Goal: Task Accomplishment & Management: Use online tool/utility

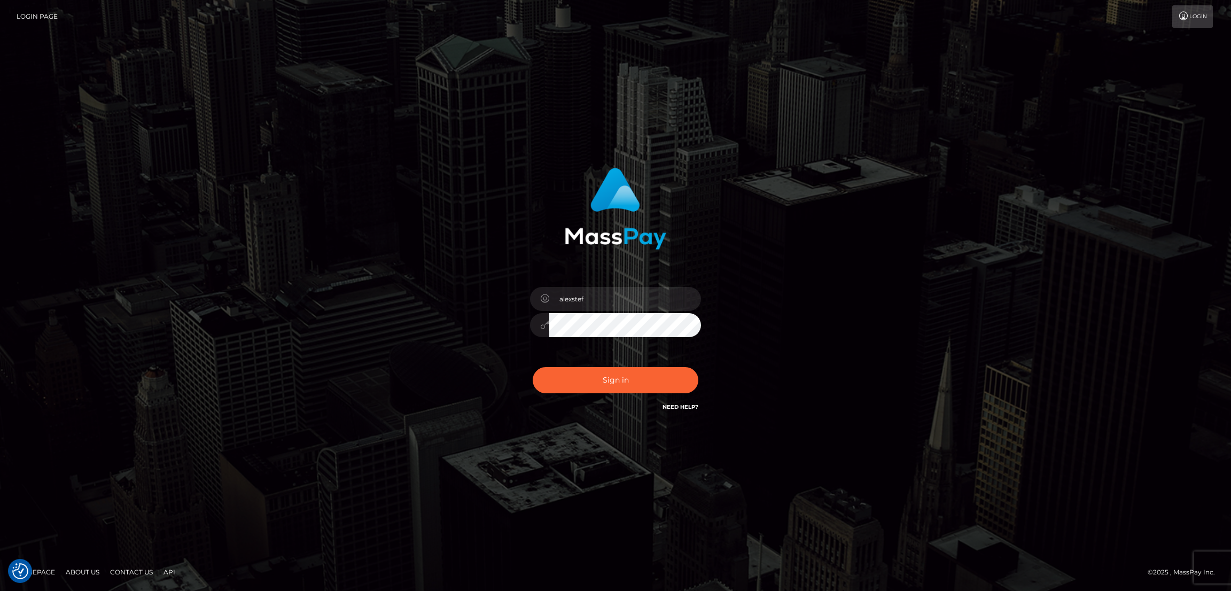
click at [582, 382] on button "Sign in" at bounding box center [616, 380] width 166 height 26
type input "alexstef"
click at [606, 388] on button "Sign in" at bounding box center [616, 380] width 166 height 26
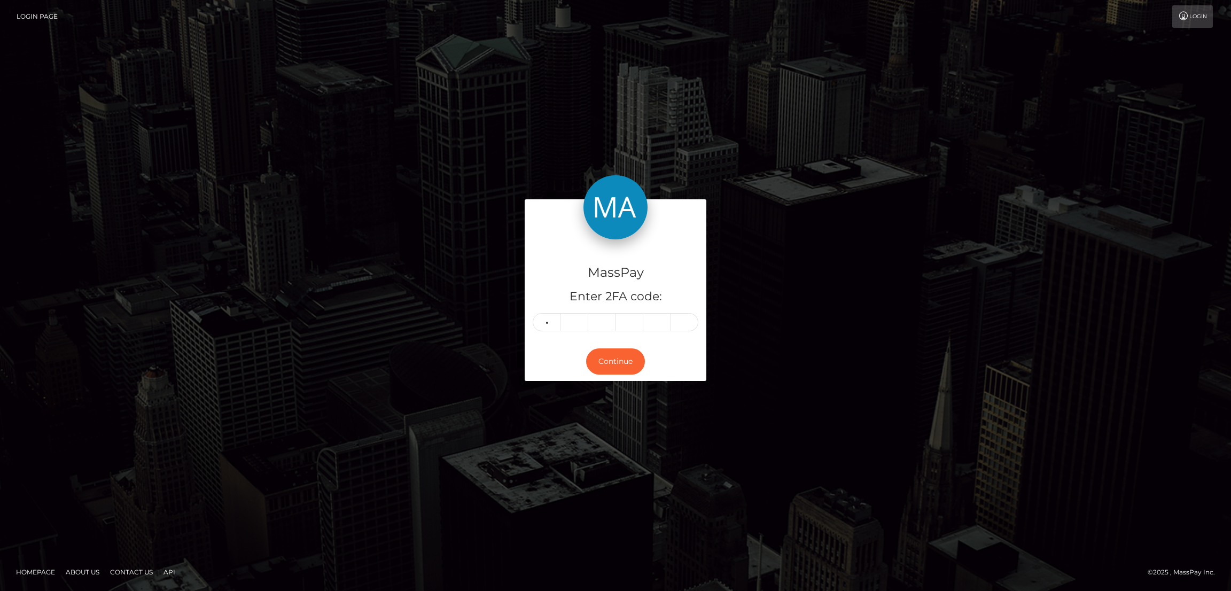
type input "2"
type input "0"
type input "5"
type input "6"
type input "9"
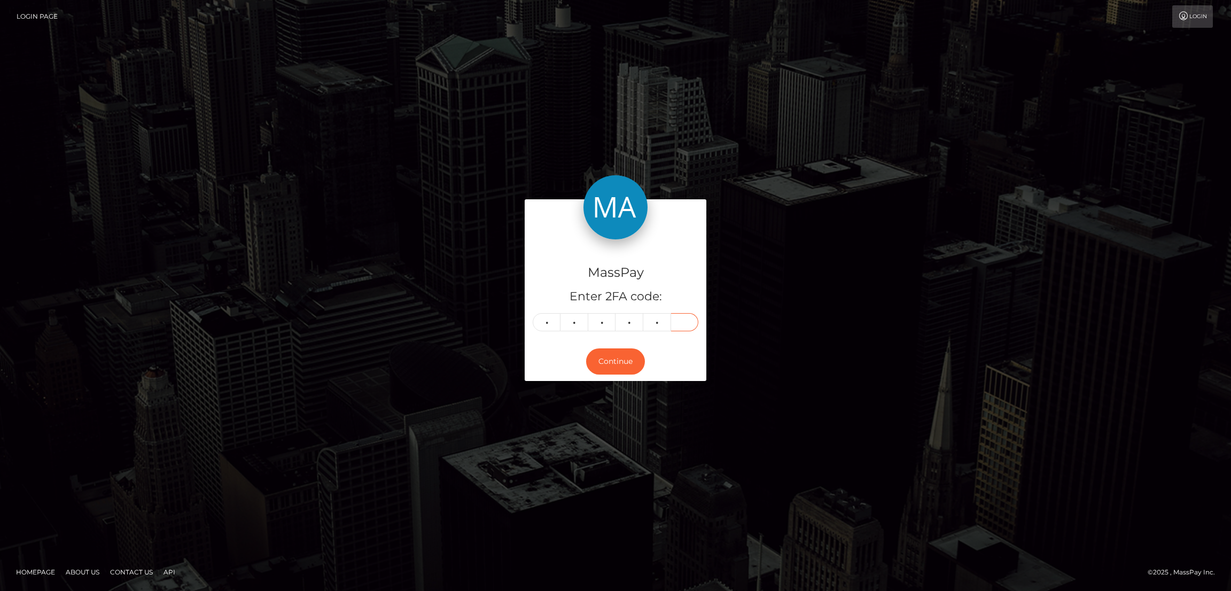
type input "5"
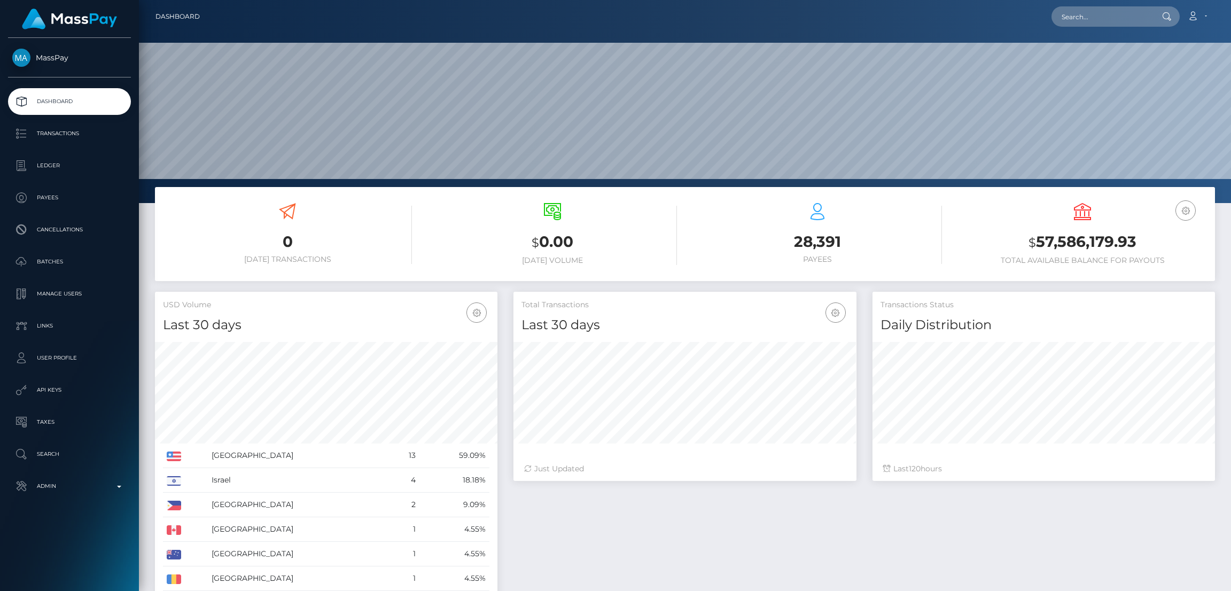
scroll to position [190, 342]
click at [1098, 20] on input "text" at bounding box center [1101, 16] width 100 height 20
paste input "ameet@affiliateinstitute.com"
type input "ameet@affiliateinstitute.com"
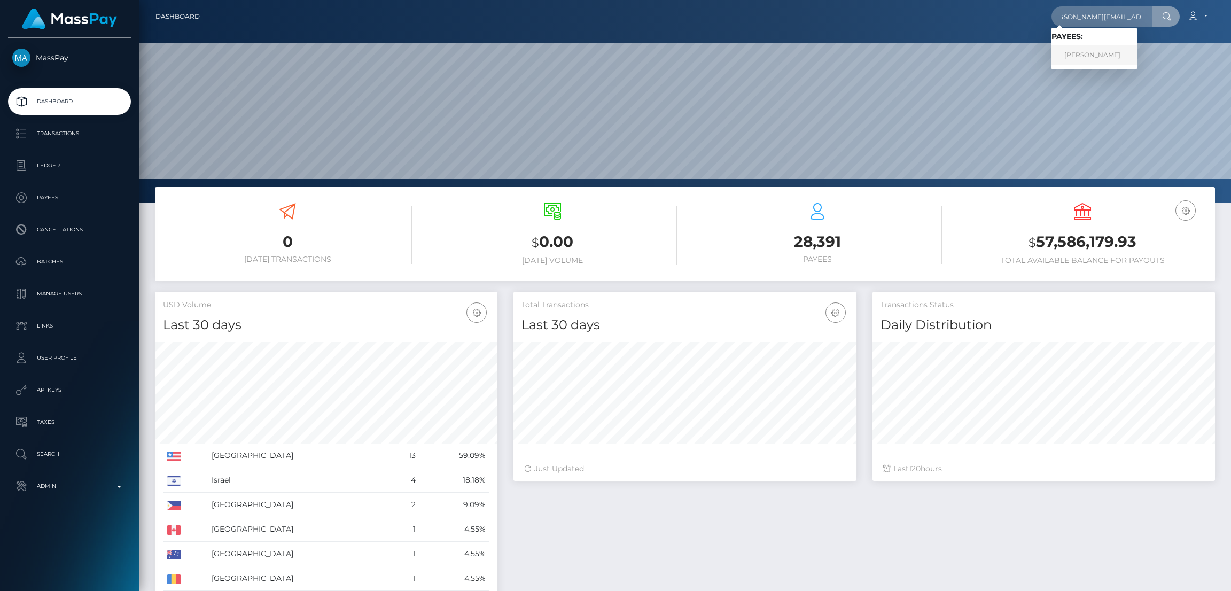
click at [1088, 59] on link "Ameet Kang" at bounding box center [1093, 55] width 85 height 20
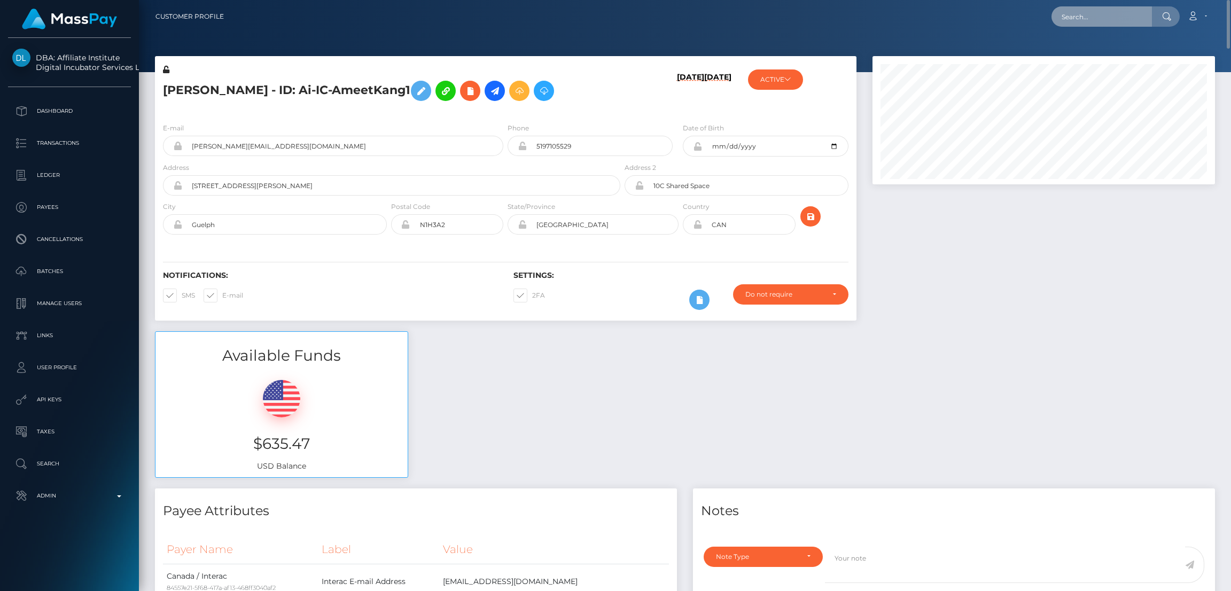
click at [1087, 6] on input "text" at bounding box center [1101, 16] width 100 height 20
paste input "pout_NCuoP3OhjBUZI"
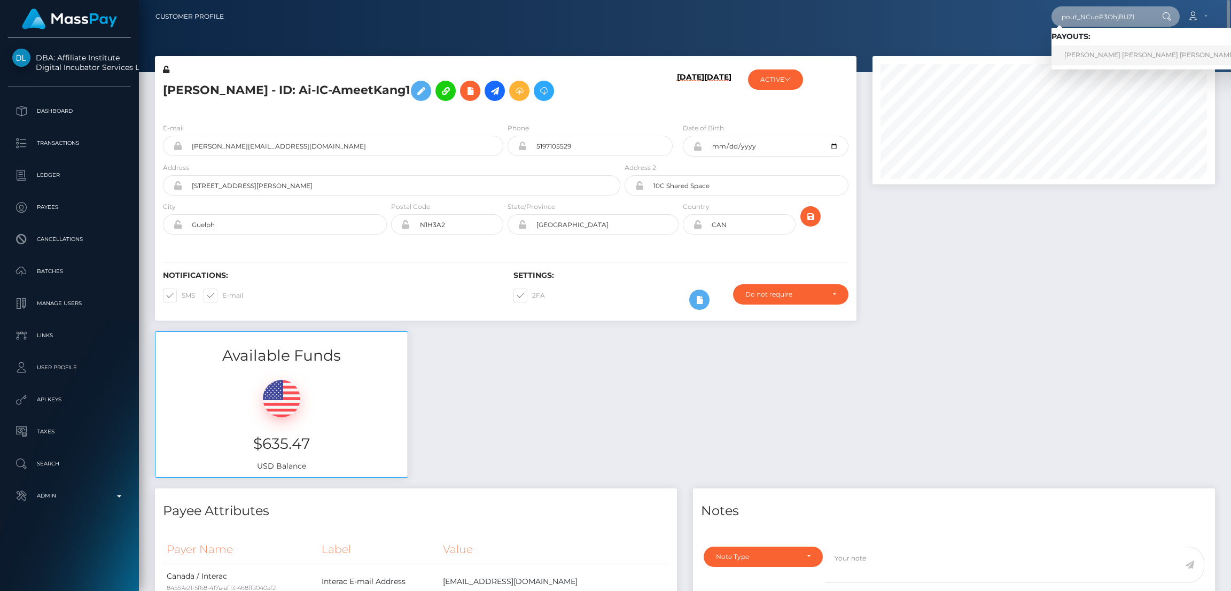
type input "pout_NCuoP3OhjBUZI"
click at [1093, 52] on link "MICHAEL JOSE VASQUEZ MONEGRO (Whop Inc - )" at bounding box center [1171, 55] width 240 height 20
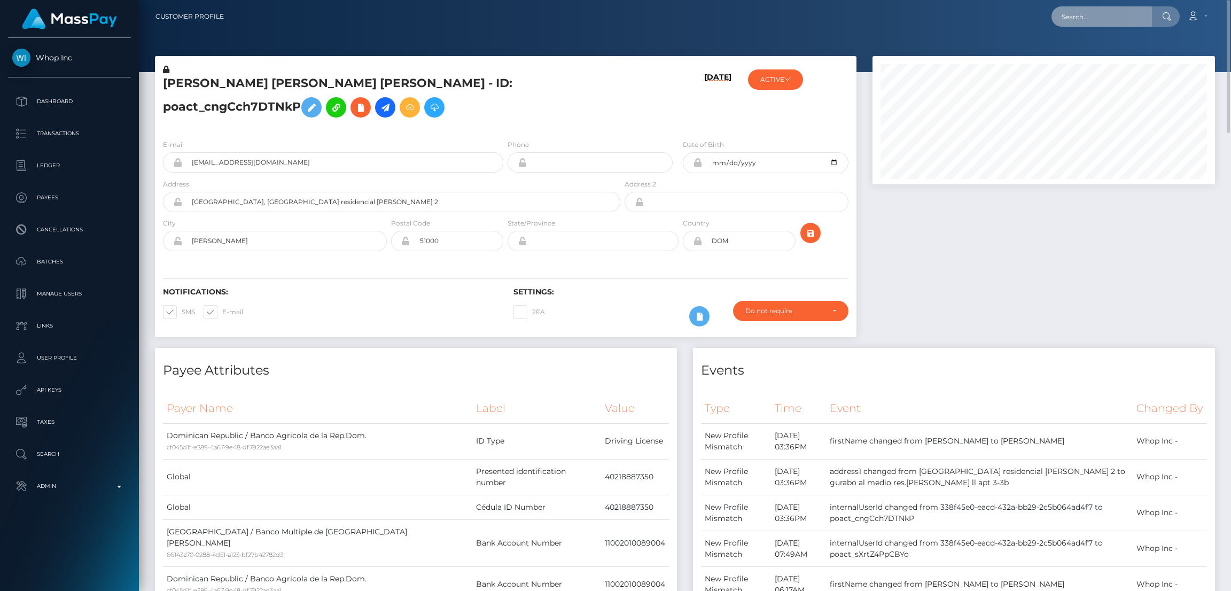
click at [1075, 15] on input "text" at bounding box center [1101, 16] width 100 height 20
paste input "fca1c8bf7b924b8b9bcdf954f01914ad"
type input "fca1c8bf7b924b8b9bcdf954f01914ad"
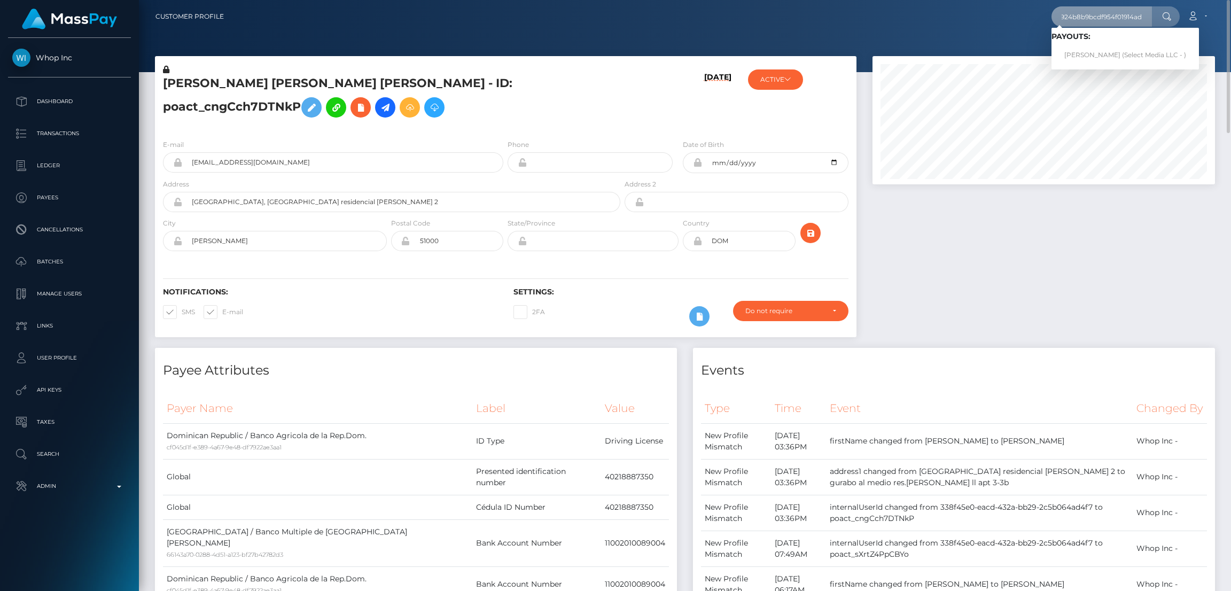
scroll to position [0, 0]
click at [1101, 56] on link "Kelly Doval (Select Media LLC - )" at bounding box center [1124, 55] width 147 height 20
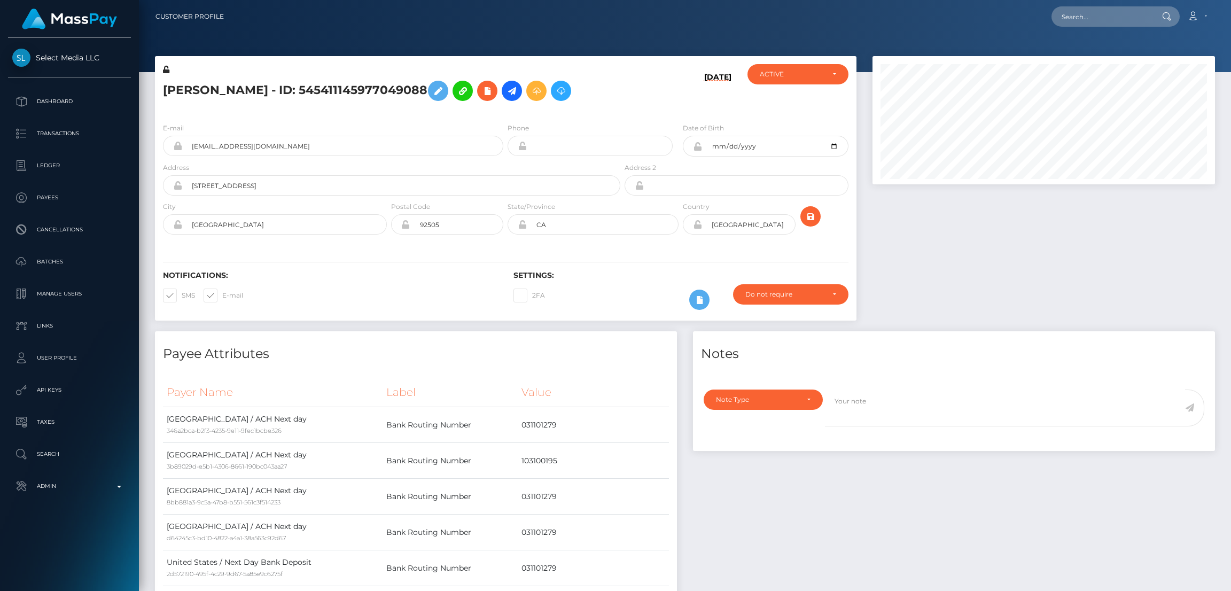
scroll to position [128, 342]
click at [1111, 13] on input "text" at bounding box center [1101, 16] width 100 height 20
paste input "cIBSLbyz5iZNN09ijogoGmDI8lW2"
type input "cIBSLbyz5iZNN09ijogoGmDI8lW2"
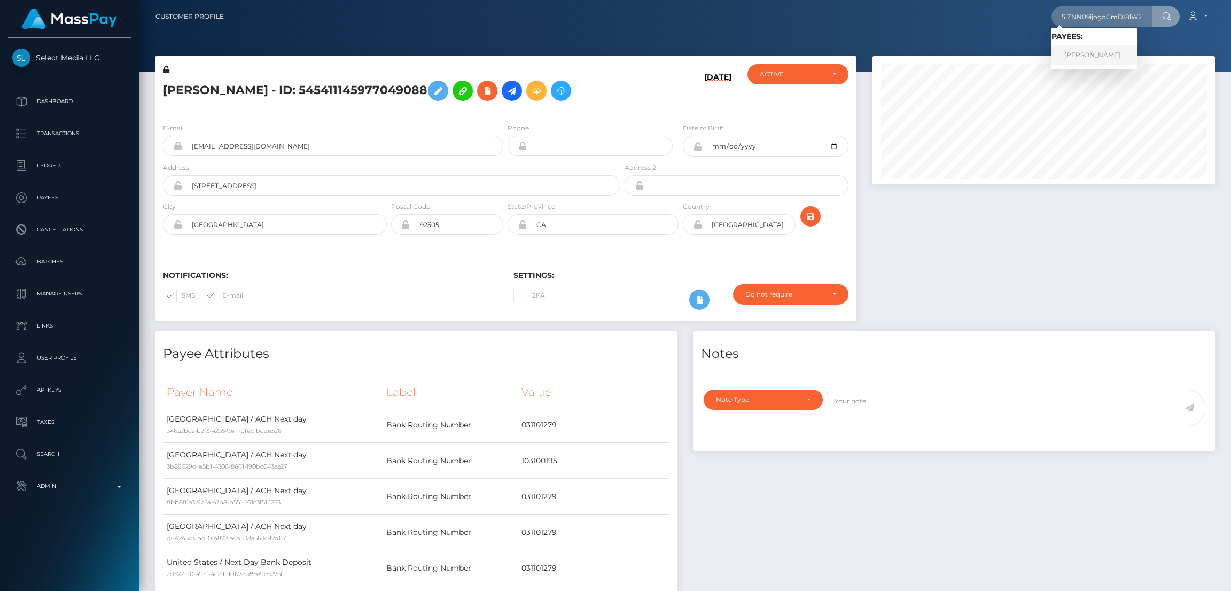
click at [1100, 58] on link "Rolando Santos" at bounding box center [1093, 55] width 85 height 20
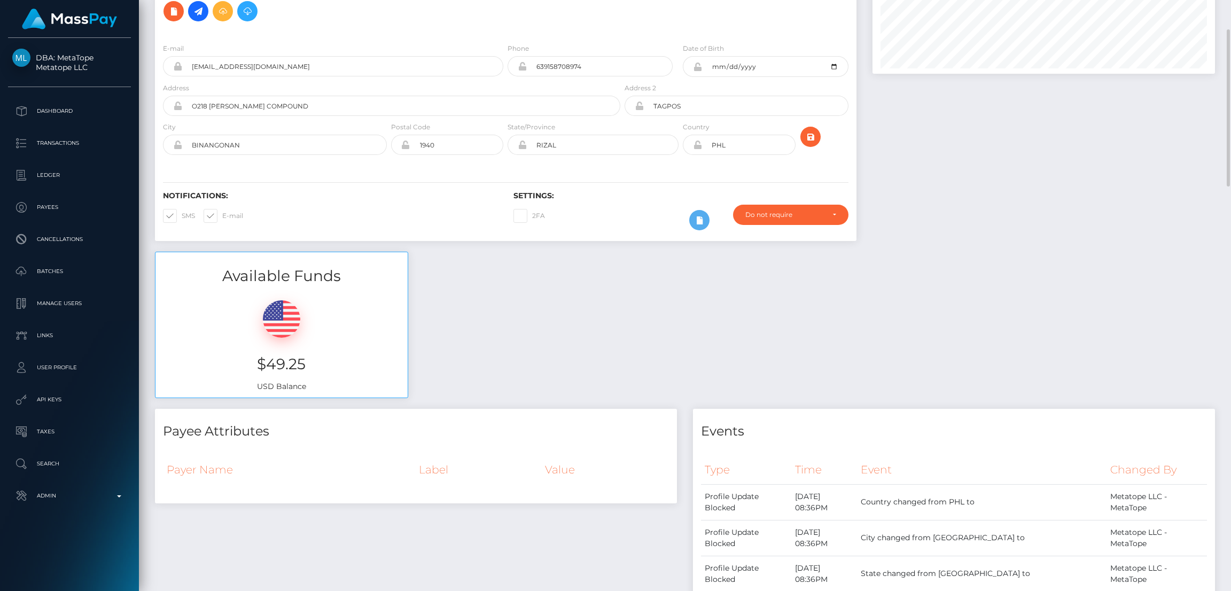
scroll to position [30, 0]
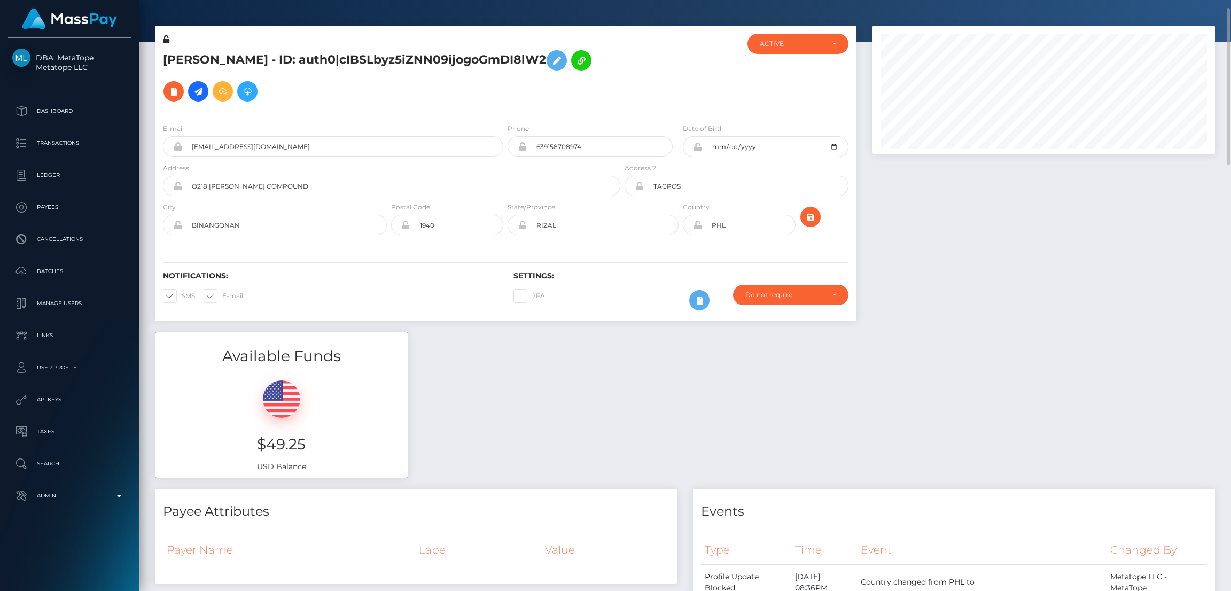
click at [190, 67] on h5 "[PERSON_NAME] - ID: auth0|cIBSLbyz5iZNN09ijogoGmDI8lW2" at bounding box center [388, 76] width 451 height 62
copy h5 "[PERSON_NAME]"
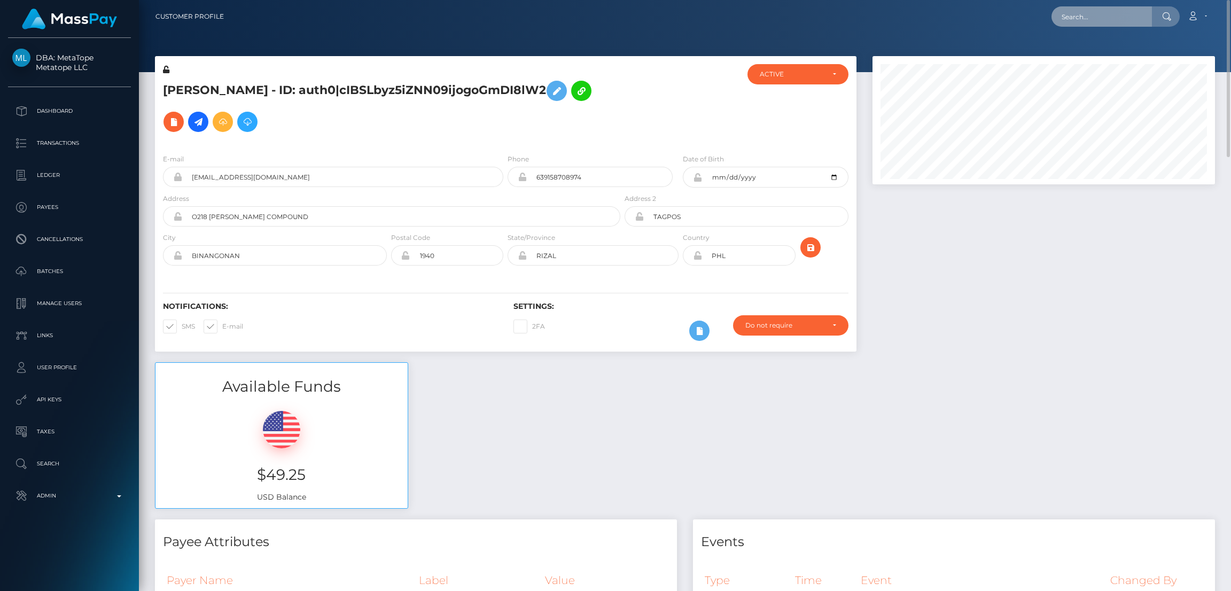
drag, startPoint x: 1080, startPoint y: 22, endPoint x: 1072, endPoint y: 22, distance: 8.0
click at [1080, 22] on input "text" at bounding box center [1101, 16] width 100 height 20
paste input "01b46e57199011eeb9e802c3be5336a9"
click at [1091, 10] on input "01b46e57199011eeb9e802c3be5336a9" at bounding box center [1101, 16] width 100 height 20
paste input ""[PERSON_NAME]"
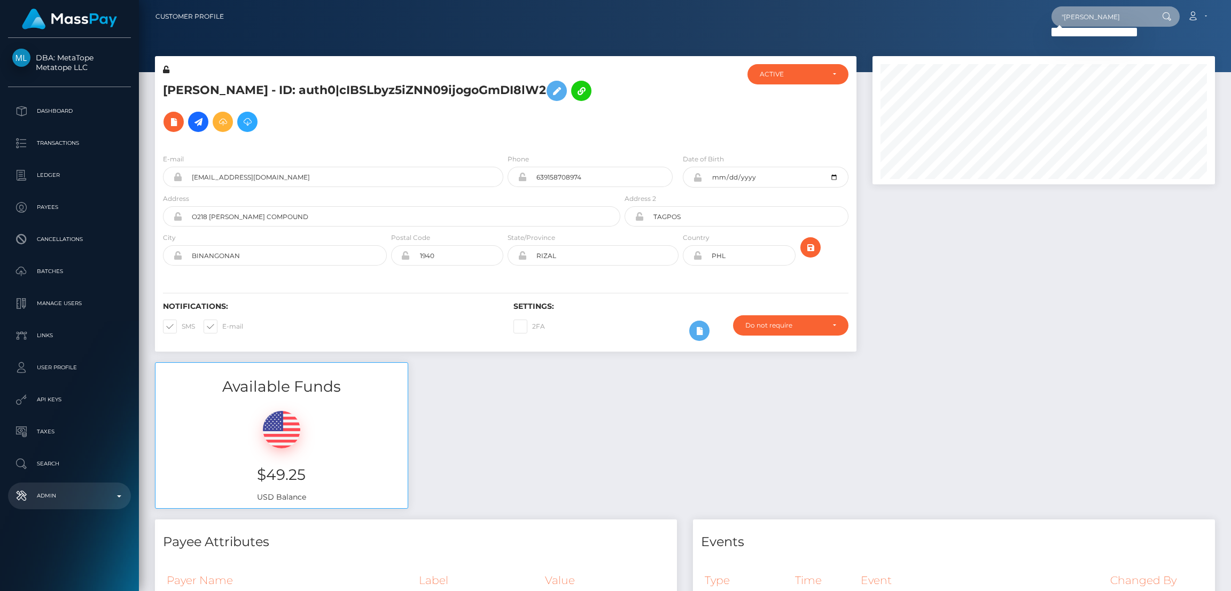
type input ""婉貞 黎"
click at [75, 494] on p "Admin" at bounding box center [69, 496] width 114 height 16
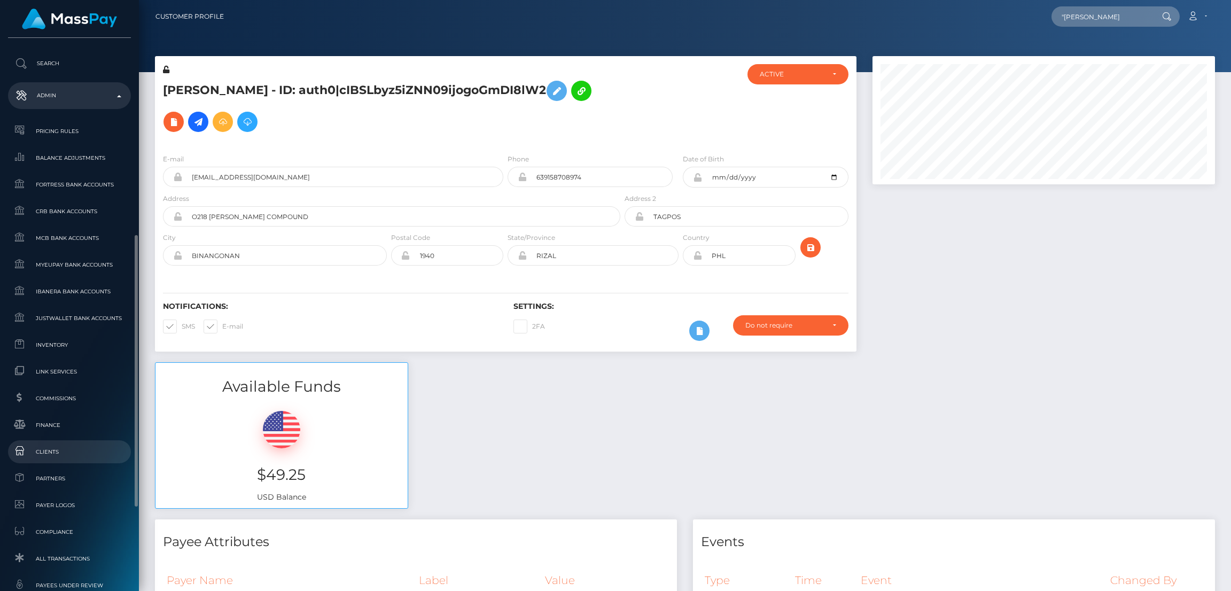
click at [75, 443] on link "Clients" at bounding box center [69, 451] width 123 height 23
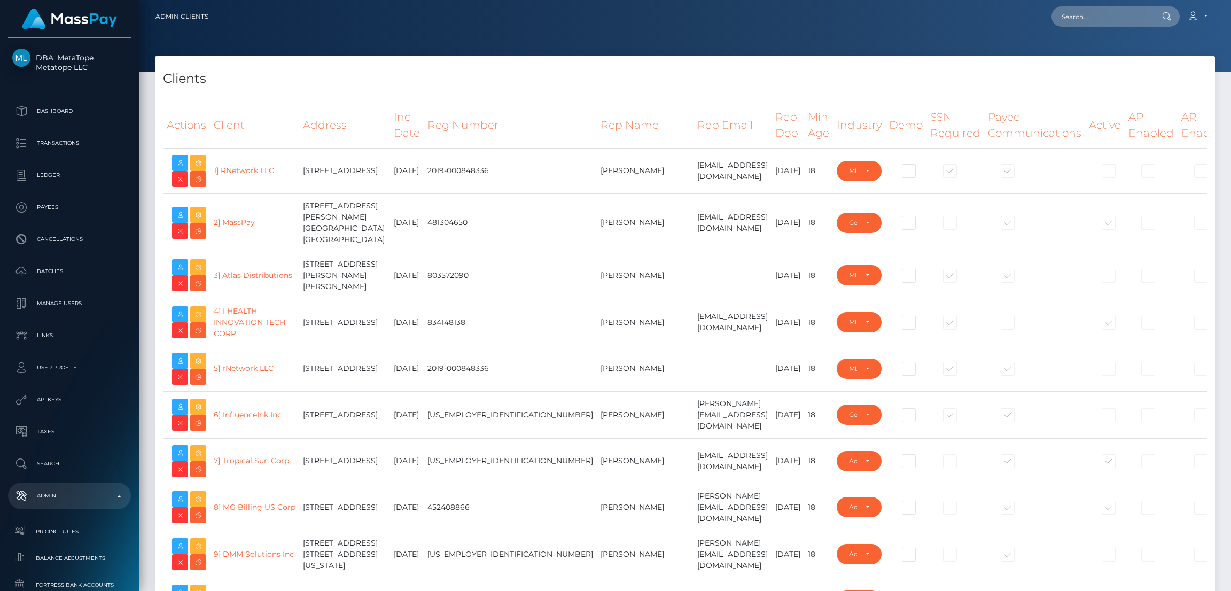
select select "223"
click at [252, 324] on link "4] I HEALTH INNOVATION TECH CORP" at bounding box center [250, 322] width 72 height 32
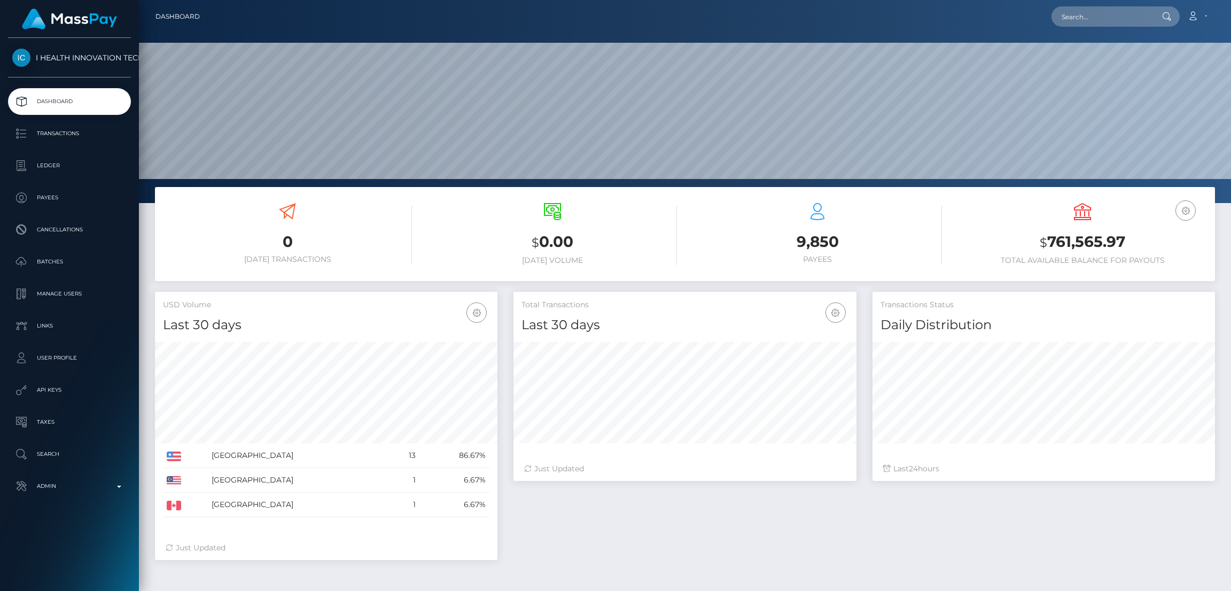
scroll to position [190, 342]
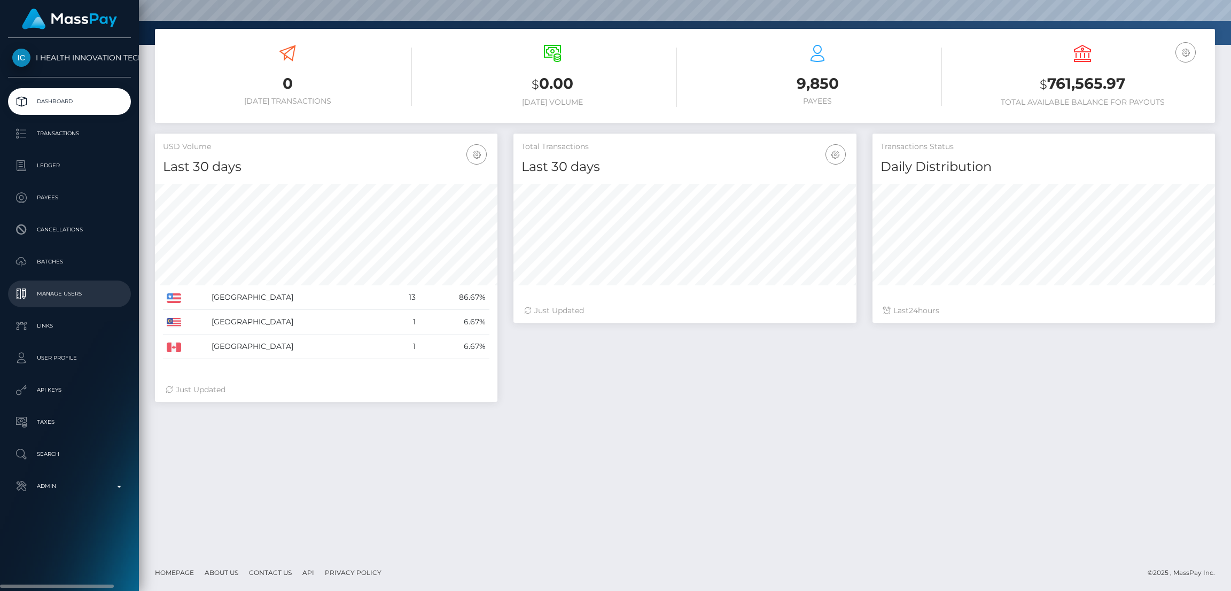
click at [85, 292] on p "Manage Users" at bounding box center [69, 294] width 114 height 16
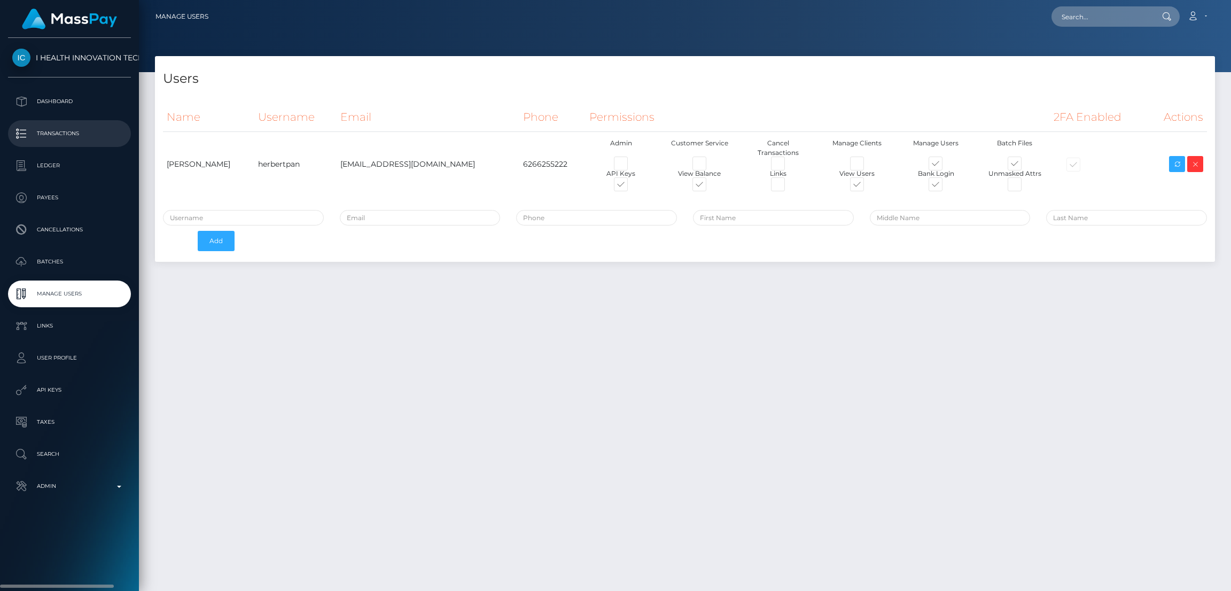
click at [81, 129] on p "Transactions" at bounding box center [69, 134] width 114 height 16
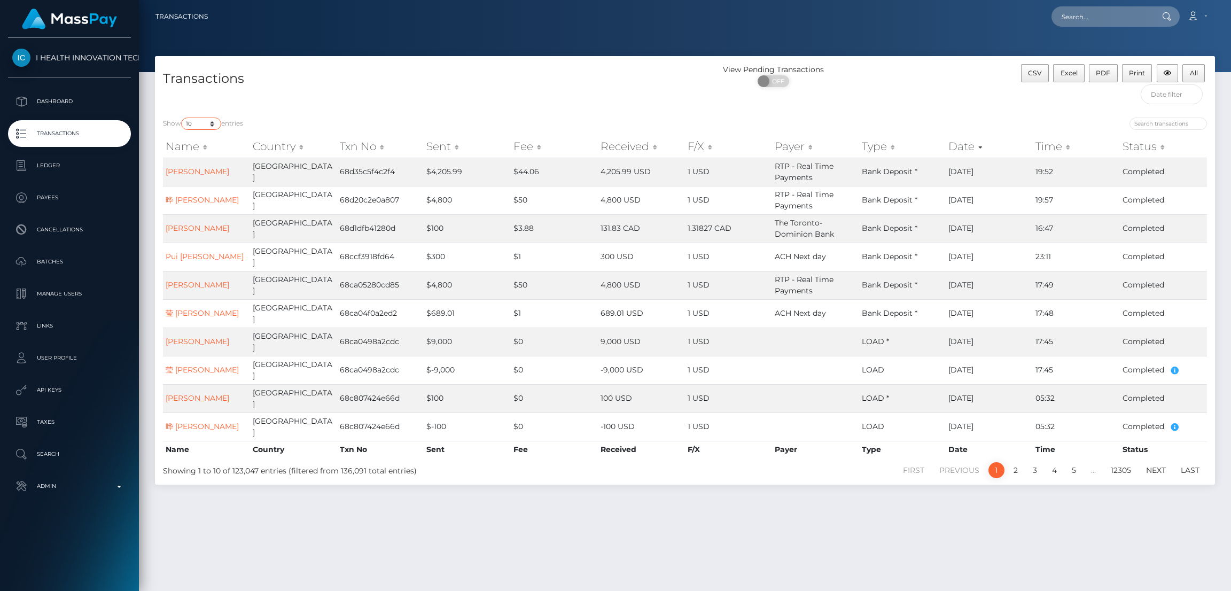
click at [206, 118] on select "10 25 50 100 250 500 1,000 3,500 All" at bounding box center [201, 124] width 40 height 12
select select "1000"
click at [182, 118] on select "10 25 50 100 250 500 1,000 3,500 All" at bounding box center [201, 124] width 40 height 12
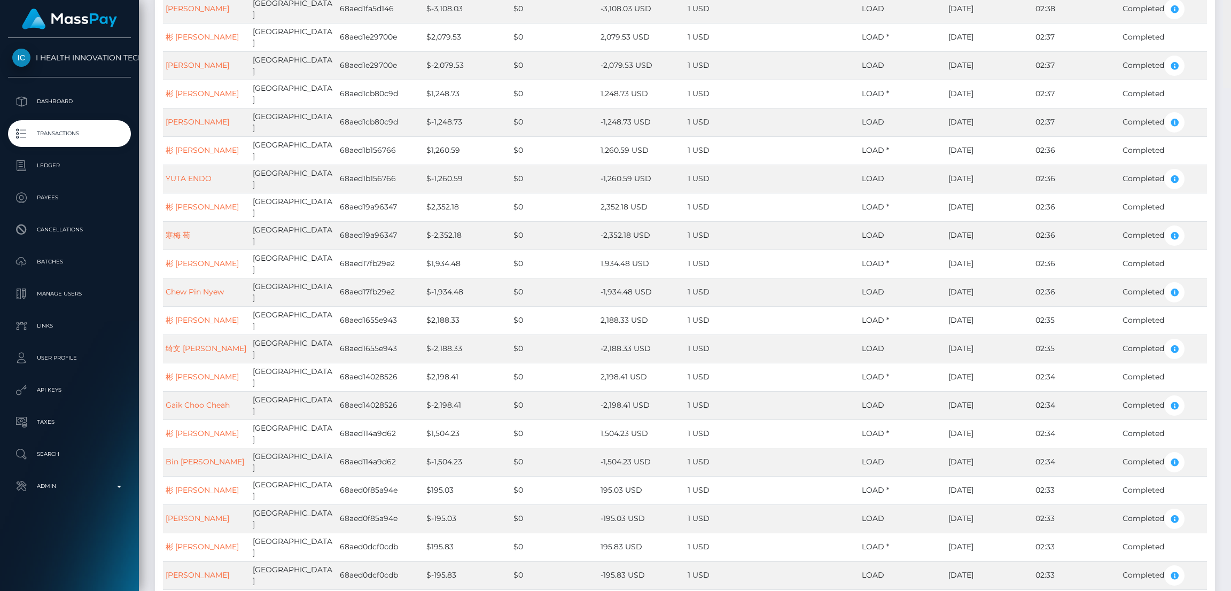
scroll to position [363, 0]
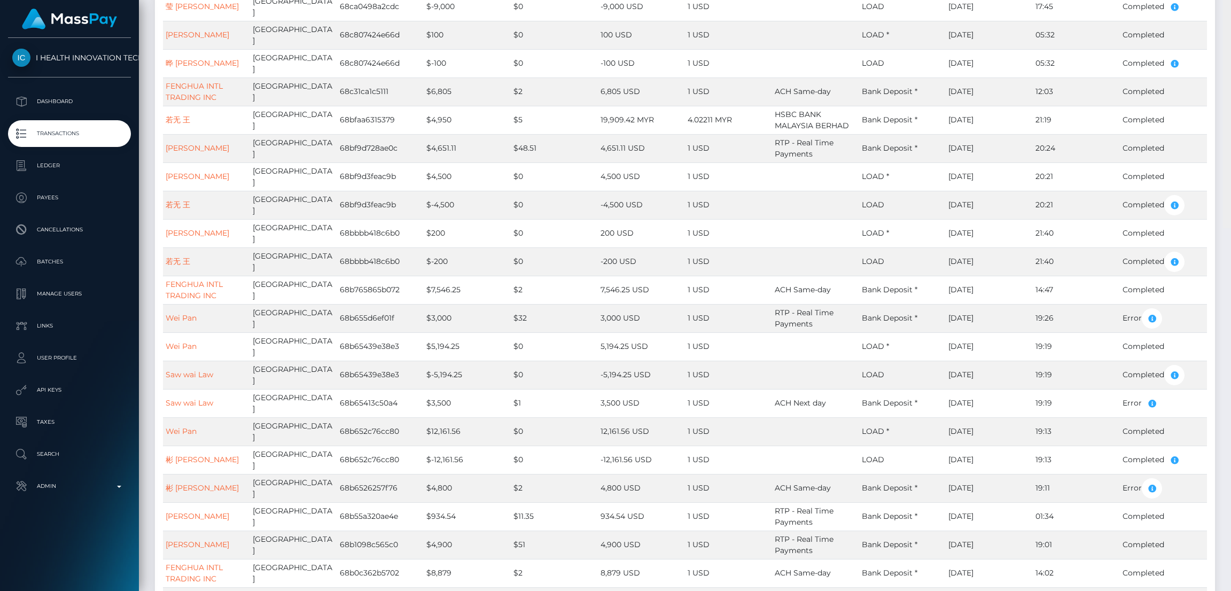
drag, startPoint x: 1221, startPoint y: 83, endPoint x: 1225, endPoint y: -30, distance: 113.3
click at [1225, 0] on html "I HEALTH INNOVATION TECH CORP Dashboard Transactions Ledger Payees Cancellations" at bounding box center [615, 295] width 1231 height 591
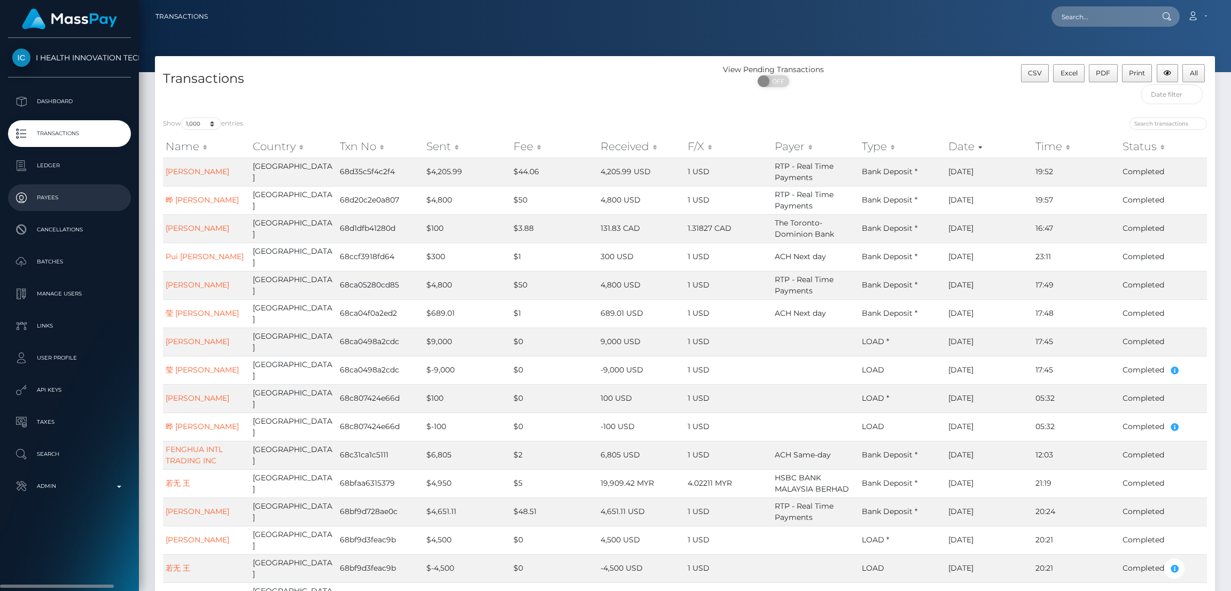
click at [73, 199] on p "Payees" at bounding box center [69, 198] width 114 height 16
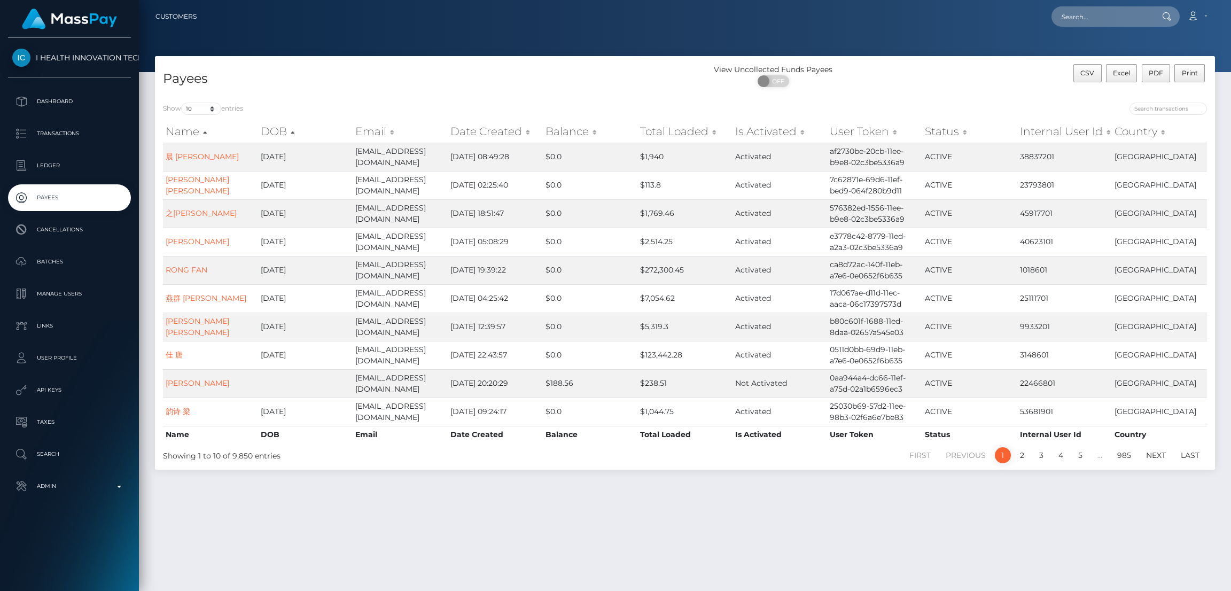
click at [209, 100] on div "Show 10 25 50 100 250 1,000 All entries Name DOB Email Date Created Balance Tot…" at bounding box center [685, 282] width 1060 height 375
click at [201, 112] on select "10 25 50 100 250 1,000 All" at bounding box center [201, 109] width 40 height 12
select select "1000"
click at [182, 103] on select "10 25 50 100 250 1,000 All" at bounding box center [201, 109] width 40 height 12
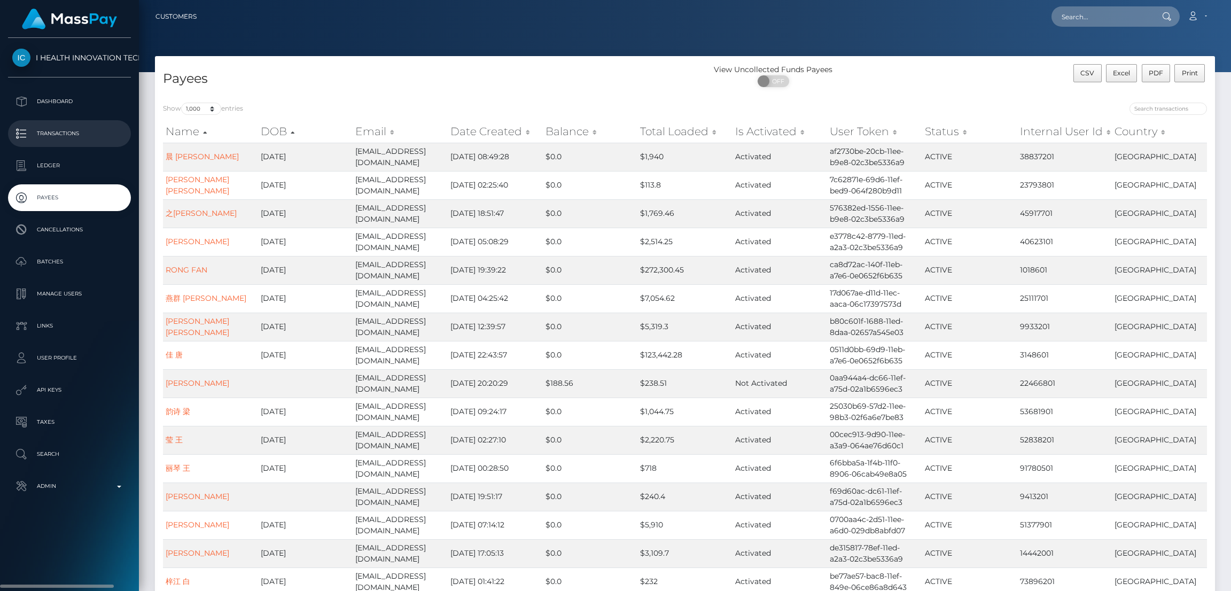
click at [84, 130] on p "Transactions" at bounding box center [69, 134] width 114 height 16
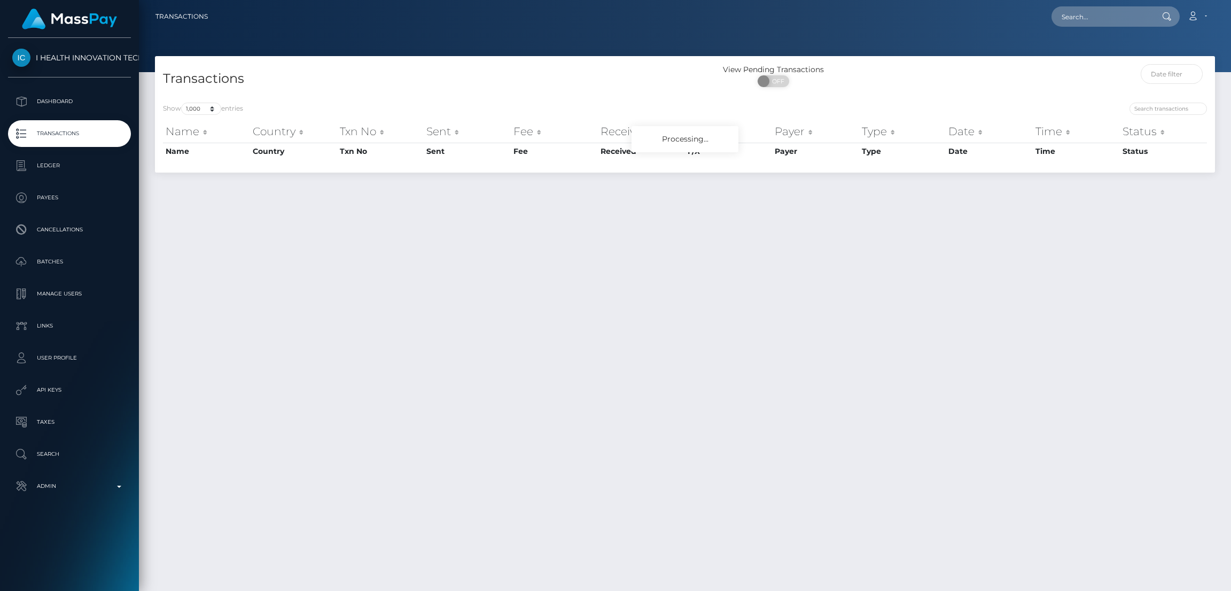
select select "1000"
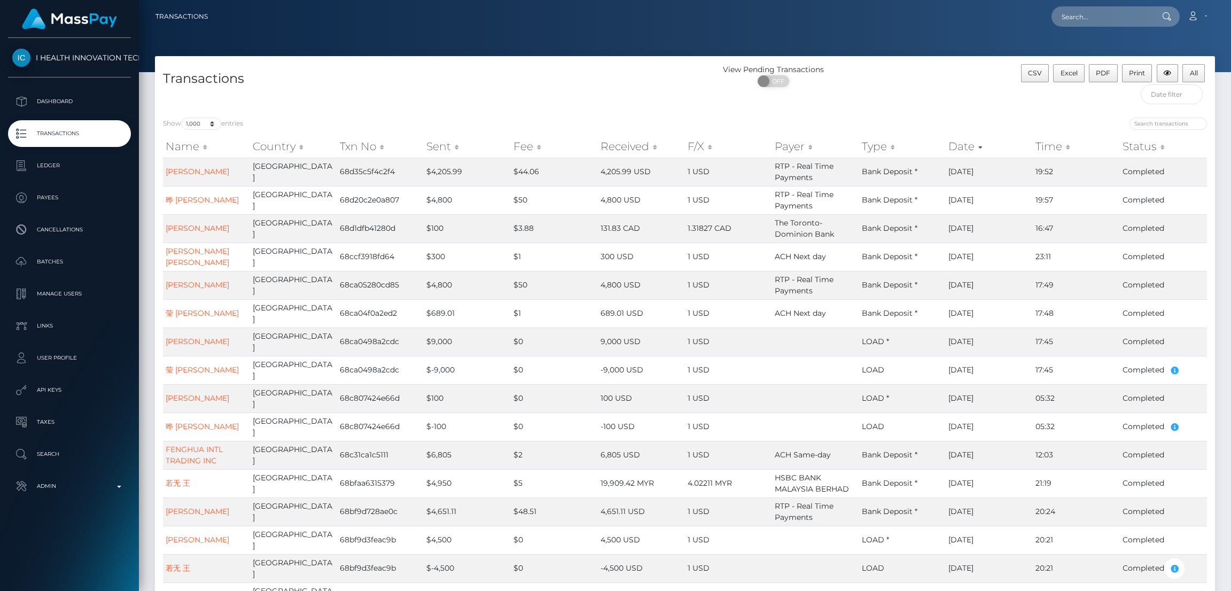
click at [427, 110] on div "Transactions" at bounding box center [420, 86] width 530 height 45
click at [1092, 18] on input "text" at bounding box center [1101, 16] width 100 height 20
paste input "Social Army LLC / Stan van Eyk"
click at [1076, 18] on input "Social Army LLC / Stan van Eyk" at bounding box center [1101, 16] width 100 height 20
paste input "poact_rcDWKtYBEA3P"
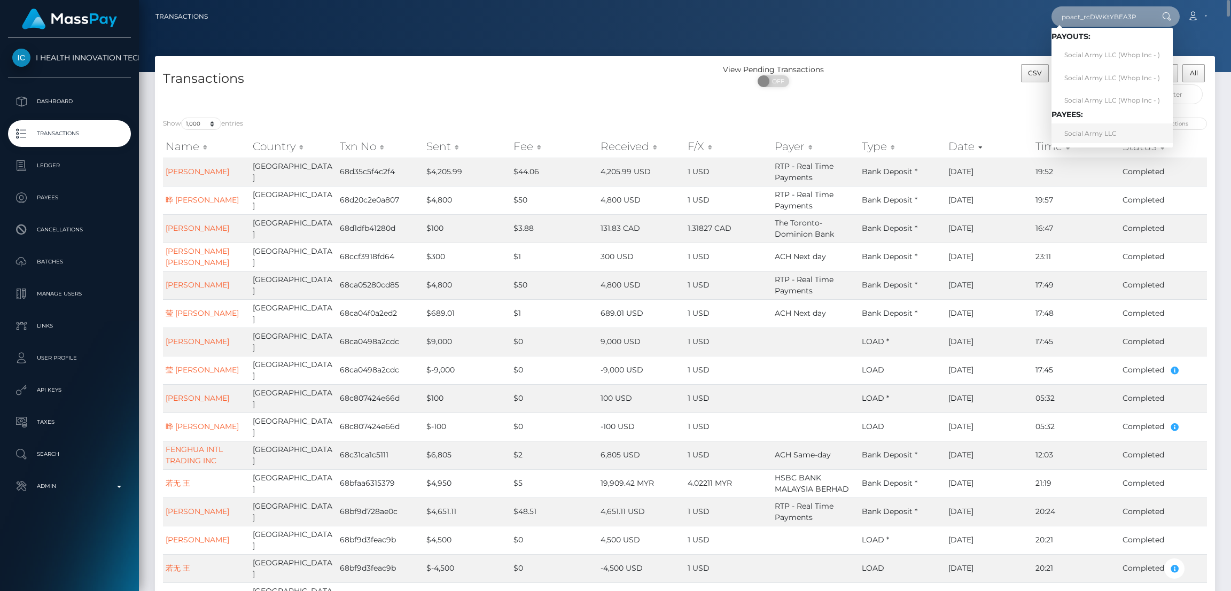
type input "poact_rcDWKtYBEA3P"
click at [1100, 133] on link "Social Army LLC" at bounding box center [1111, 133] width 121 height 20
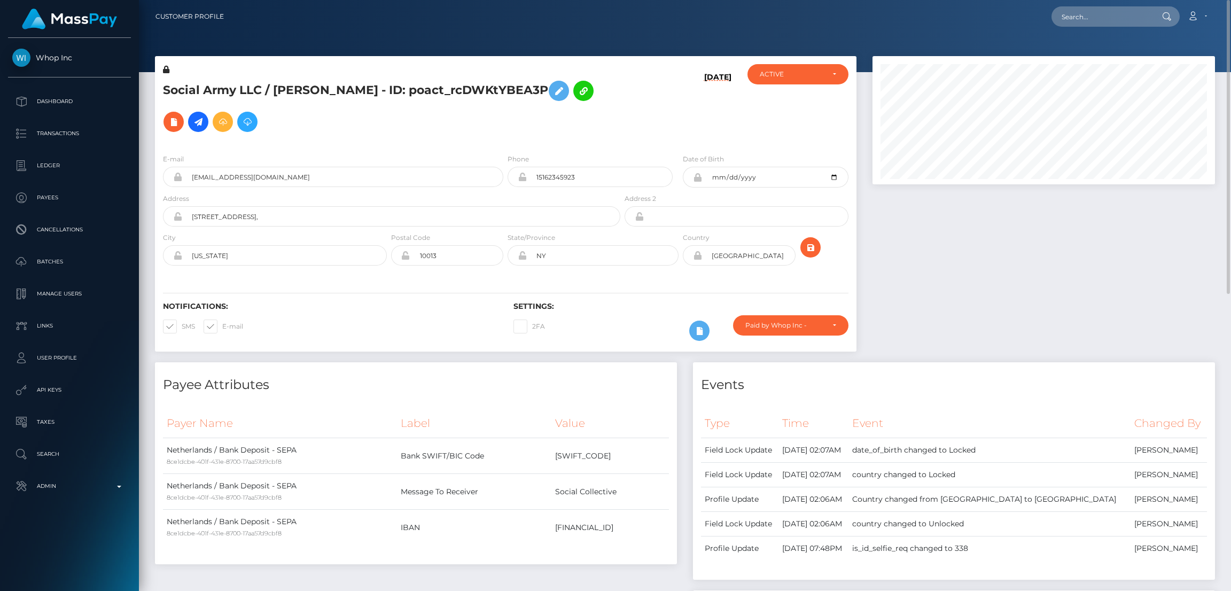
scroll to position [128, 342]
click at [318, 176] on input "[EMAIL_ADDRESS][DOMAIN_NAME]" at bounding box center [342, 177] width 321 height 20
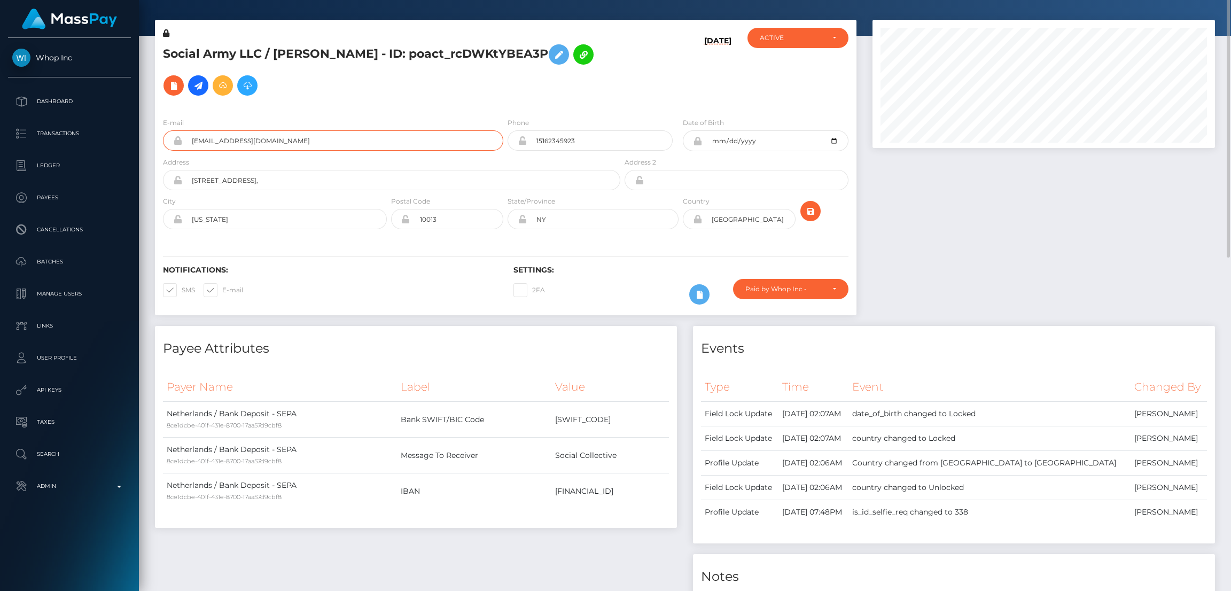
scroll to position [0, 0]
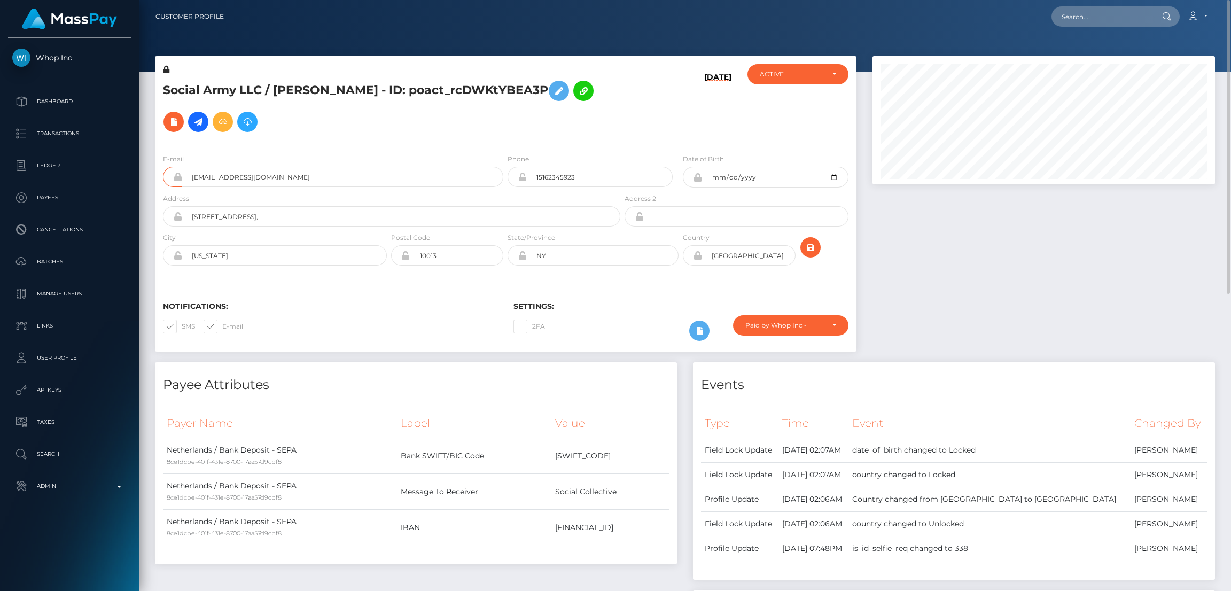
click at [1081, 27] on div "Loading... Loading... Account Edit Profile Logout" at bounding box center [723, 16] width 982 height 22
click at [1079, 15] on input "text" at bounding box center [1101, 16] width 100 height 20
paste input "ab5bab14de43479694ecfc38a9ee2855"
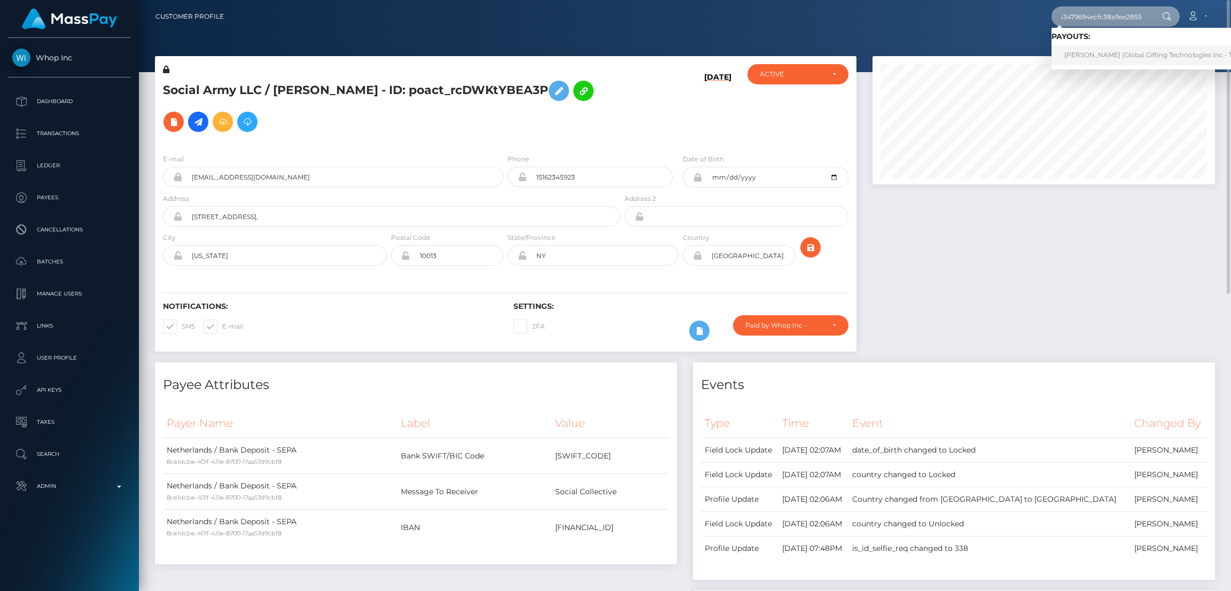
type input "ab5bab14de43479694ecfc38a9ee2855"
click at [1101, 52] on link "[PERSON_NAME] (Global Gifting Technologies Inc - Throne)" at bounding box center [1158, 55] width 215 height 20
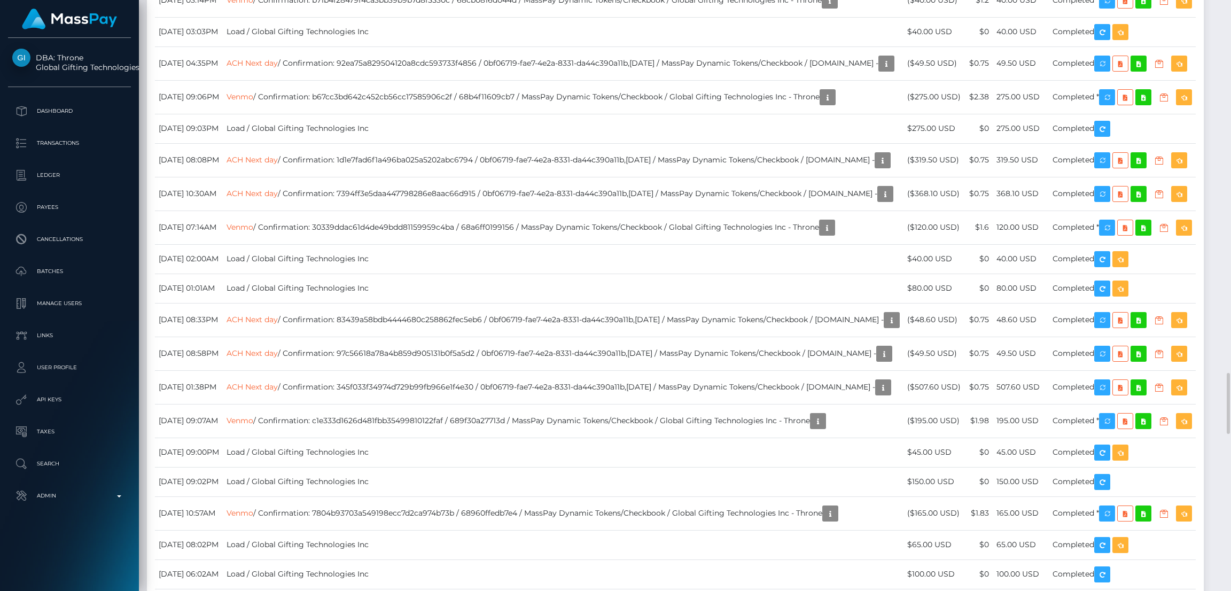
scroll to position [128, 342]
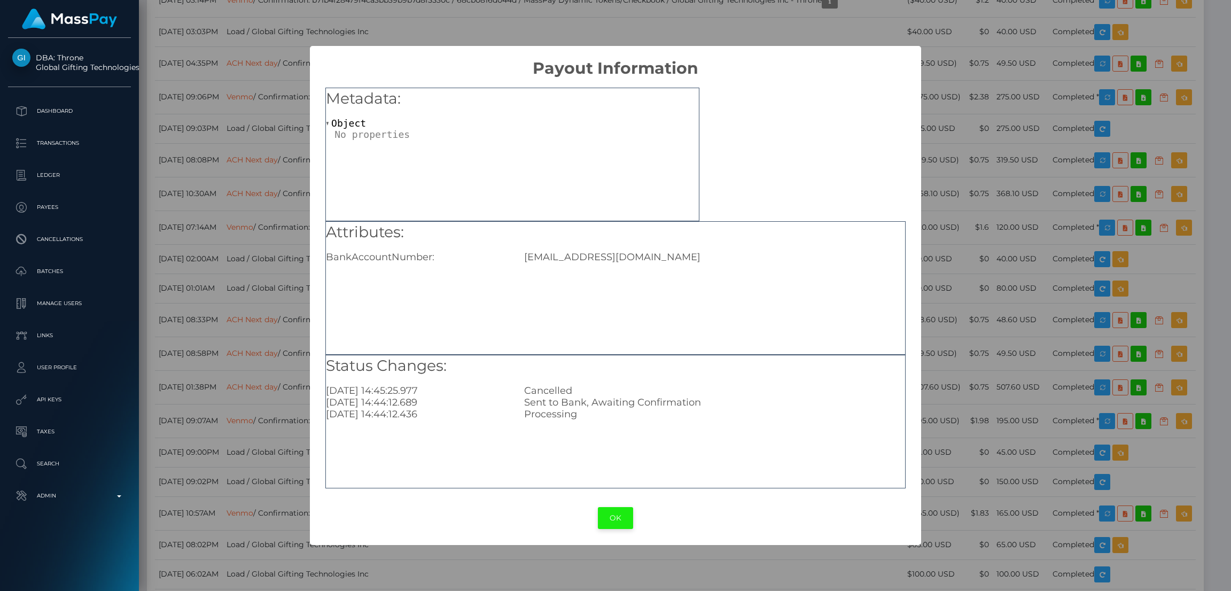
click at [613, 507] on button "OK" at bounding box center [615, 518] width 35 height 22
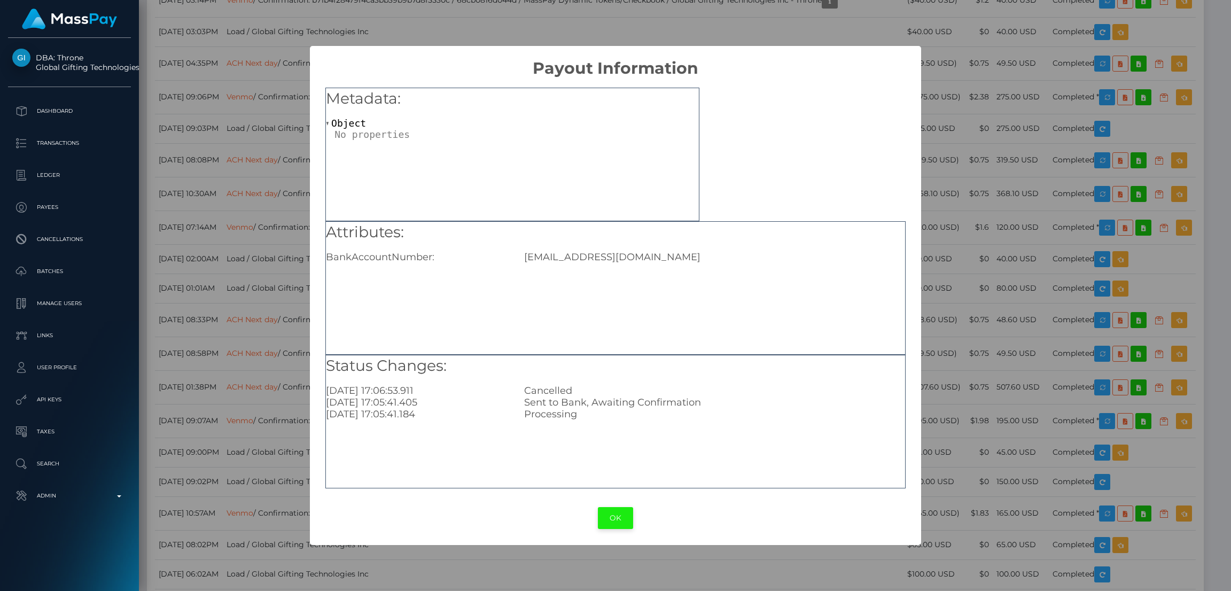
click at [623, 513] on button "OK" at bounding box center [615, 518] width 35 height 22
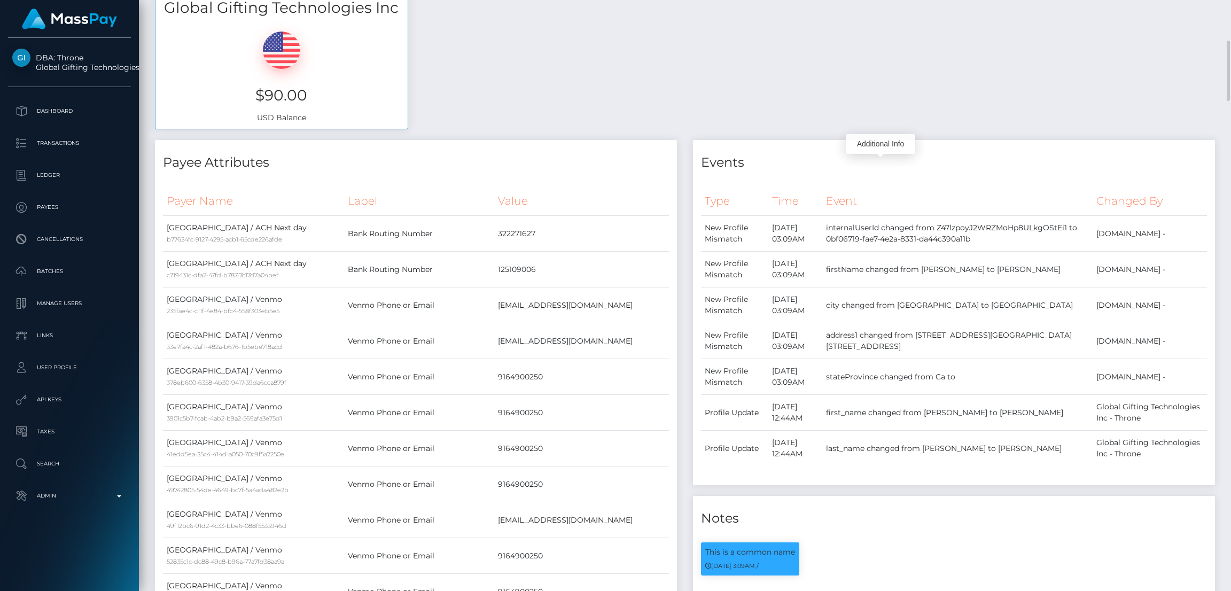
scroll to position [0, 0]
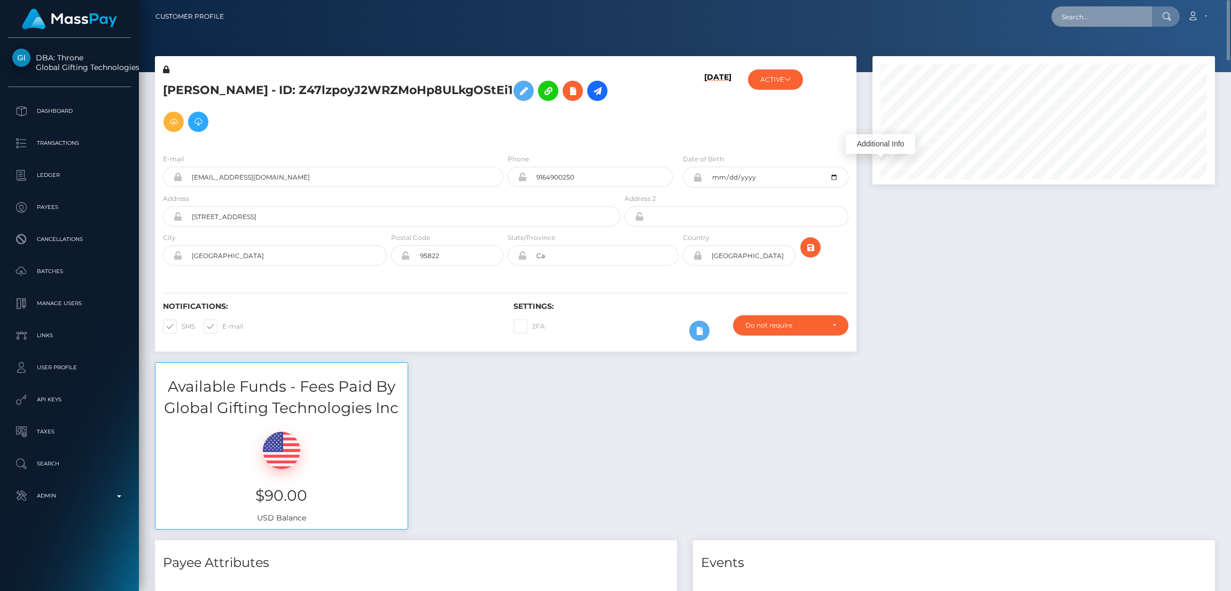
click at [1100, 20] on input "text" at bounding box center [1101, 16] width 100 height 20
paste input "68d0004c796cc"
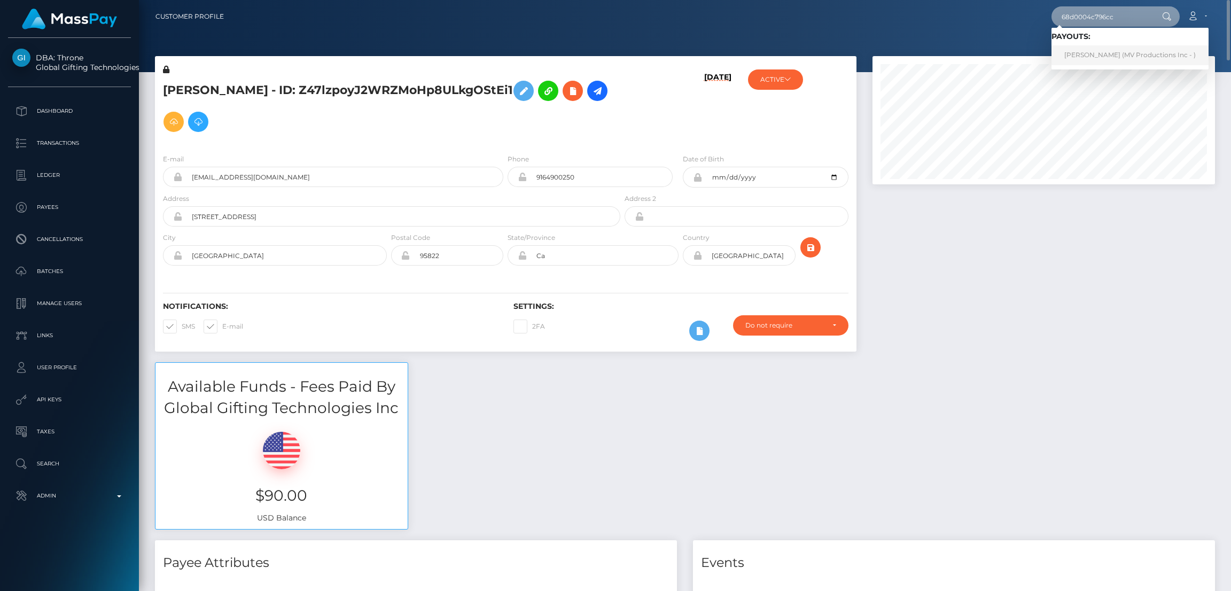
type input "68d0004c796cc"
click at [1103, 51] on link "Alice Rooney (MV Productions Inc - )" at bounding box center [1129, 55] width 157 height 20
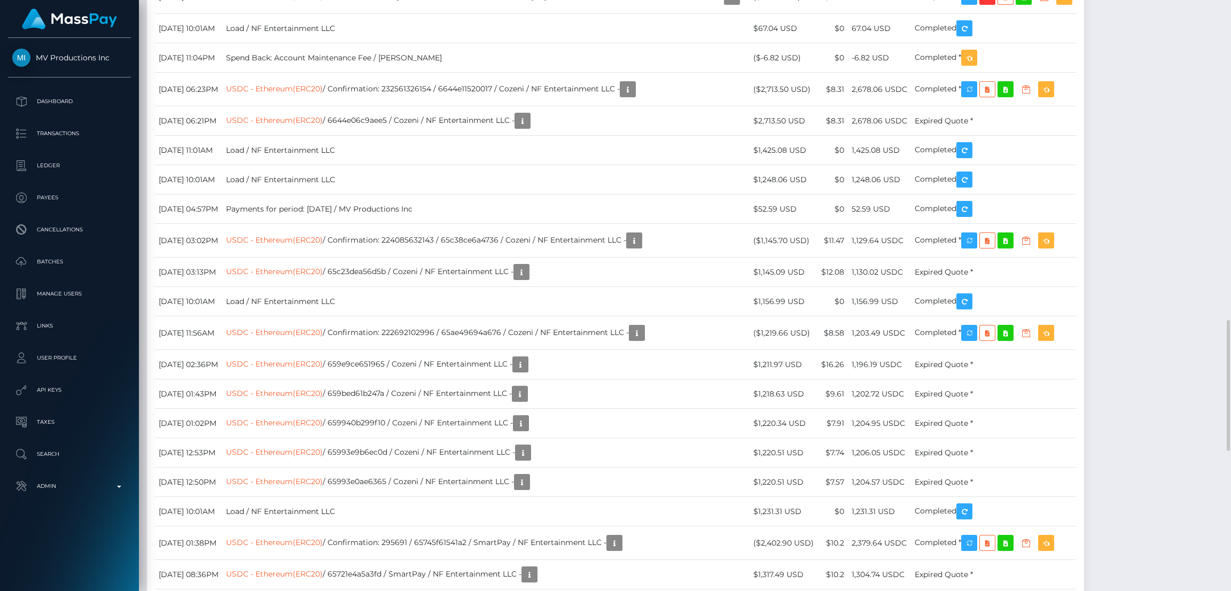
scroll to position [128, 342]
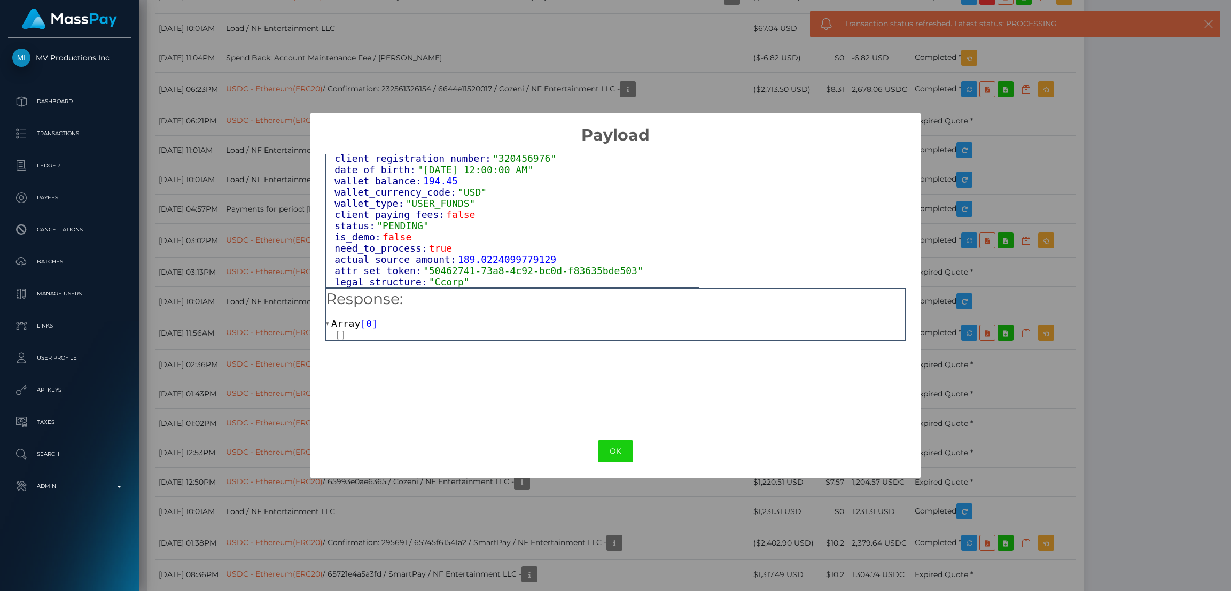
scroll to position [661, 0]
click at [616, 447] on button "OK" at bounding box center [615, 451] width 35 height 22
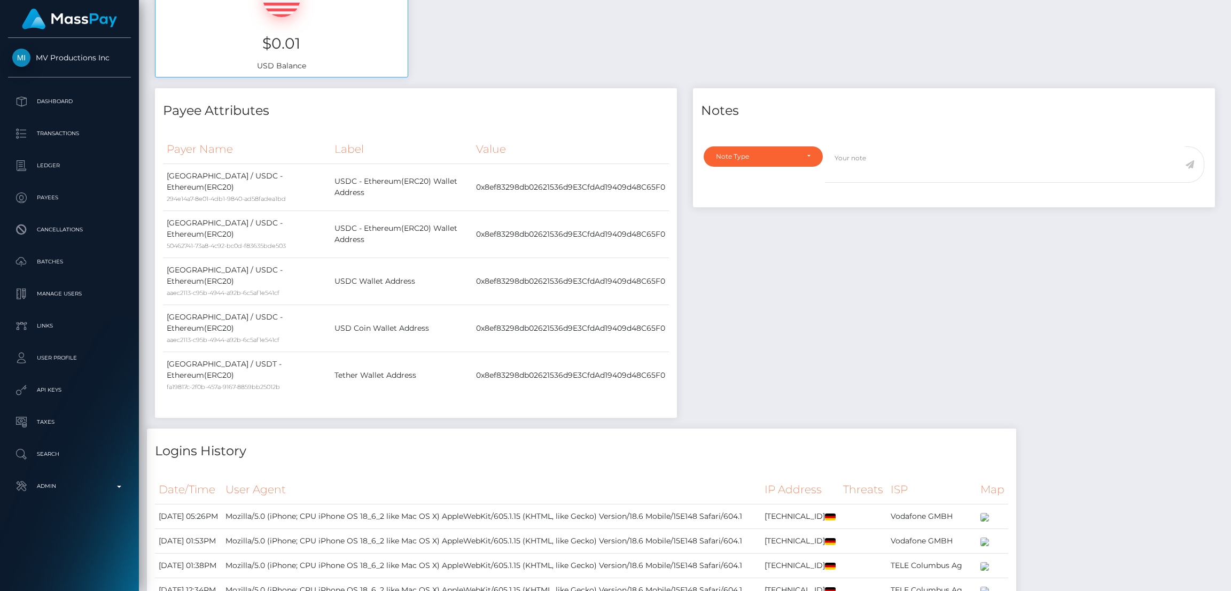
scroll to position [0, 0]
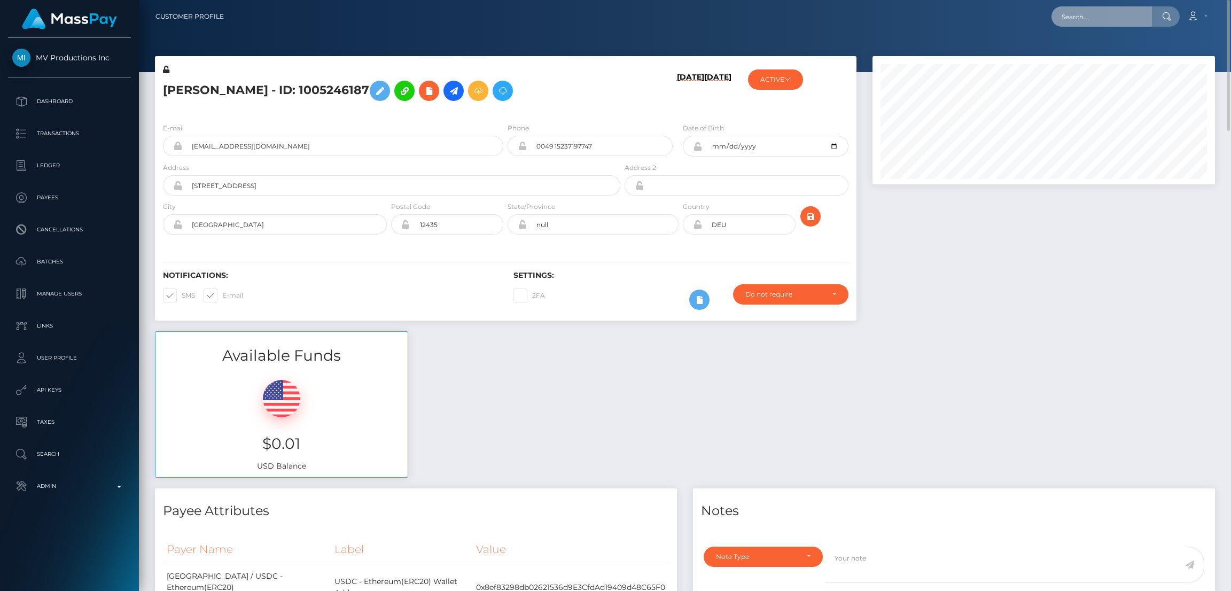
click at [1095, 14] on input "text" at bounding box center [1101, 16] width 100 height 20
paste input "7bffb8e9-d5a4-40c9-be42-23d9049769ef"
type input "7bffb8e9-d5a4-40c9-be42-23d9049769ef"
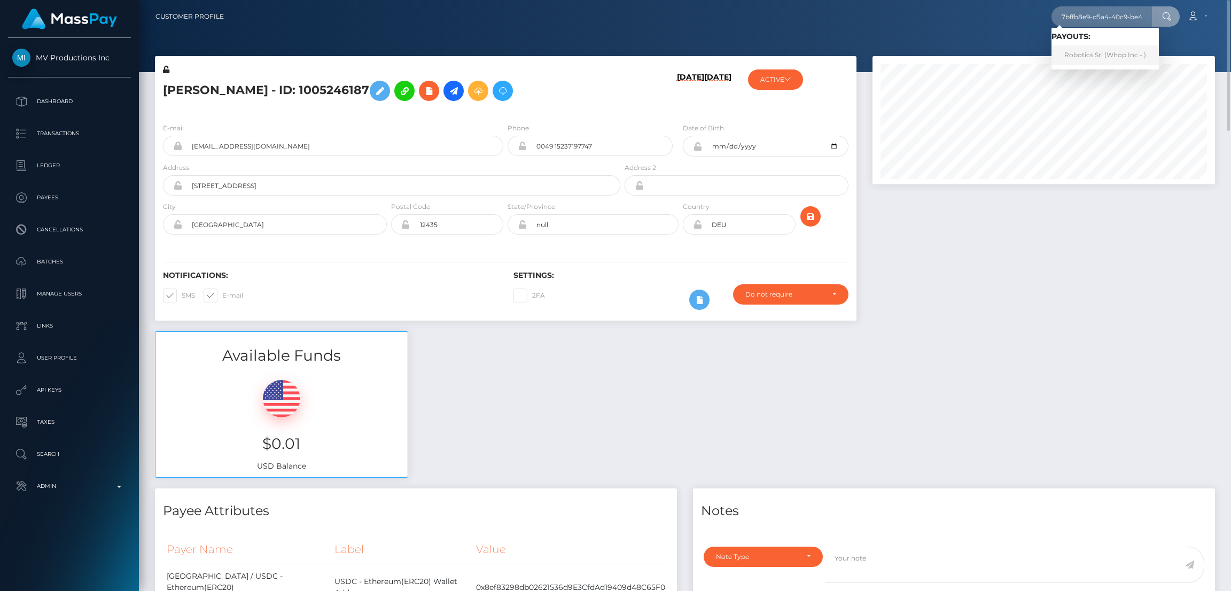
click at [1092, 56] on link "Robotics Srl (Whop Inc - )" at bounding box center [1104, 55] width 107 height 20
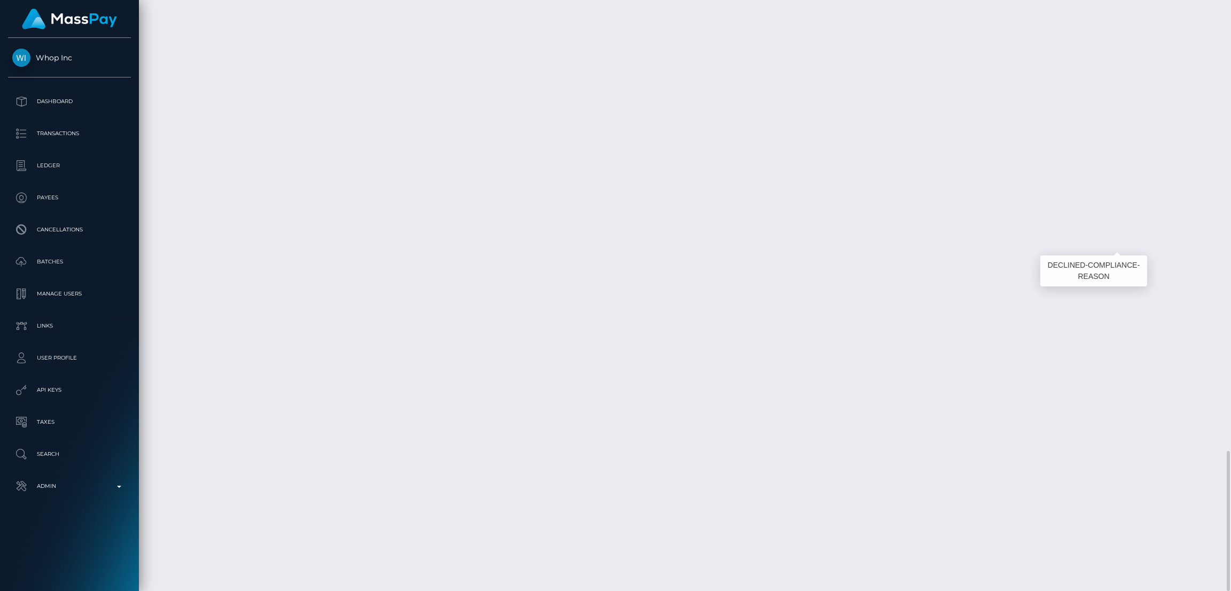
scroll to position [128, 342]
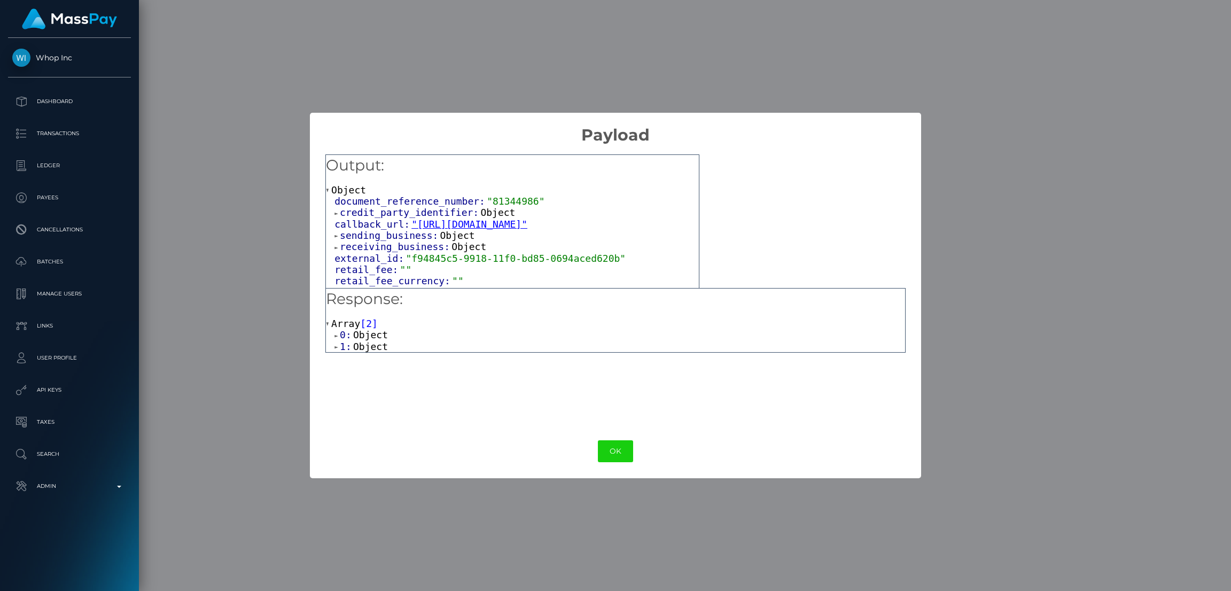
click at [371, 341] on span "Object" at bounding box center [370, 346] width 35 height 11
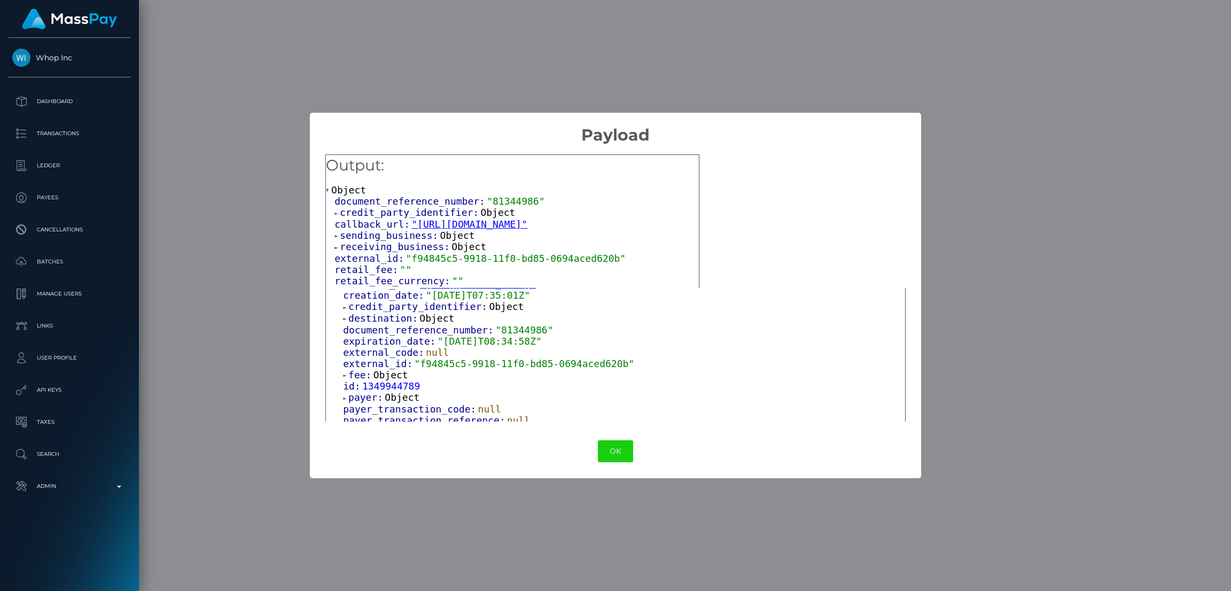
scroll to position [0, 0]
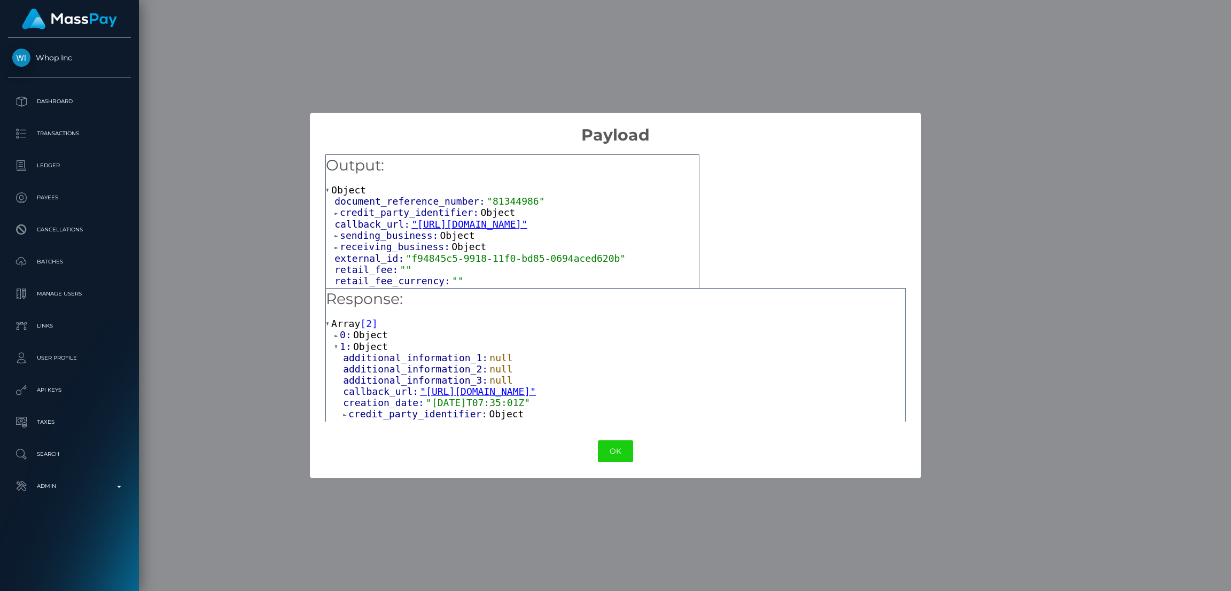
click at [373, 332] on span "Object" at bounding box center [370, 334] width 35 height 11
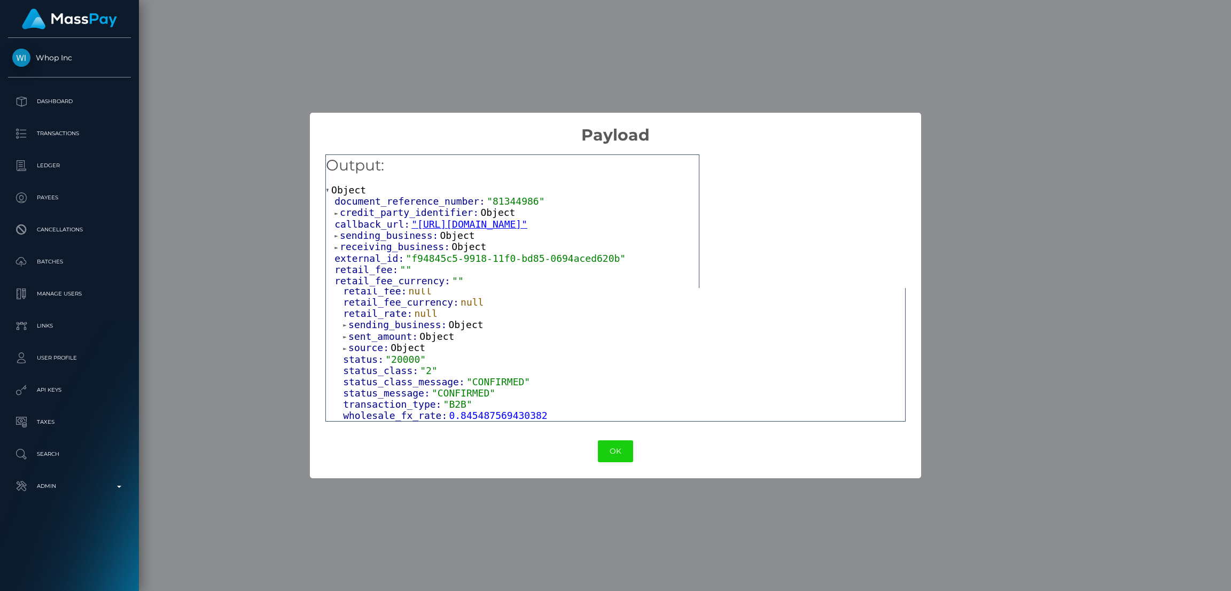
scroll to position [651, 0]
click at [617, 452] on button "OK" at bounding box center [615, 451] width 35 height 22
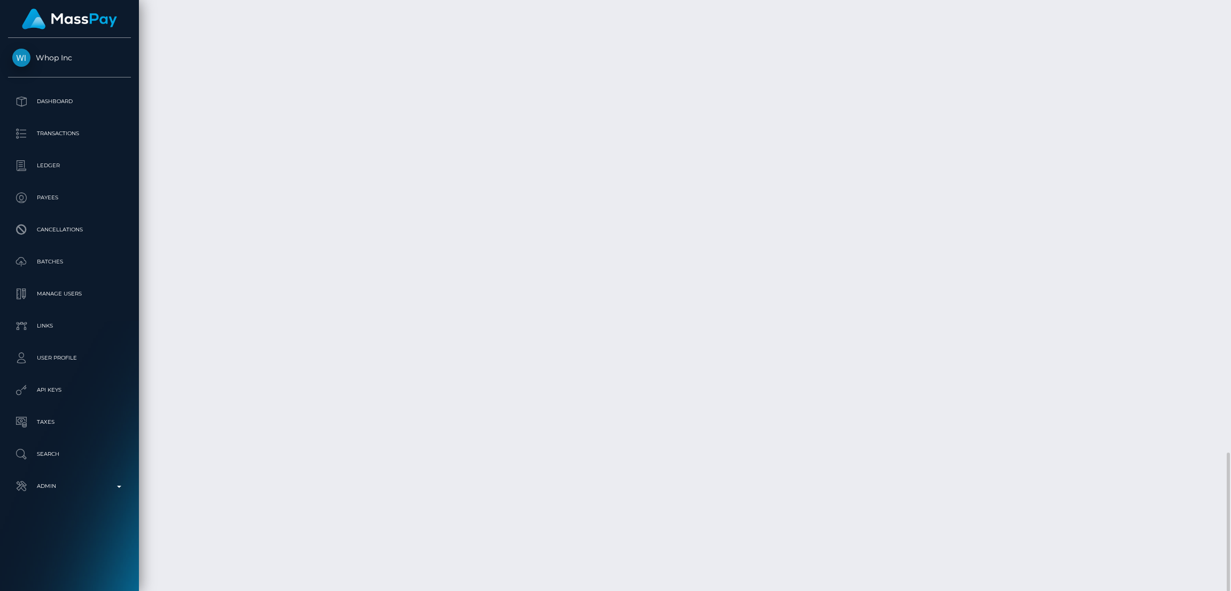
scroll to position [128, 342]
copy td "1349944789"
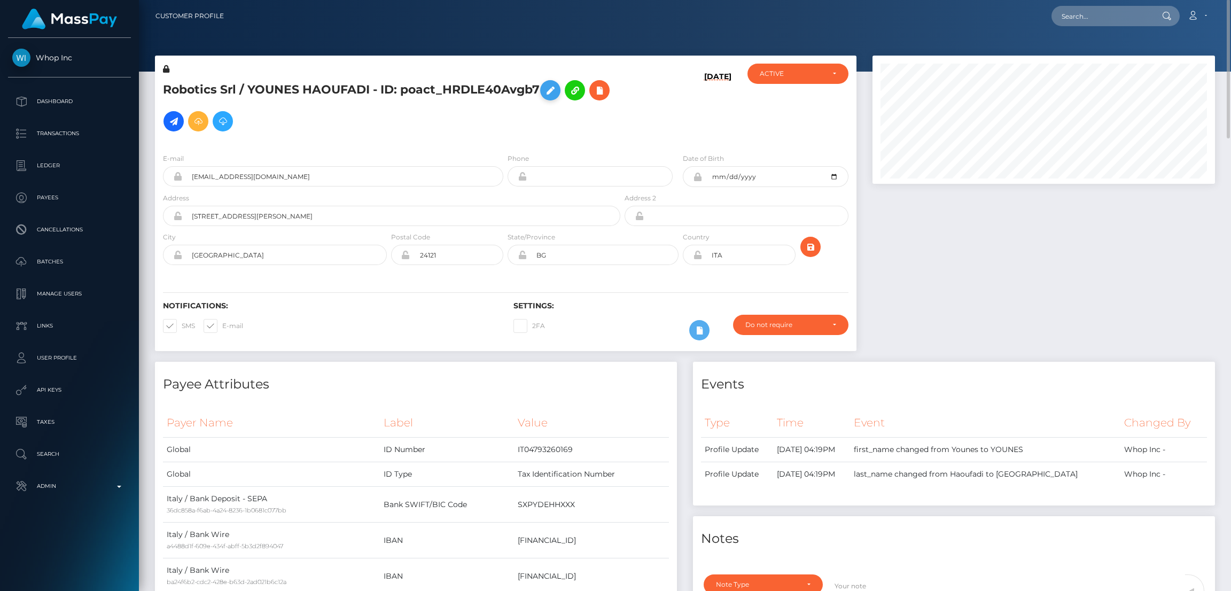
scroll to position [0, 0]
click at [1071, 25] on input "text" at bounding box center [1101, 16] width 100 height 20
paste input "payout_f29c5551-8e7d-11f0-bd85-0694aced620b"
click at [1075, 20] on input "payout_f29c5551-8e7d-11f0-bd85-0694aced620b" at bounding box center [1101, 16] width 100 height 20
paste input "text"
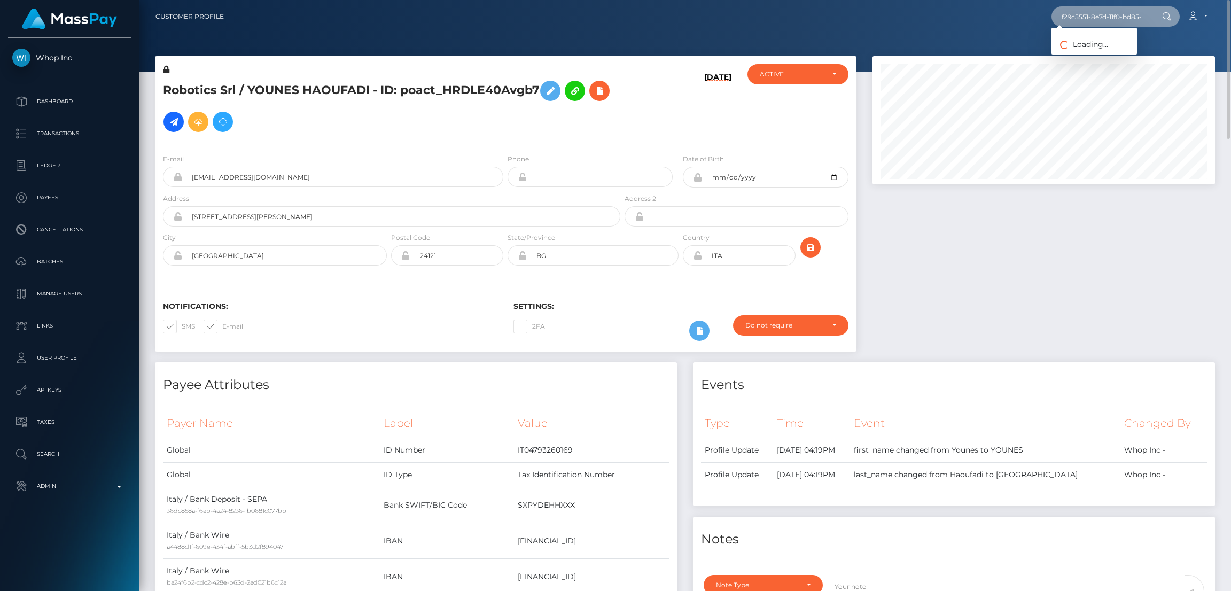
scroll to position [0, 49]
type input "f29c5551-8e7d-11f0-bd85-0694aced620b"
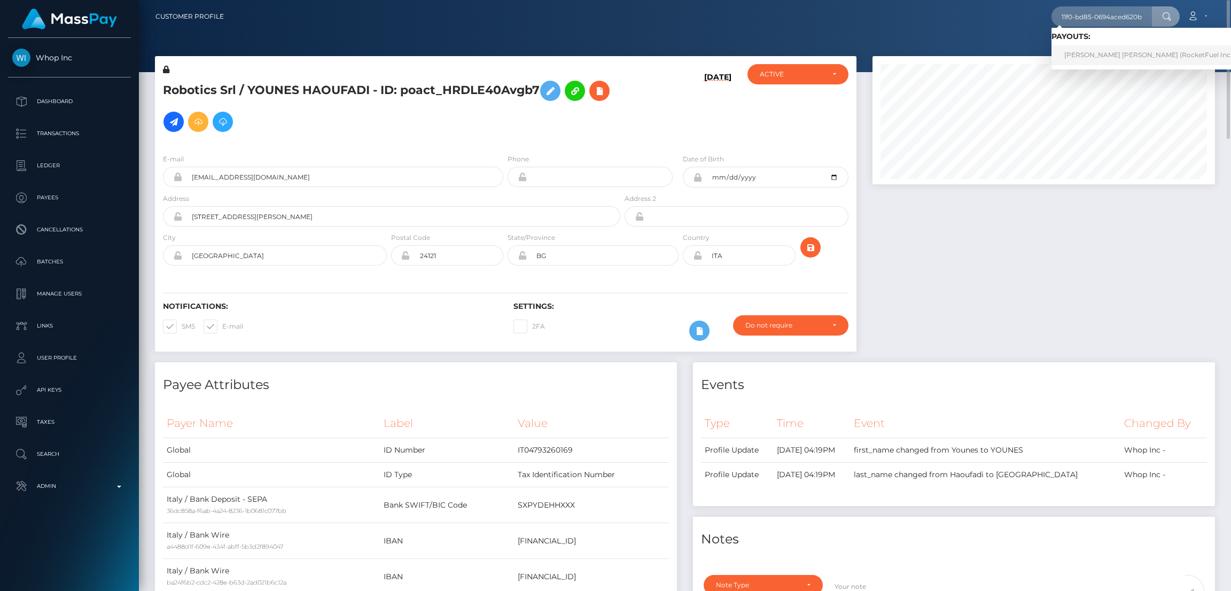
click at [1107, 60] on link "lilian greice santiago lopes (RocketFuel Inc - )" at bounding box center [1151, 55] width 200 height 20
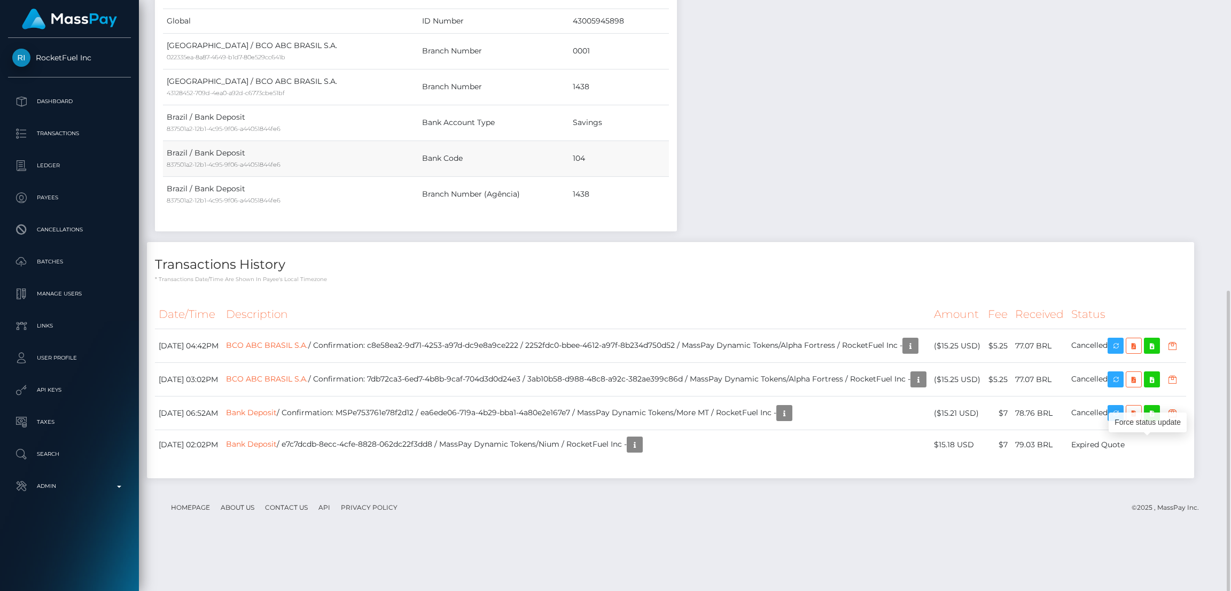
scroll to position [128, 342]
click at [409, 430] on td "Bank Deposit / Confirmation: MSPe753761e78f2d12 / ea6ede06-719a-4b29-bba1-4a80e…" at bounding box center [576, 413] width 708 height 34
copy td "MSPe753761e78f2d12"
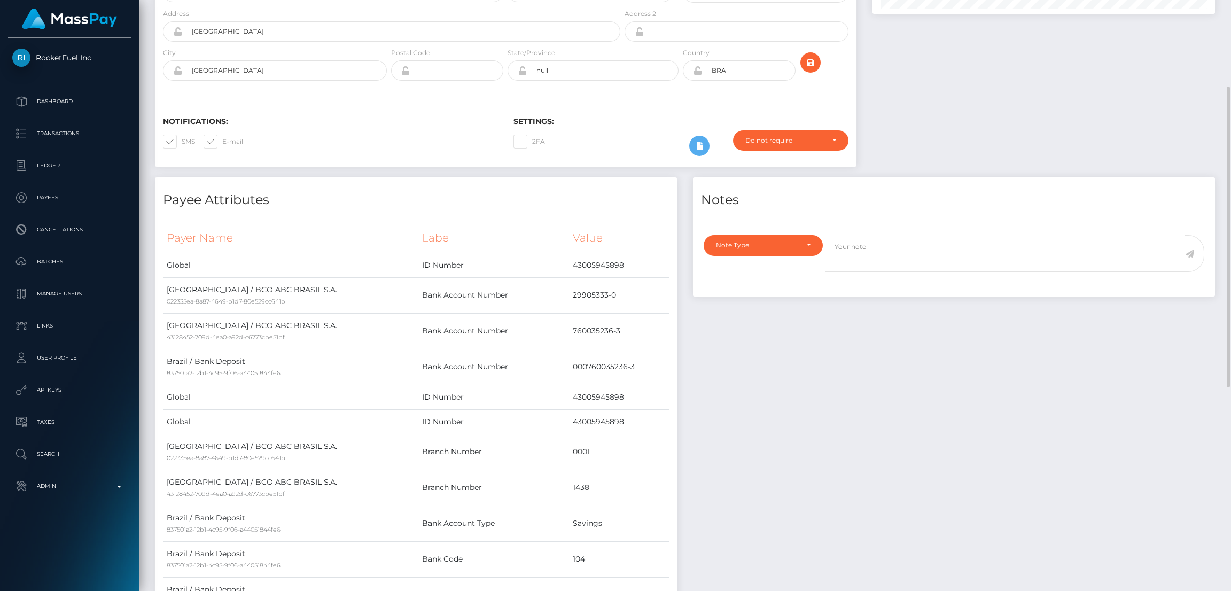
scroll to position [0, 0]
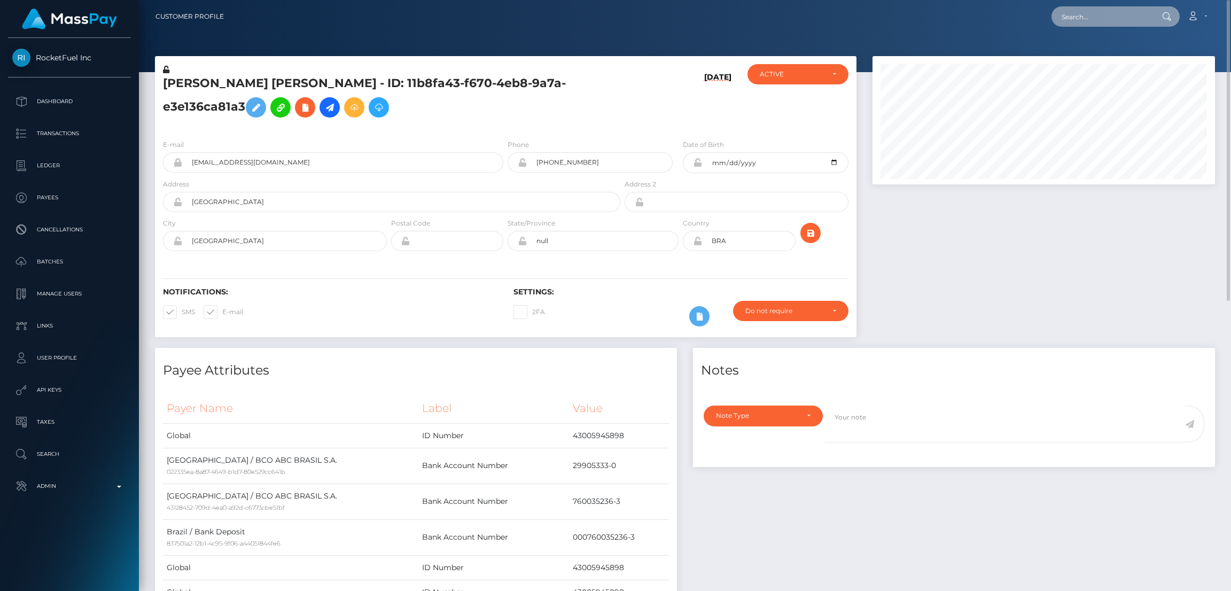
click at [1110, 17] on input "text" at bounding box center [1101, 16] width 100 height 20
paste input "633ef976cae211ade50d93c7"
type input "633ef976cae211ade50d93c7"
click at [1100, 57] on link "Kate Patterson" at bounding box center [1093, 55] width 85 height 20
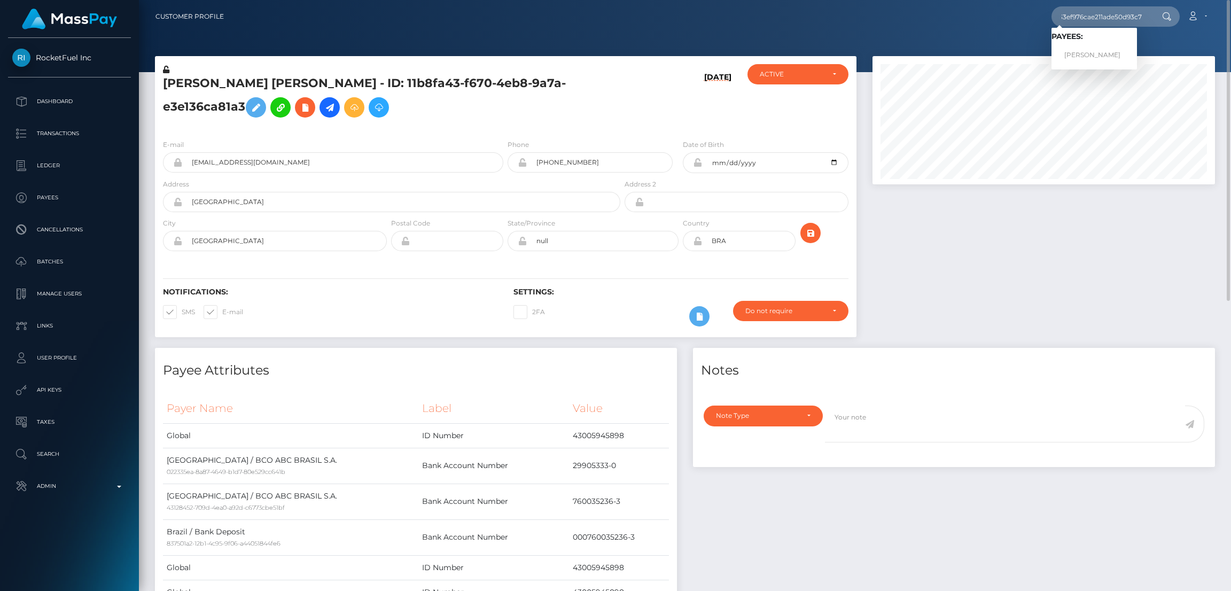
scroll to position [0, 0]
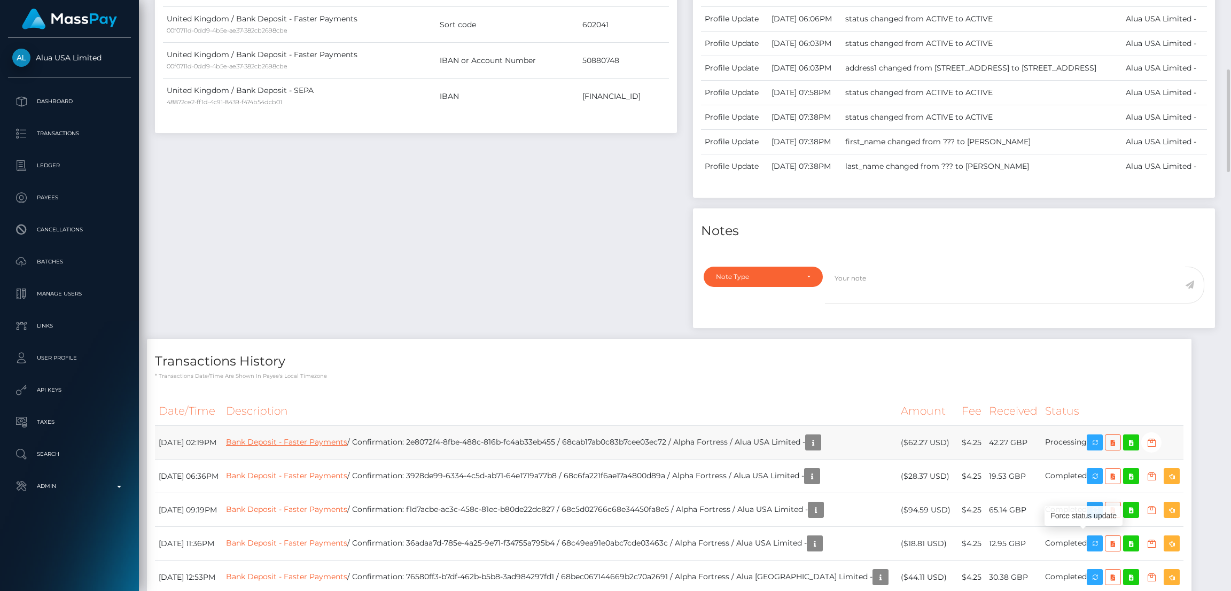
scroll to position [128, 342]
click at [1088, 449] on icon "button" at bounding box center [1094, 442] width 13 height 13
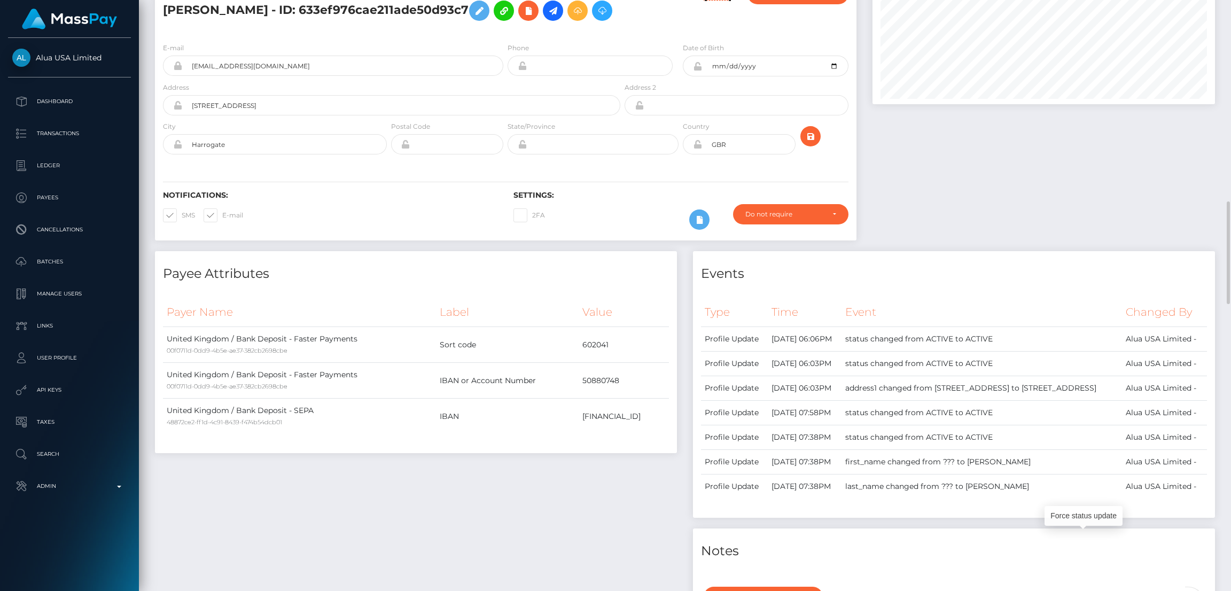
scroll to position [0, 0]
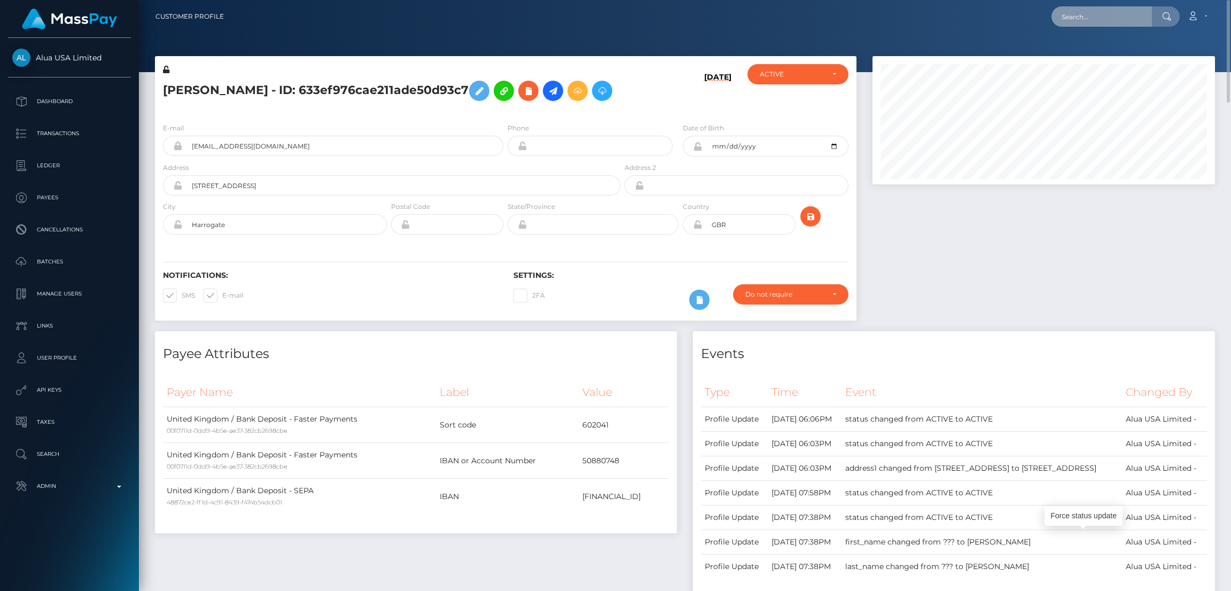
click at [1102, 10] on input "text" at bounding box center [1101, 16] width 100 height 20
paste input "[EMAIL_ADDRESS][DOMAIN_NAME]"
type input "[EMAIL_ADDRESS][DOMAIN_NAME]"
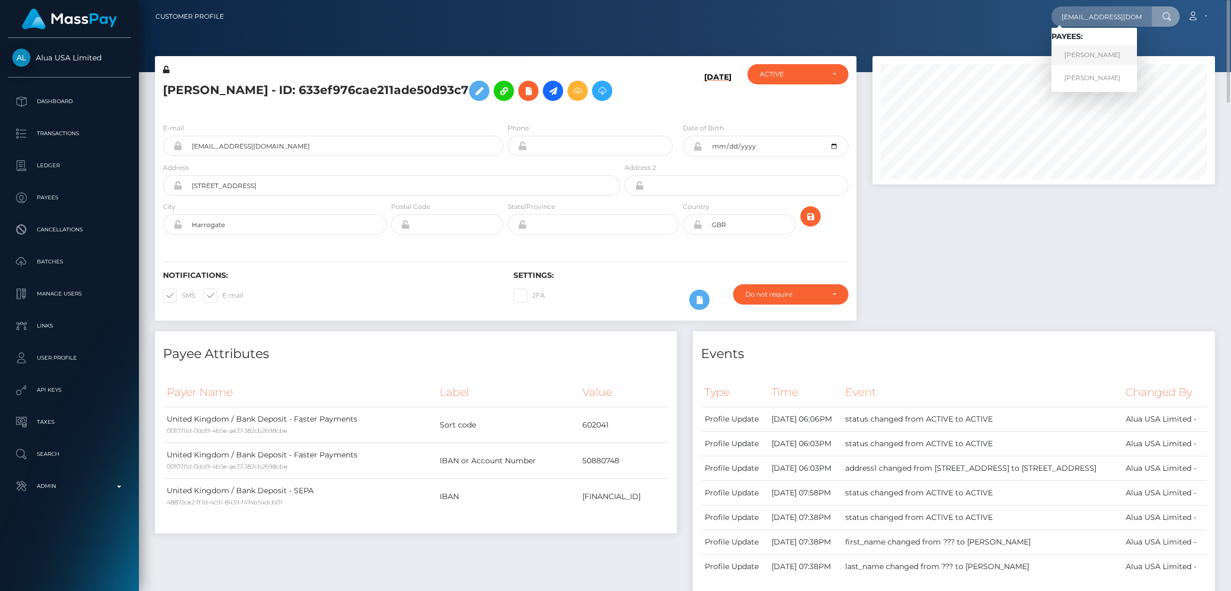
click at [1088, 60] on link "KIRSTY ANN RENOUF" at bounding box center [1093, 55] width 85 height 20
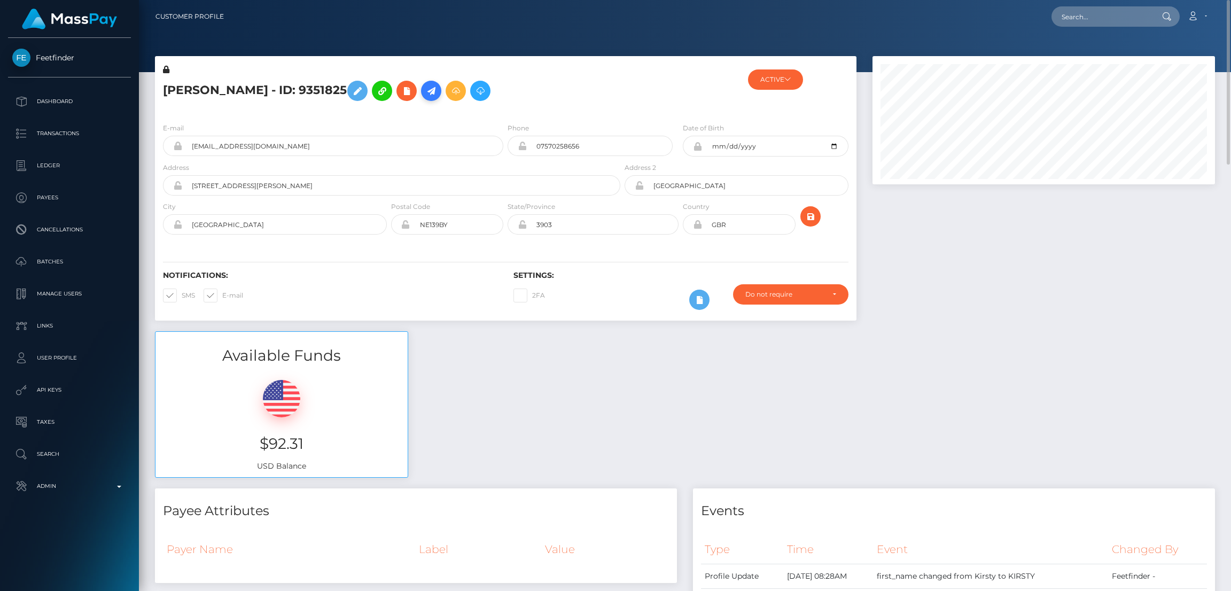
click at [438, 96] on icon at bounding box center [431, 90] width 13 height 13
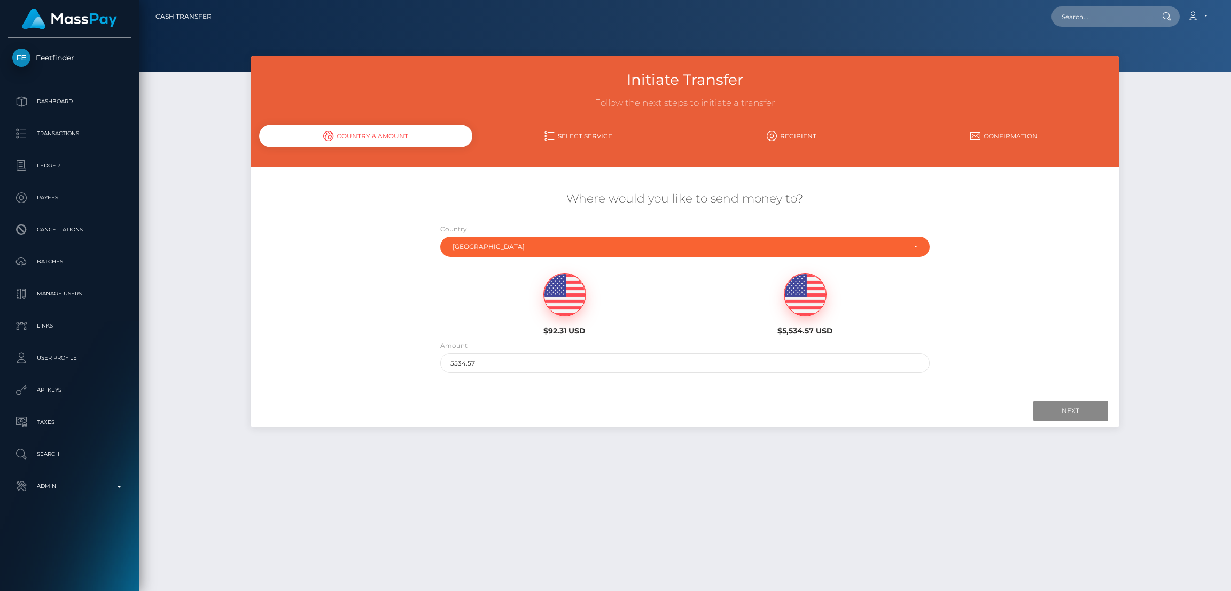
click at [560, 309] on img at bounding box center [565, 295] width 42 height 43
type input "92.31"
click at [1058, 413] on input "Next" at bounding box center [1070, 411] width 75 height 20
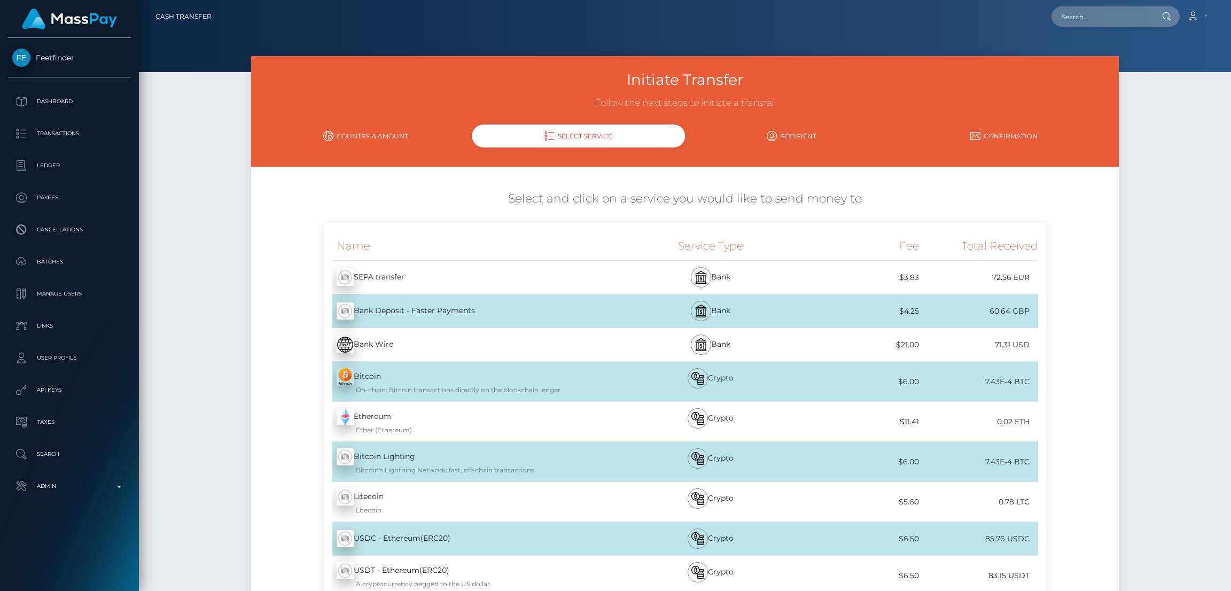
click at [553, 311] on div "Bank Deposit - Faster Payments - GBP" at bounding box center [473, 311] width 298 height 30
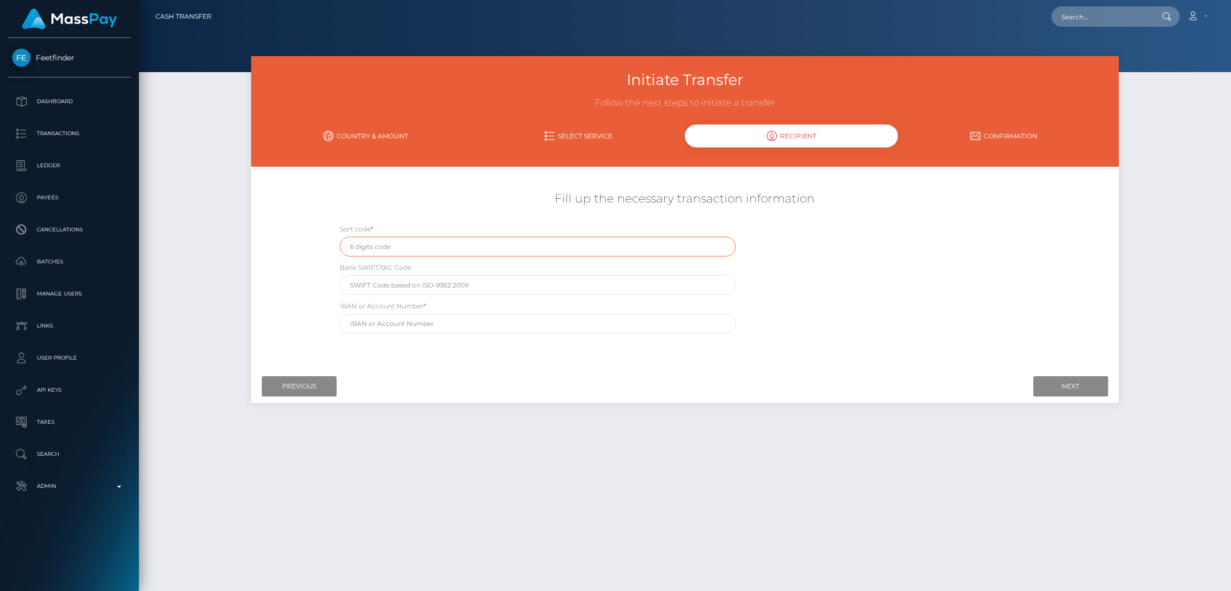
click at [446, 247] on input "text" at bounding box center [538, 247] width 396 height 20
paste input "040004"
type input "040004"
click at [495, 280] on input "text" at bounding box center [538, 285] width 396 height 20
click at [506, 321] on input "text" at bounding box center [538, 324] width 396 height 20
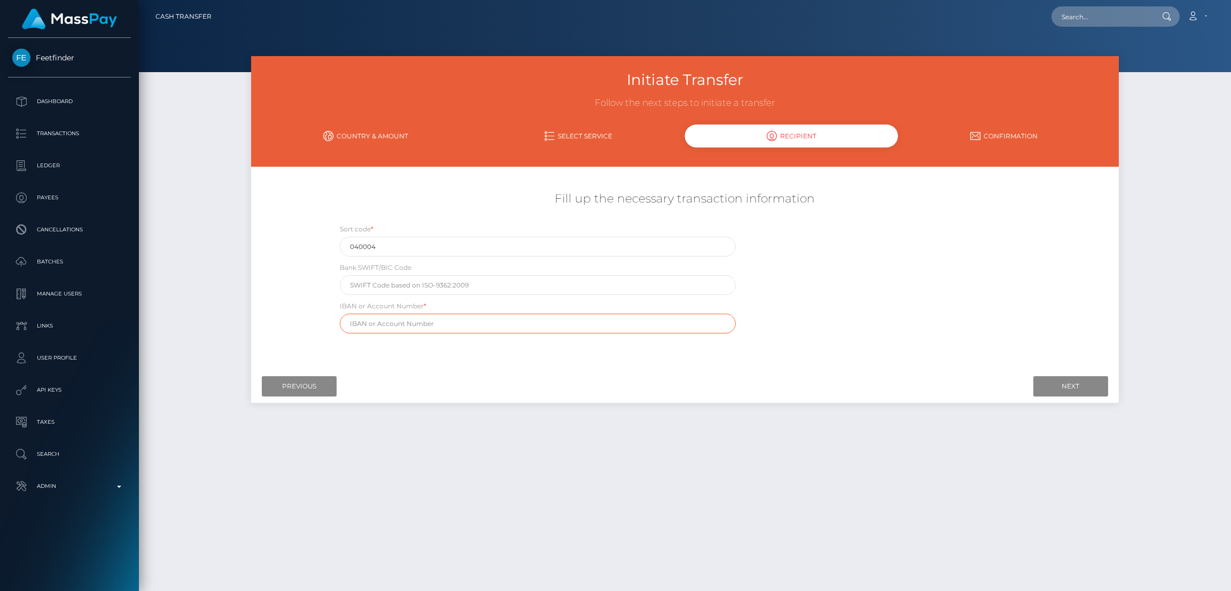
paste input "65962587"
type input "65962587"
click at [450, 287] on input "text" at bounding box center [538, 285] width 396 height 20
paste input "MONZGB2L"
type input "MONZGB2L"
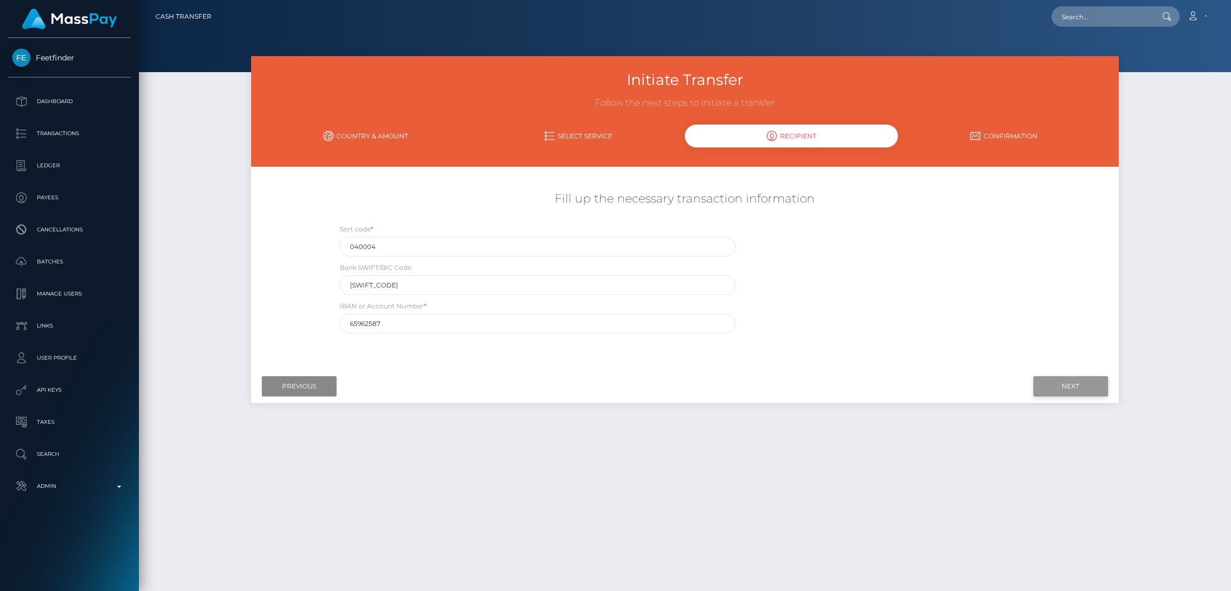
click at [1068, 381] on input "Next" at bounding box center [1070, 386] width 75 height 20
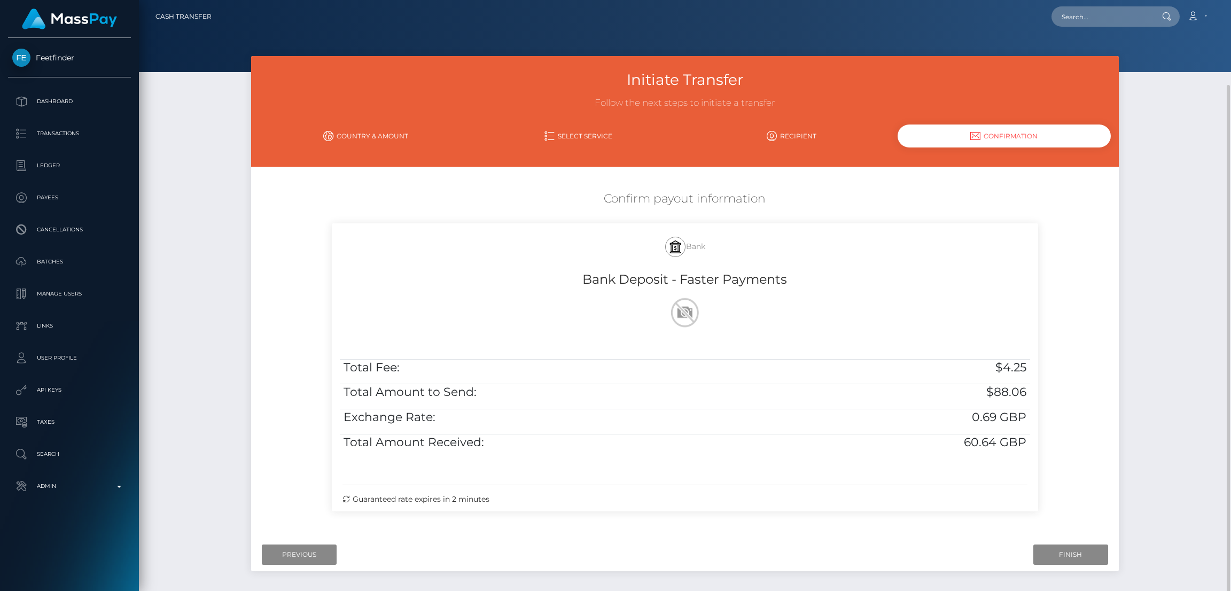
scroll to position [44, 0]
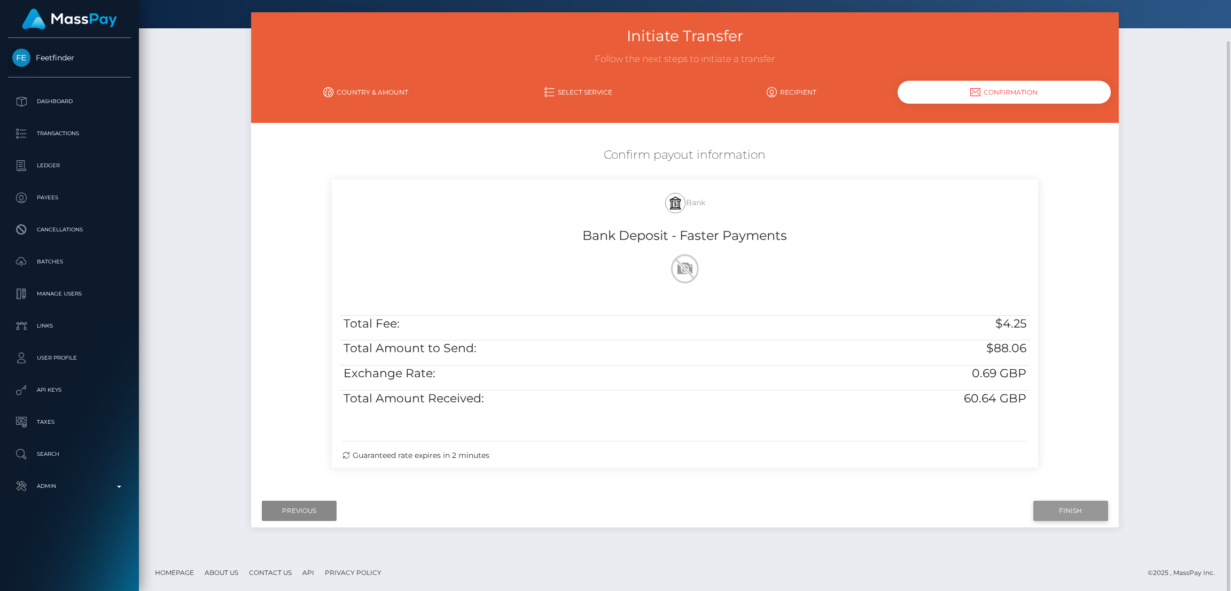
click at [1070, 507] on input "Finish" at bounding box center [1070, 511] width 75 height 20
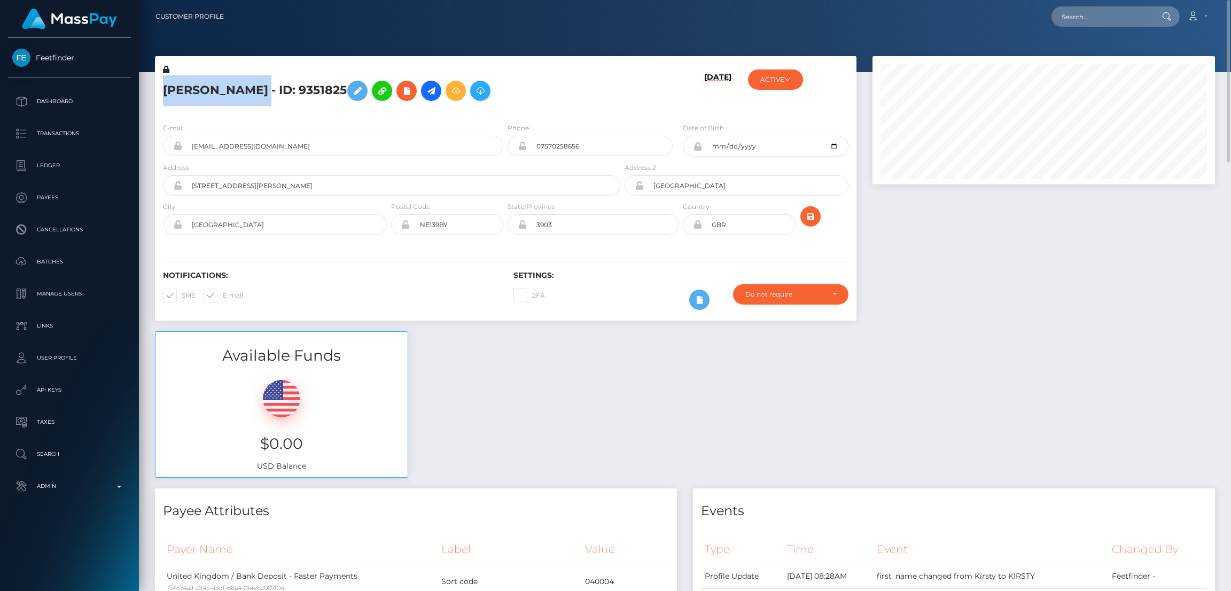
drag, startPoint x: 293, startPoint y: 91, endPoint x: 164, endPoint y: 96, distance: 129.4
click at [164, 96] on h5 "KIRSTY ANN RENOUF - ID: 9351825" at bounding box center [388, 90] width 451 height 31
copy h5 "KIRSTY ANN RENOUF"
drag, startPoint x: 1072, startPoint y: 13, endPoint x: 1066, endPoint y: 13, distance: 5.9
click at [1072, 13] on input "text" at bounding box center [1101, 16] width 100 height 20
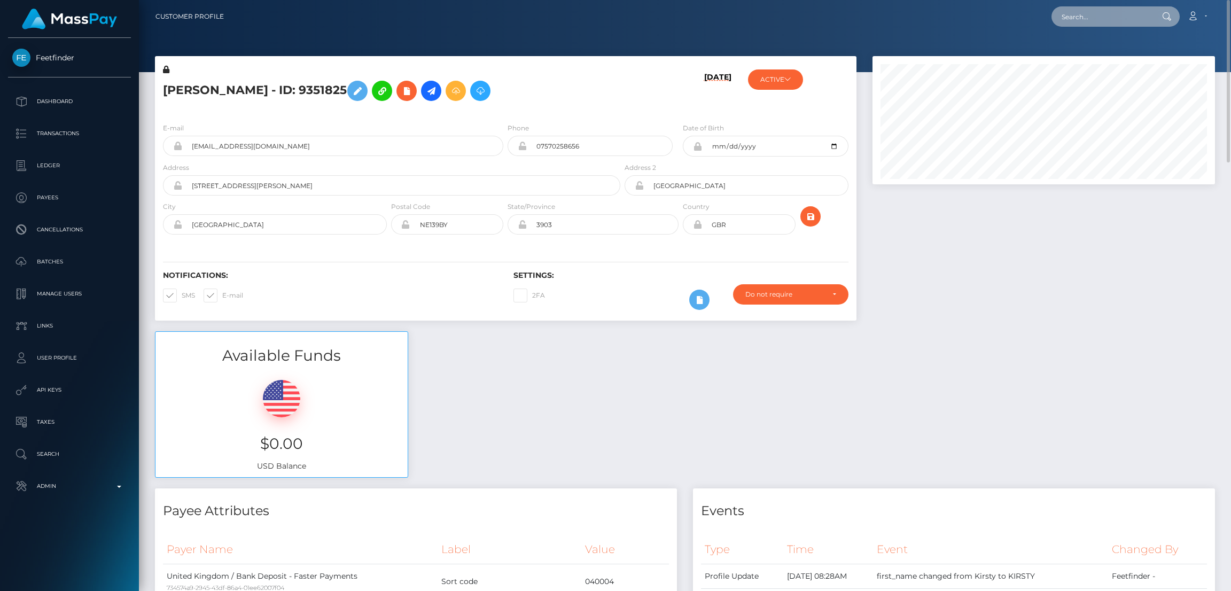
paste input "RNhDzC72RpO65P2zLx0syA"
type input "RNhDzC72RpO65P2zLx0syA"
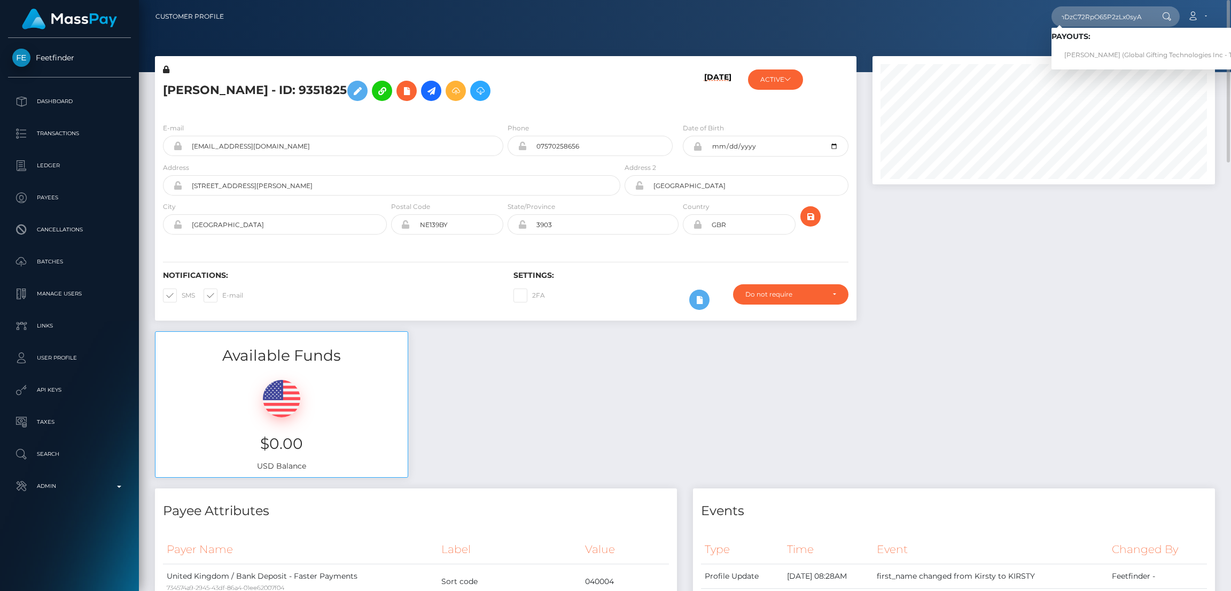
scroll to position [0, 0]
drag, startPoint x: 1086, startPoint y: 49, endPoint x: 1066, endPoint y: 59, distance: 22.2
click at [1087, 50] on link "PAULA BALTRUŠAITYTĖ (Global Gifting Technologies Inc - Throne)" at bounding box center [1158, 55] width 215 height 20
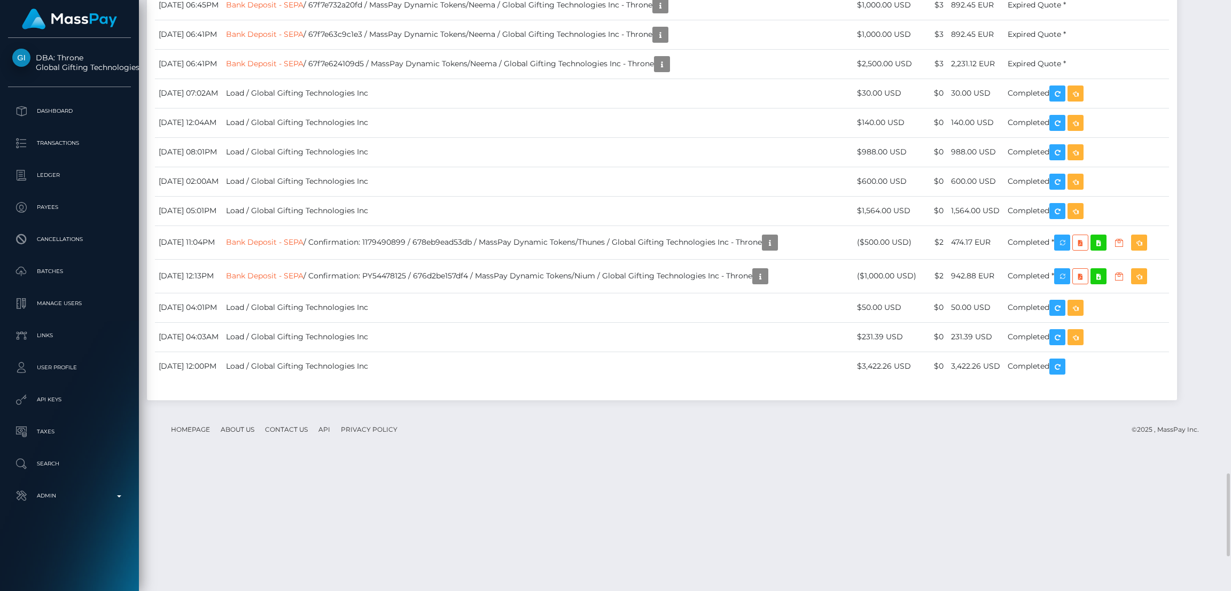
scroll to position [2804, 0]
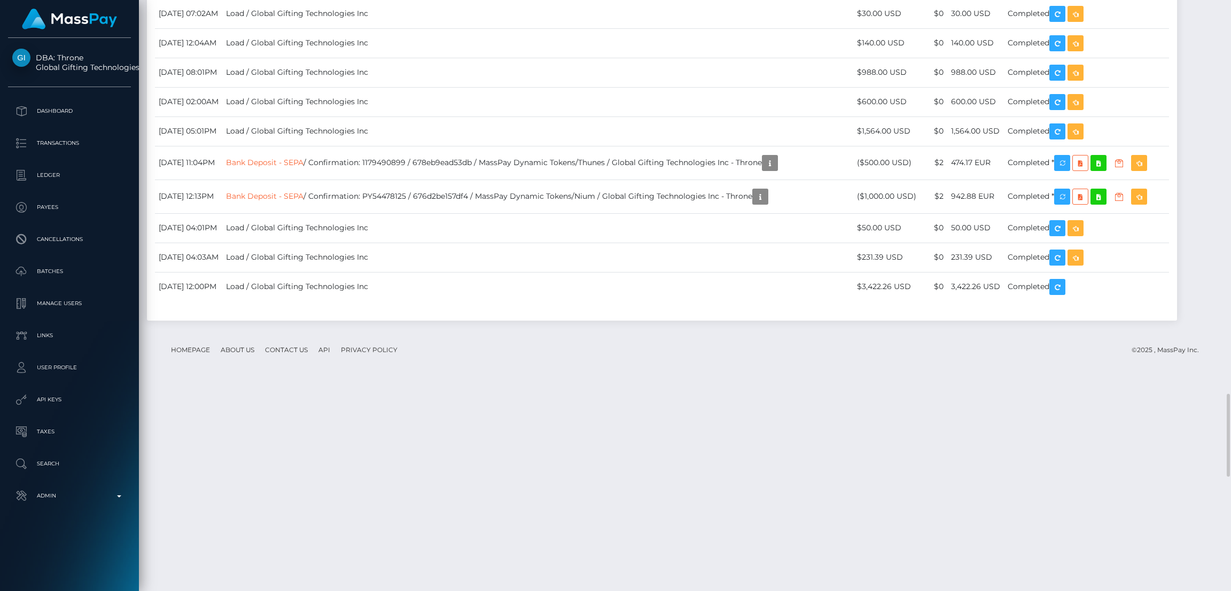
drag, startPoint x: 411, startPoint y: 302, endPoint x: 512, endPoint y: 296, distance: 101.1
copy td "_tkY5V6dTT-iHmcRxGphBQ"
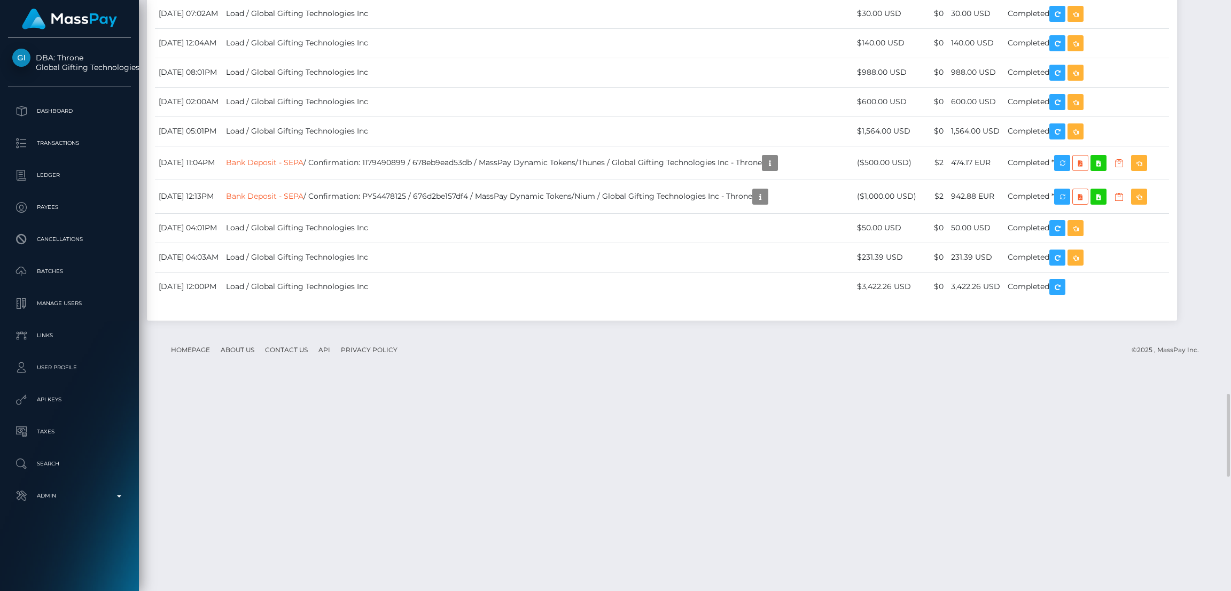
copy td "RNhDzC72RpO65P2zLx0syA"
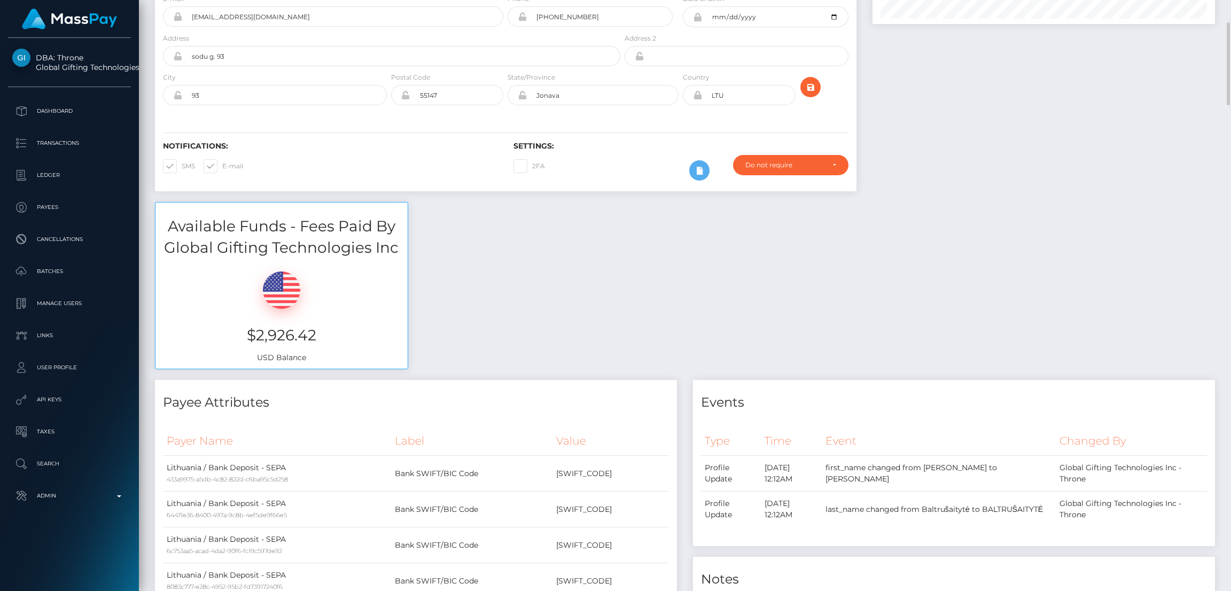
scroll to position [0, 0]
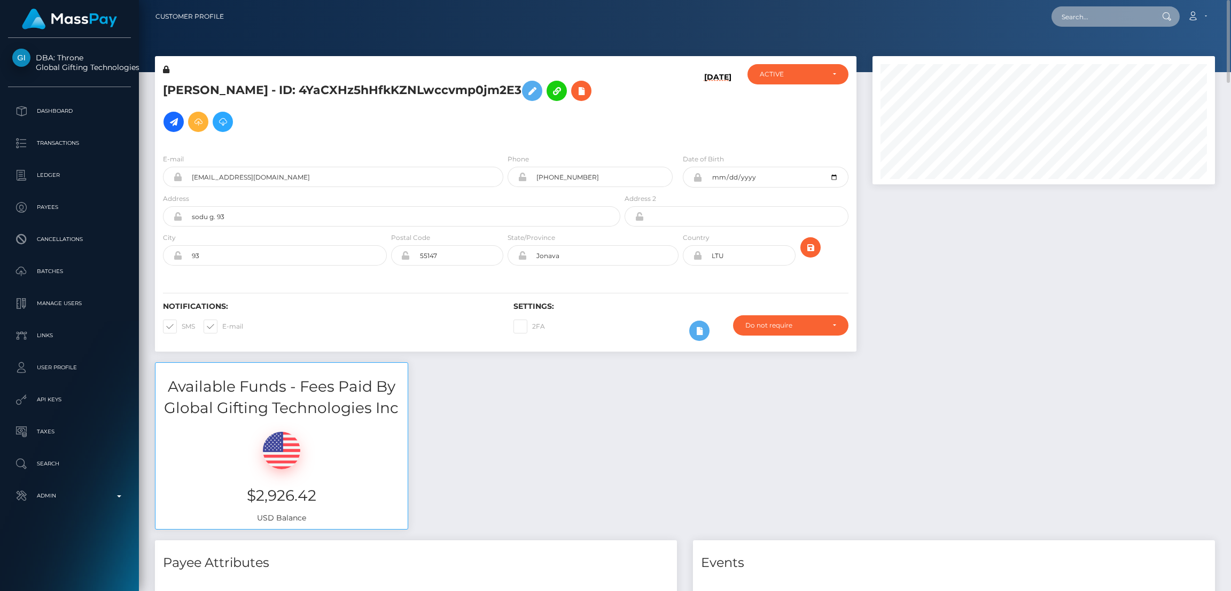
click at [1112, 14] on input "text" at bounding box center [1101, 16] width 100 height 20
paste input "XTYNxd1TV4RP4B9Sb4vZ3sKkmWs2"
type input "XTYNxd1TV4RP4B9Sb4vZ3sKkmWs2"
click at [1111, 51] on link "TREZURE LE'XANDRIA GRAVES" at bounding box center [1112, 55] width 123 height 20
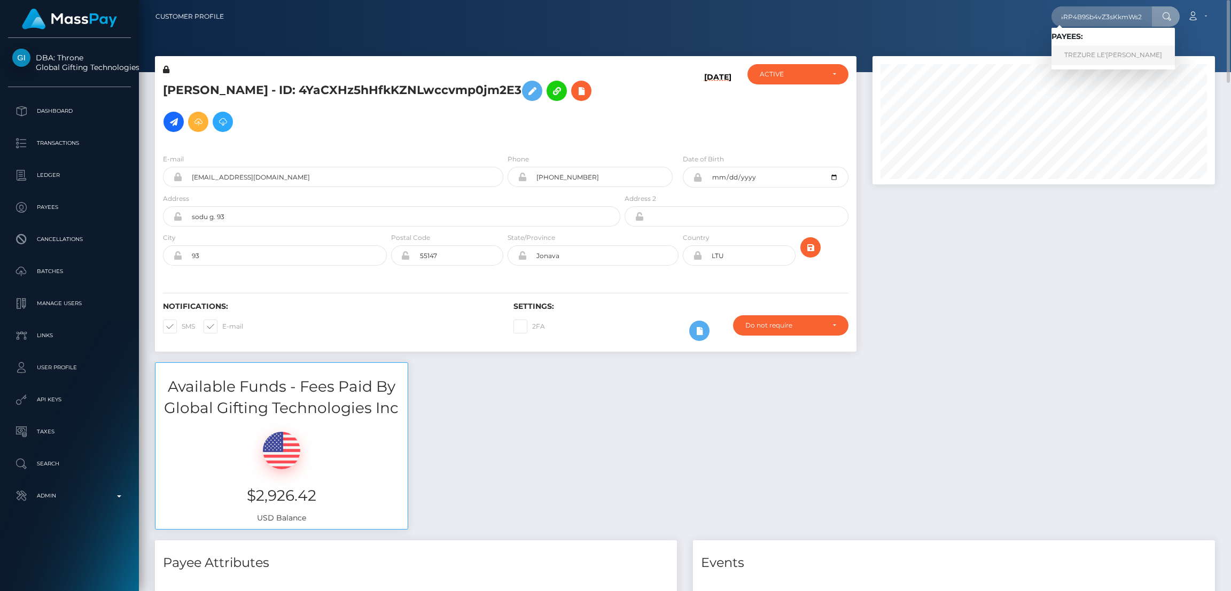
scroll to position [0, 0]
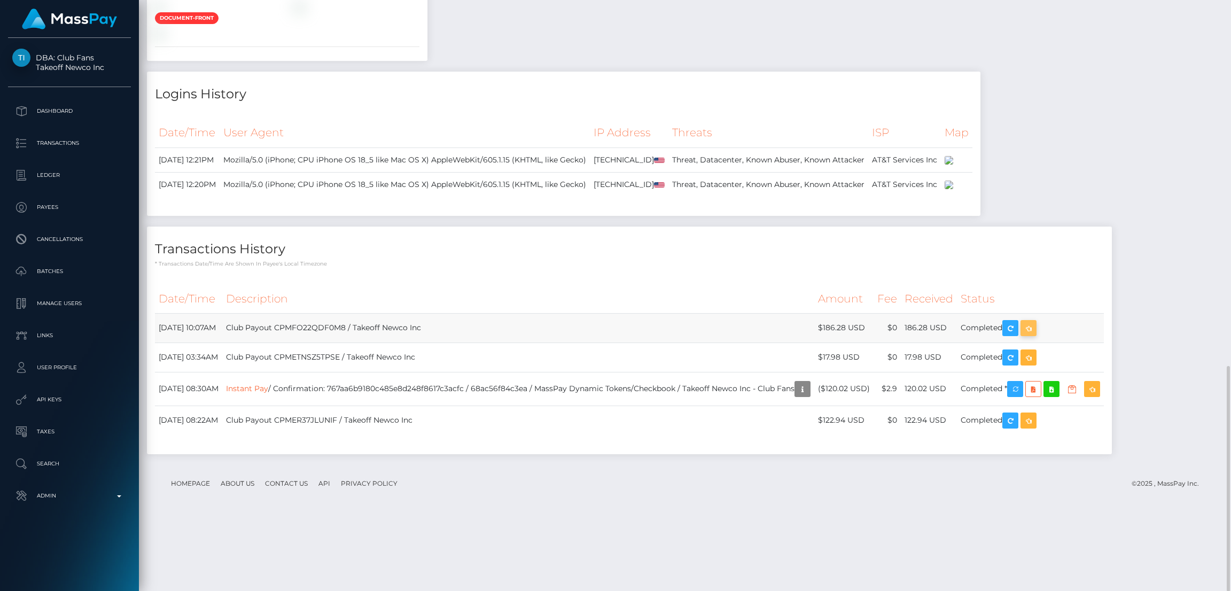
scroll to position [128, 342]
click at [1035, 335] on icon "button" at bounding box center [1028, 328] width 13 height 13
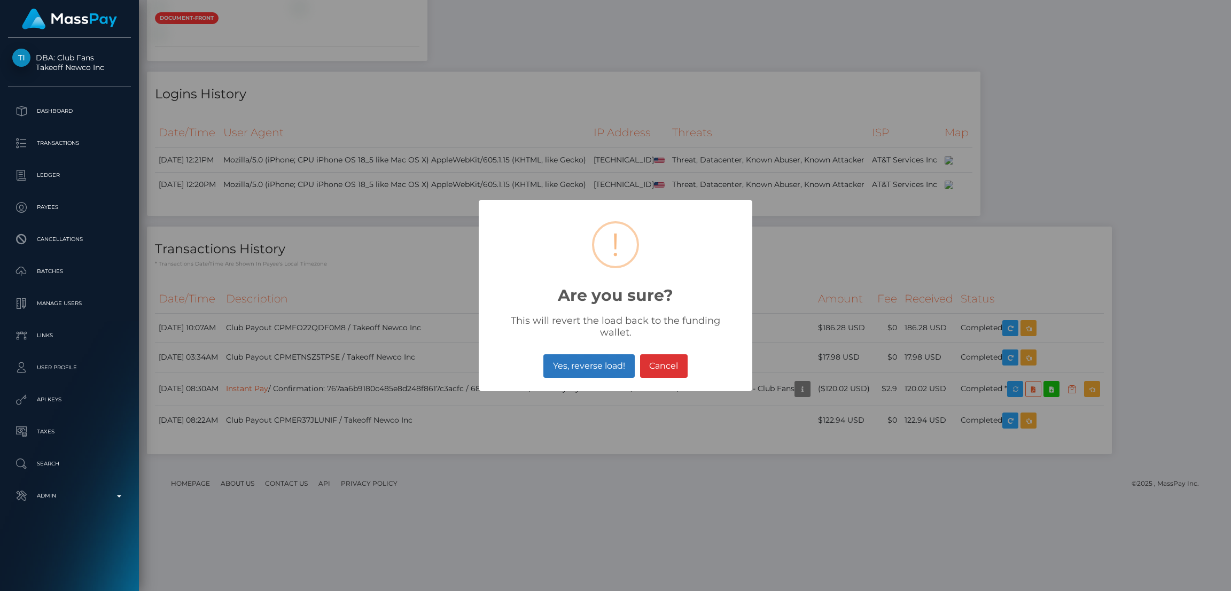
click at [592, 357] on button "Yes, reverse load!" at bounding box center [588, 366] width 91 height 24
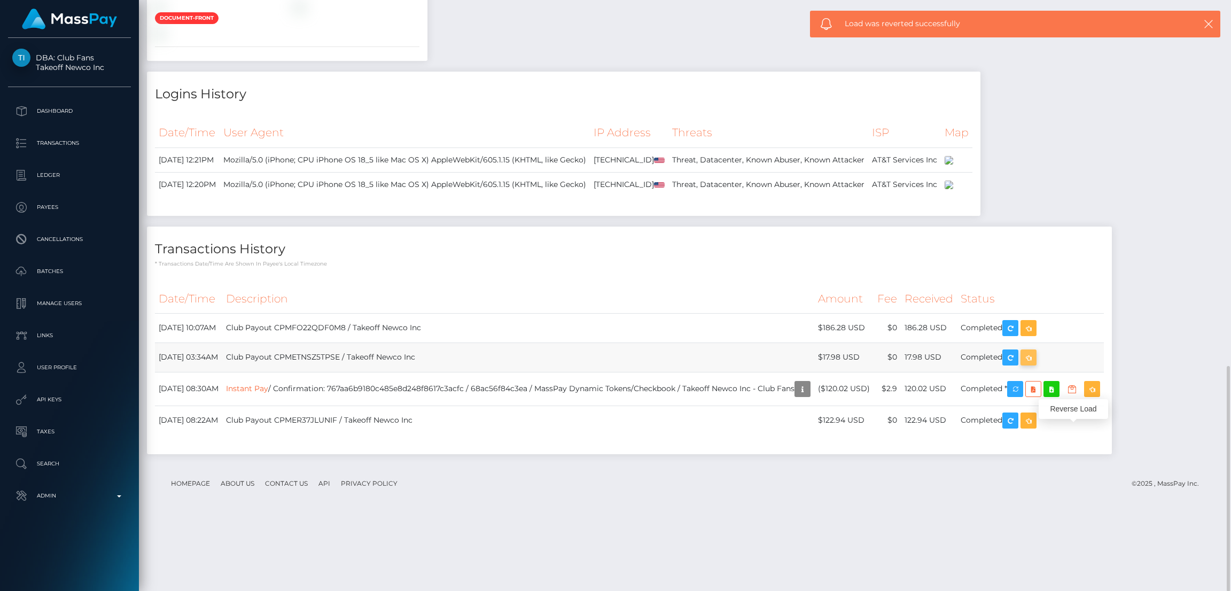
click at [1035, 364] on icon "button" at bounding box center [1028, 357] width 13 height 13
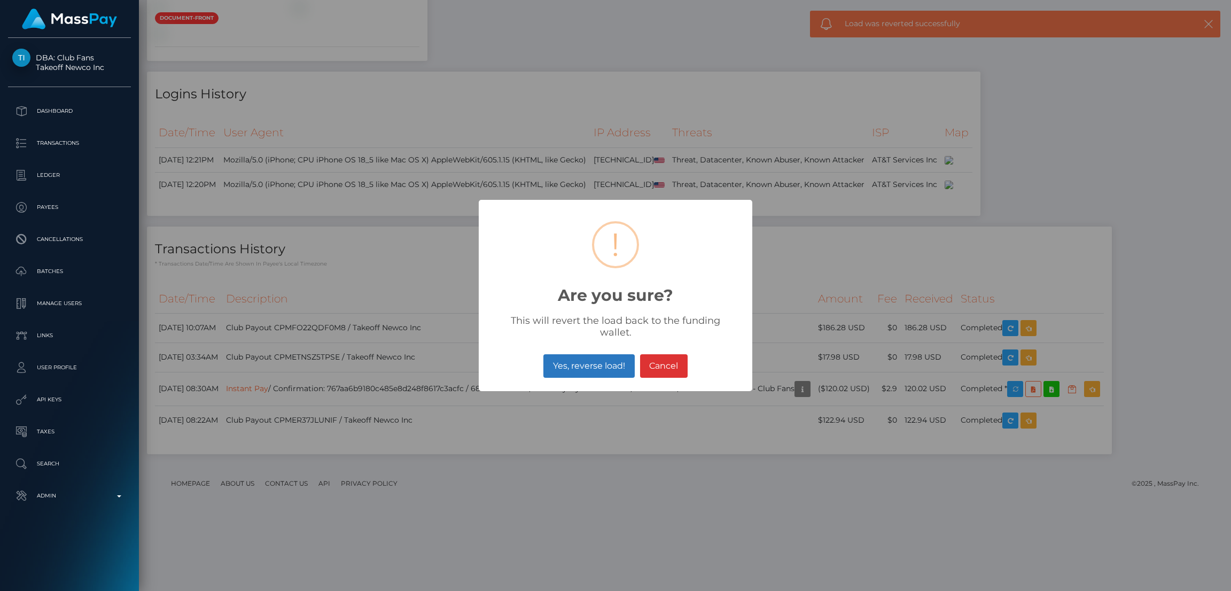
click at [610, 358] on button "Yes, reverse load!" at bounding box center [588, 366] width 91 height 24
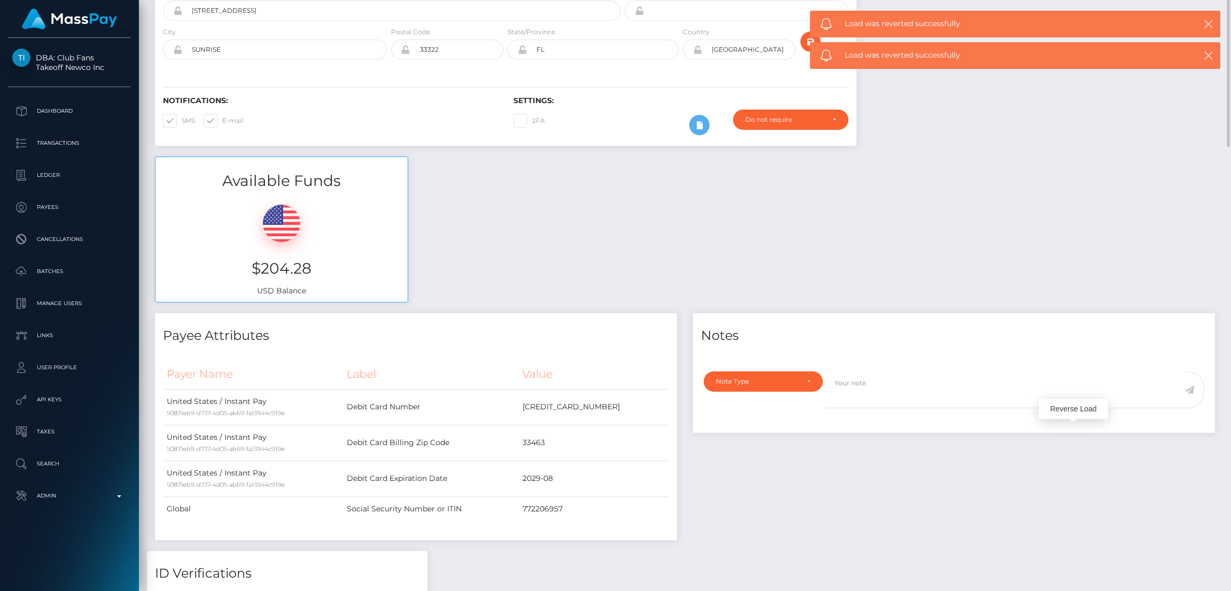
scroll to position [0, 0]
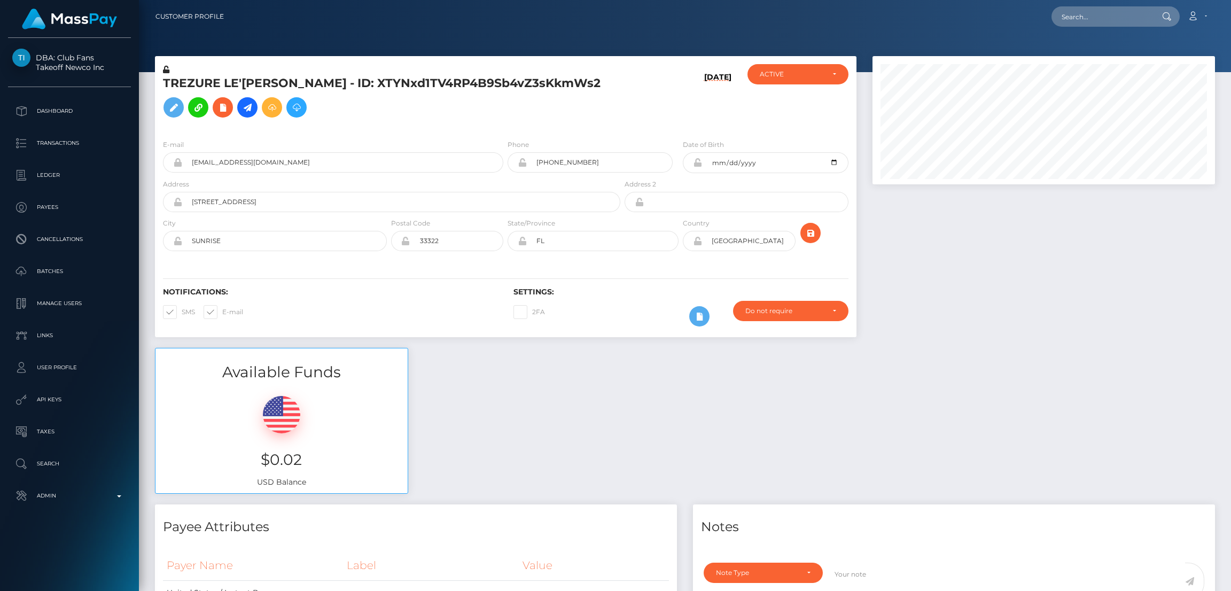
scroll to position [128, 342]
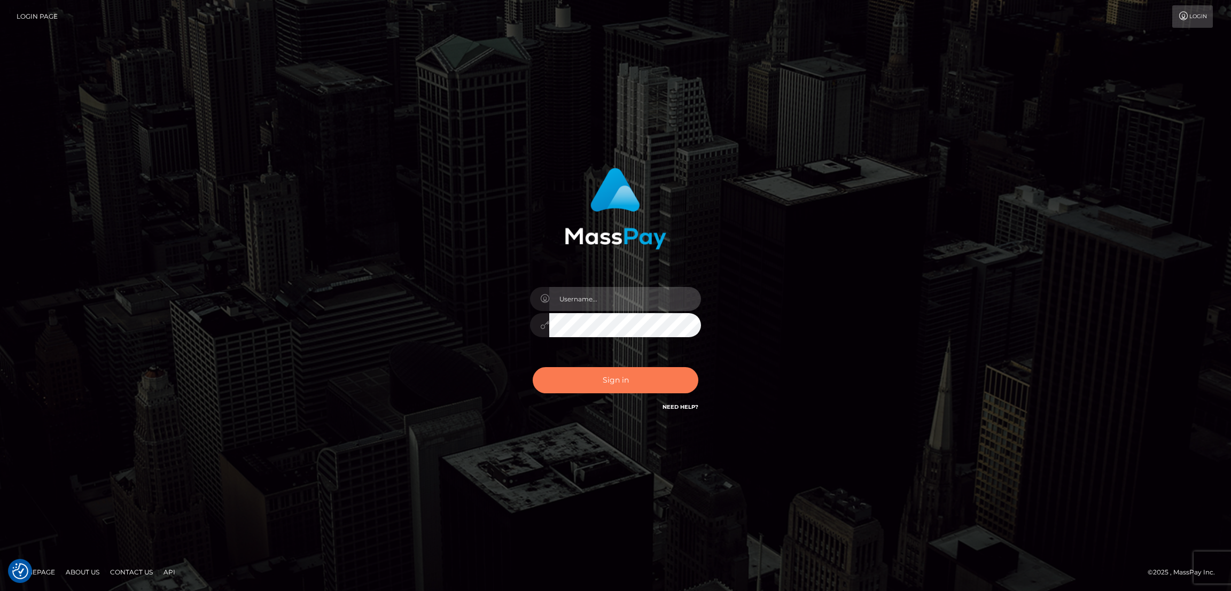
type input "alexstef"
click at [618, 373] on button "Sign in" at bounding box center [616, 380] width 166 height 26
type input "alexstef"
click at [606, 367] on button "Sign in" at bounding box center [616, 380] width 166 height 26
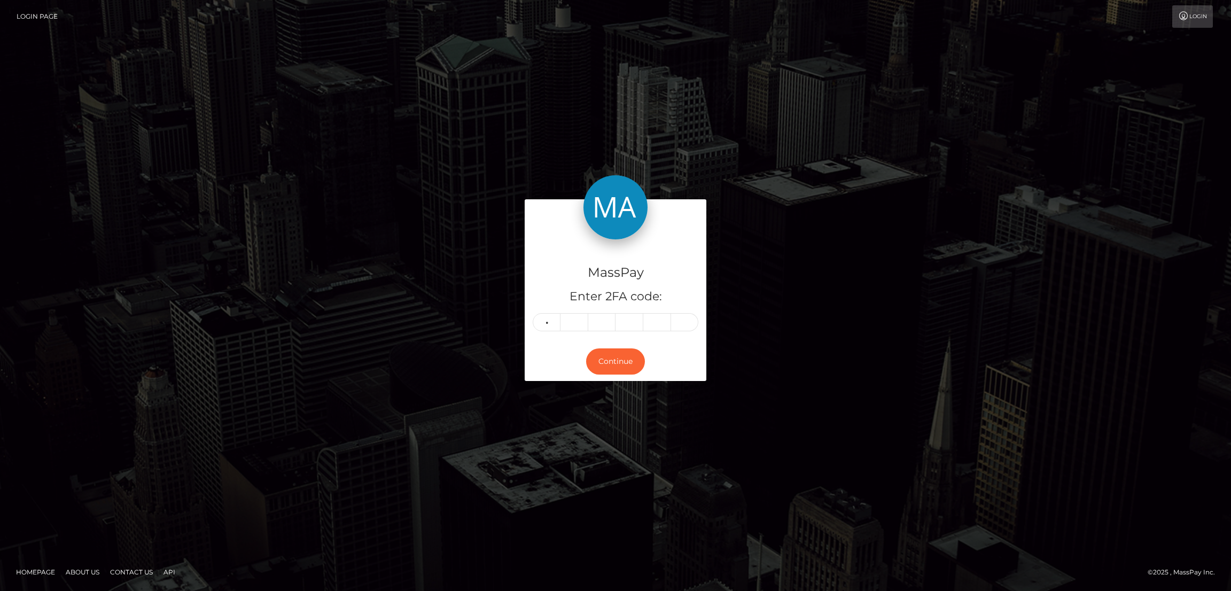
type input "7"
type input "3"
type input "7"
type input "3"
type input "2"
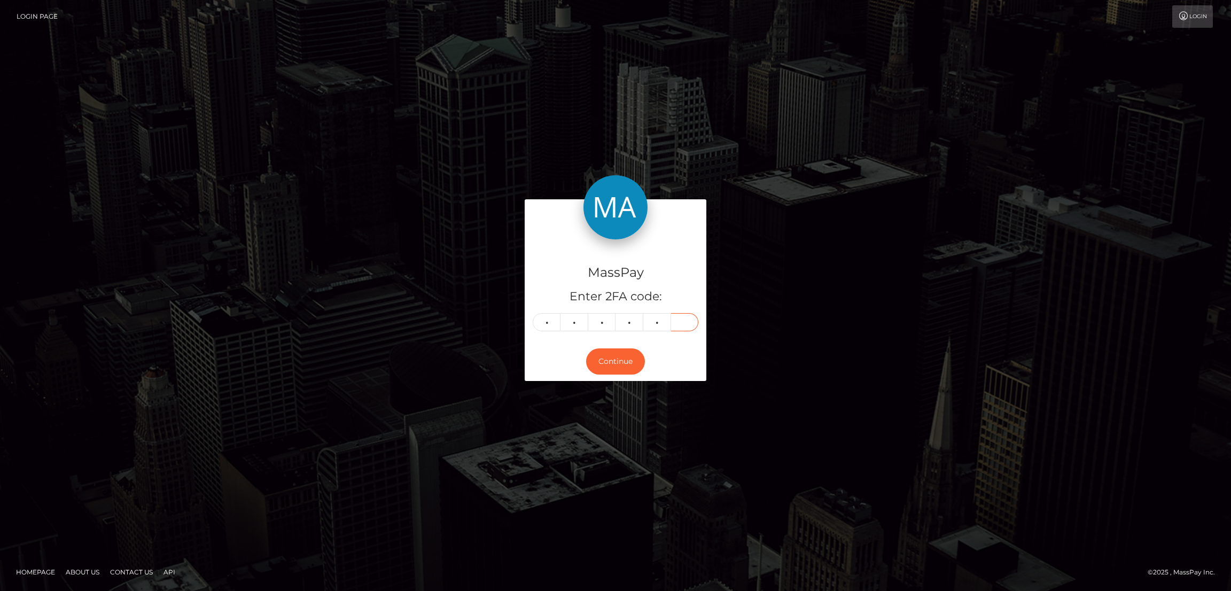
type input "5"
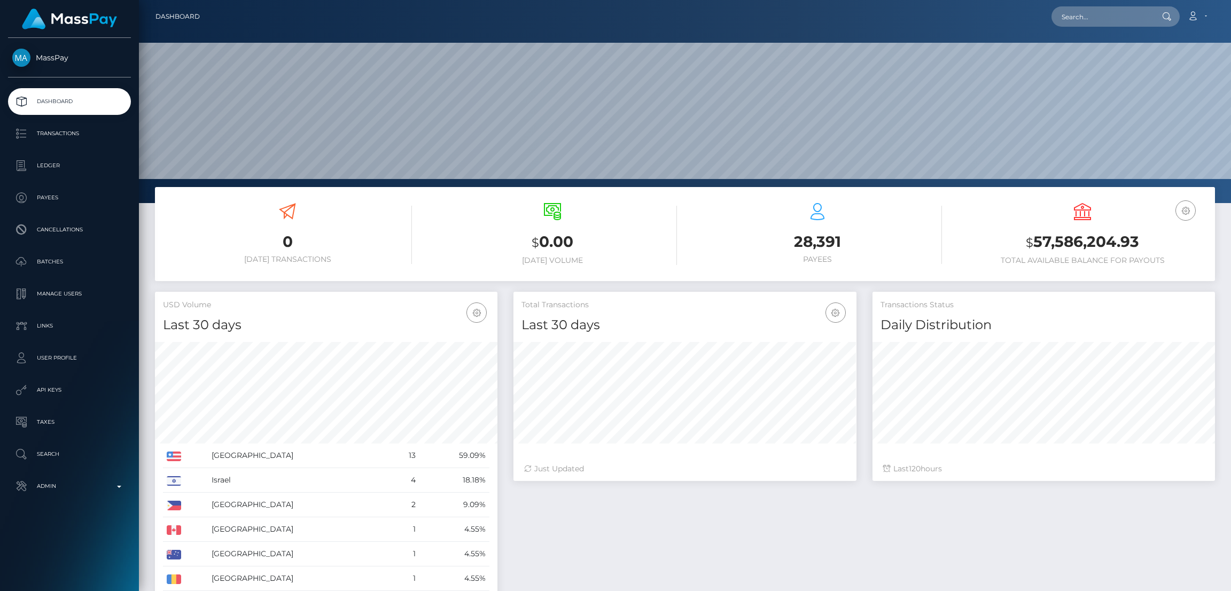
scroll to position [190, 342]
click at [1111, 13] on input "text" at bounding box center [1101, 16] width 100 height 20
paste input "[EMAIL_ADDRESS][DOMAIN_NAME]"
type input "[EMAIL_ADDRESS][DOMAIN_NAME]"
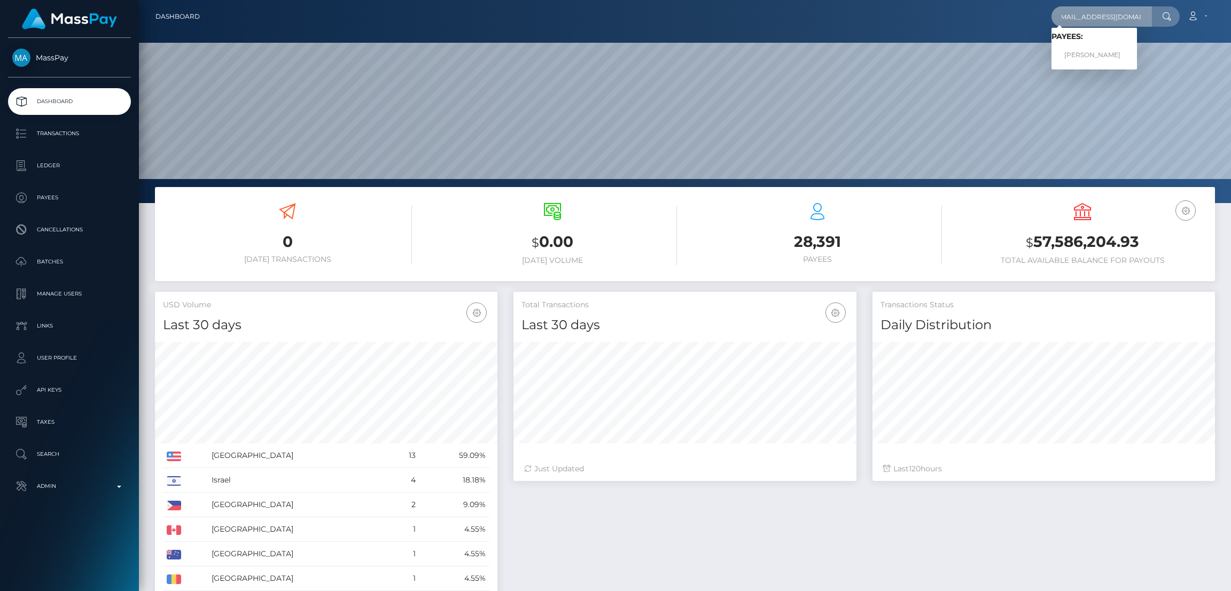
scroll to position [0, 0]
click at [1105, 54] on link "[PERSON_NAME]" at bounding box center [1093, 55] width 85 height 20
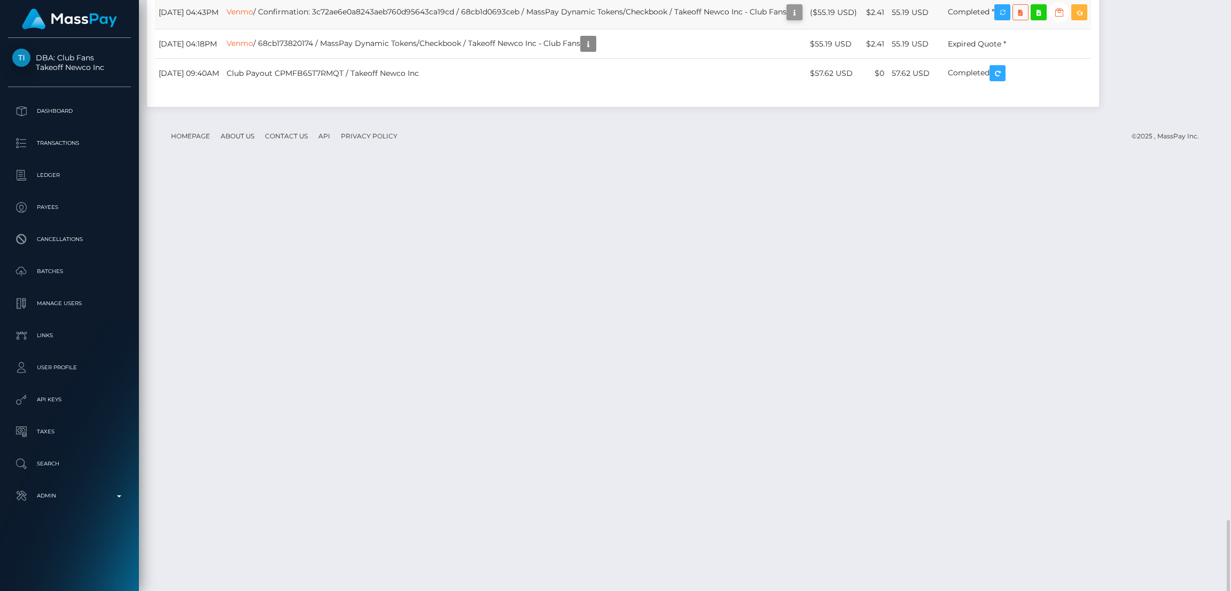
scroll to position [128, 342]
click at [801, 19] on icon "button" at bounding box center [794, 12] width 13 height 13
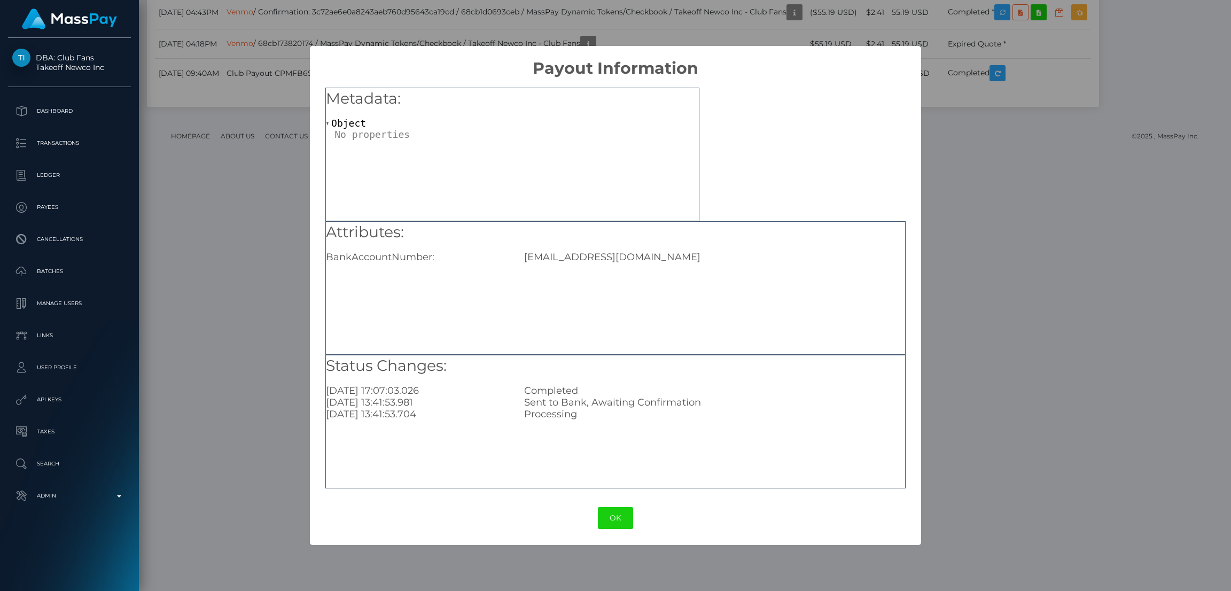
click at [590, 258] on div "Jessicaluis1294@gmail.com" at bounding box center [714, 257] width 396 height 12
copy div "Jessicaluis1294@gmail.com"
click at [613, 519] on button "OK" at bounding box center [615, 518] width 35 height 22
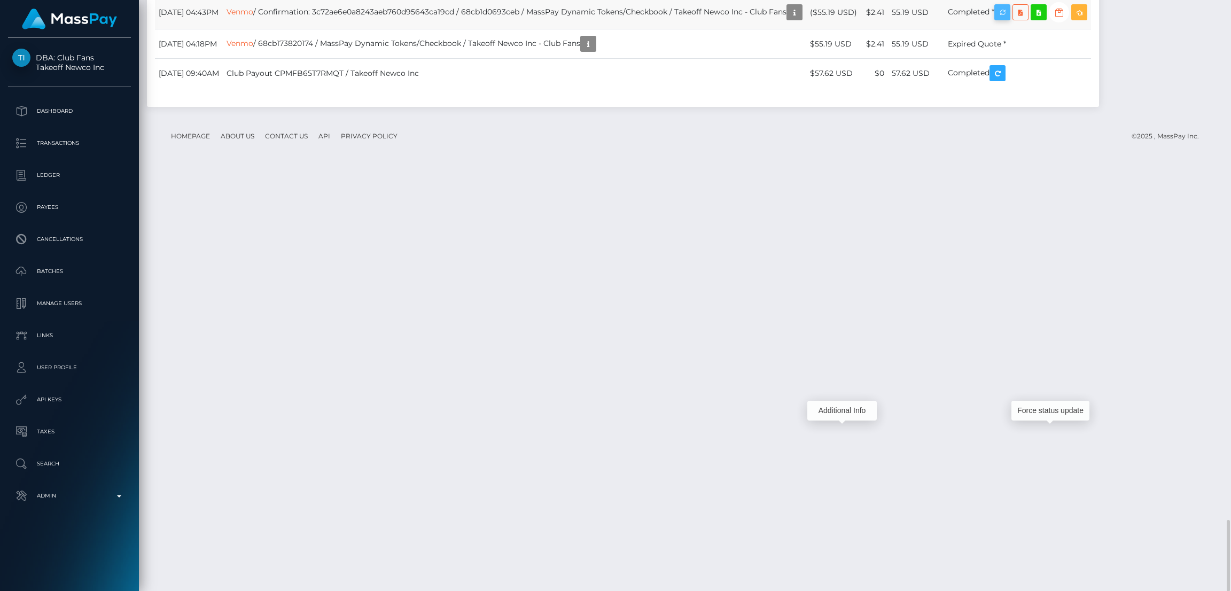
click at [1009, 19] on icon "button" at bounding box center [1002, 12] width 13 height 13
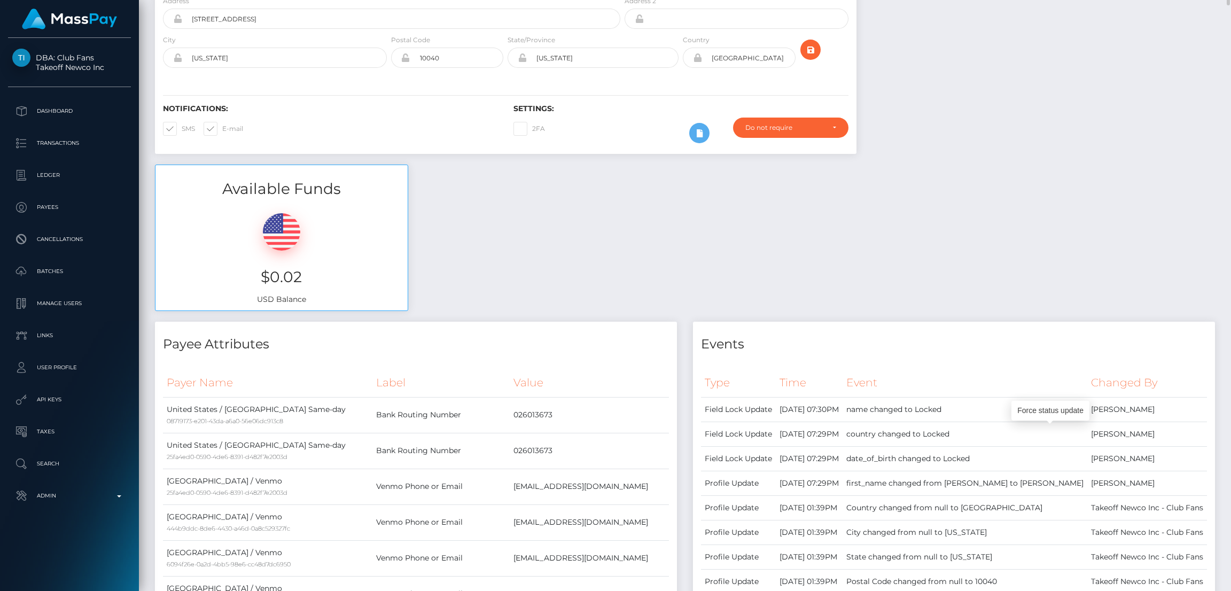
scroll to position [0, 0]
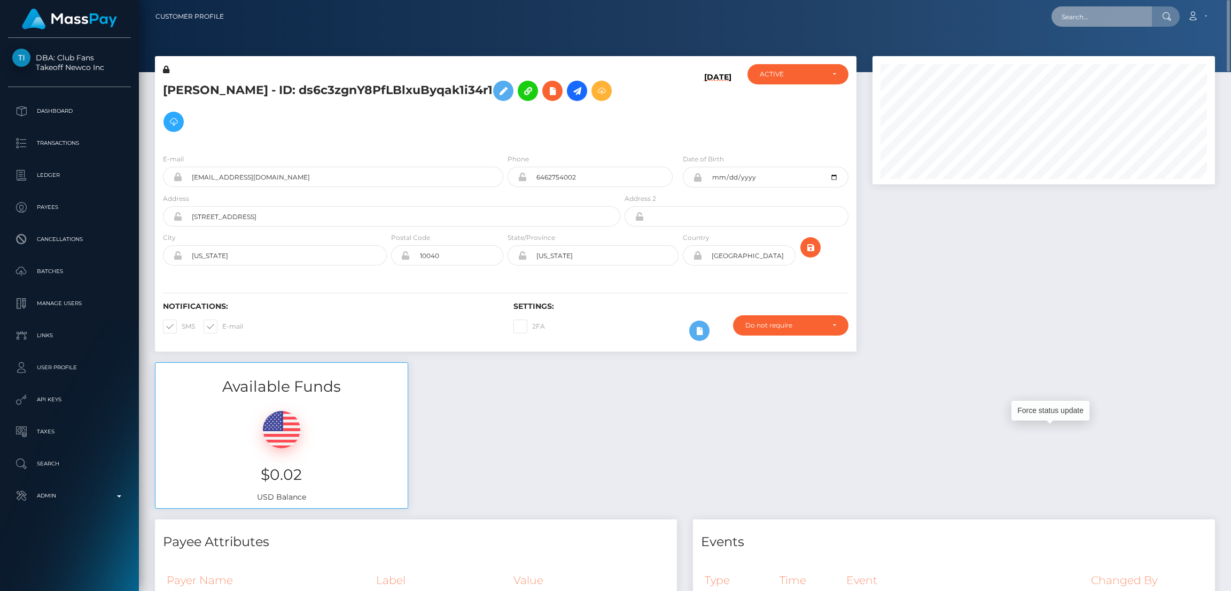
click at [1091, 14] on input "text" at bounding box center [1101, 16] width 100 height 20
paste input "7c5f1eab-db64-47b7-973f-20f6902cdc63"
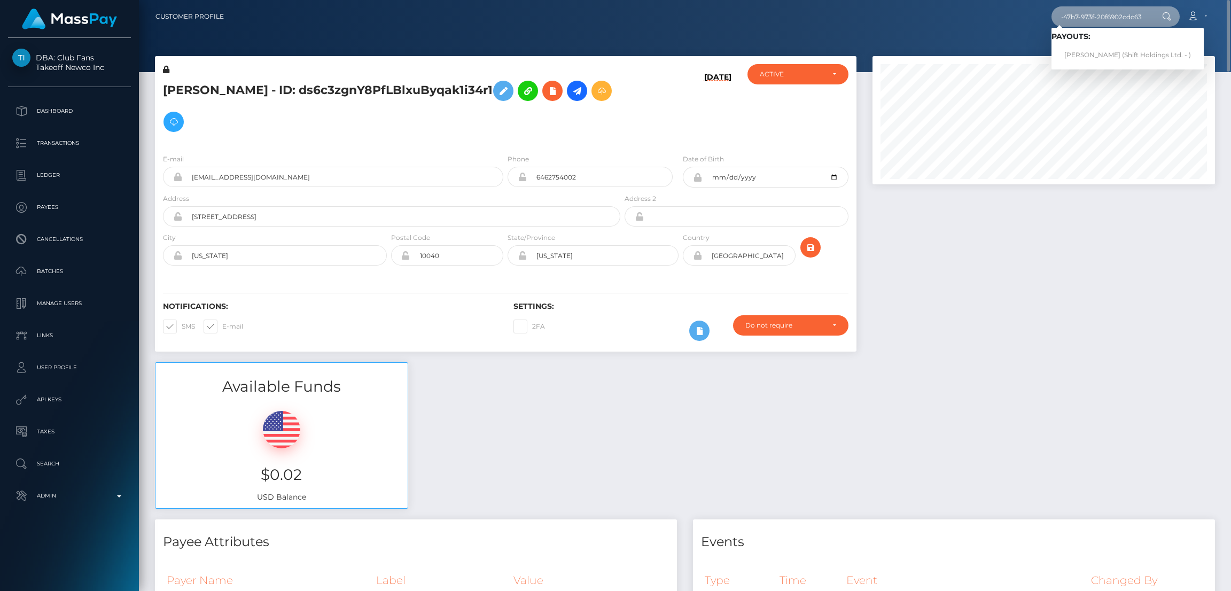
type input "7c5f1eab-db64-47b7-973f-20f6902cdc63"
click at [1094, 53] on link "Guilherme Pescuma (Shift Holdings Ltd. - )" at bounding box center [1127, 55] width 152 height 20
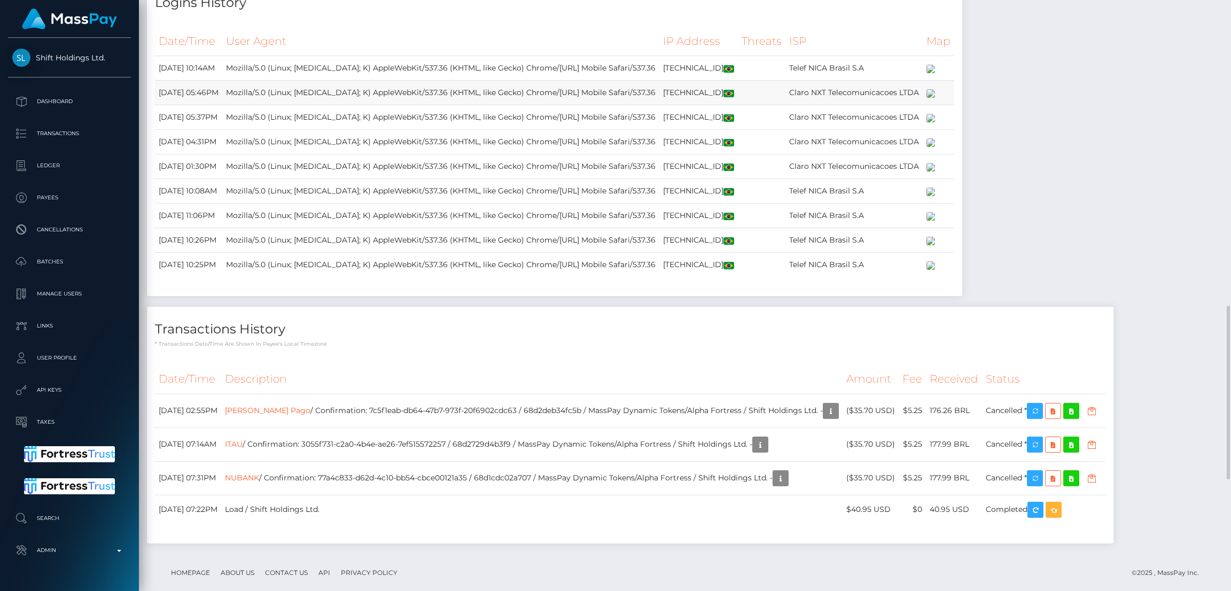
scroll to position [1422, 0]
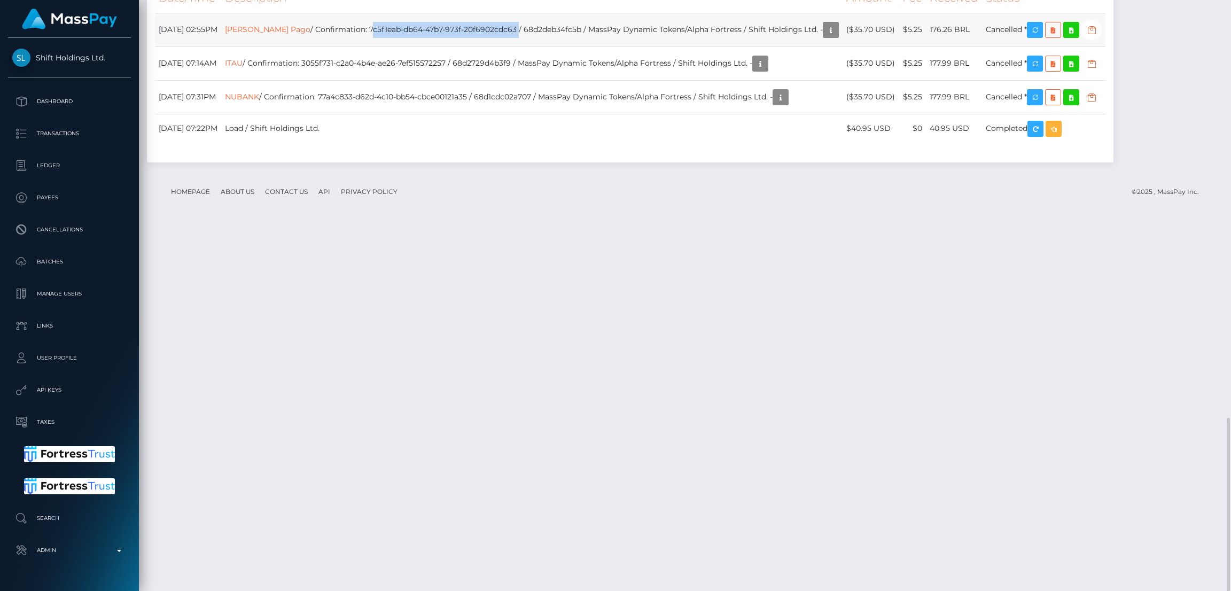
drag, startPoint x: 389, startPoint y: 391, endPoint x: 534, endPoint y: 394, distance: 145.3
click at [534, 46] on td "Mercado Pago / Confirmation: 7c5f1eab-db64-47b7-973f-20f6902cdc63 / 68d2deb34fc…" at bounding box center [531, 30] width 621 height 34
copy td "7c5f1eab-db64-47b7-973f-20f6902cdc63"
drag, startPoint x: 350, startPoint y: 427, endPoint x: 496, endPoint y: 425, distance: 146.4
click at [496, 80] on td "ITAU / Confirmation: 3055f731-c2a0-4b4e-ae26-7ef515572257 / 68d2729d4b3f9 / Mas…" at bounding box center [531, 63] width 621 height 34
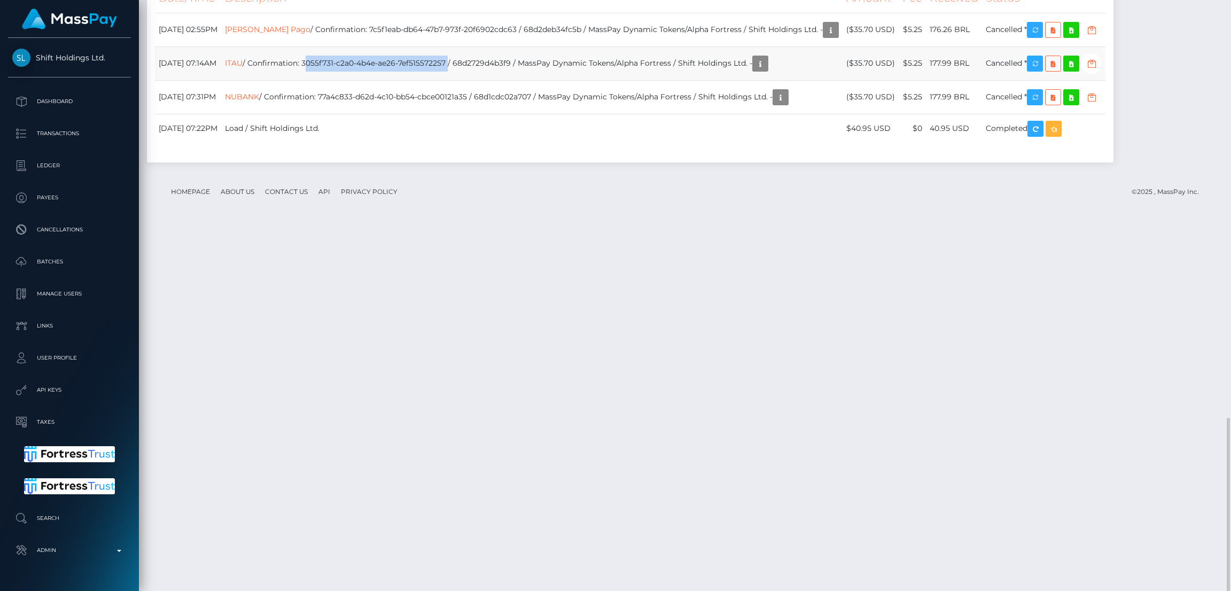
copy td "3055f731-c2a0-4b4e-ae26-7ef515572257"
drag, startPoint x: 367, startPoint y: 459, endPoint x: 518, endPoint y: 465, distance: 151.3
click at [518, 114] on td "NUBANK / Confirmation: 77a4c833-d62d-4c10-bb54-cbce00121a35 / 68d1cdc02a707 / M…" at bounding box center [531, 97] width 621 height 34
copy td "77a4c833-d62d-4c10-bb54-cbce00121a35"
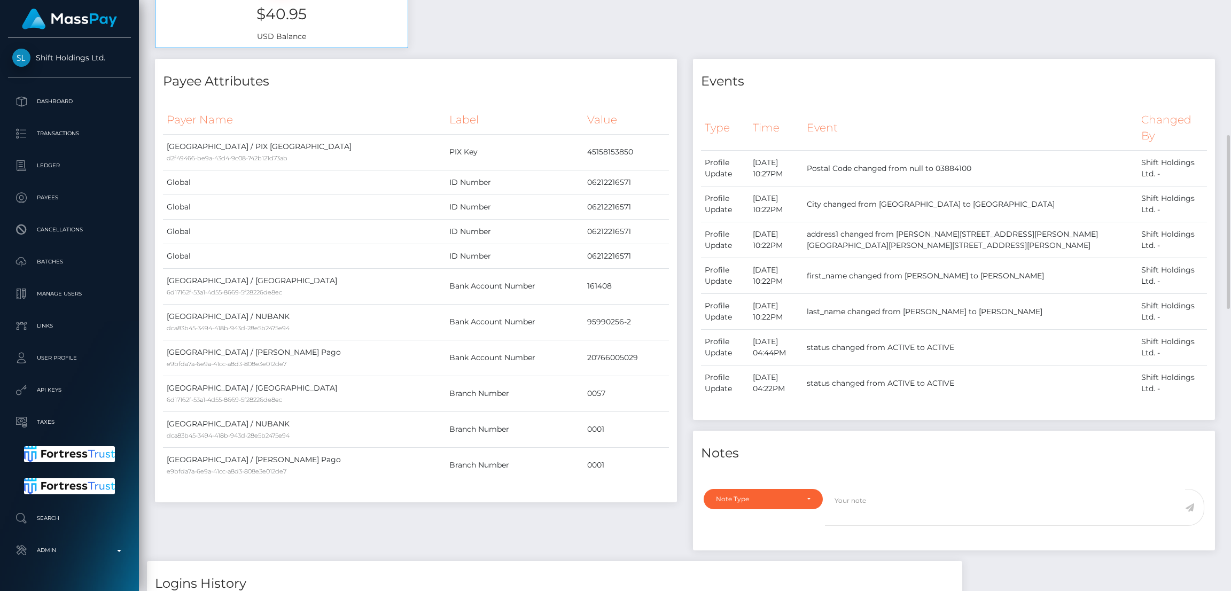
scroll to position [0, 0]
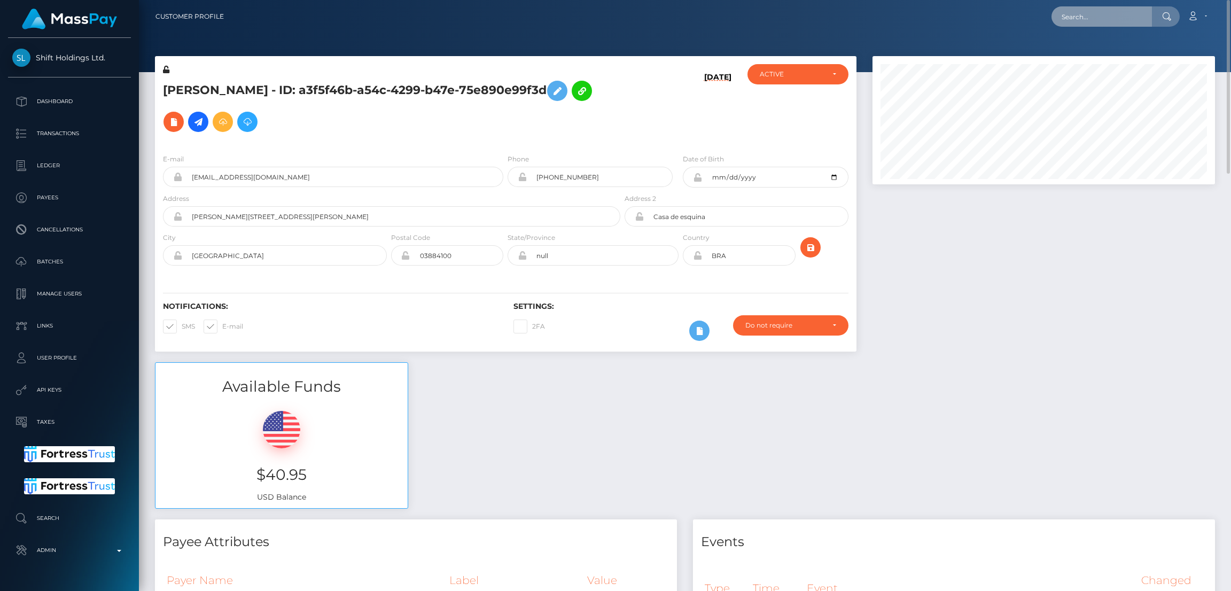
click at [1091, 14] on input "text" at bounding box center [1101, 16] width 100 height 20
paste input "poact_eEXlIY5wpyRy"
type input "poact_eEXlIY5wpyRy"
click at [1095, 58] on link "ELIM HOGAR GRANADA SL" at bounding box center [1108, 55] width 114 height 20
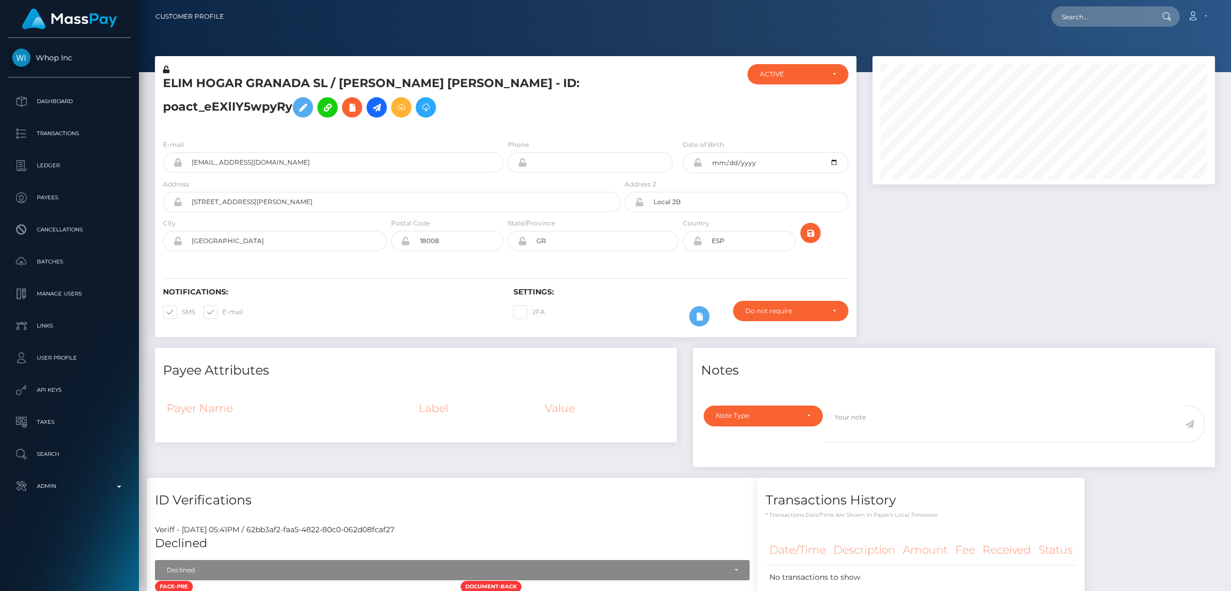
scroll to position [561, 0]
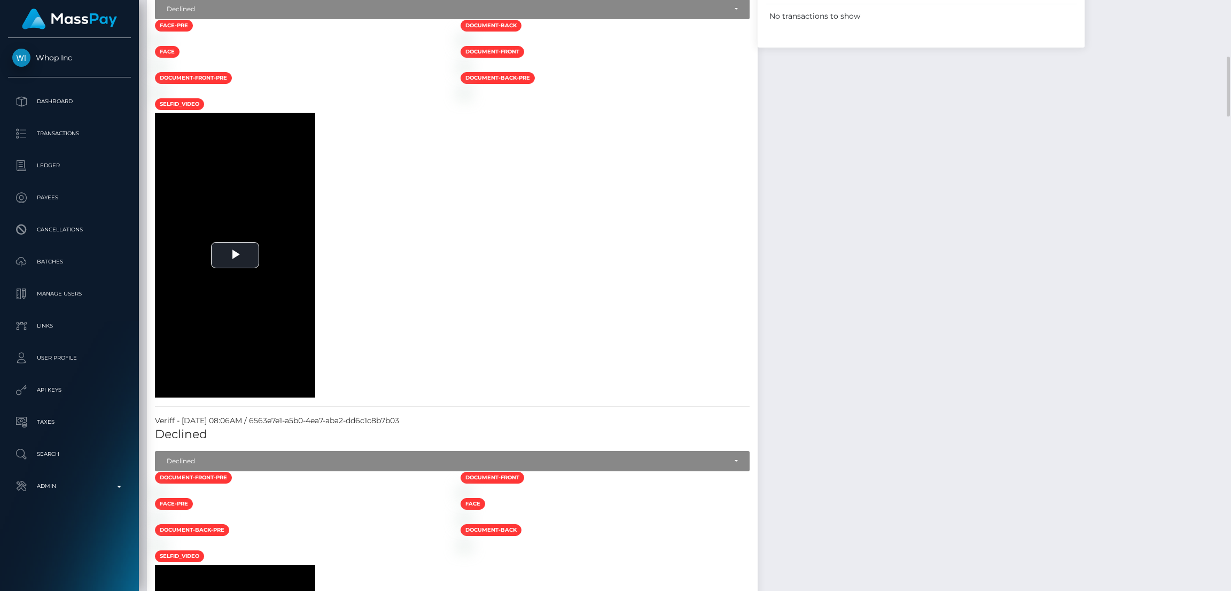
click at [56, 507] on div "Whop Inc Dashboard Transactions Ledger Payees Cancellations" at bounding box center [69, 313] width 139 height 551
click at [64, 490] on p "Admin" at bounding box center [69, 486] width 114 height 16
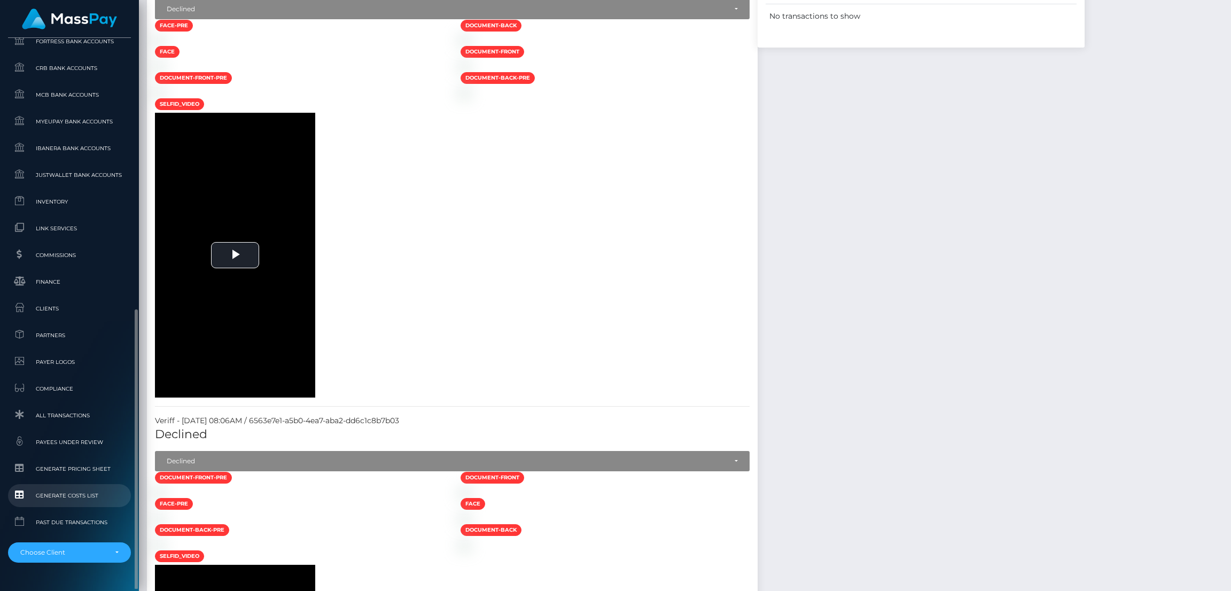
scroll to position [563, 0]
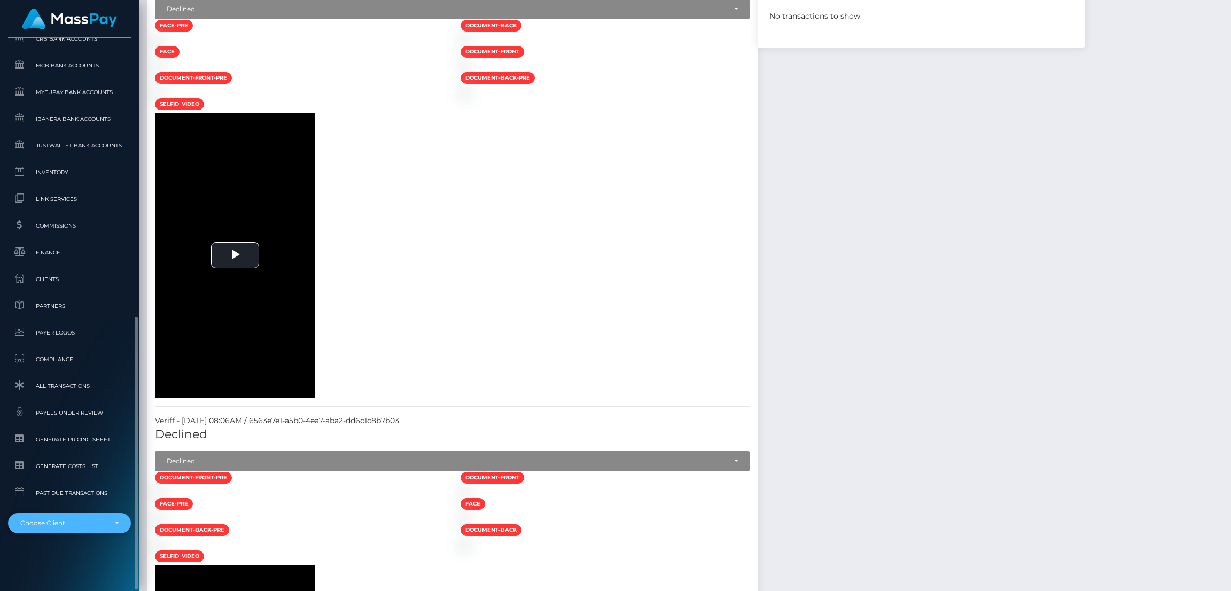
click at [87, 515] on div "Choose Client" at bounding box center [69, 523] width 123 height 20
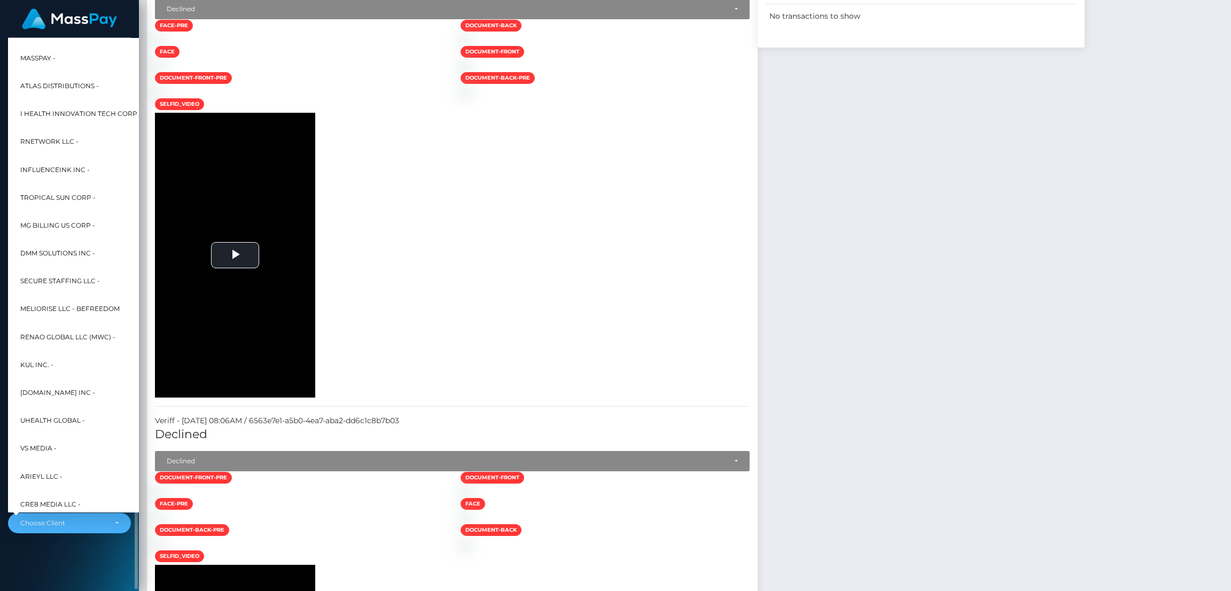
scroll to position [258, 0]
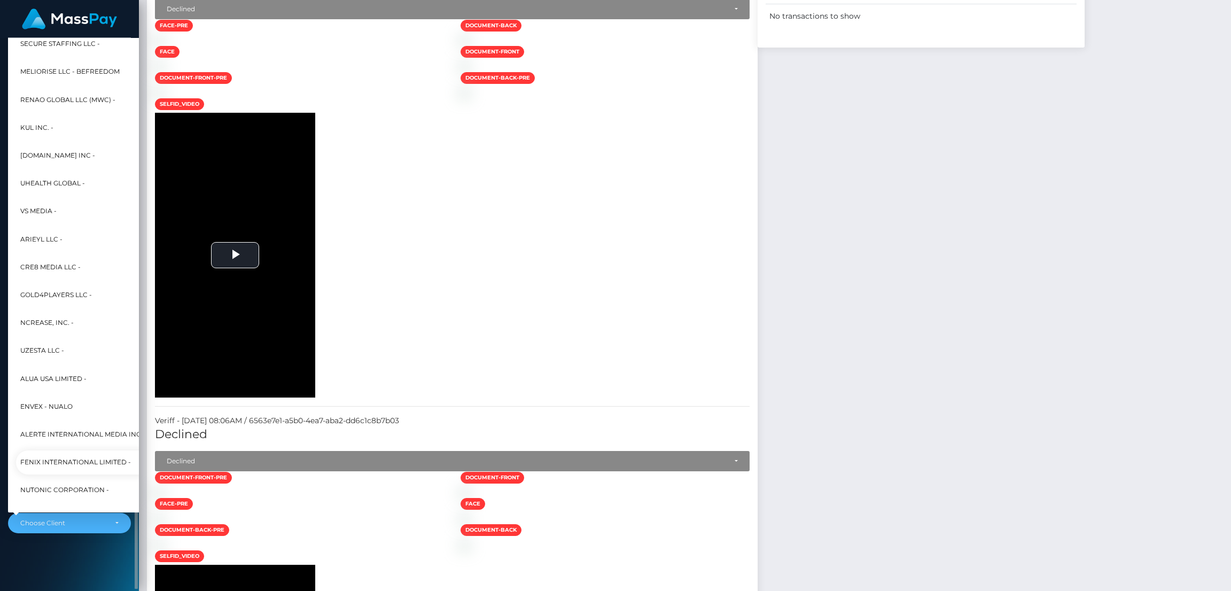
click at [79, 459] on span "Fenix International Limited -" at bounding box center [75, 463] width 111 height 14
select select "26"
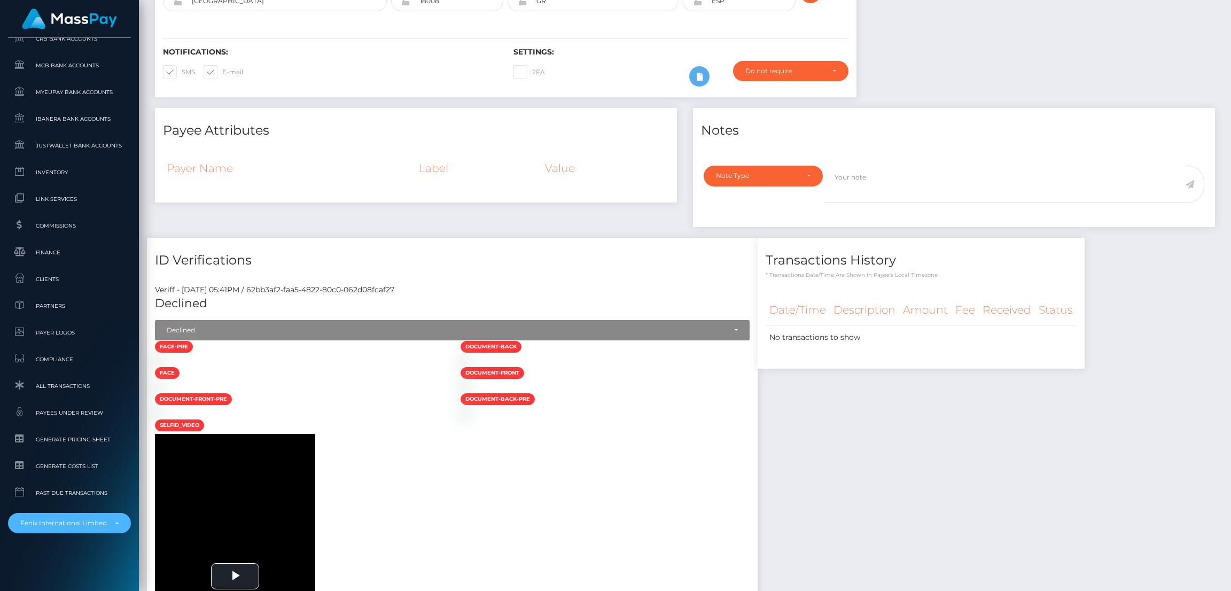
scroll to position [0, 0]
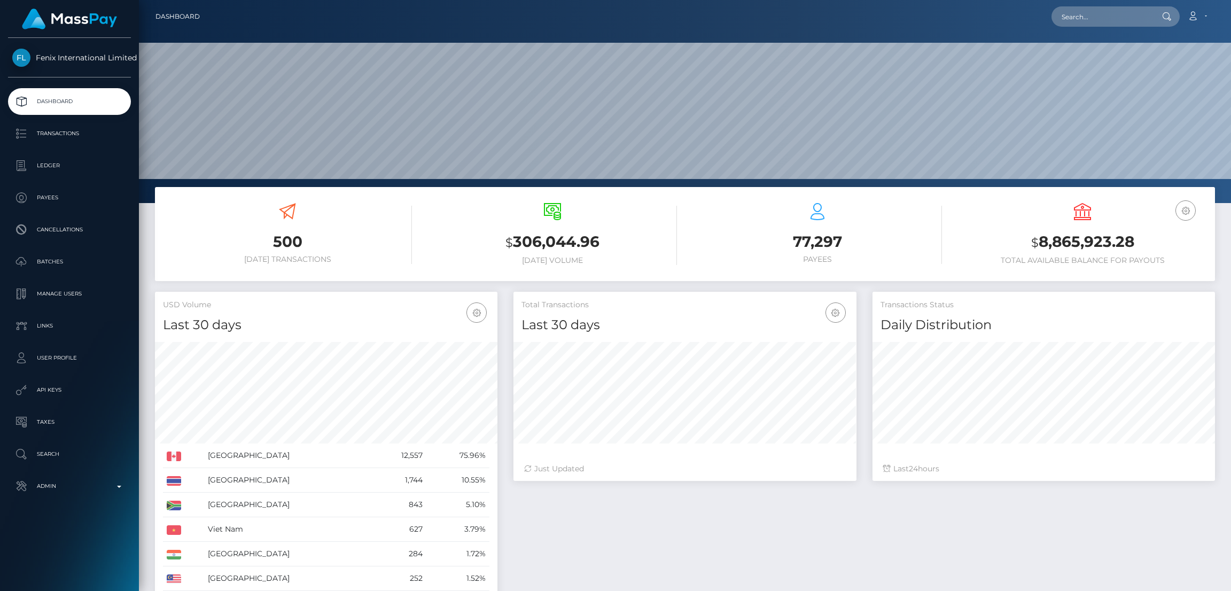
scroll to position [190, 342]
click at [91, 257] on p "Batches" at bounding box center [69, 262] width 114 height 16
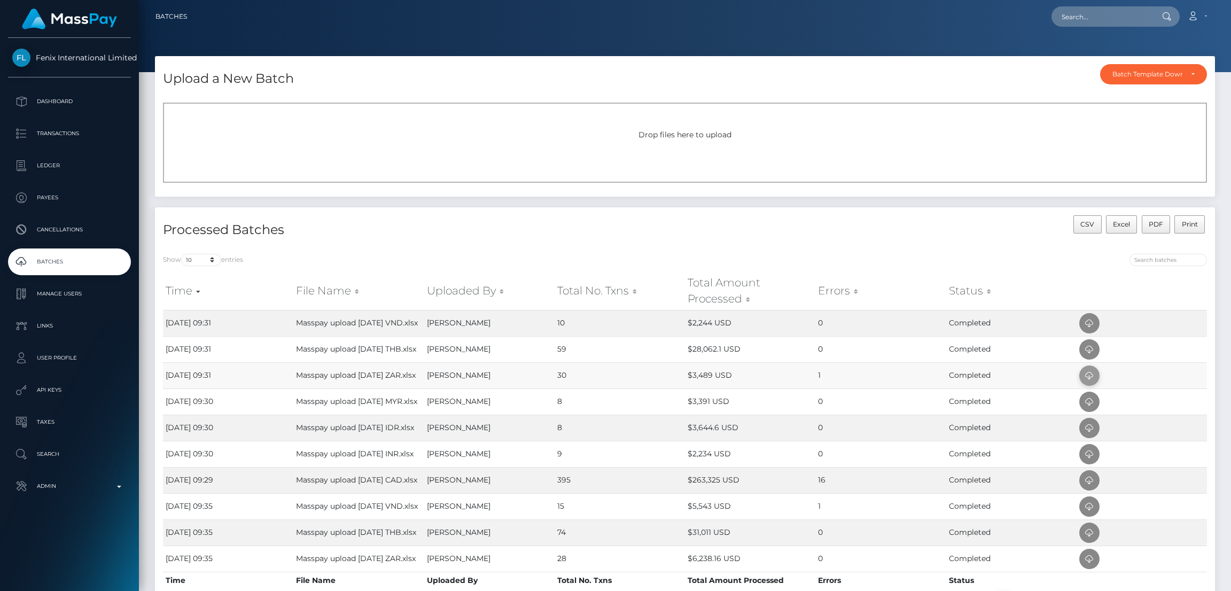
click at [1085, 381] on icon at bounding box center [1089, 375] width 13 height 13
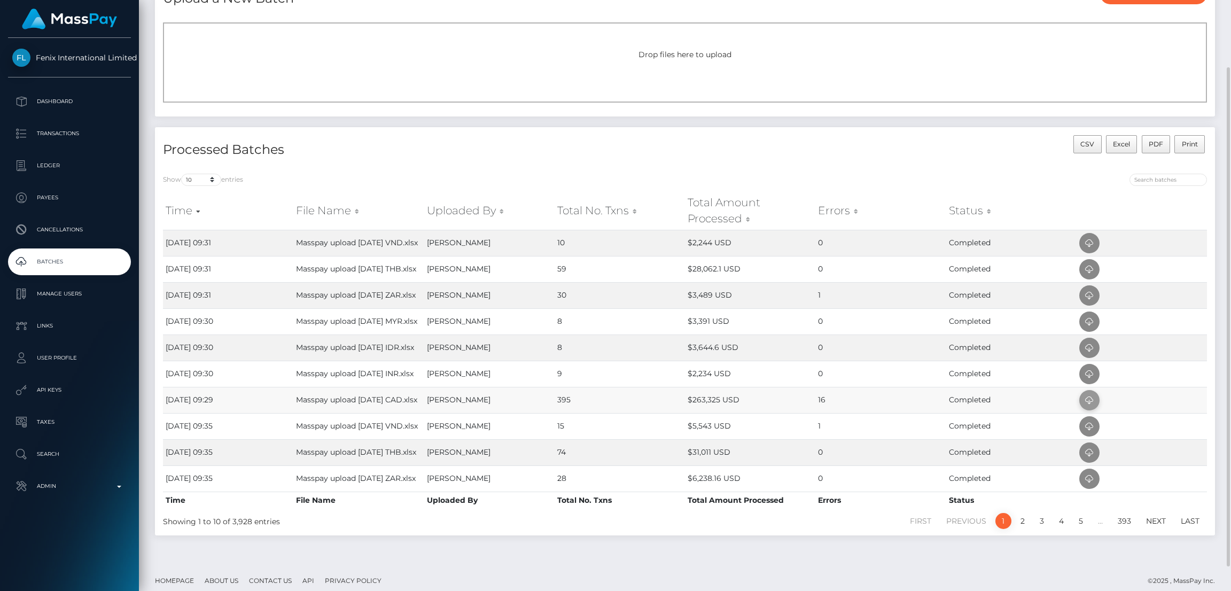
click at [1085, 407] on icon at bounding box center [1089, 400] width 13 height 13
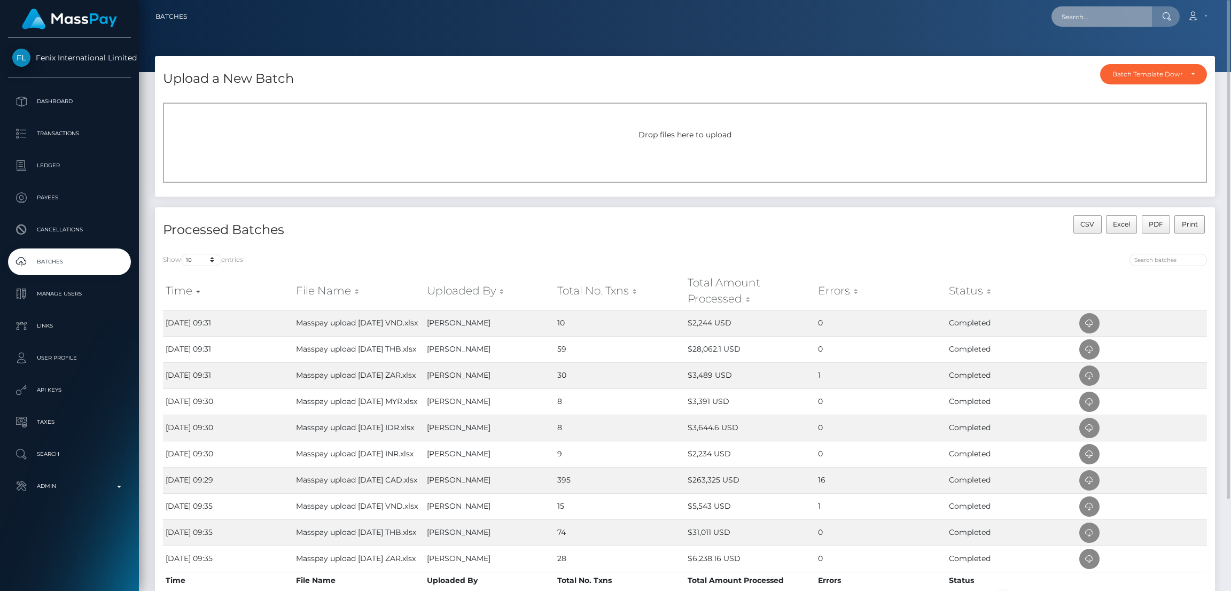
click at [1069, 13] on input "text" at bounding box center [1101, 16] width 100 height 20
paste input "[EMAIL_ADDRESS][DOMAIN_NAME]"
type input "[EMAIL_ADDRESS][DOMAIN_NAME]"
click at [1073, 55] on link "[PERSON_NAME]" at bounding box center [1093, 55] width 85 height 20
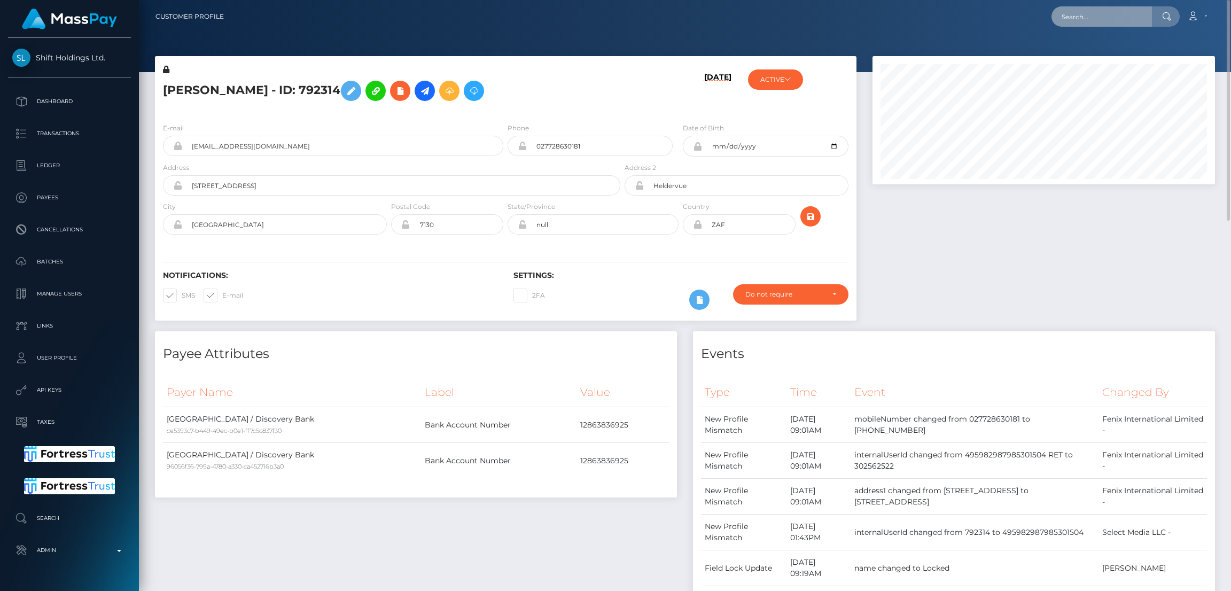
click at [1097, 13] on input "text" at bounding box center [1101, 16] width 100 height 20
paste input "332525862"
type input "332525862"
click at [1089, 58] on link "Dagaz INC" at bounding box center [1093, 55] width 85 height 20
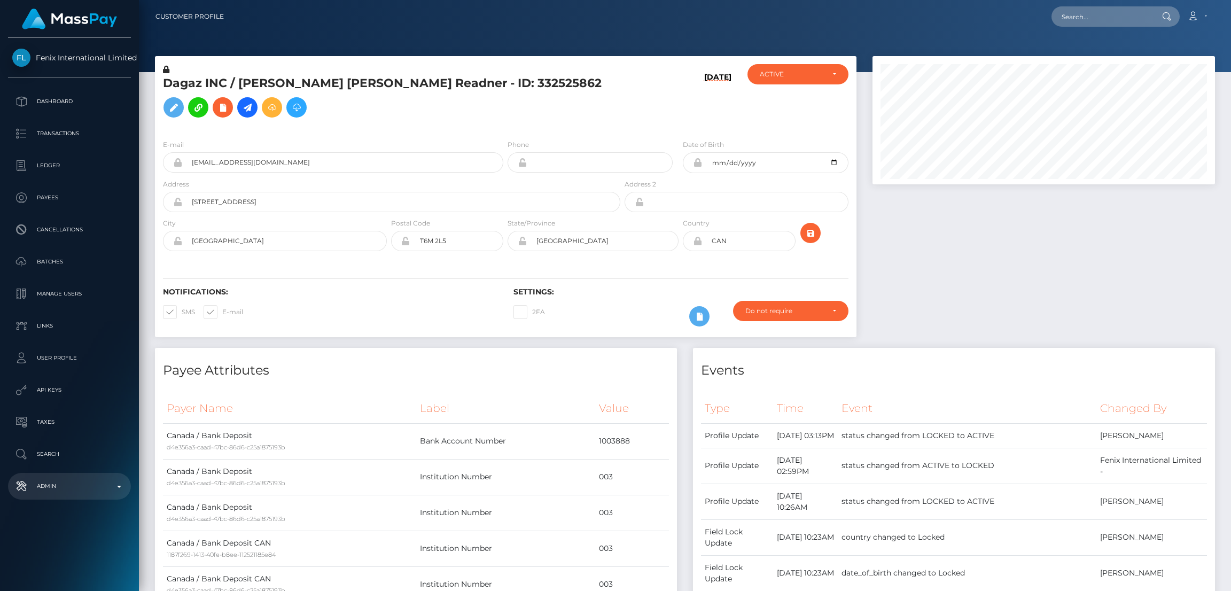
click at [68, 485] on p "Admin" at bounding box center [69, 486] width 114 height 16
click at [1048, 17] on div "Loading... Loading... Account Edit Profile Logout" at bounding box center [723, 16] width 982 height 22
click at [1097, 19] on input "text" at bounding box center [1101, 16] width 100 height 20
paste input "c7fcf186-8980-45b0-932e-3225011b3d4f"
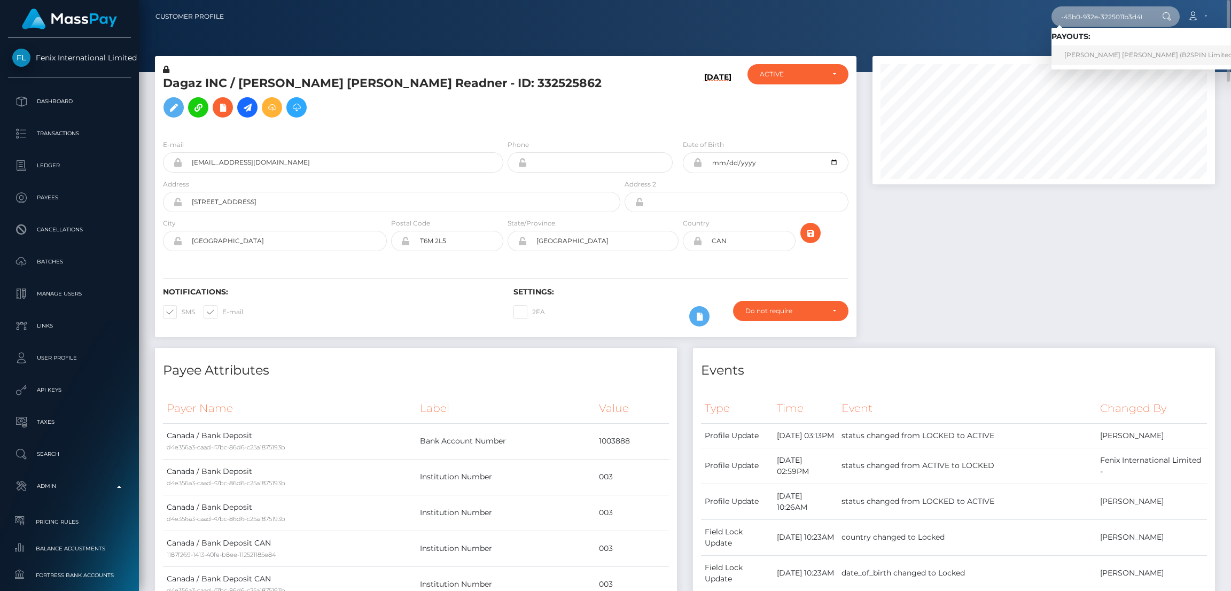
type input "c7fcf186-8980-45b0-932e-3225011b3d4f"
click at [1104, 58] on link "WESLEY DAVID WISE (B2SPIN Limited - )" at bounding box center [1152, 55] width 202 height 20
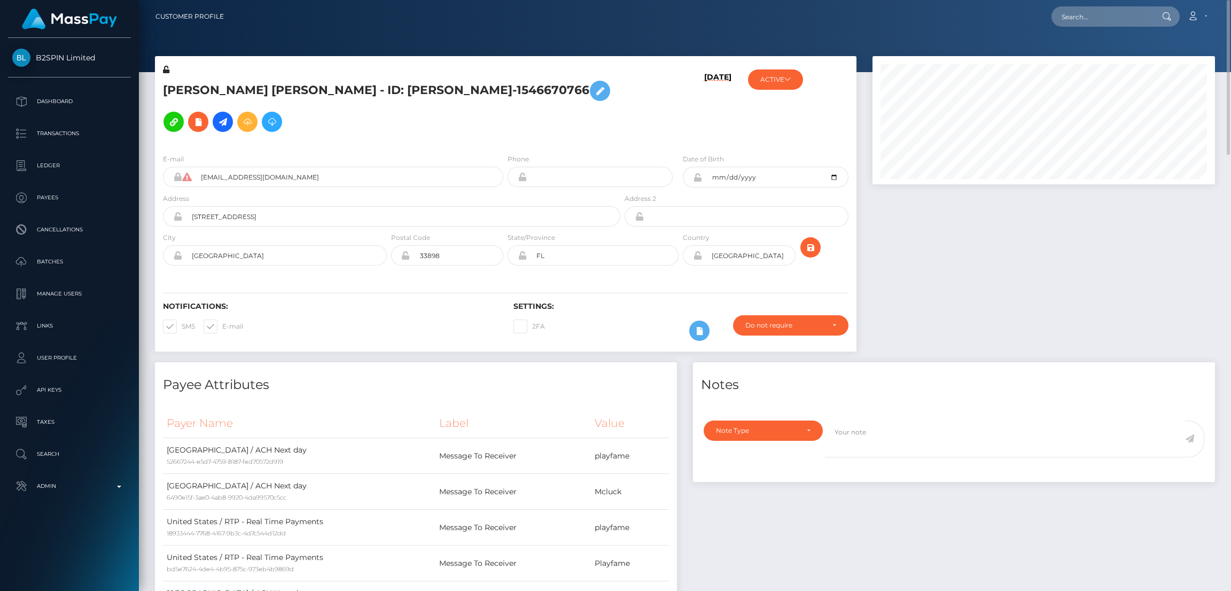
click at [1089, 4] on nav "Customer Profile Loading... Loading... Account" at bounding box center [685, 16] width 1092 height 33
click at [1091, 20] on input "text" at bounding box center [1101, 16] width 100 height 20
paste input "60d3f76c-7954-4b59-9849-a84ede7729b1"
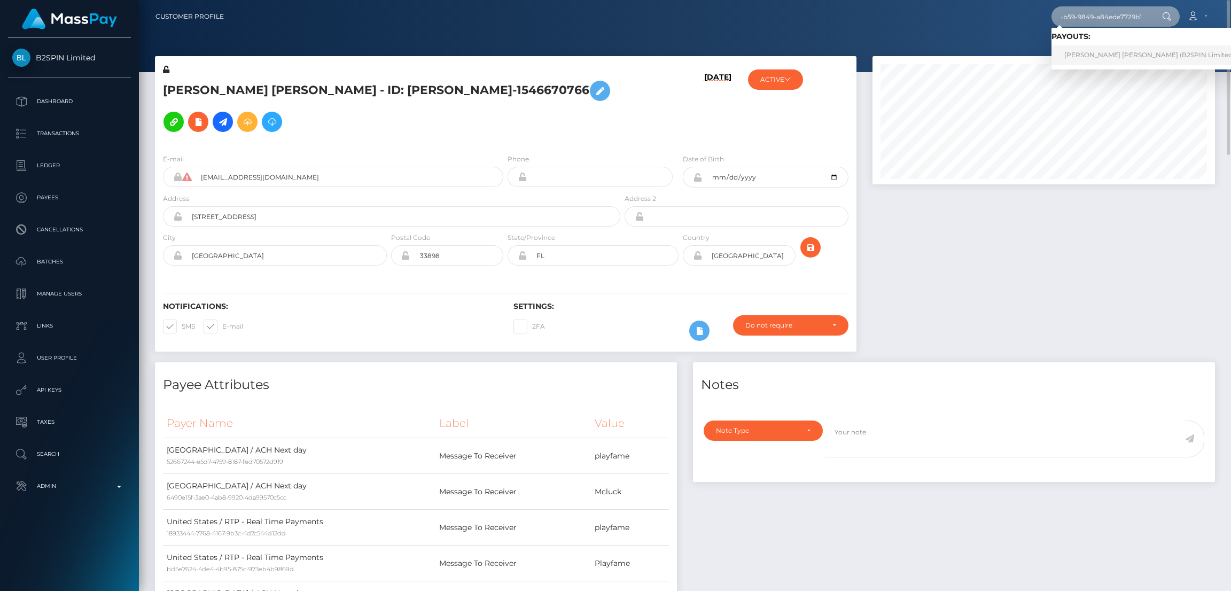
type input "60d3f76c-7954-4b59-9849-a84ede7729b1"
click at [1092, 54] on link "WESLEY DAVID WISE (B2SPIN Limited - )" at bounding box center [1152, 55] width 202 height 20
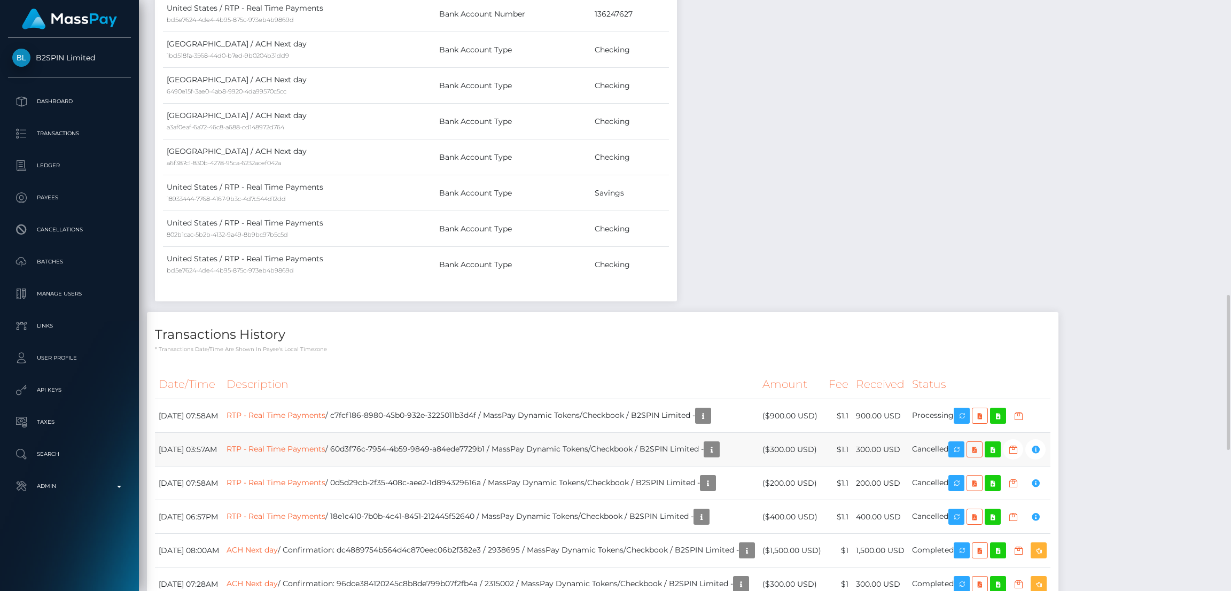
scroll to position [128, 342]
drag, startPoint x: 377, startPoint y: 386, endPoint x: 525, endPoint y: 384, distance: 148.0
click at [525, 399] on td "RTP - Real Time Payments / c7fcf186-8980-45b0-932e-3225011b3d4f / MassPay Dynam…" at bounding box center [491, 416] width 536 height 34
copy td "c7fcf186-8980-45b0-932e-3225011b3d4f"
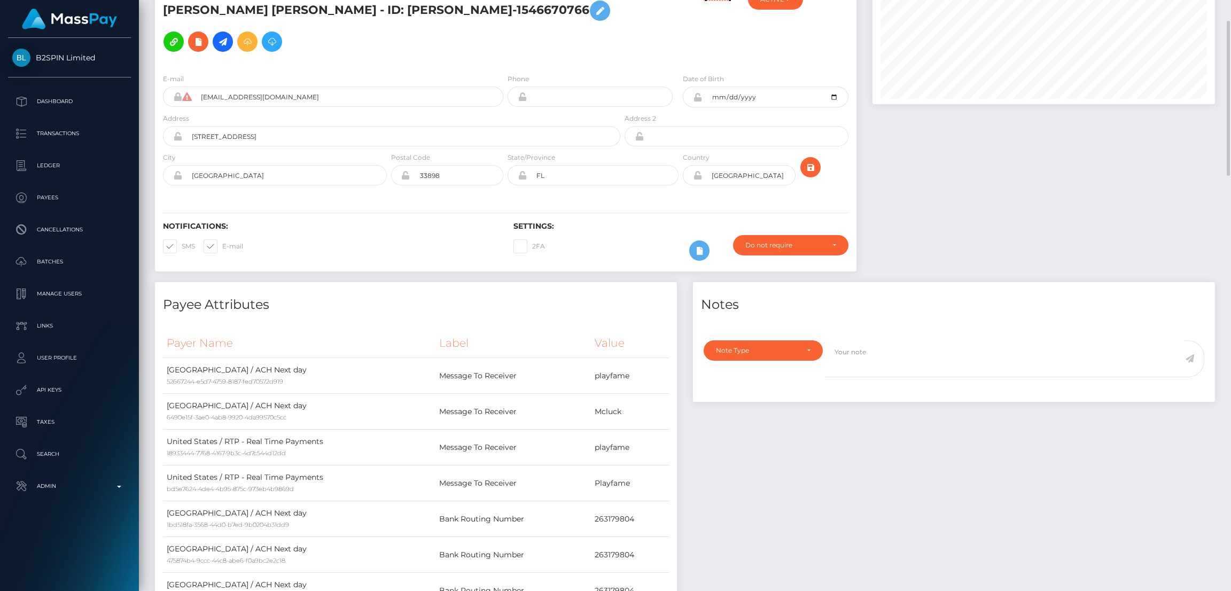
scroll to position [0, 0]
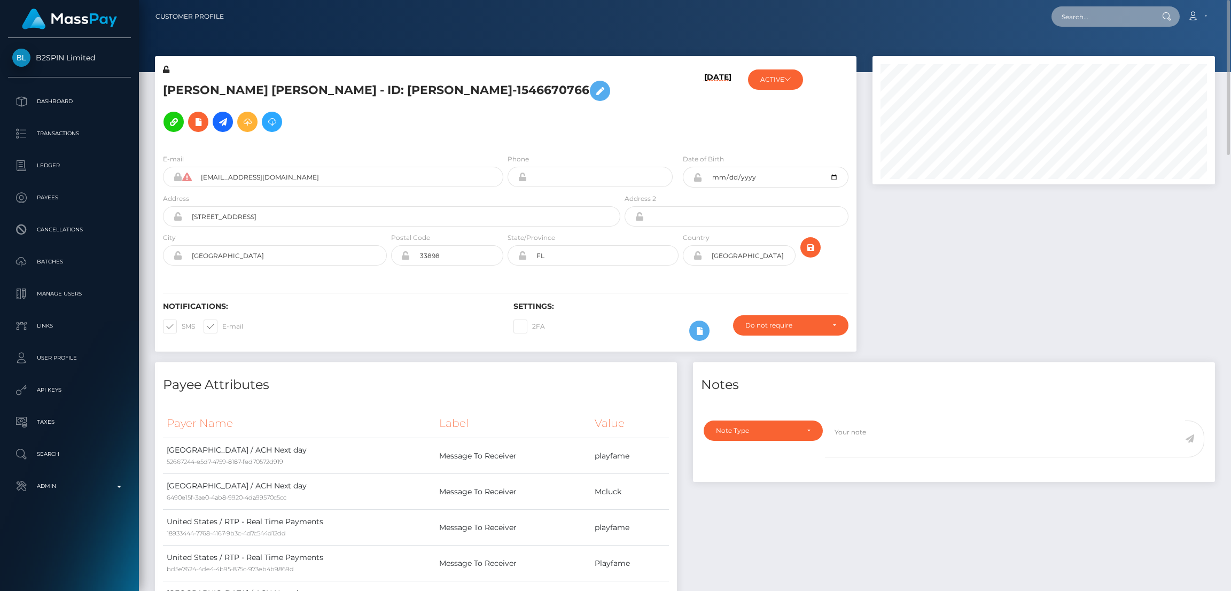
click at [1092, 14] on input "text" at bounding box center [1101, 16] width 100 height 20
paste input "5982691"
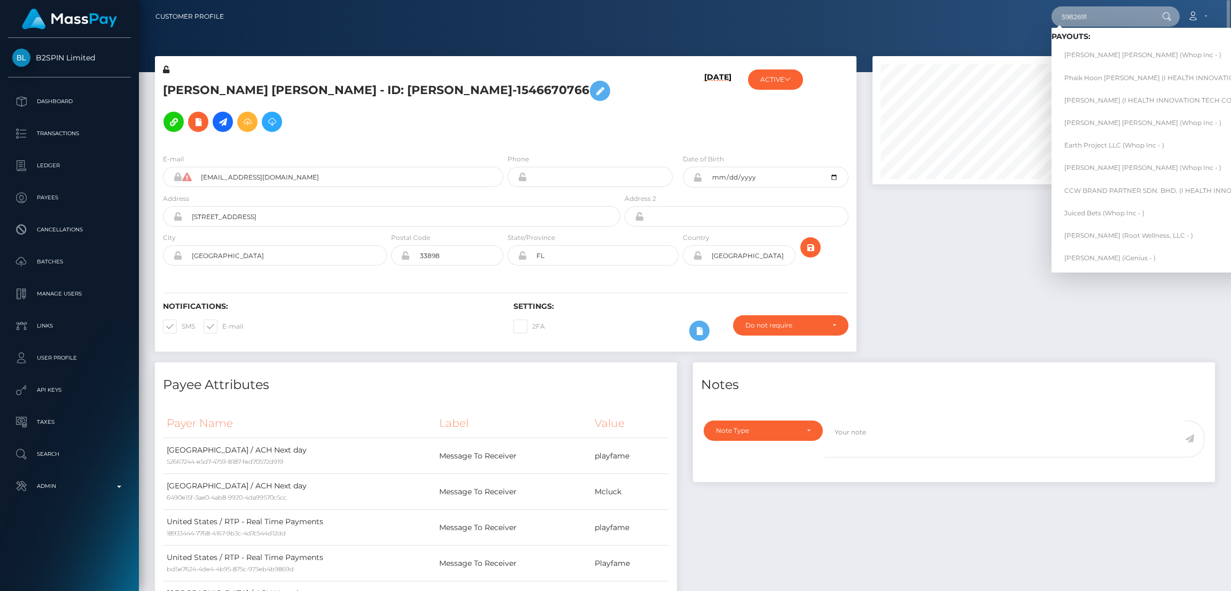
click at [1077, 20] on input "5982691" at bounding box center [1101, 16] width 100 height 20
paste input "68d16959b44a4"
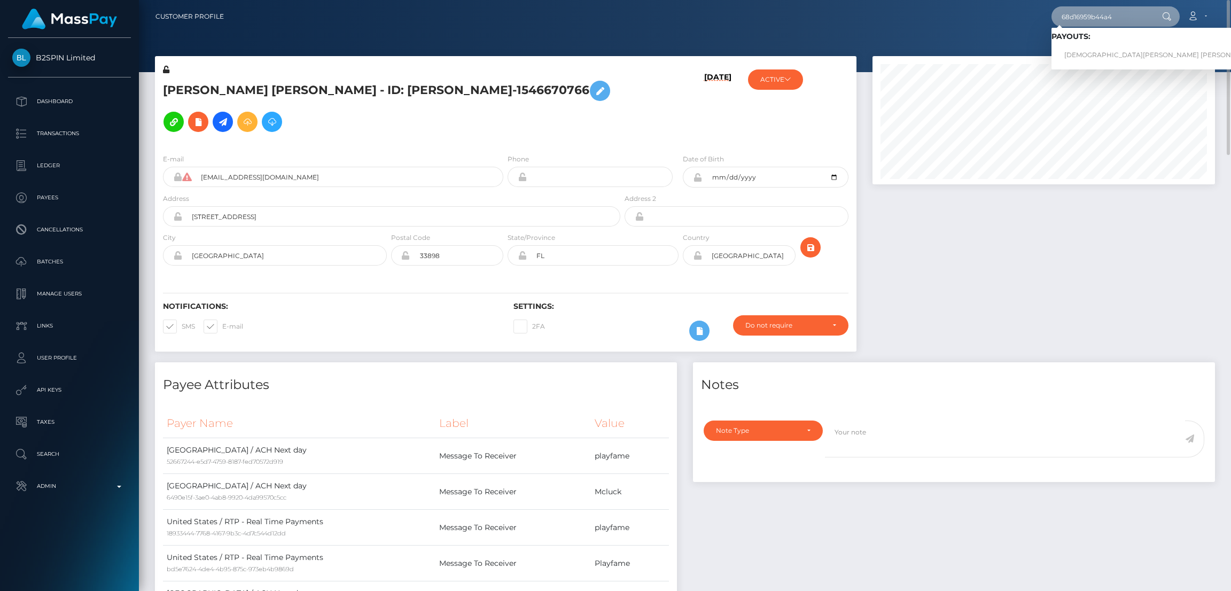
type input "68d16959b44a4"
click at [1096, 53] on link "DANISHA JUSTICE EDWARD (Takeoff Newco Inc - Club Fans)" at bounding box center [1212, 55] width 322 height 20
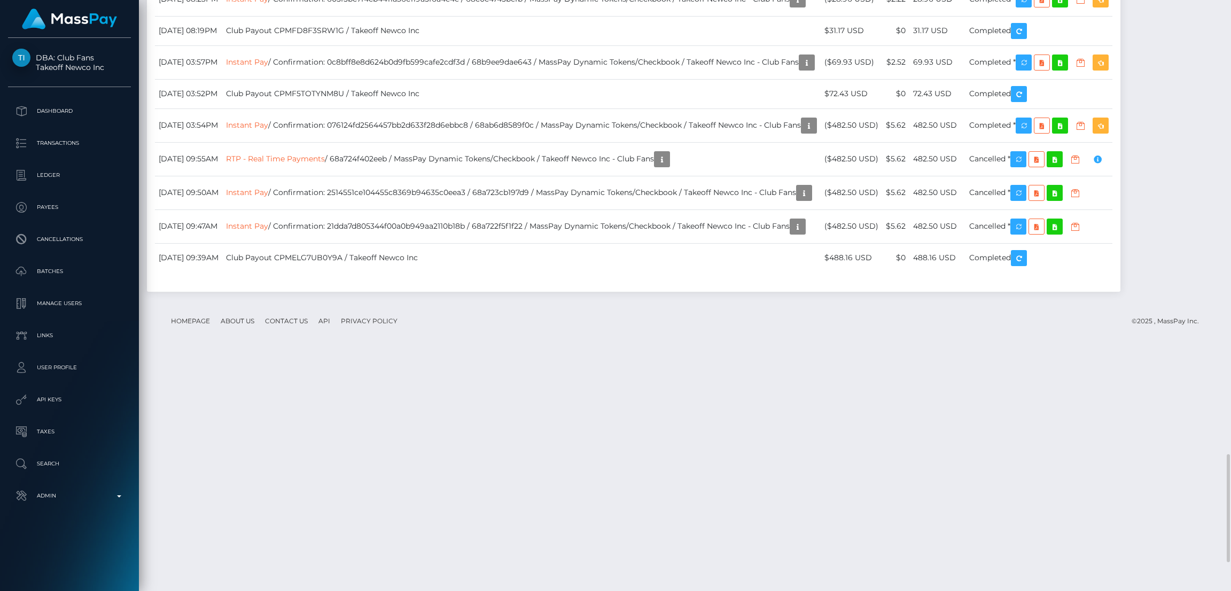
scroll to position [128, 342]
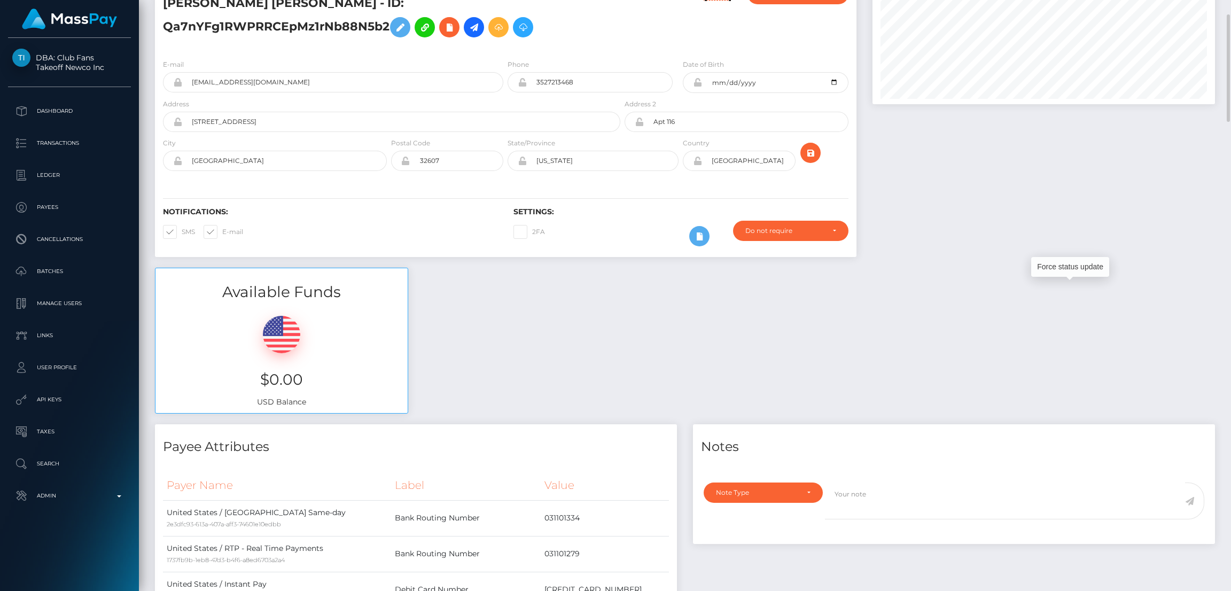
scroll to position [0, 0]
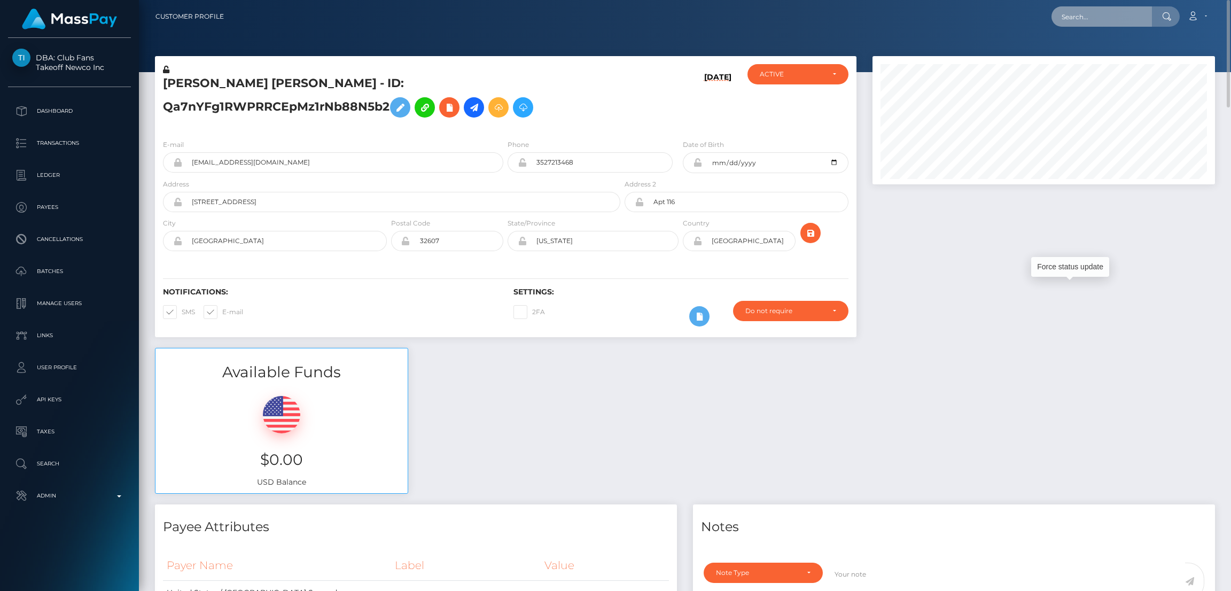
click at [1100, 24] on input "text" at bounding box center [1101, 16] width 100 height 20
paste input "826316156867473408_2"
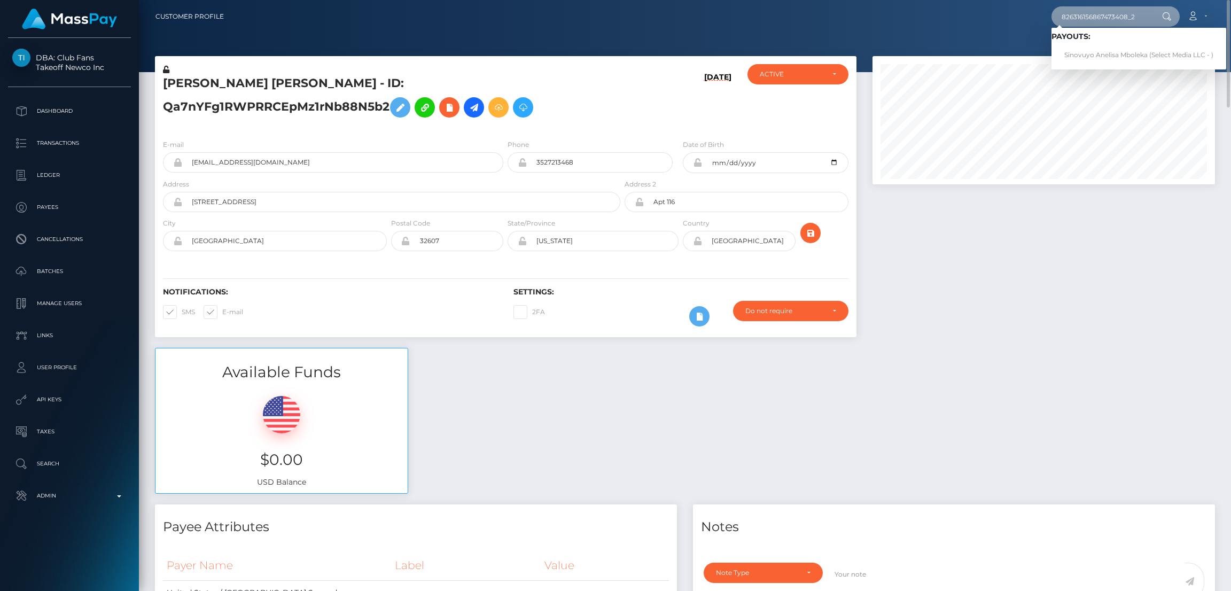
type input "826316156867473408_2"
click at [1087, 55] on link "Sinovuyo Anelisa Mboleka (Select Media LLC - )" at bounding box center [1138, 55] width 175 height 20
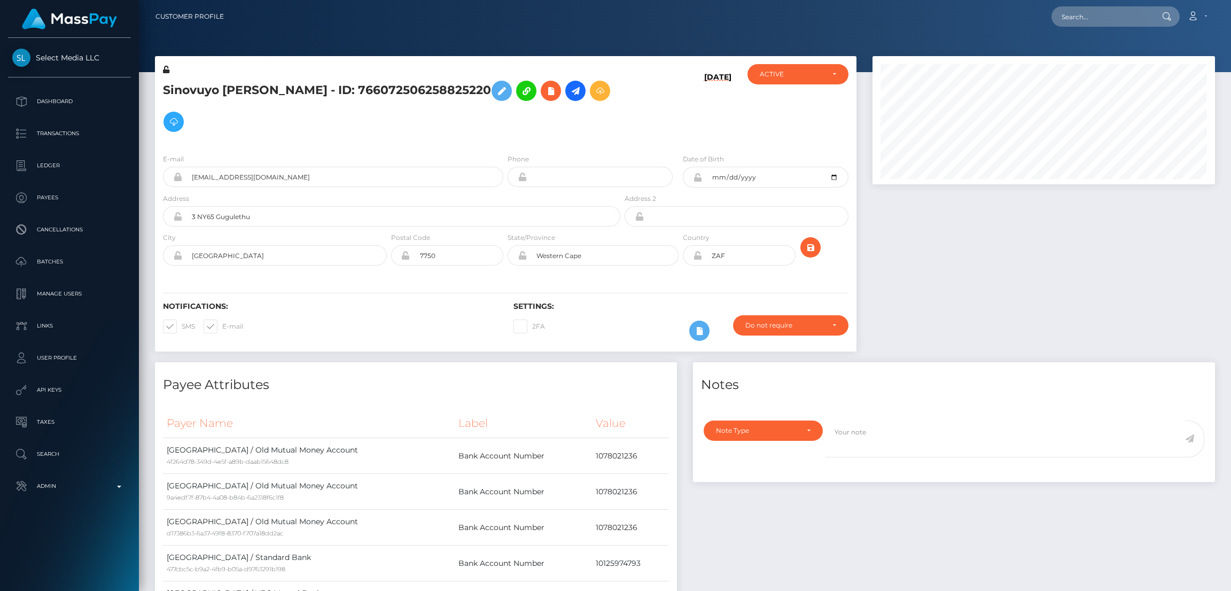
scroll to position [128, 342]
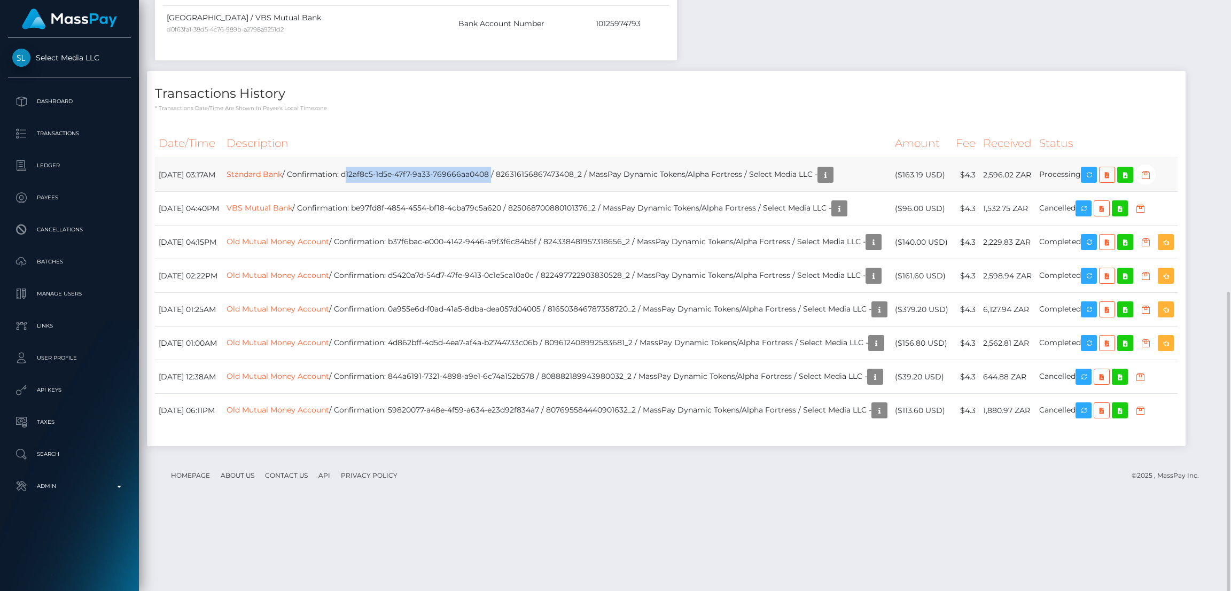
drag, startPoint x: 536, startPoint y: 171, endPoint x: 389, endPoint y: 177, distance: 147.0
click at [389, 177] on td "Standard Bank / Confirmation: d12af8c5-1d5e-47f7-9a33-769666aa0408 / 8263161568…" at bounding box center [557, 175] width 668 height 34
copy td "d12af8c5-1d5e-47f7-9a33-769666aa0408"
click at [1095, 173] on icon "button" at bounding box center [1088, 174] width 13 height 13
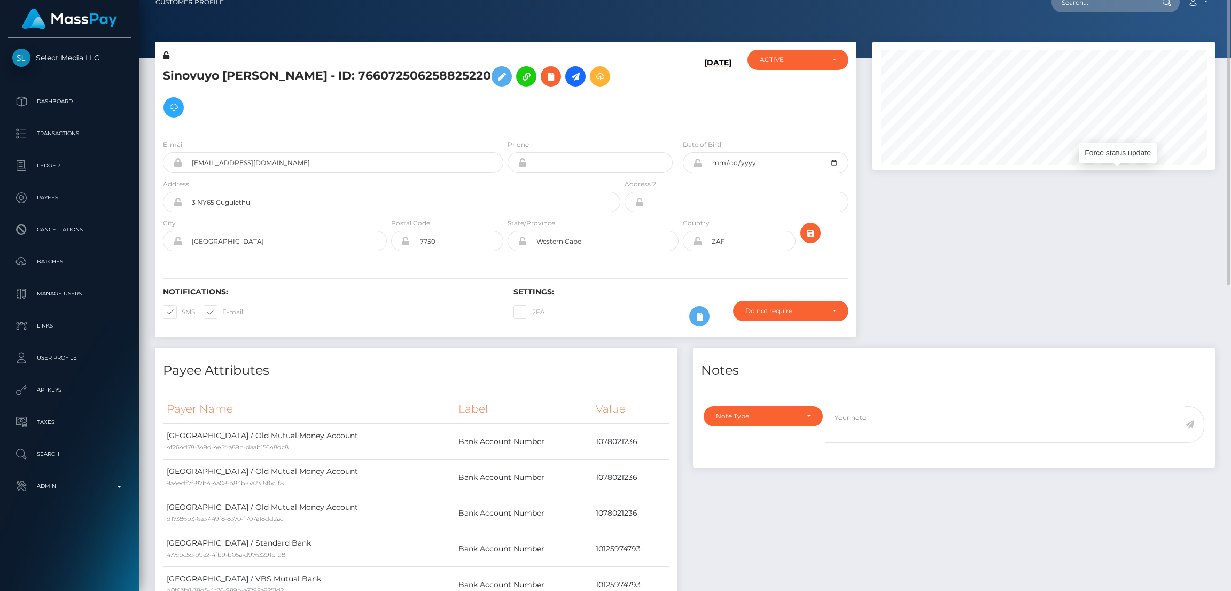
scroll to position [0, 0]
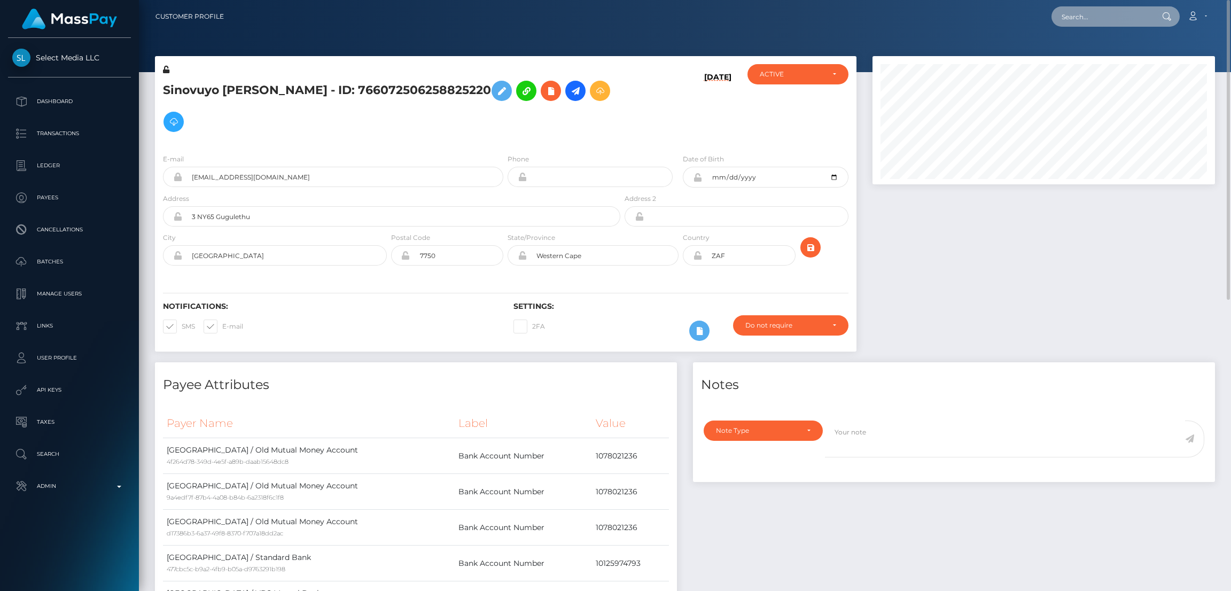
click at [1115, 14] on input "text" at bounding box center [1101, 16] width 100 height 20
paste input "QA8MGI9 - 20250923133327"
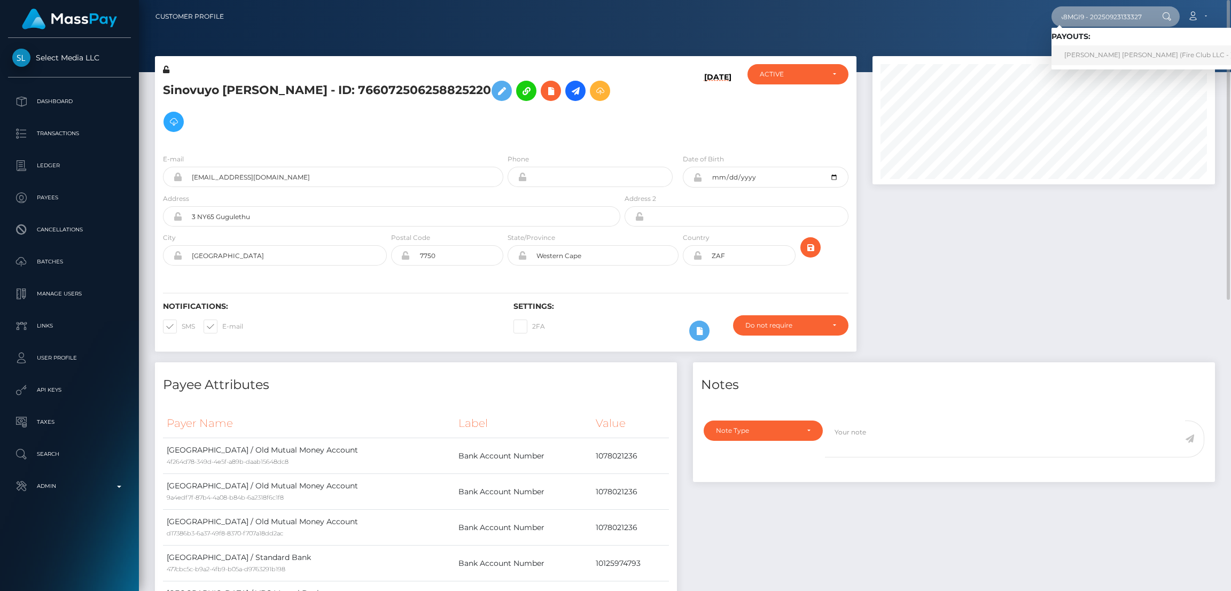
type input "QA8MGI9 - 20250923133327"
click at [1098, 58] on link "José Luis Cordova Tercero (Fire Club LLC - )" at bounding box center [1148, 55] width 194 height 20
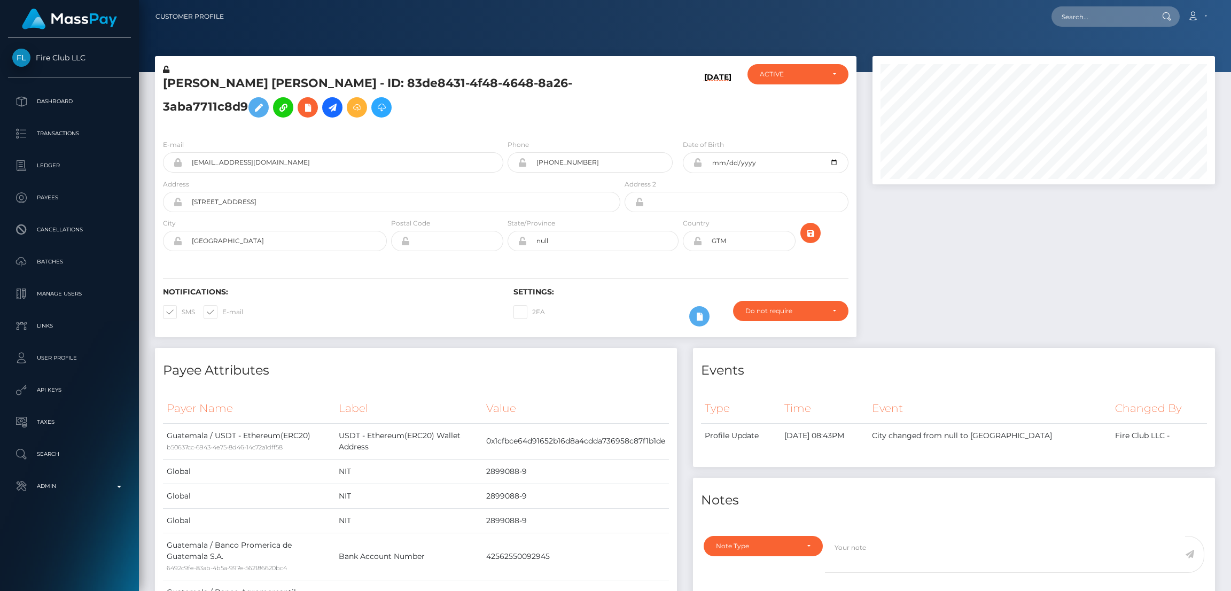
scroll to position [128, 342]
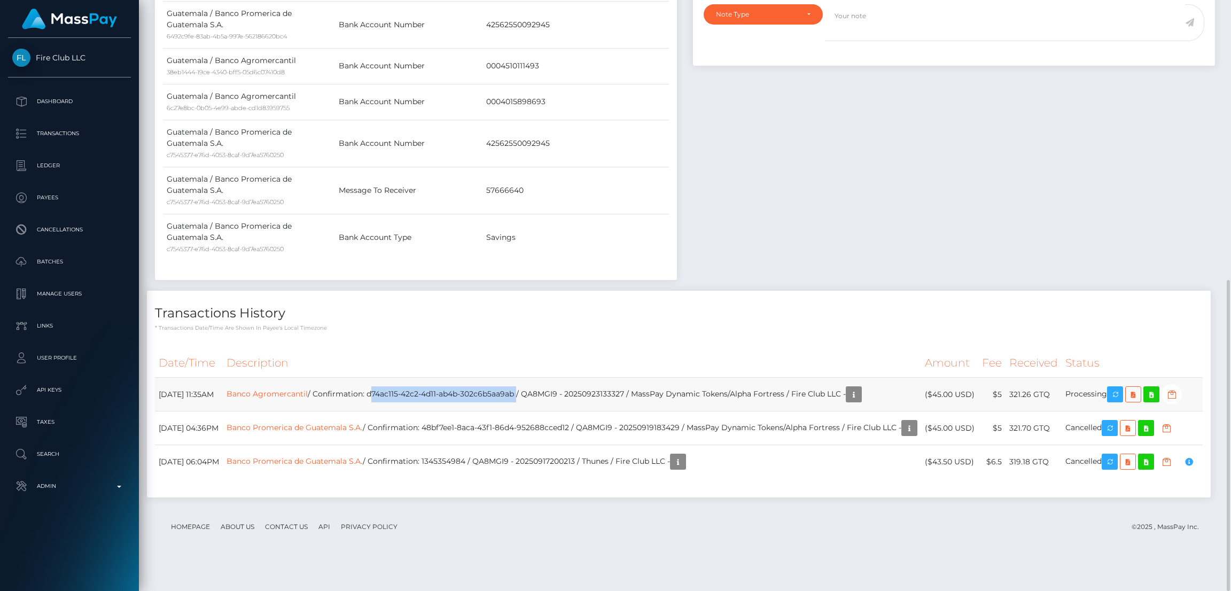
drag, startPoint x: 559, startPoint y: 394, endPoint x: 412, endPoint y: 399, distance: 146.4
click at [412, 399] on td "Banco Agromercantil / Confirmation: d74ac115-42c2-4d11-ab4b-302c6b5aa9ab / QA8M…" at bounding box center [572, 395] width 698 height 34
copy td "d74ac115-42c2-4d11-ab4b-302c6b5aa9ab"
click at [1121, 394] on icon "button" at bounding box center [1114, 394] width 13 height 13
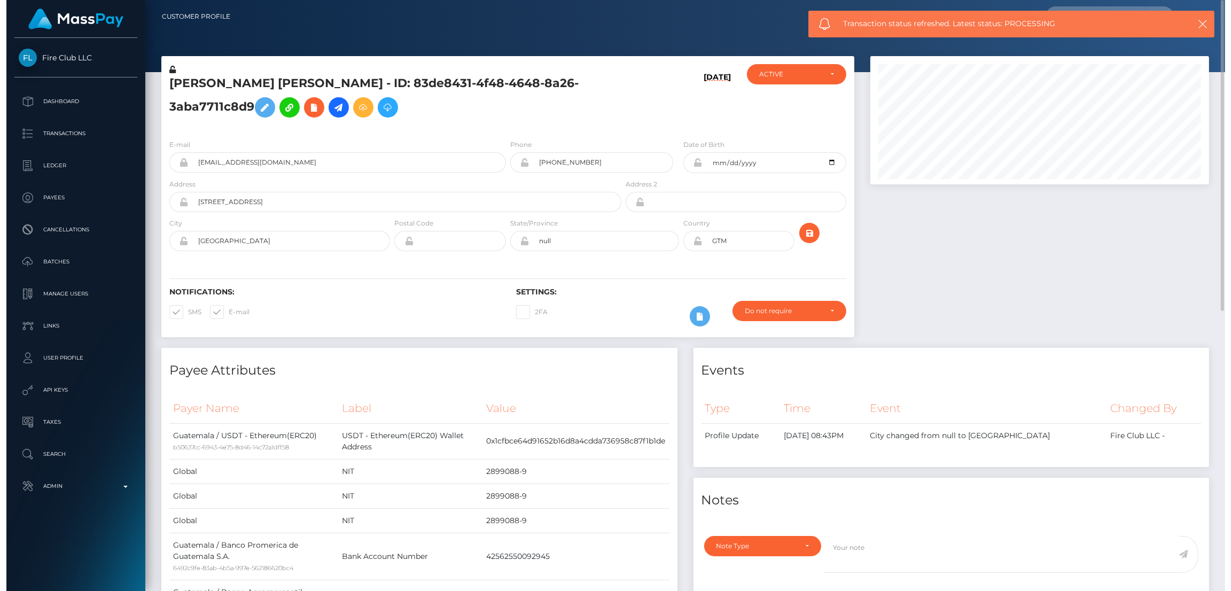
scroll to position [534065, 533854]
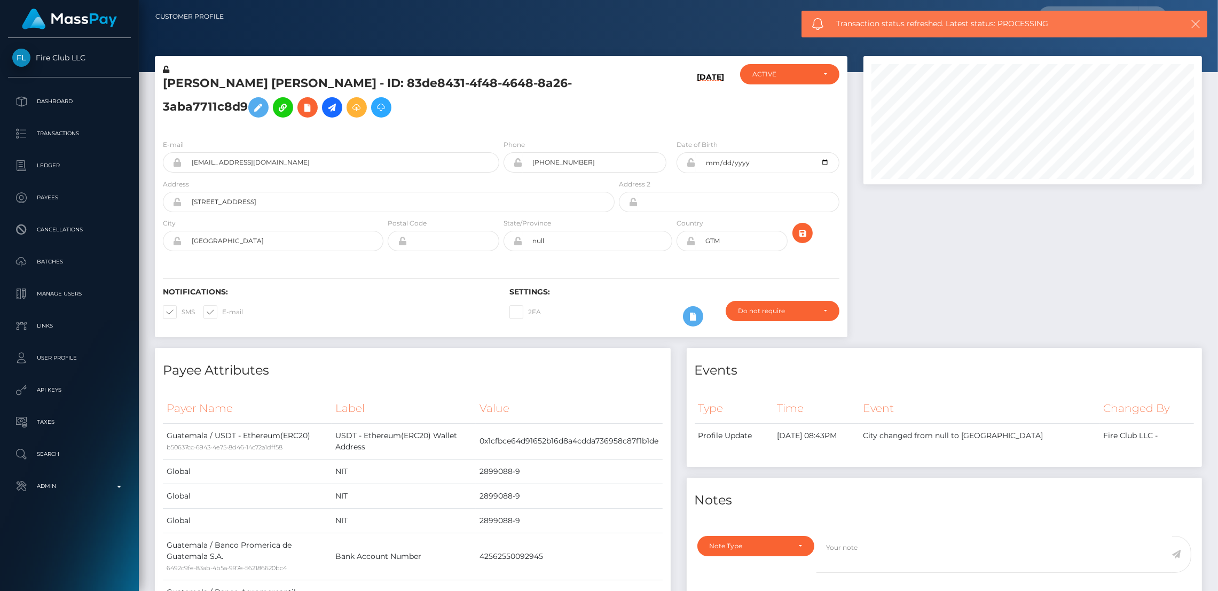
click at [1198, 27] on icon "button" at bounding box center [1196, 24] width 11 height 11
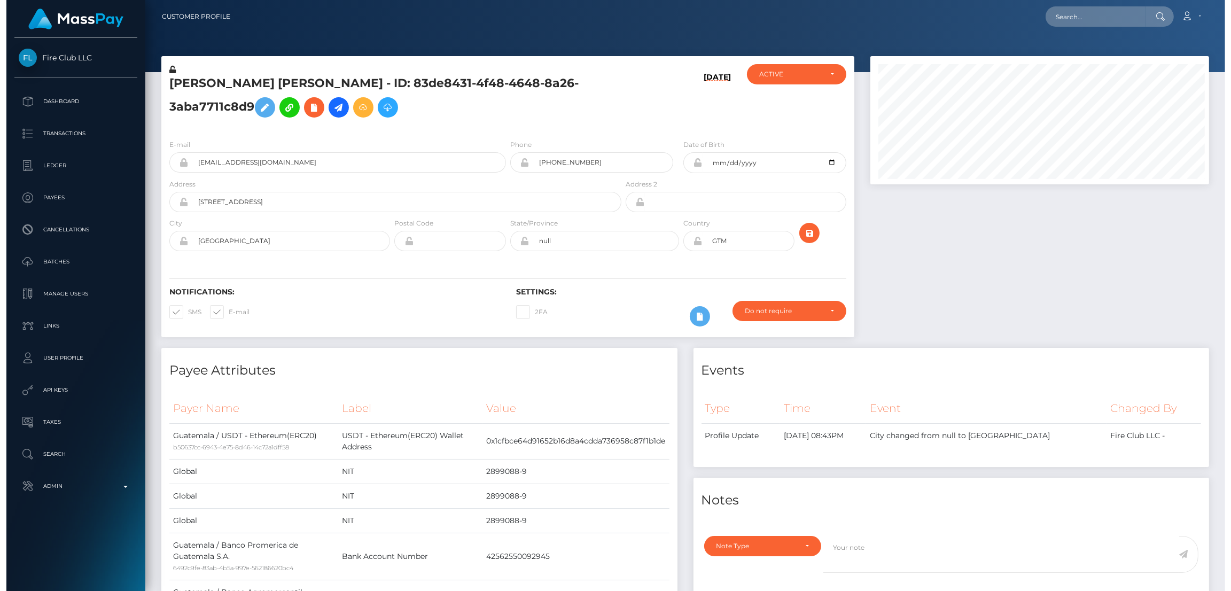
scroll to position [128, 342]
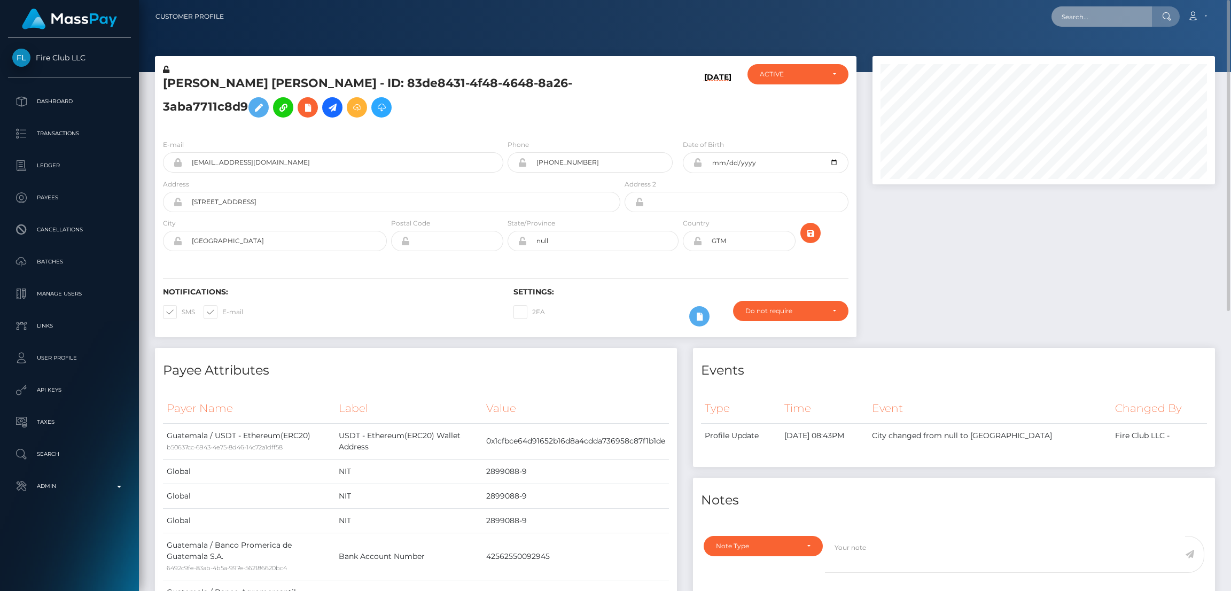
click at [1077, 18] on input "text" at bounding box center [1101, 16] width 100 height 20
paste input "7f1a1a84-051f-464d-b3bf-0d5f9a1e9213"
type input "7f1a1a84-051f-464d-b3bf-0d5f9a1e9213"
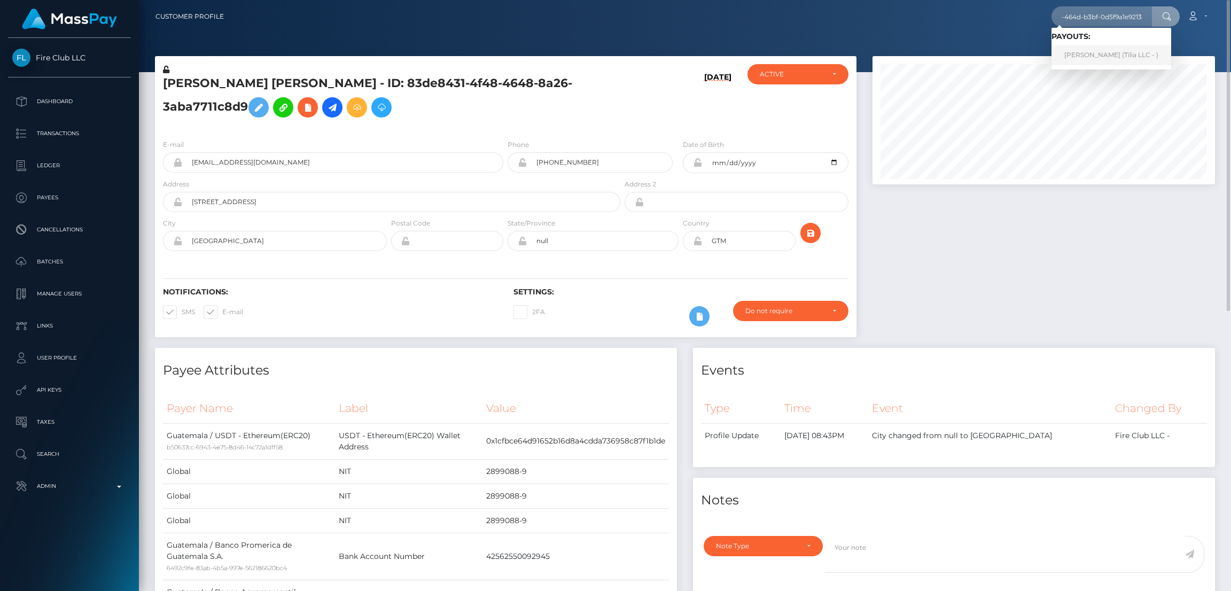
click at [1106, 58] on link "[PERSON_NAME] (Tilia LLC - )" at bounding box center [1111, 55] width 120 height 20
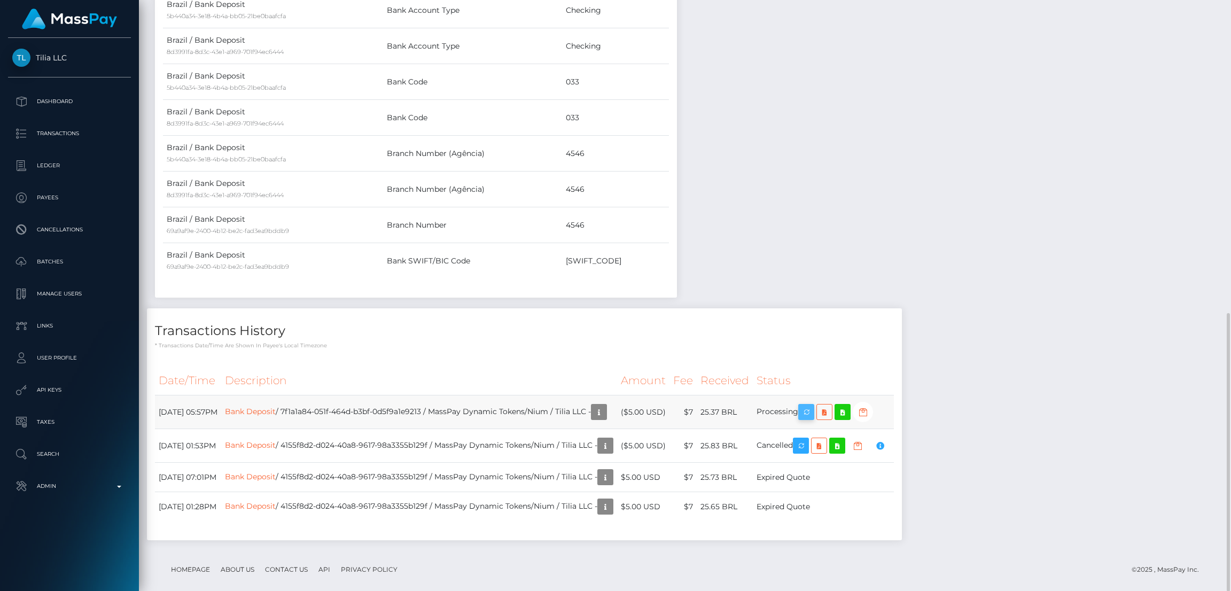
scroll to position [128, 342]
click at [813, 405] on icon "button" at bounding box center [806, 411] width 13 height 13
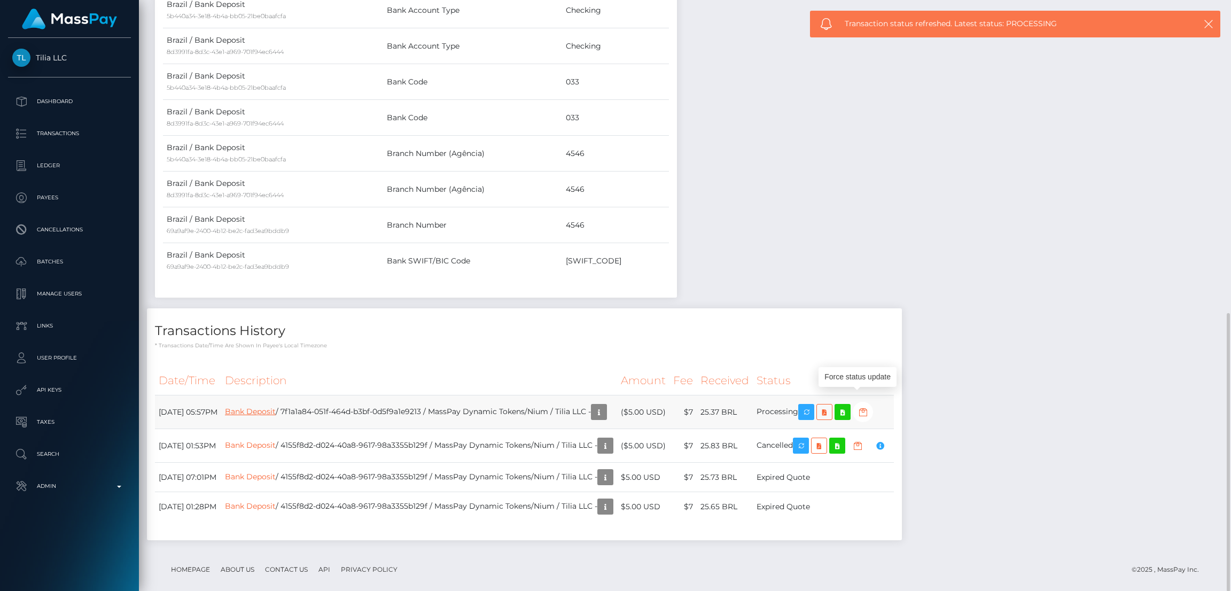
click at [276, 407] on link "Bank Deposit" at bounding box center [250, 412] width 51 height 10
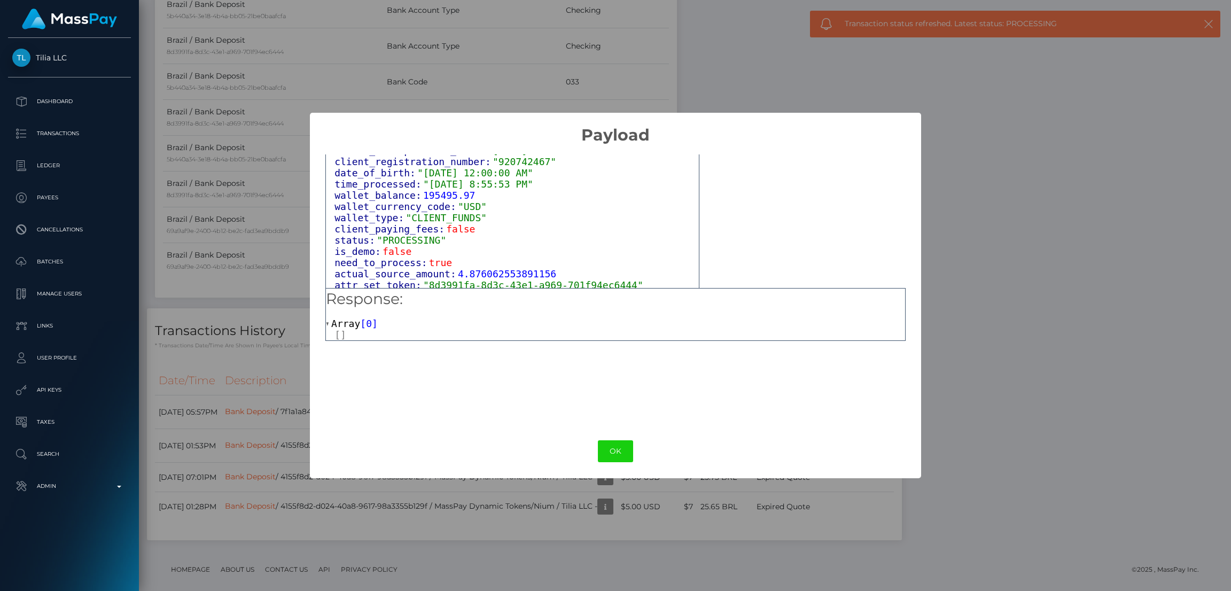
scroll to position [661, 0]
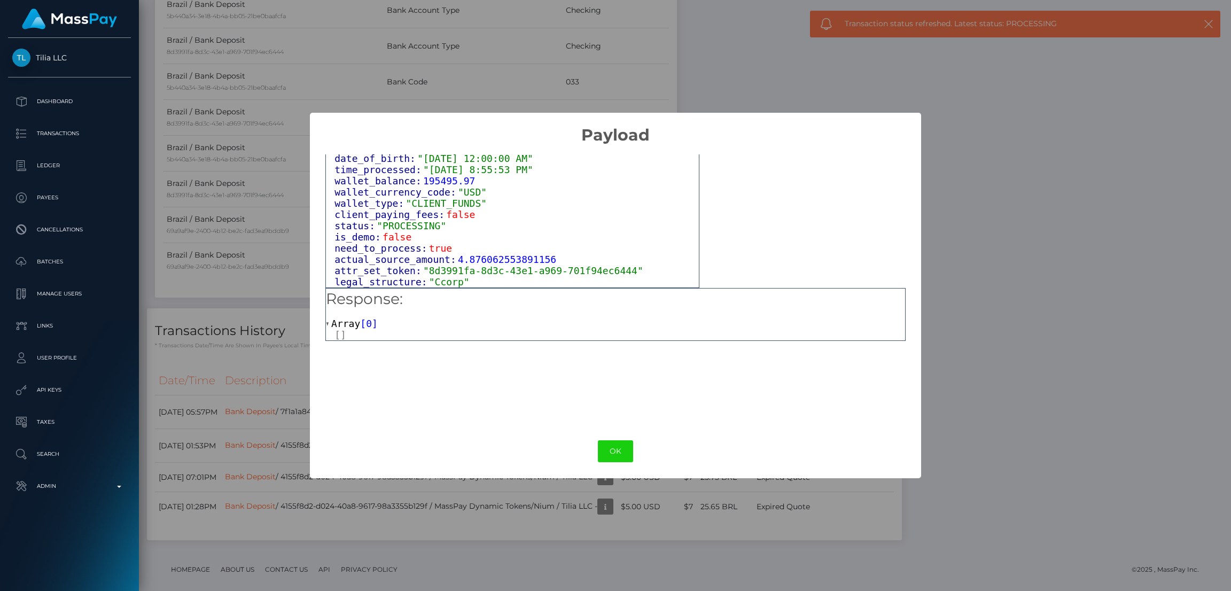
drag, startPoint x: 608, startPoint y: 448, endPoint x: 607, endPoint y: 441, distance: 7.6
click at [610, 449] on button "OK" at bounding box center [615, 451] width 35 height 22
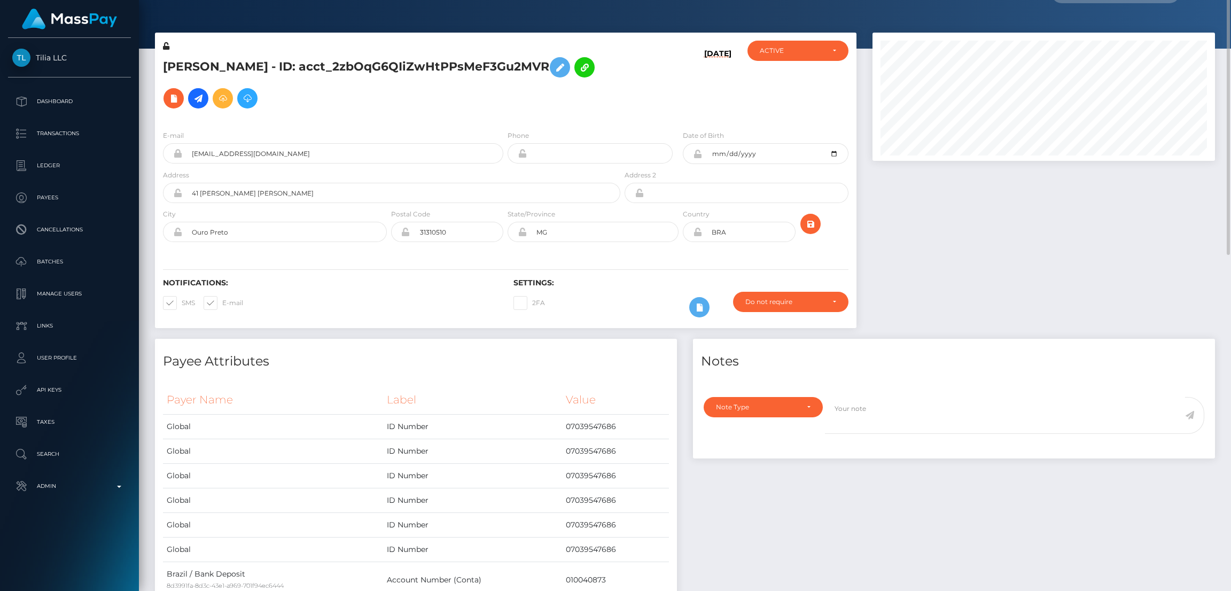
scroll to position [0, 0]
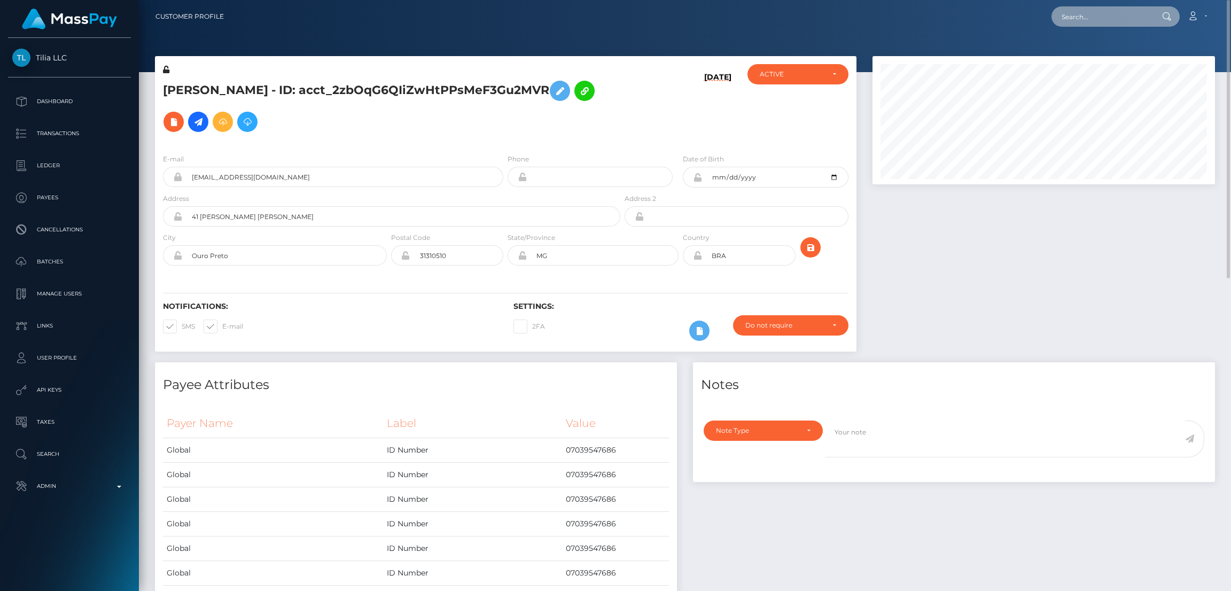
click at [1096, 17] on input "text" at bounding box center [1101, 16] width 100 height 20
paste input "77861302"
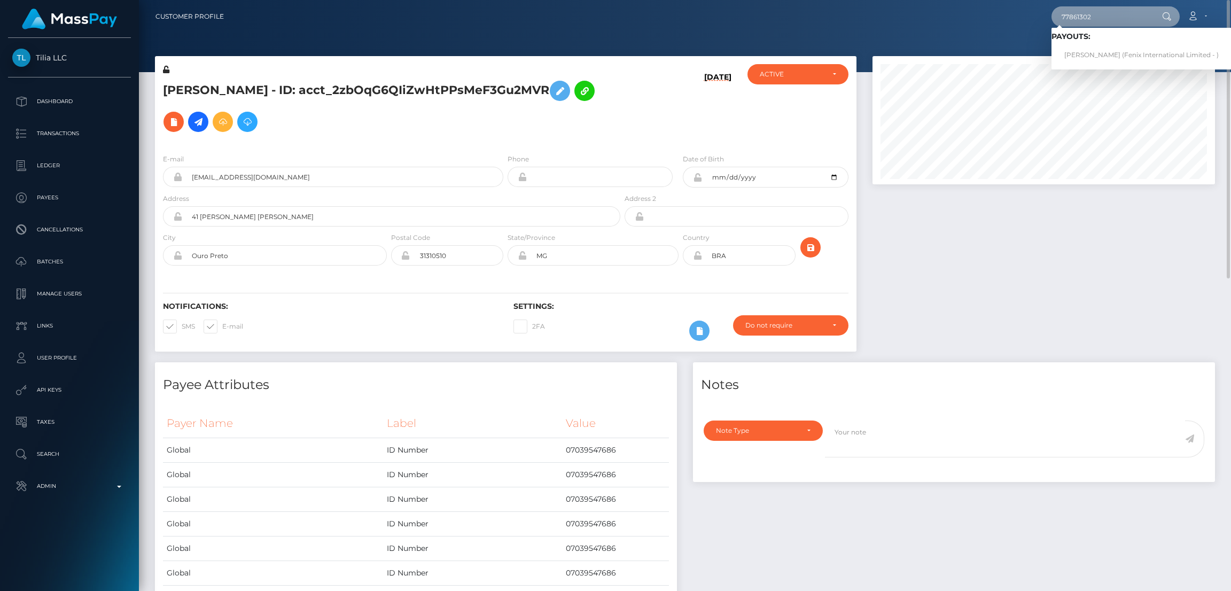
type input "77861302"
click at [1097, 53] on link "janjira seesuwong (Fenix International Limited - )" at bounding box center [1141, 55] width 180 height 20
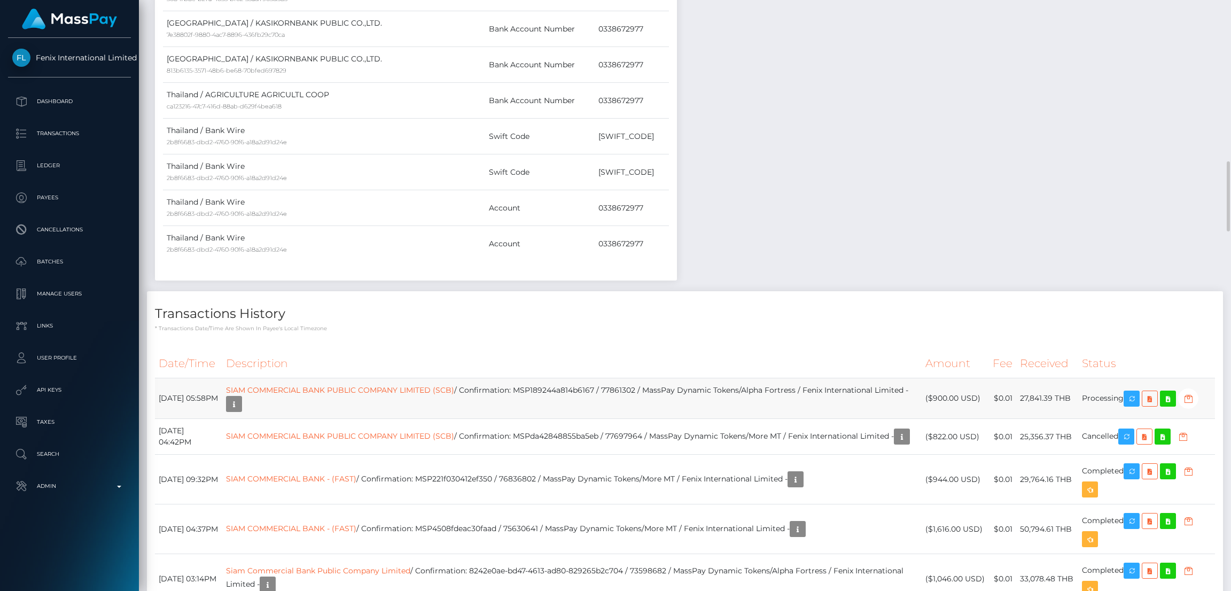
click at [580, 388] on td "SIAM COMMERCIAL BANK PUBLIC COMPANY LIMITED (SCB) / Confirmation: MSP189244a814…" at bounding box center [571, 398] width 699 height 41
copy td "MSP189244a814b6167"
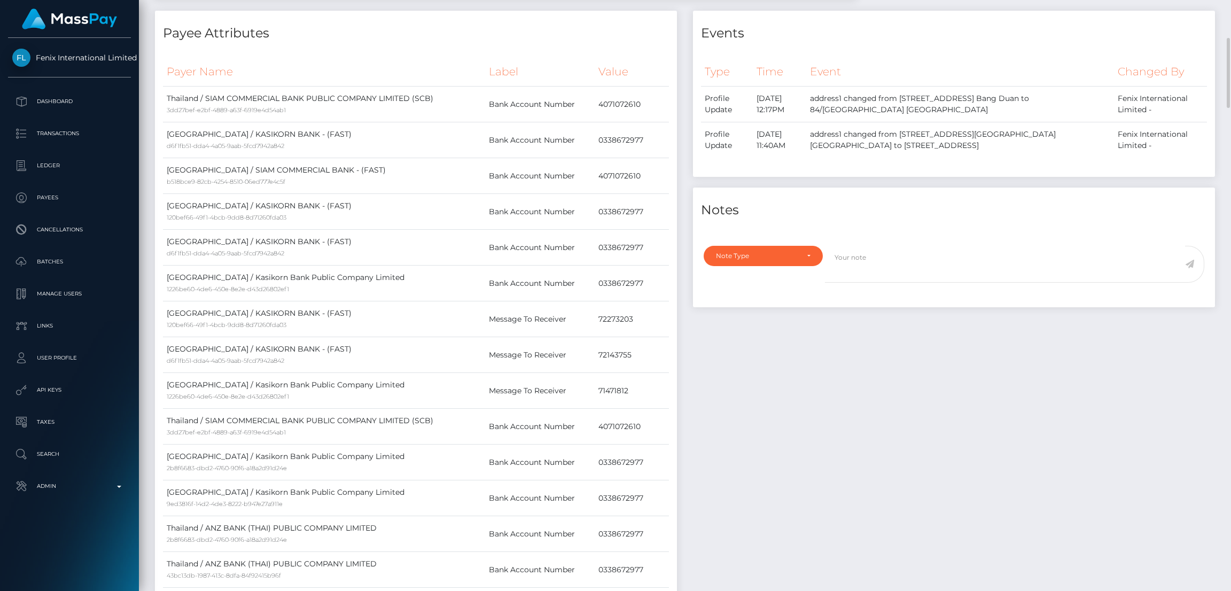
scroll to position [0, 0]
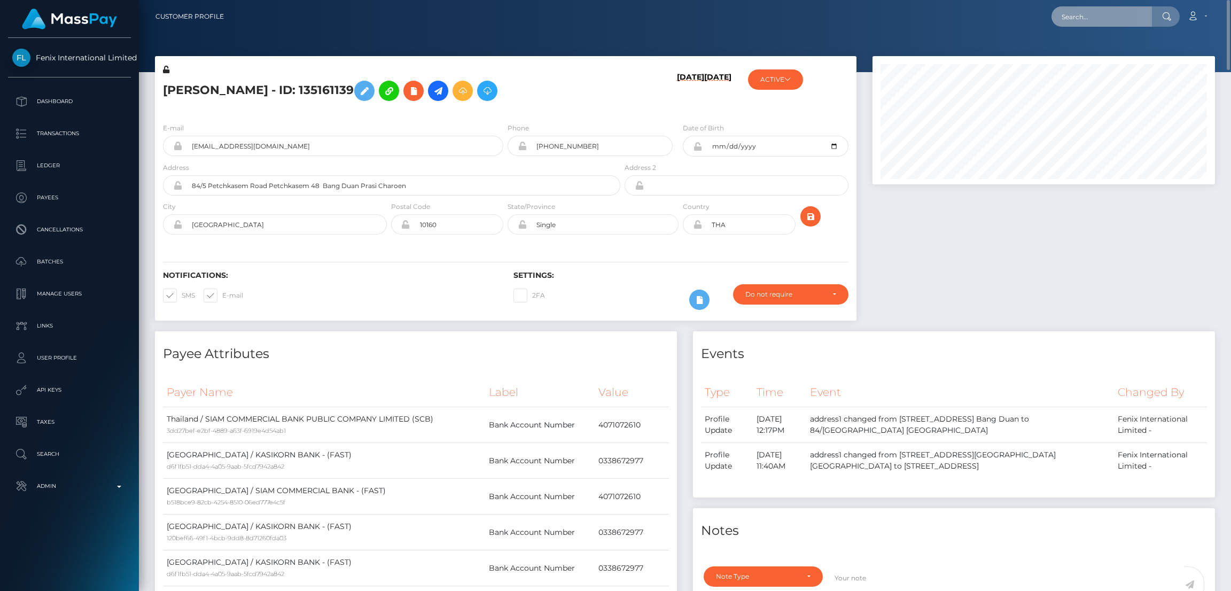
click at [1110, 23] on input "text" at bounding box center [1101, 16] width 100 height 20
paste input "77766648"
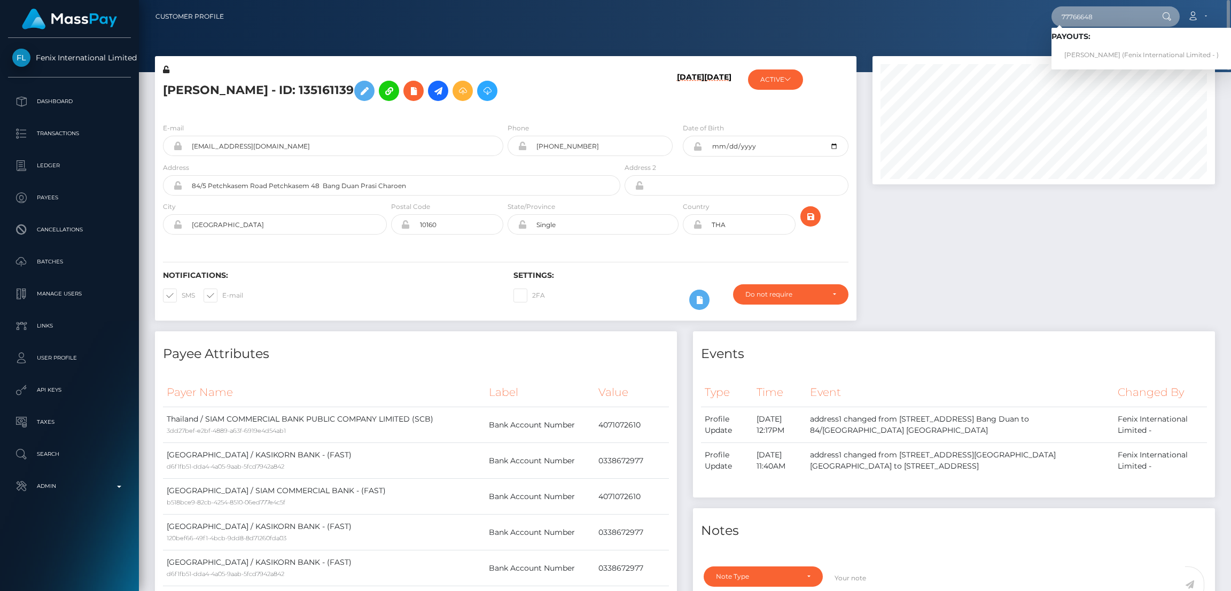
type input "77766648"
click at [1091, 51] on link "Natcha Klaitim (Fenix International Limited - )" at bounding box center [1141, 55] width 180 height 20
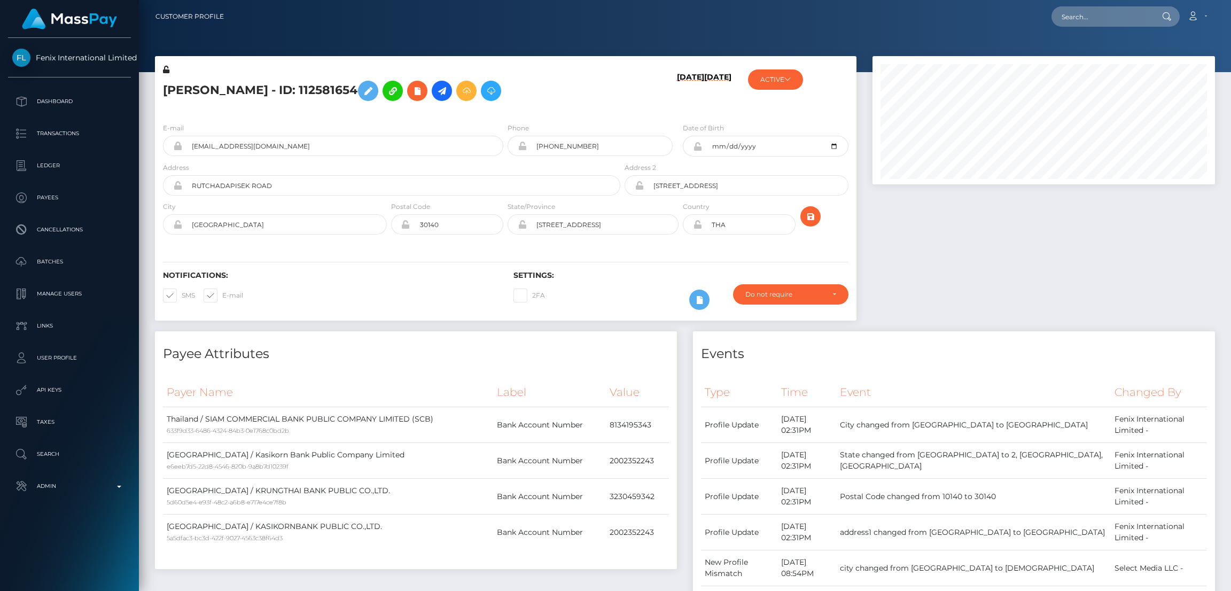
scroll to position [128, 342]
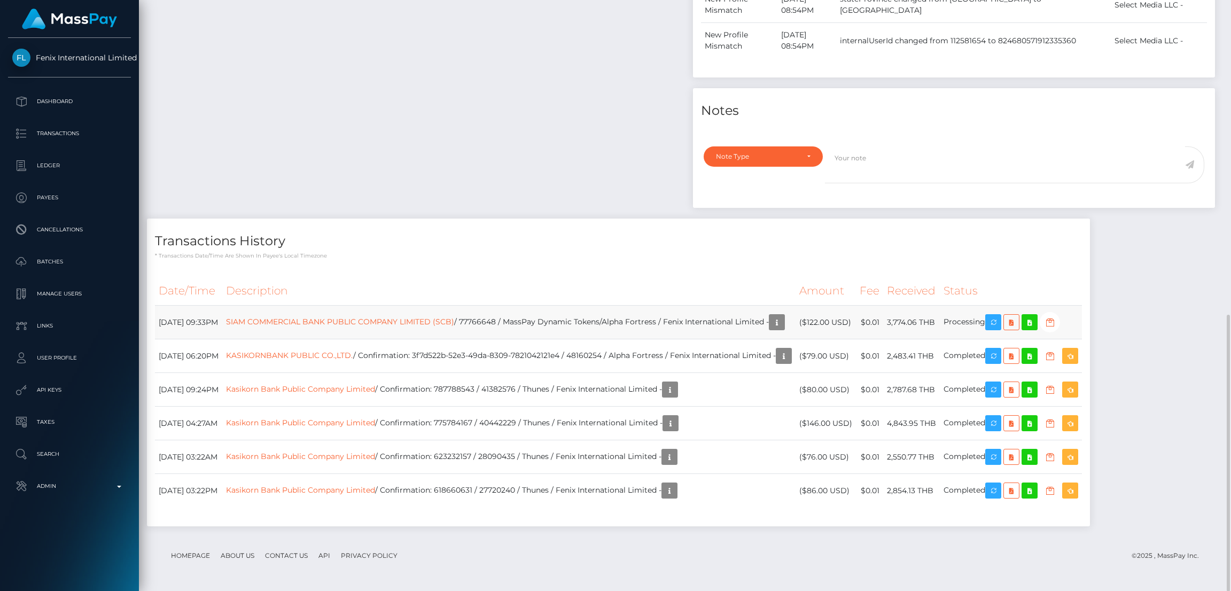
click at [525, 321] on td "SIAM COMMERCIAL BANK PUBLIC COMPANY LIMITED (SCB) / 77766648 / MassPay Dynamic …" at bounding box center [508, 323] width 573 height 34
click at [999, 321] on icon "button" at bounding box center [993, 322] width 13 height 13
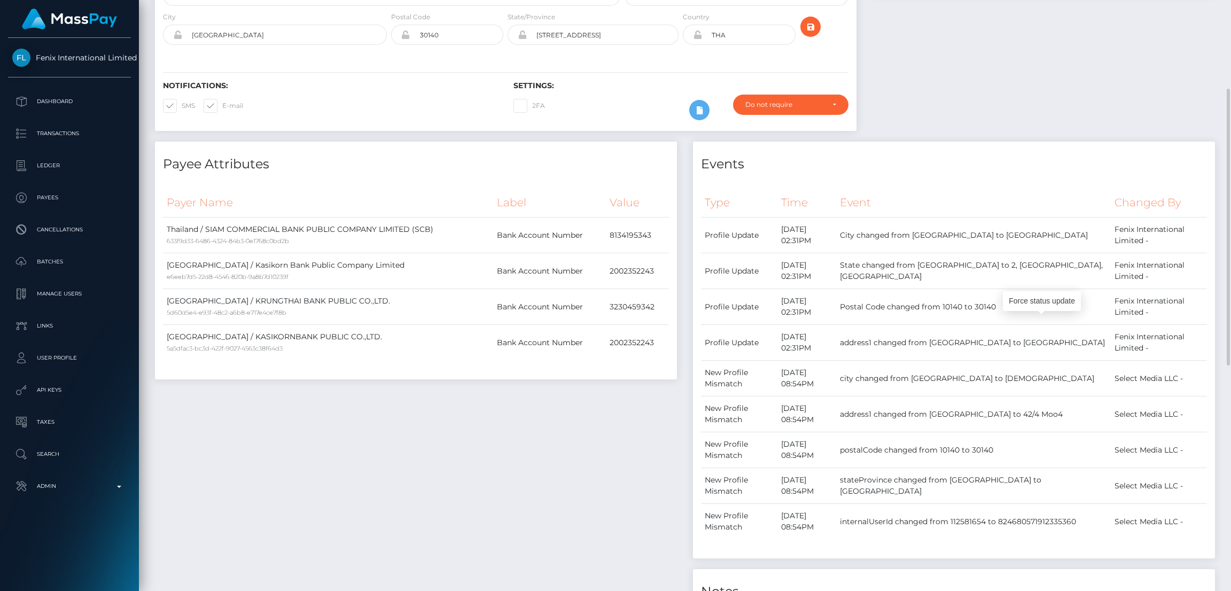
scroll to position [0, 0]
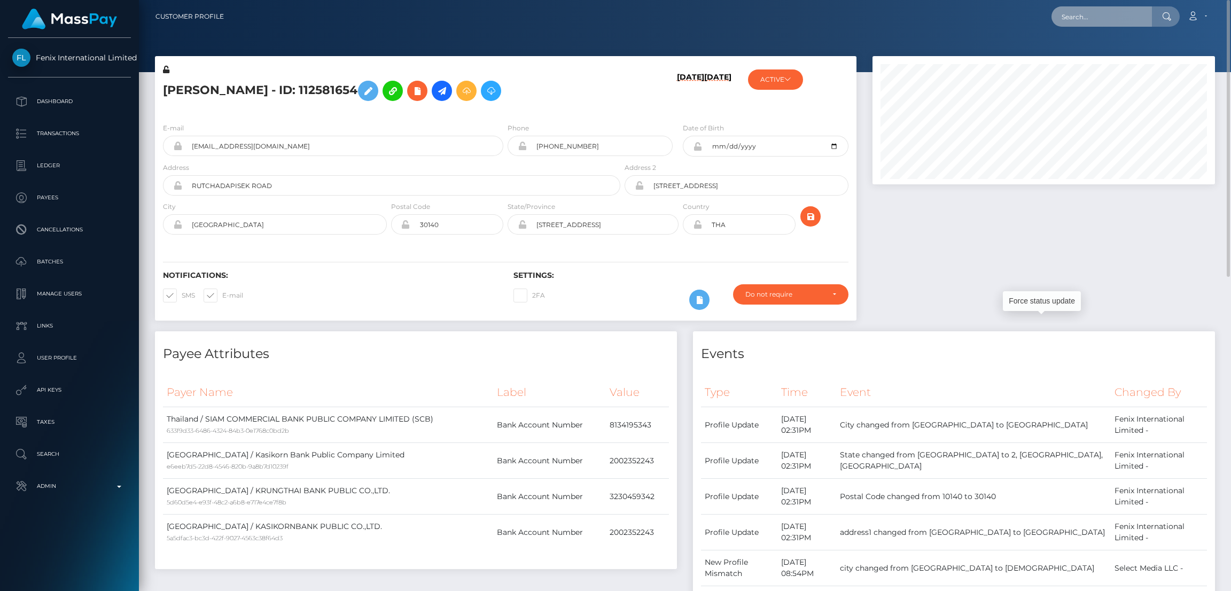
click at [1118, 19] on input "text" at bounding box center [1101, 16] width 100 height 20
paste input "77823293"
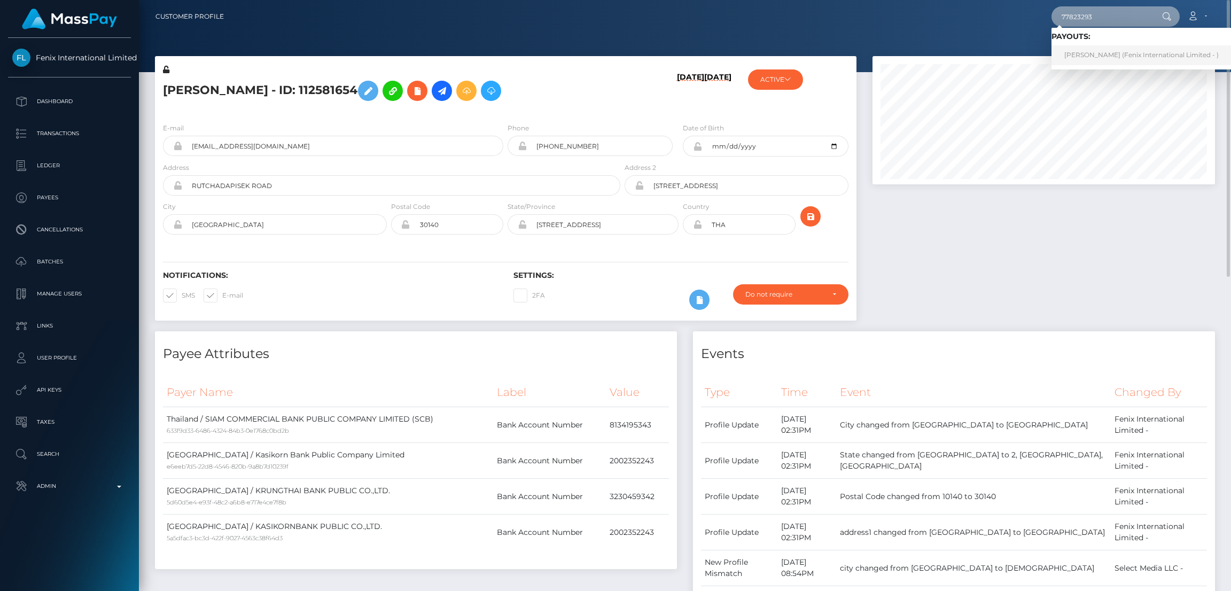
type input "77823293"
drag, startPoint x: 1097, startPoint y: 58, endPoint x: 1081, endPoint y: 61, distance: 16.5
click at [1097, 58] on link "MING LI LI (Fenix International Limited - )" at bounding box center [1141, 55] width 180 height 20
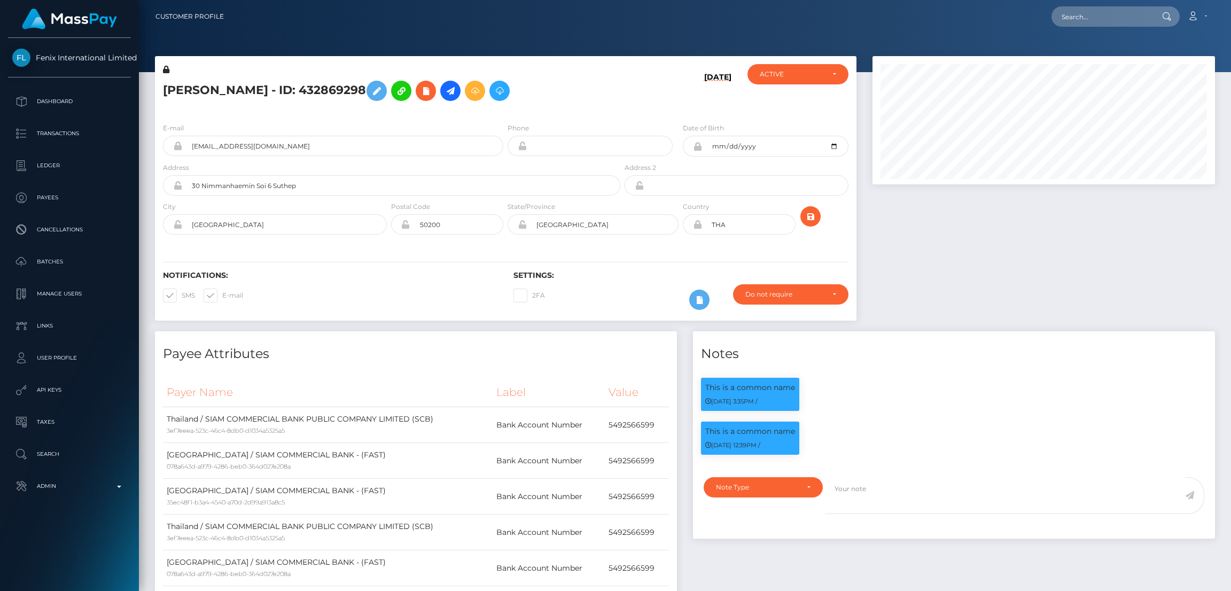
scroll to position [128, 342]
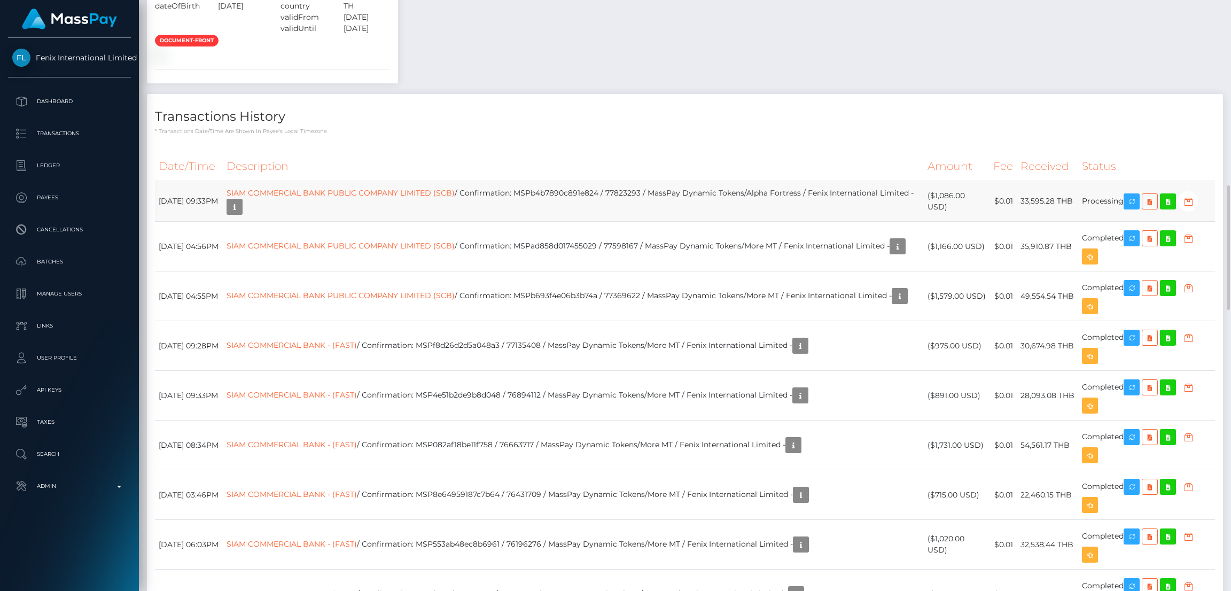
click at [602, 193] on td "SIAM COMMERCIAL BANK PUBLIC COMPANY LIMITED (SCB) / Confirmation: MSPb4b7890c89…" at bounding box center [573, 201] width 701 height 41
copy td "MSPb4b7890c891e824"
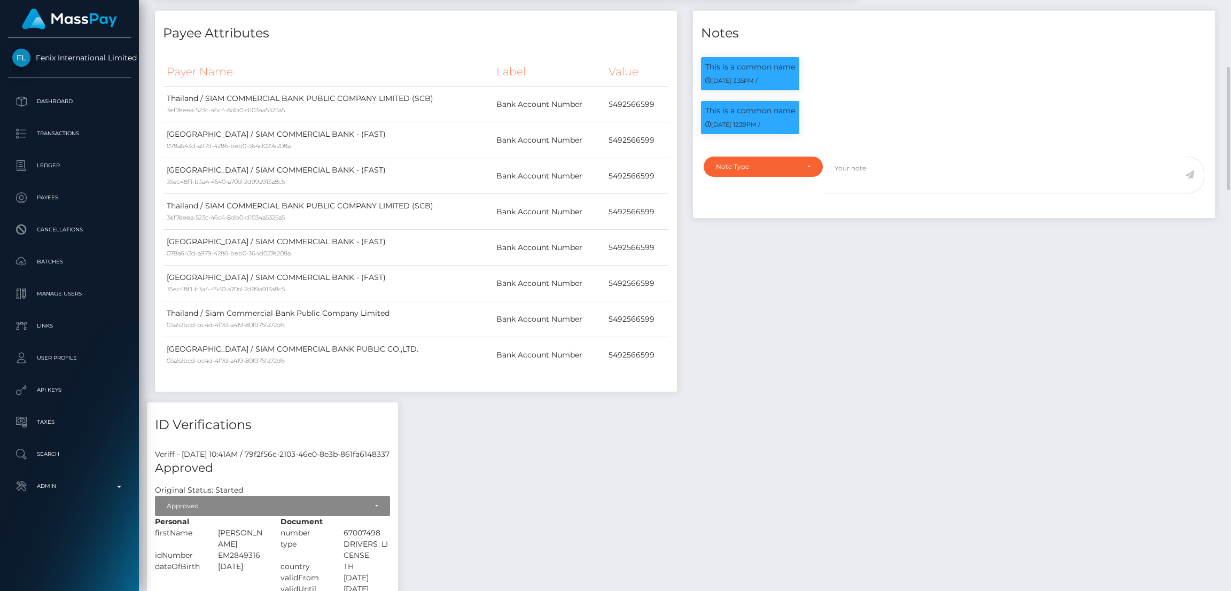
scroll to position [0, 0]
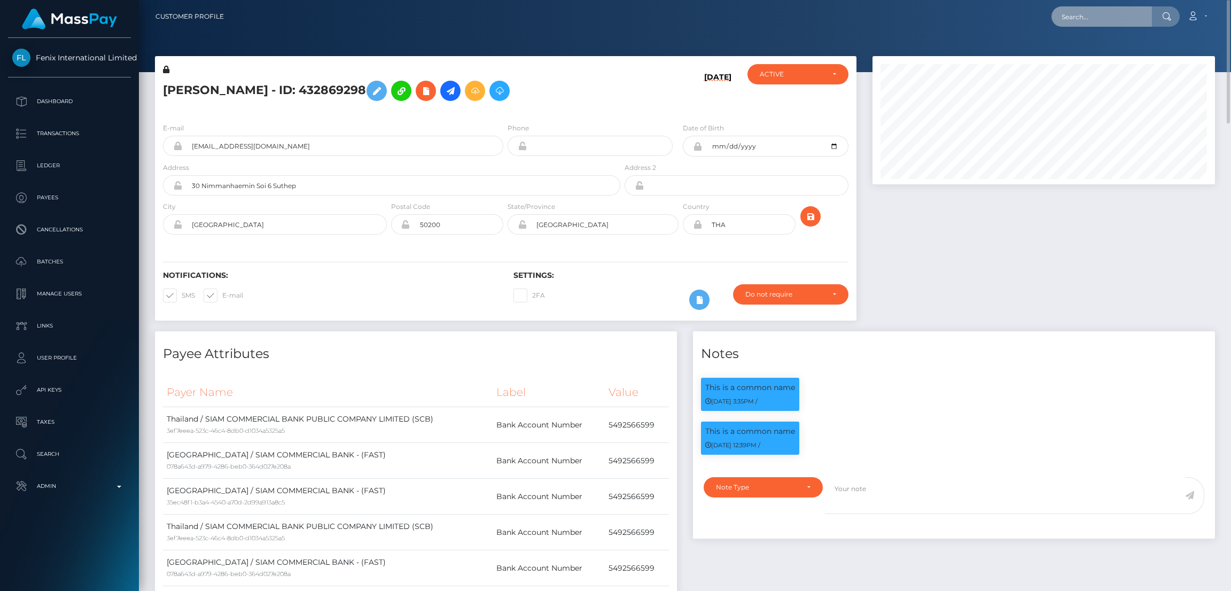
click at [1107, 12] on input "text" at bounding box center [1101, 16] width 100 height 20
paste input "77865701"
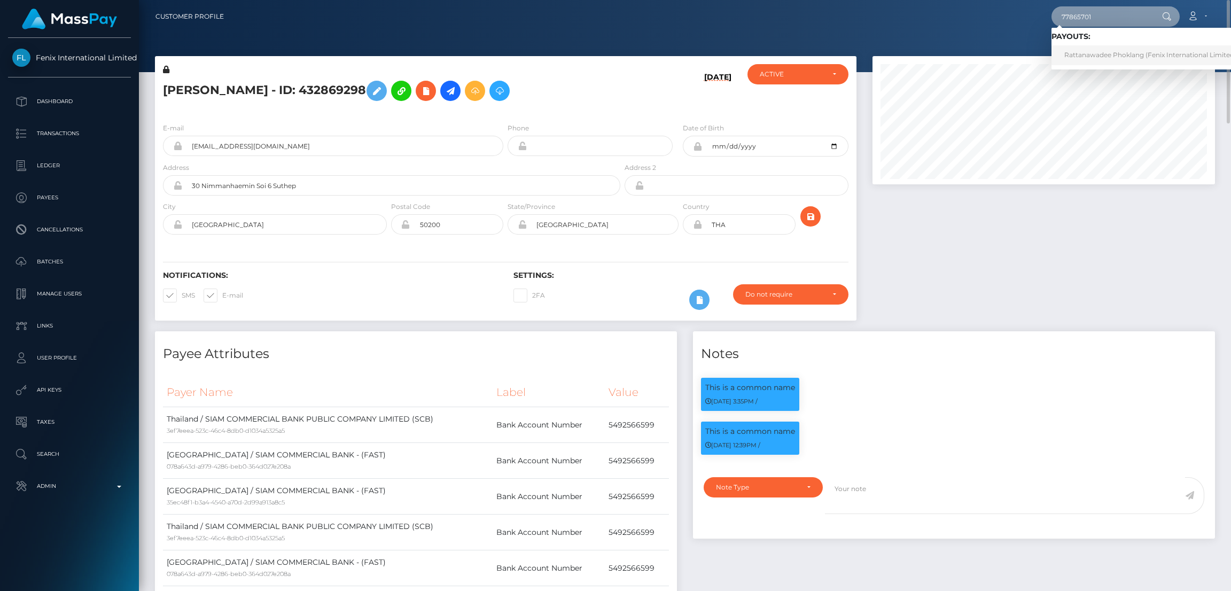
type input "77865701"
click at [1090, 56] on link "Rattanawadee Phoklang (Fenix International Limited - )" at bounding box center [1153, 55] width 204 height 20
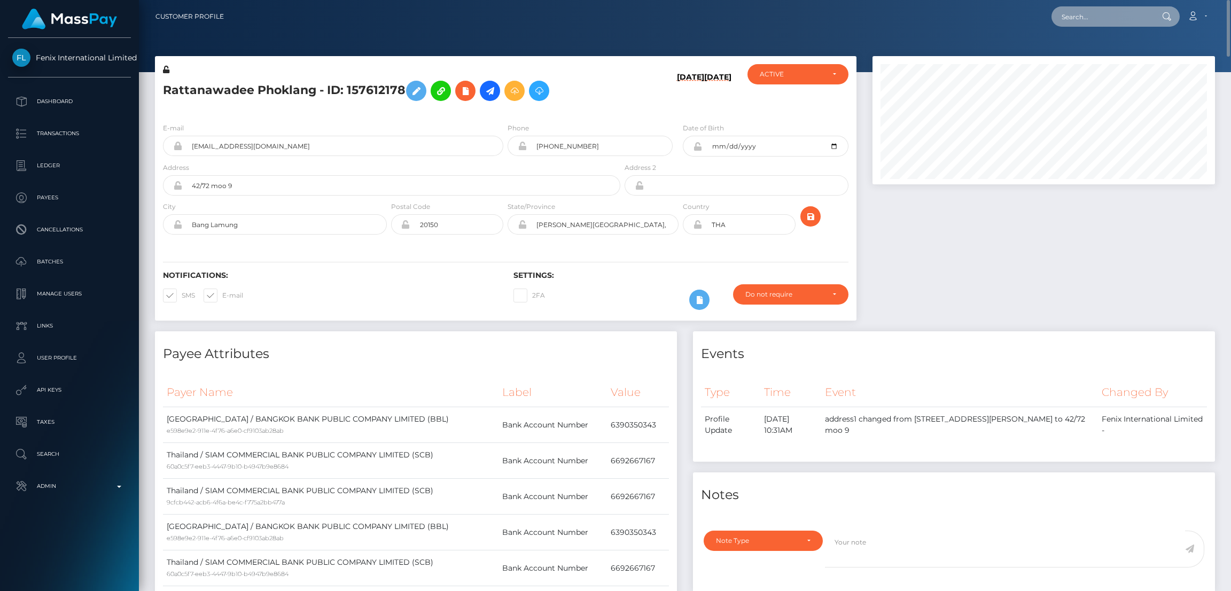
click at [1107, 11] on input "text" at bounding box center [1101, 16] width 100 height 20
paste input "68d0004c796cc"
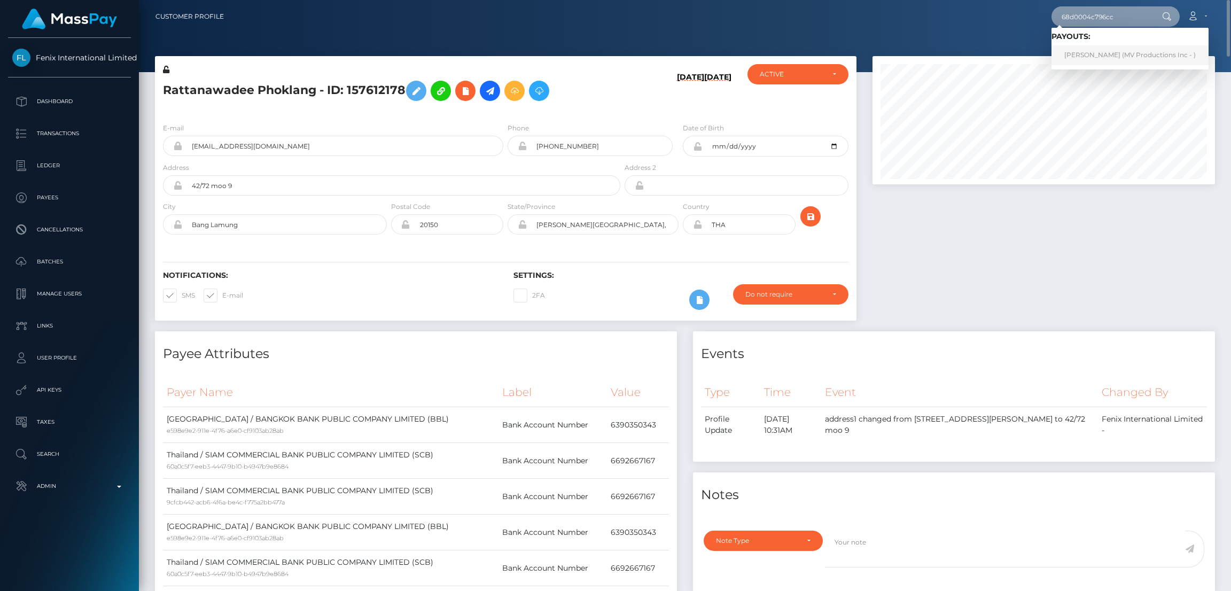
type input "68d0004c796cc"
click at [1097, 51] on link "Alice Rooney (MV Productions Inc - )" at bounding box center [1129, 55] width 157 height 20
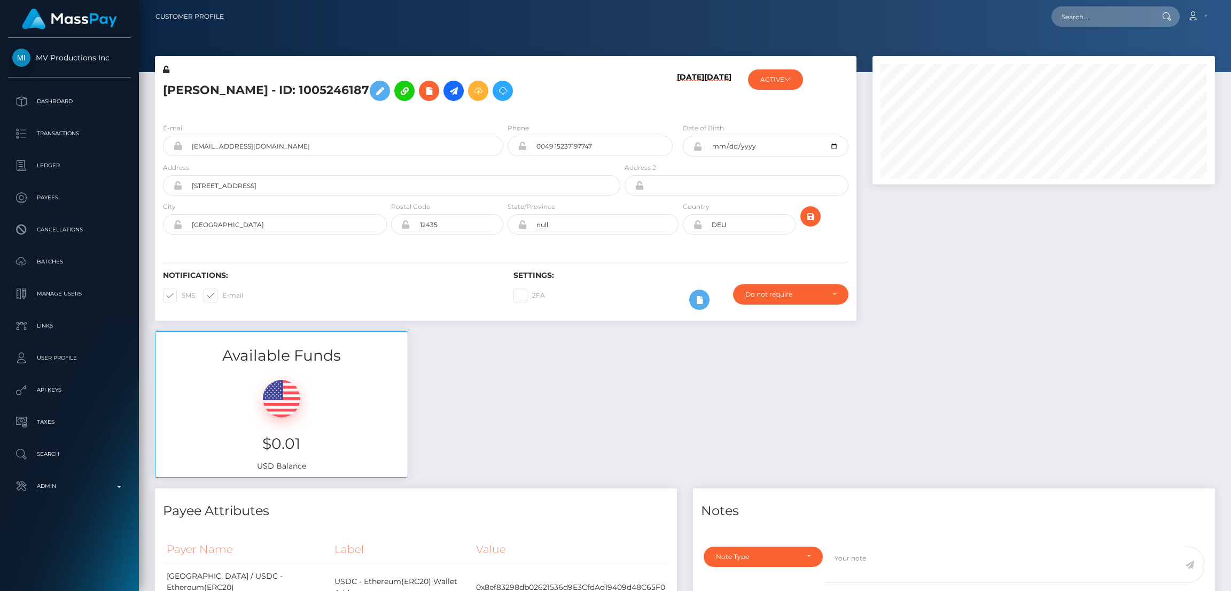
scroll to position [128, 342]
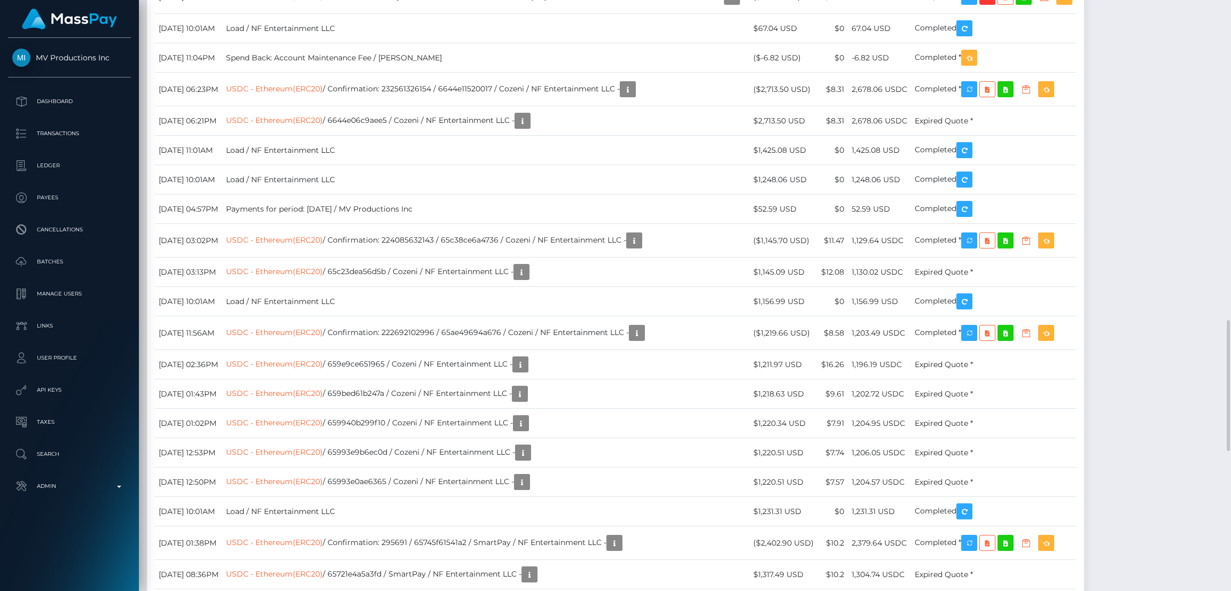
copy td "68d0004c796cc"
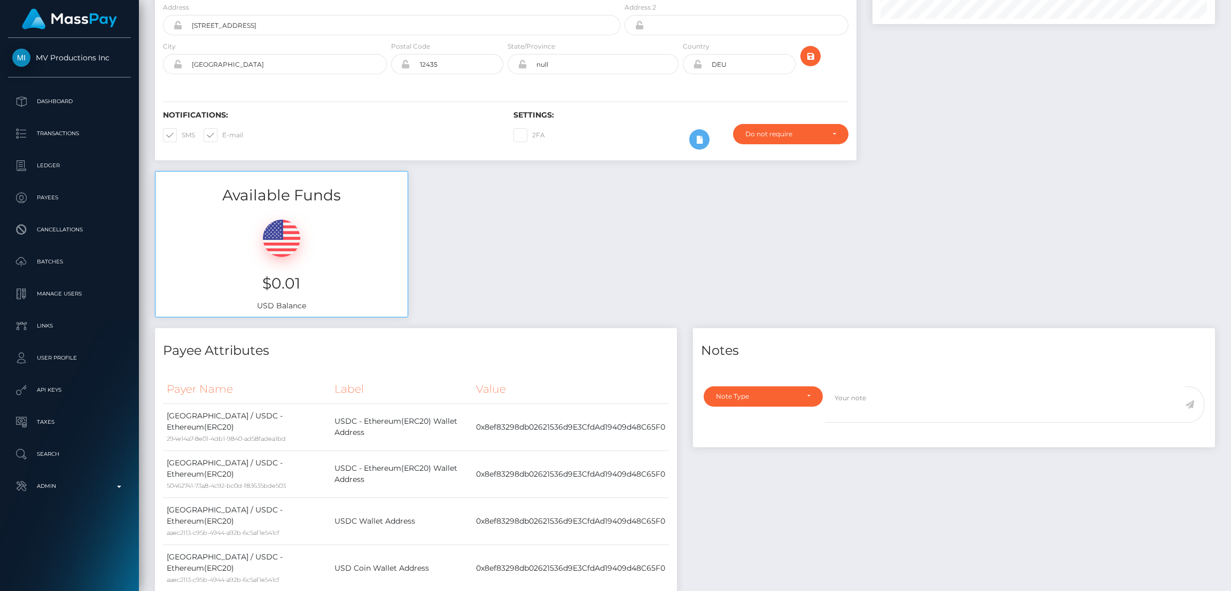
scroll to position [0, 0]
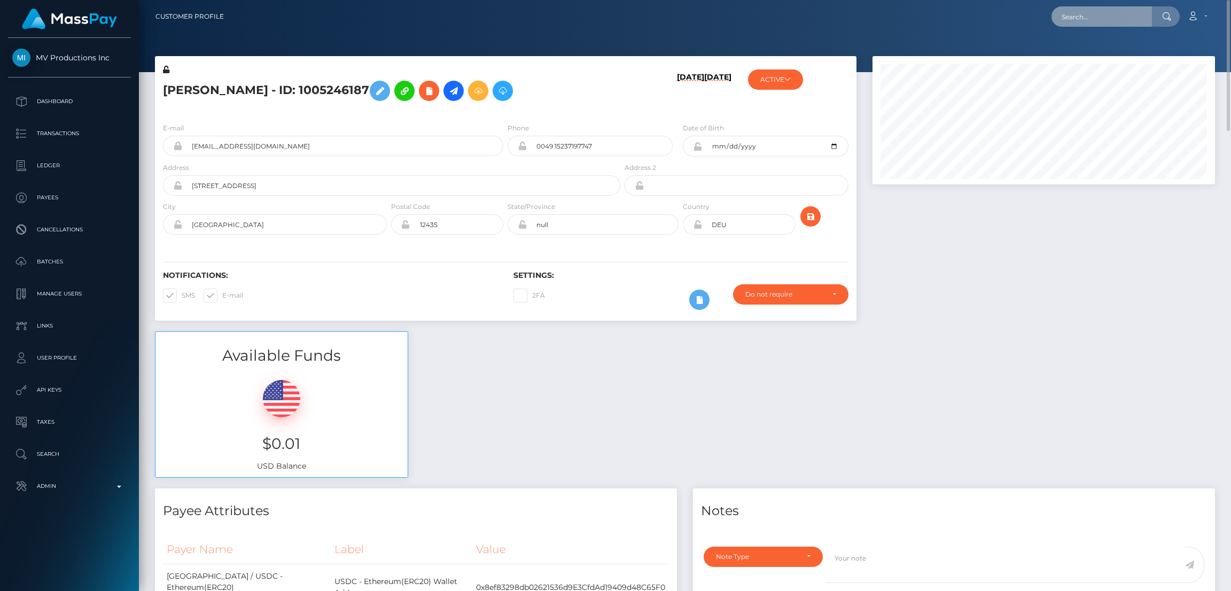
click at [1095, 7] on input "text" at bounding box center [1101, 16] width 100 height 20
paste input "68d2676446cd7"
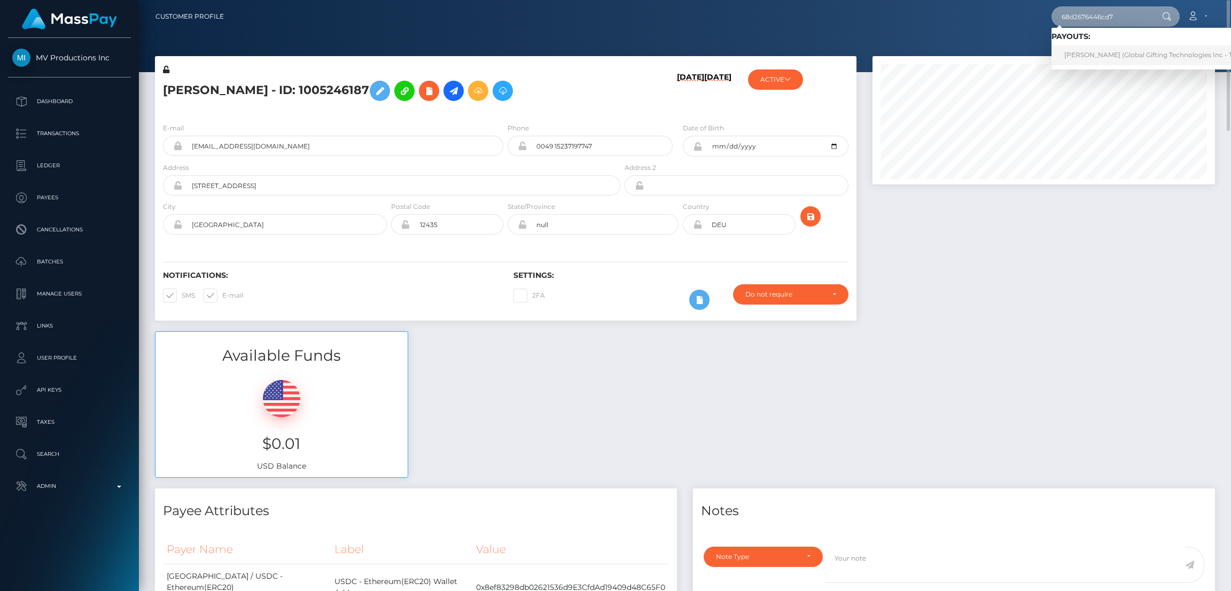
type input "68d2676446cd7"
click at [1097, 54] on link "ROBERTO MEJIA FLORES (Global Gifting Technologies Inc - Throne)" at bounding box center [1158, 55] width 215 height 20
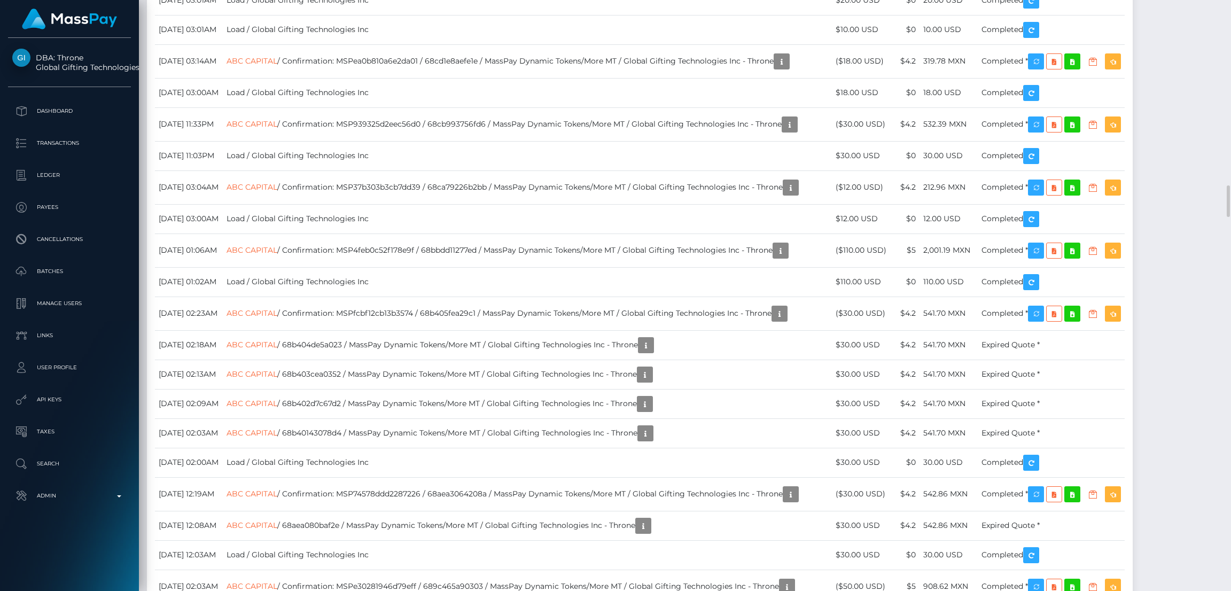
scroll to position [128, 342]
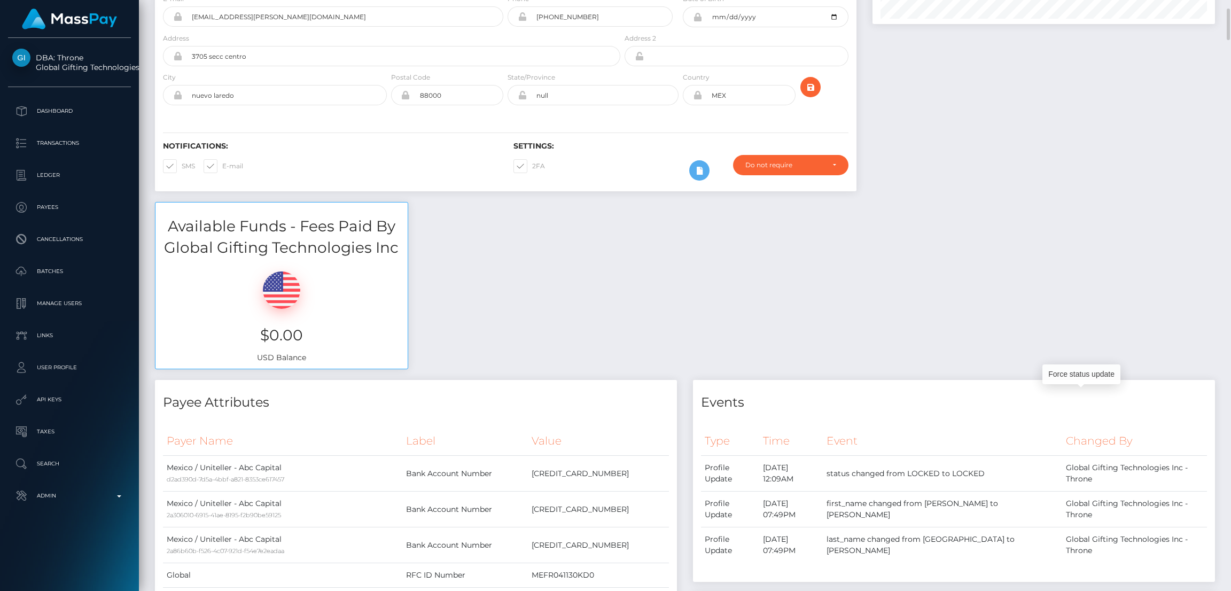
scroll to position [0, 0]
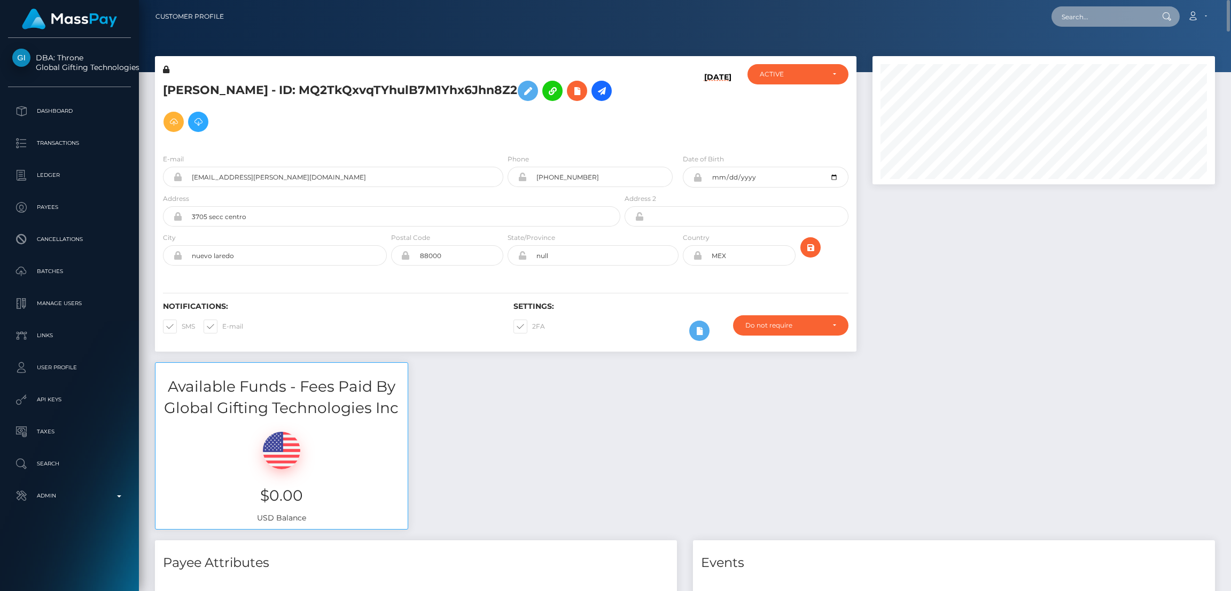
click at [1107, 14] on input "text" at bounding box center [1101, 16] width 100 height 20
paste input "68d1e0f85d905"
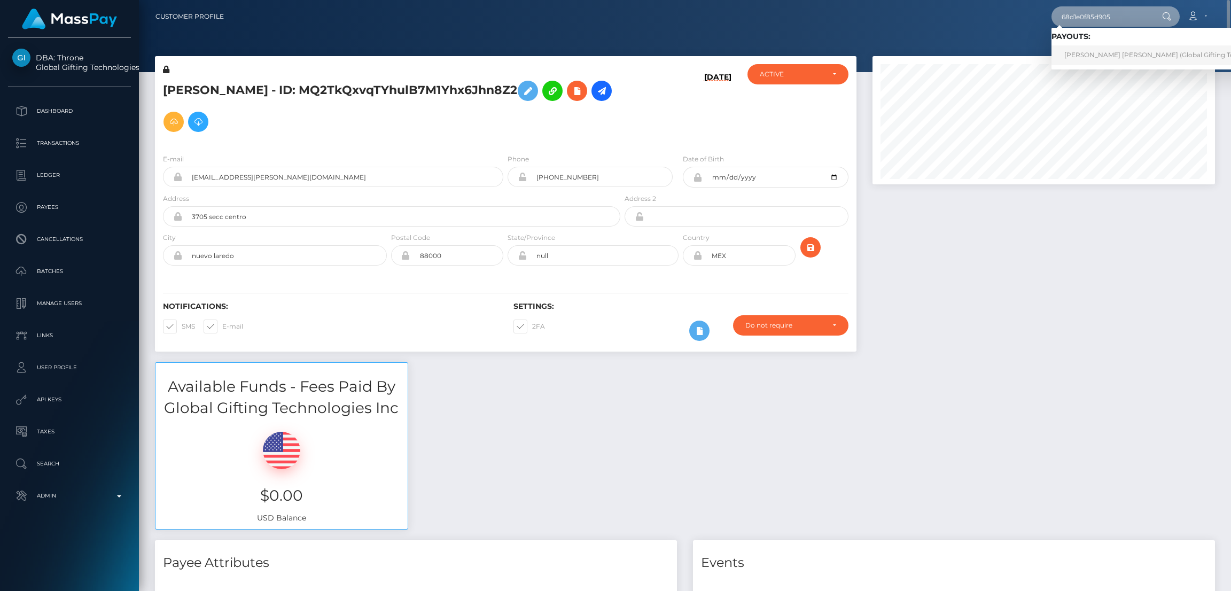
type input "68d1e0f85d905"
click at [1088, 54] on link "RODRIGO ALEJANDRO VILLICANA PEREZ (Global Gifting Technologies Inc - Throne)" at bounding box center [1187, 55] width 273 height 20
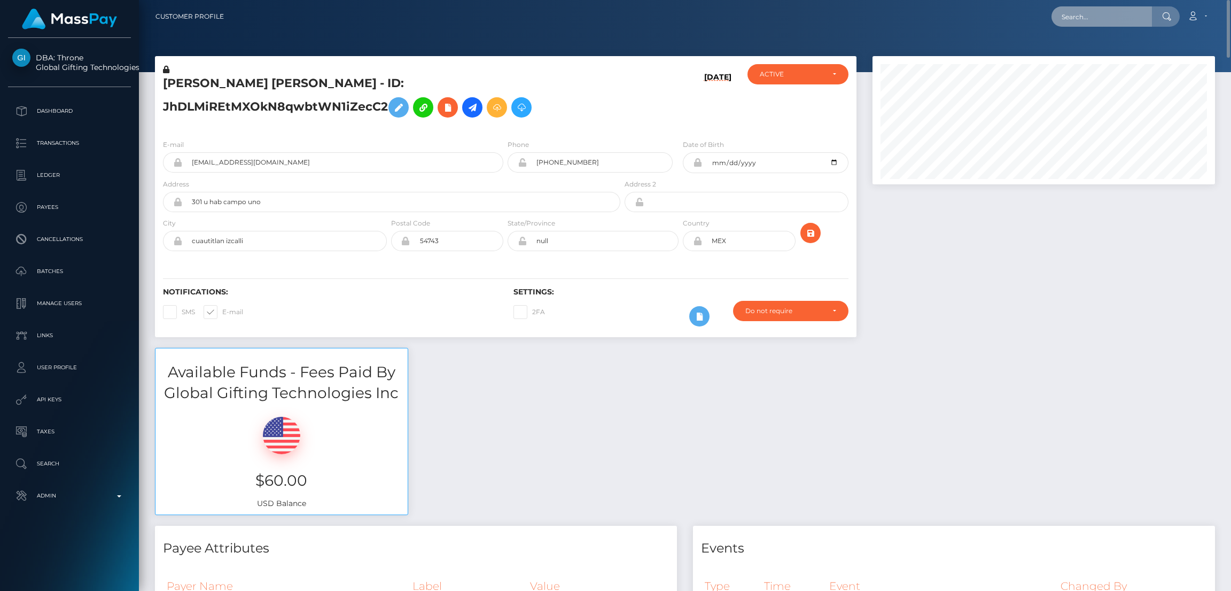
click at [1102, 23] on input "text" at bounding box center [1101, 16] width 100 height 20
paste input "pout_HYkjVSMyNvmPW"
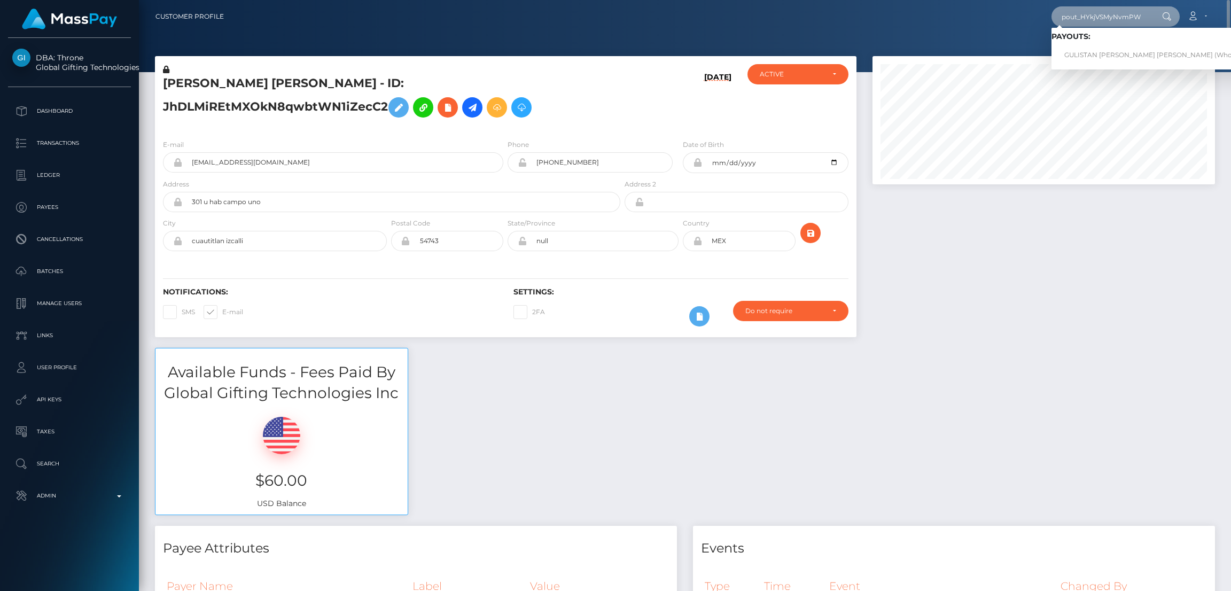
type input "pout_HYkjVSMyNvmPW"
click at [1105, 55] on link "GULISTAN [PERSON_NAME] [PERSON_NAME] (Whop Inc - )" at bounding box center [1159, 55] width 217 height 20
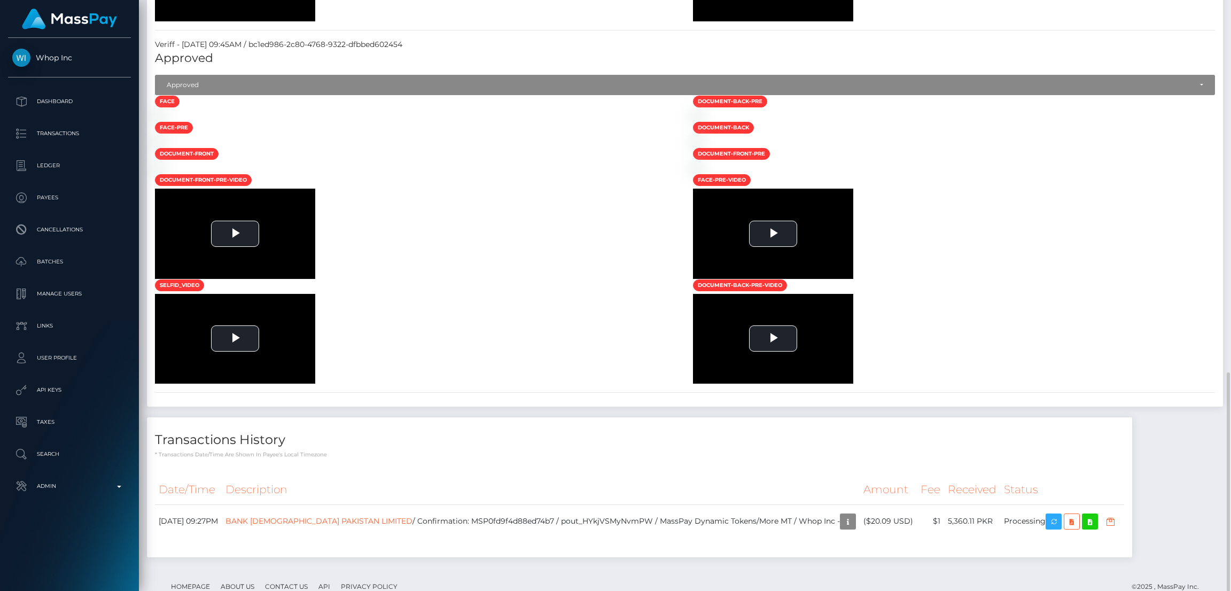
scroll to position [1043, 0]
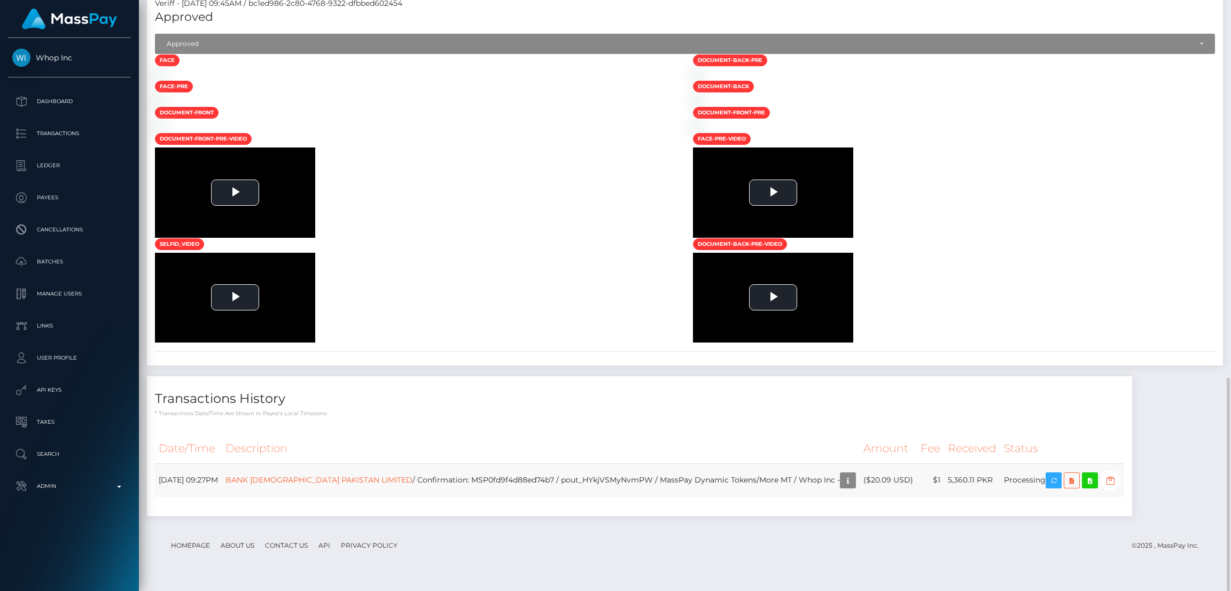
click at [497, 488] on td "BANK ISLAMI PAKISTAN LIMITED / Confirmation: MSP0fd9f4d88ed74b7 / pout_HYkjVSMy…" at bounding box center [541, 480] width 638 height 34
click at [501, 487] on td "BANK ISLAMI PAKISTAN LIMITED / Confirmation: MSP0fd9f4d88ed74b7 / pout_HYkjVSMy…" at bounding box center [541, 480] width 638 height 34
click at [523, 487] on td "BANK ISLAMI PAKISTAN LIMITED / Confirmation: MSP0fd9f4d88ed74b7 / pout_HYkjVSMy…" at bounding box center [541, 480] width 638 height 34
copy td "MSP0fd9f4d88ed74b7"
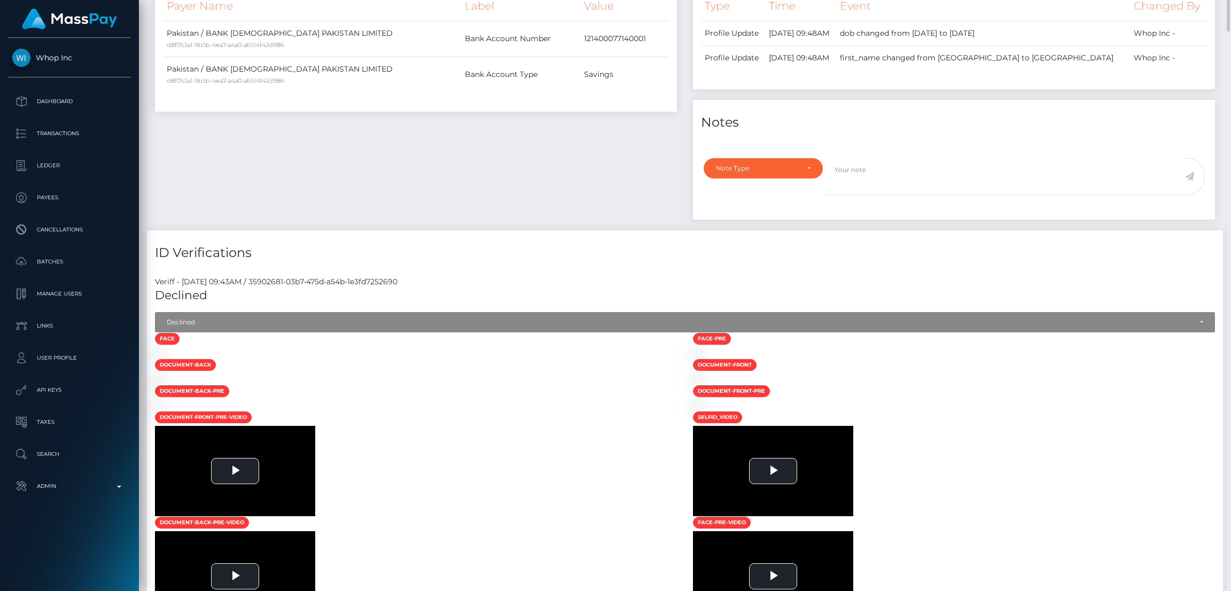
scroll to position [0, 0]
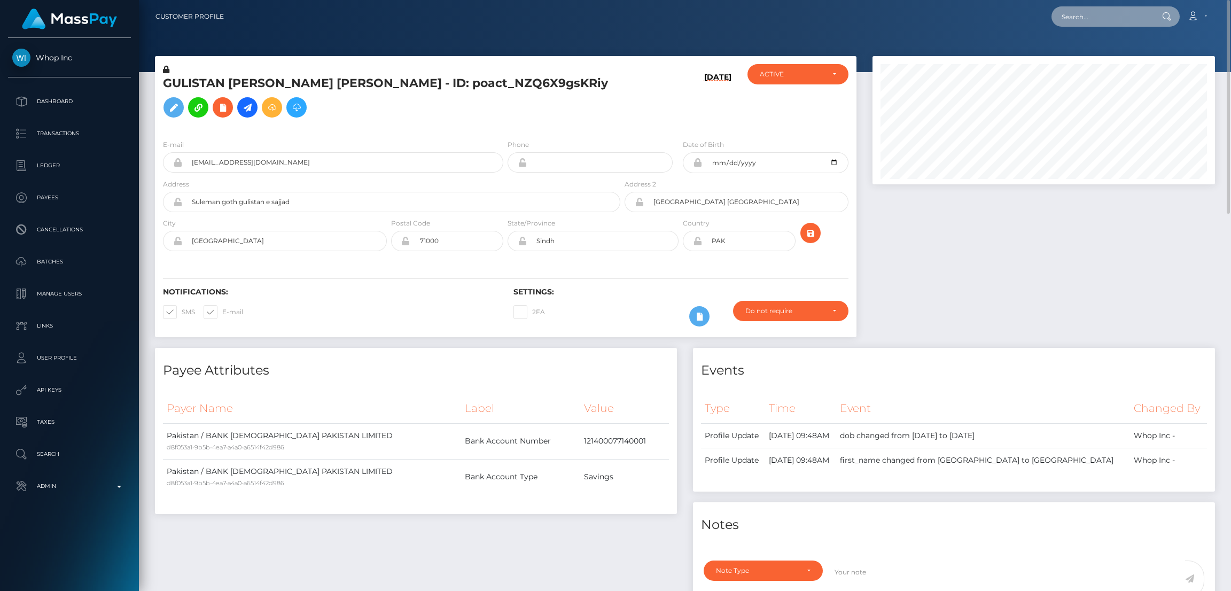
click at [1069, 10] on input "text" at bounding box center [1101, 16] width 100 height 20
paste input "pout_856Lzy0HA2IRZ"
type input "pout_856Lzy0HA2IRZ"
click at [1110, 58] on link "FAIZ SMC LTD (Whop Inc - )" at bounding box center [1108, 55] width 114 height 20
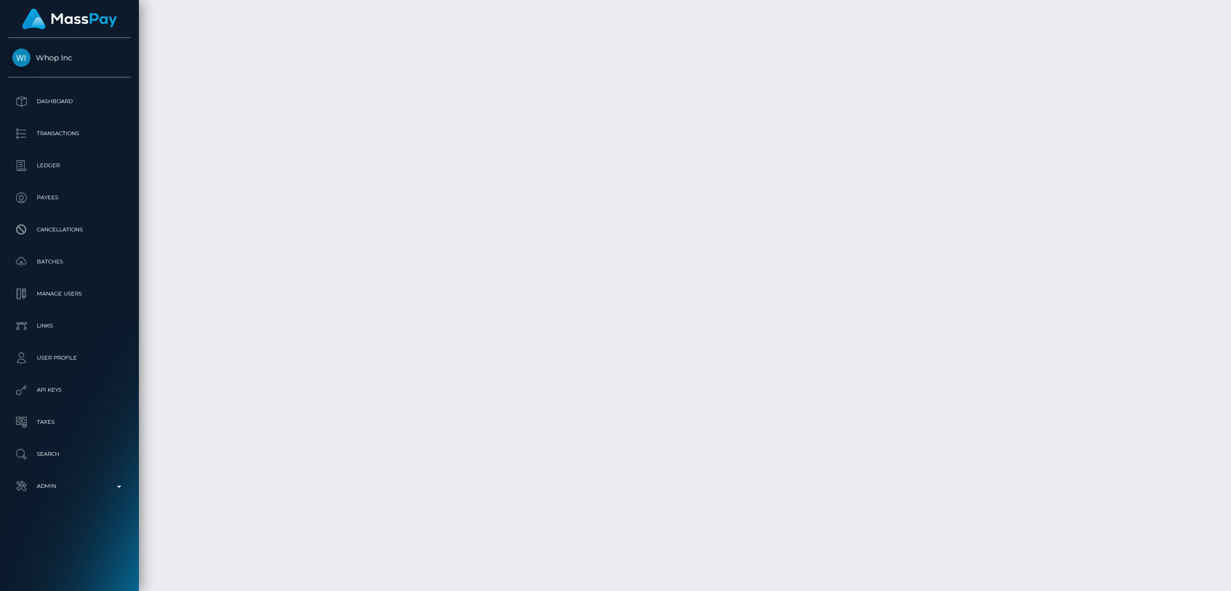
scroll to position [128, 342]
drag, startPoint x: 483, startPoint y: 307, endPoint x: 402, endPoint y: 312, distance: 80.8
drag, startPoint x: 401, startPoint y: 308, endPoint x: 483, endPoint y: 308, distance: 81.7
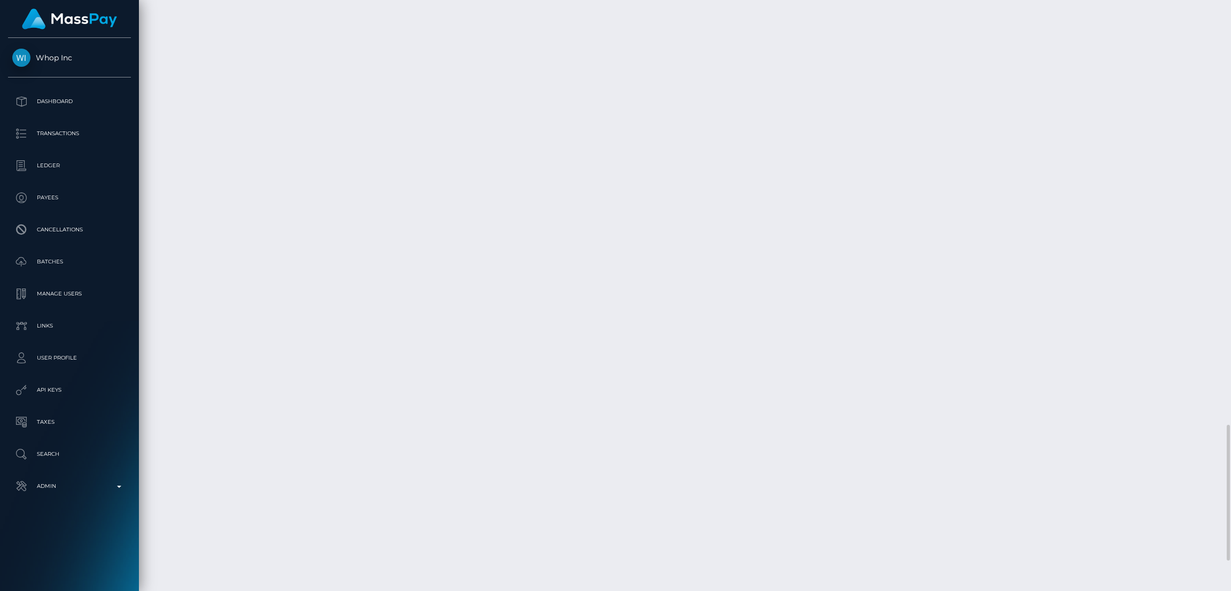
copy td "pout_jM5y39fXQkF9R"
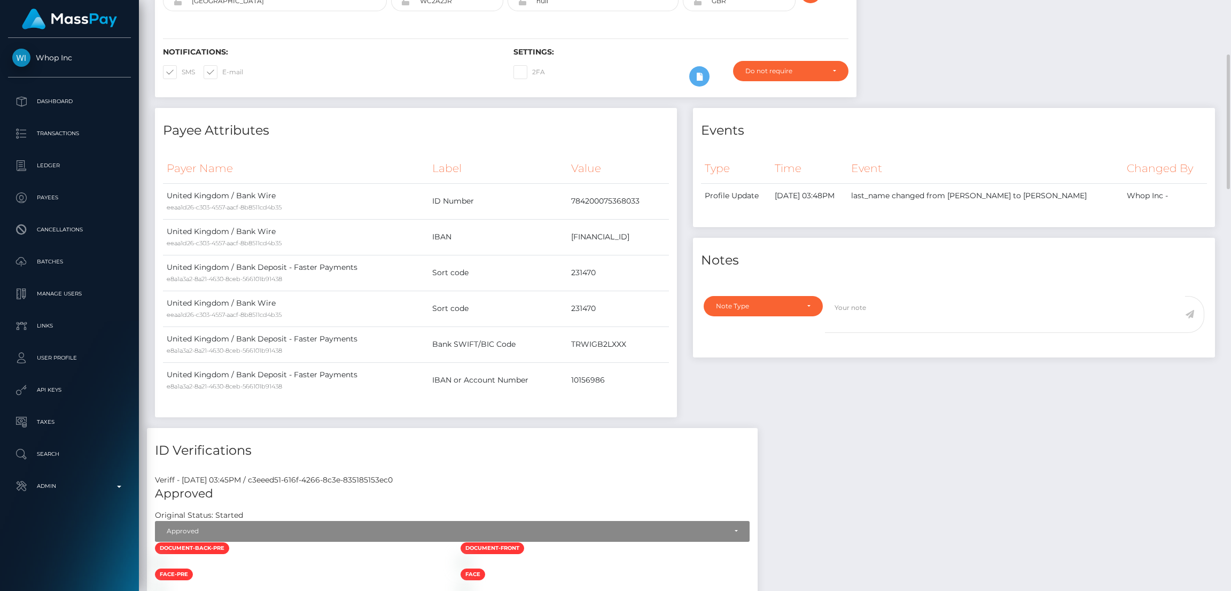
scroll to position [0, 0]
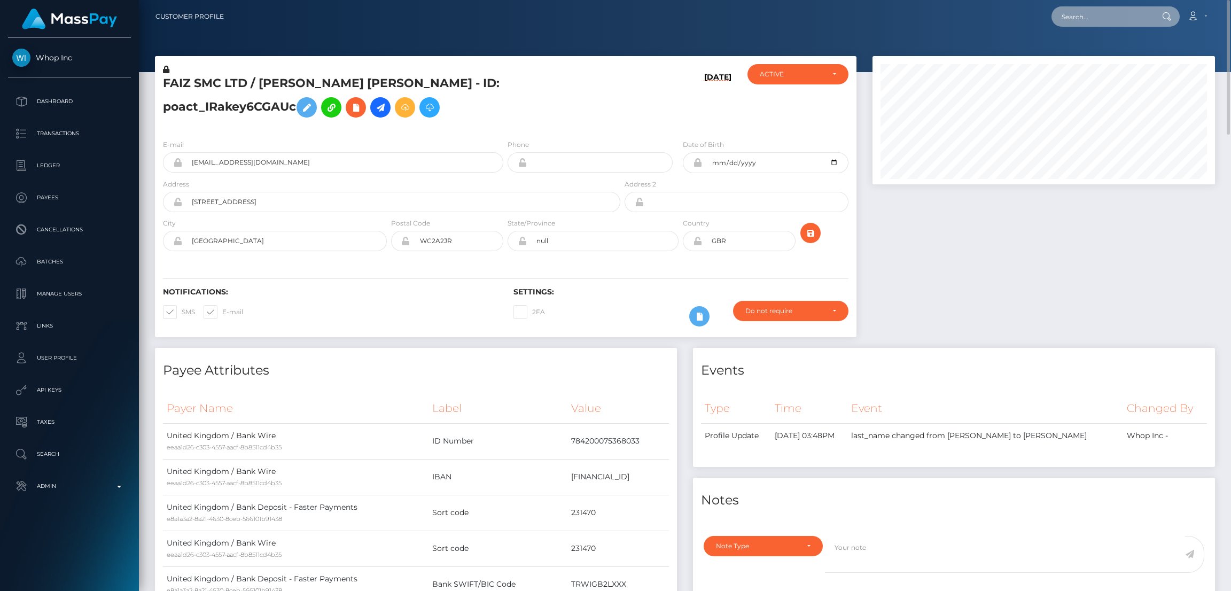
click at [1085, 10] on input "text" at bounding box center [1101, 16] width 100 height 20
paste input "pout_tc0yvEIgcjtp3"
type input "pout_tc0yvEIgcjtp3"
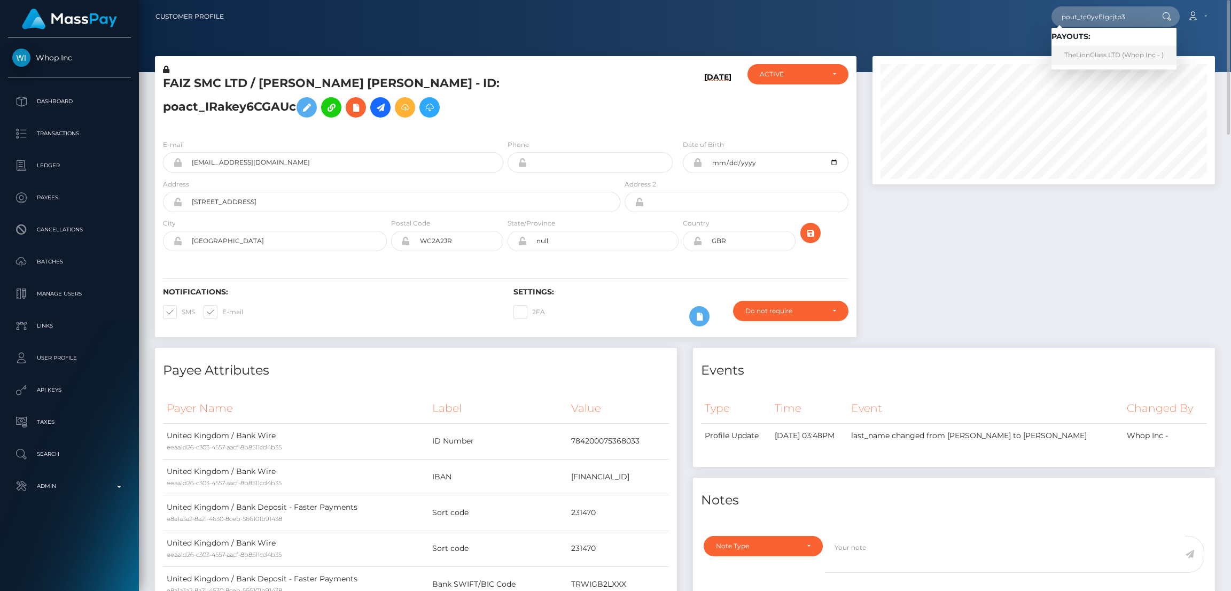
click at [1087, 56] on link "TheLionGlass LTD (Whop Inc - )" at bounding box center [1113, 55] width 125 height 20
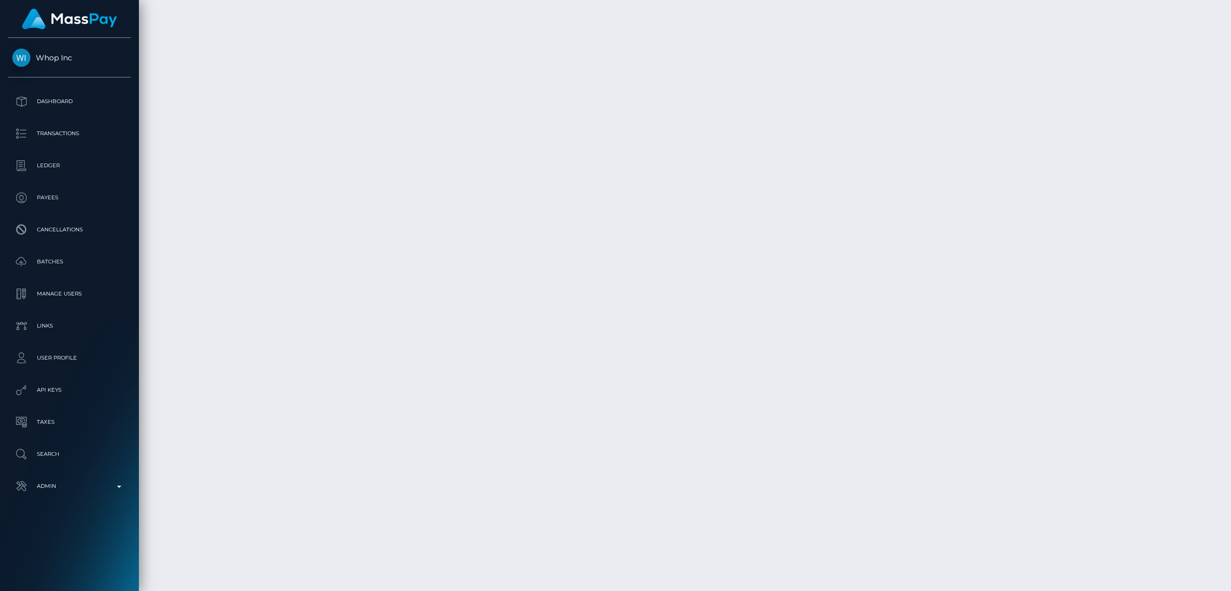
scroll to position [1997, 0]
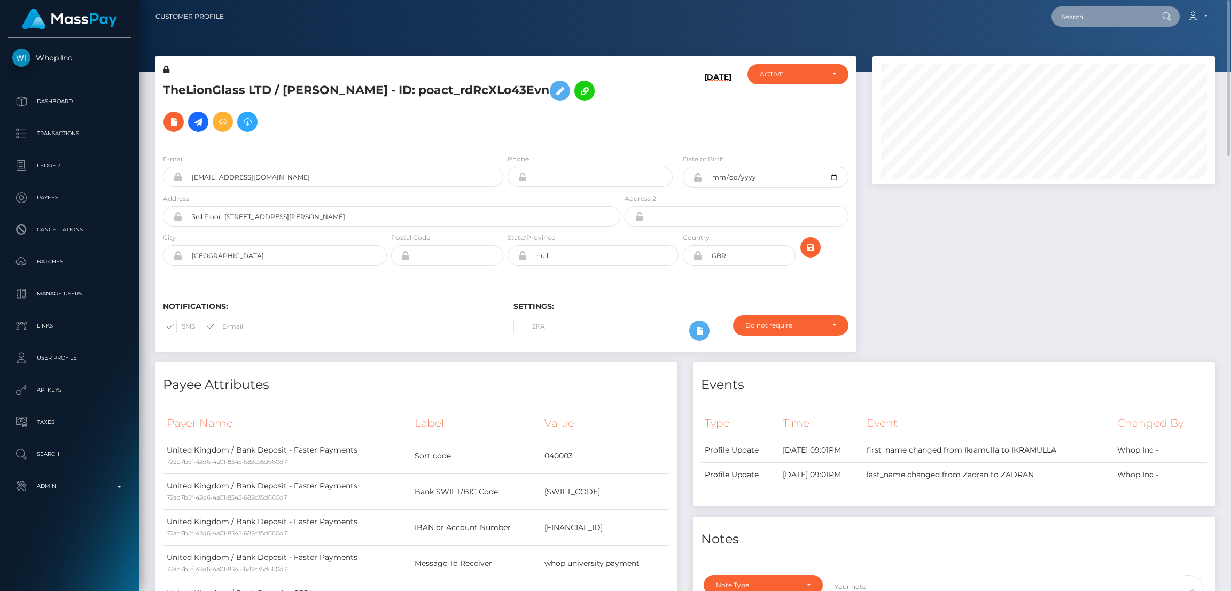
click at [1088, 11] on input "text" at bounding box center [1101, 16] width 100 height 20
paste input "pout_HYkjVSMyNvmPW"
click at [1088, 12] on input "pout_HYkjVSMyNvmPW" at bounding box center [1101, 16] width 100 height 20
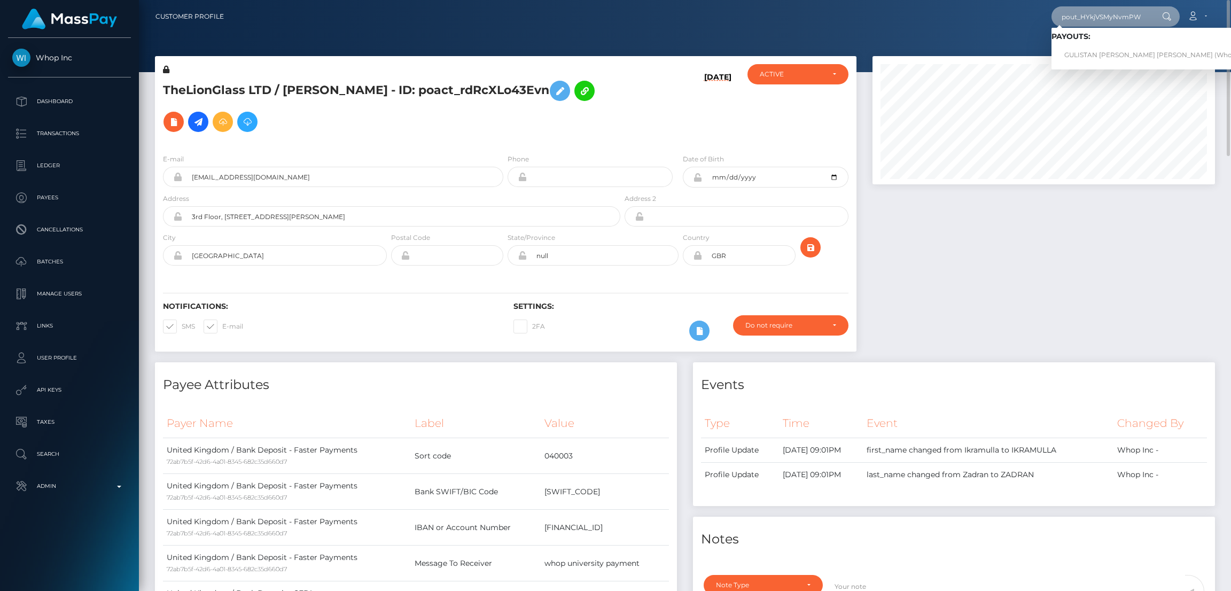
type input "pout_HYkjVSMyNvmPW"
click at [1095, 53] on link "GULISTAN SULEMAN KHAIL Suleman khail (Whop Inc - )" at bounding box center [1159, 55] width 217 height 20
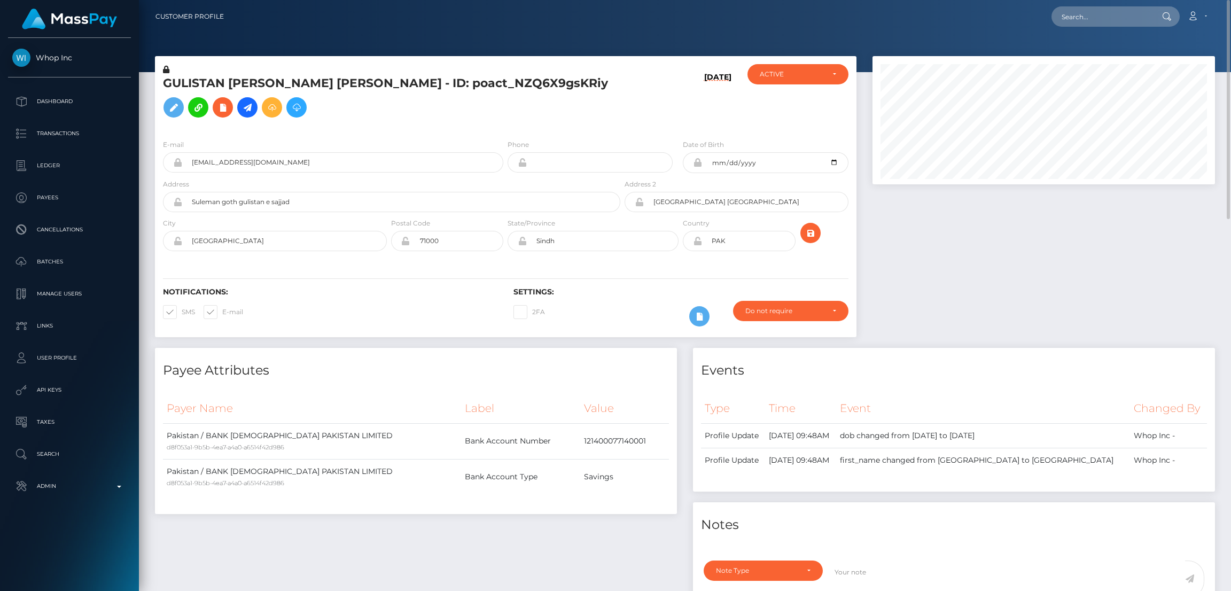
scroll to position [128, 342]
click at [1072, 17] on input "text" at bounding box center [1101, 16] width 100 height 20
paste input "pout_VJwMHm06ZVAHJ"
type input "pout_VJwMHm06ZVAHJ"
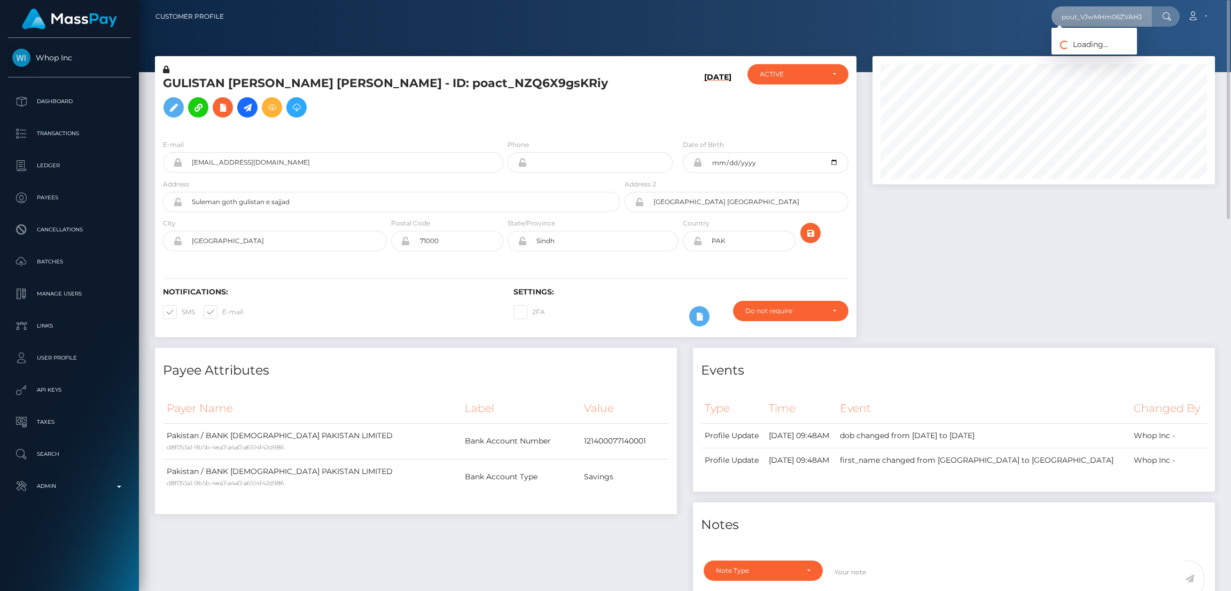
scroll to position [0, 0]
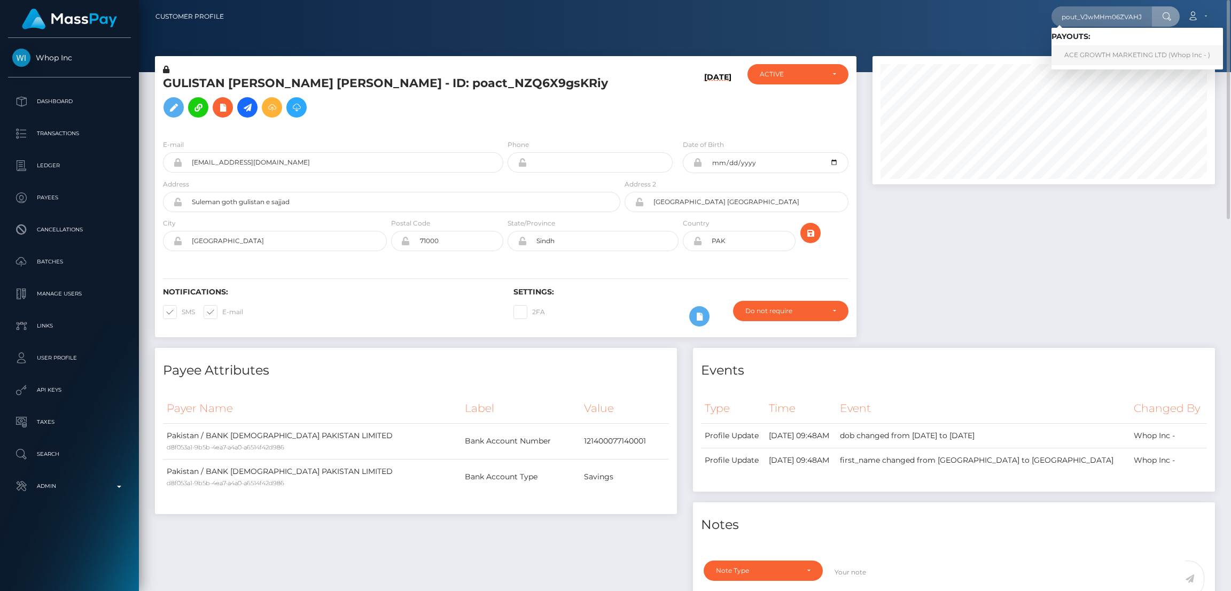
click at [1124, 59] on link "ACE GROWTH MARKETING LTD (Whop Inc - )" at bounding box center [1136, 55] width 171 height 20
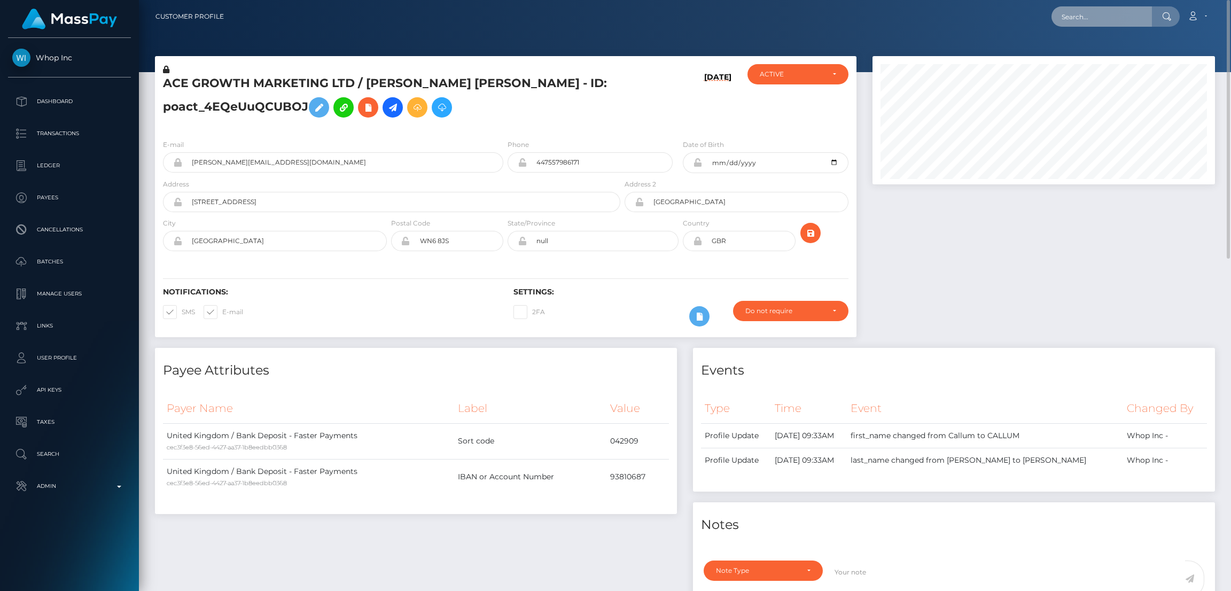
click at [1096, 18] on input "text" at bounding box center [1101, 16] width 100 height 20
paste input "pout_Jb58JSRH5MTUs"
type input "pout_Jb58JSRH5MTUs"
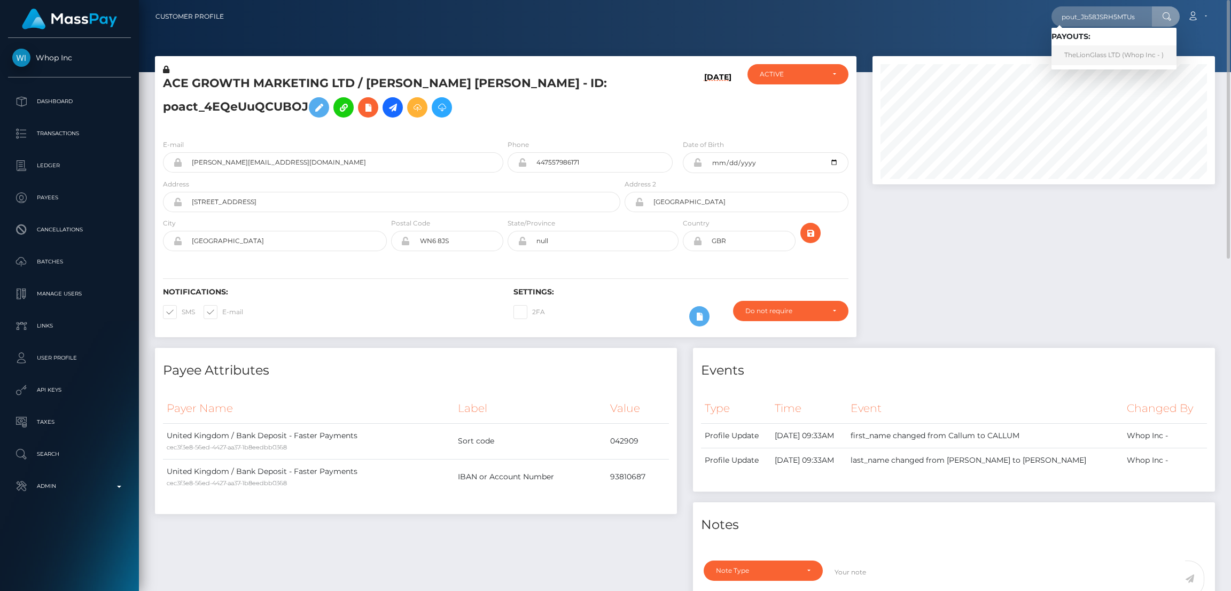
click at [1105, 52] on link "TheLionGlass LTD (Whop Inc - )" at bounding box center [1113, 55] width 125 height 20
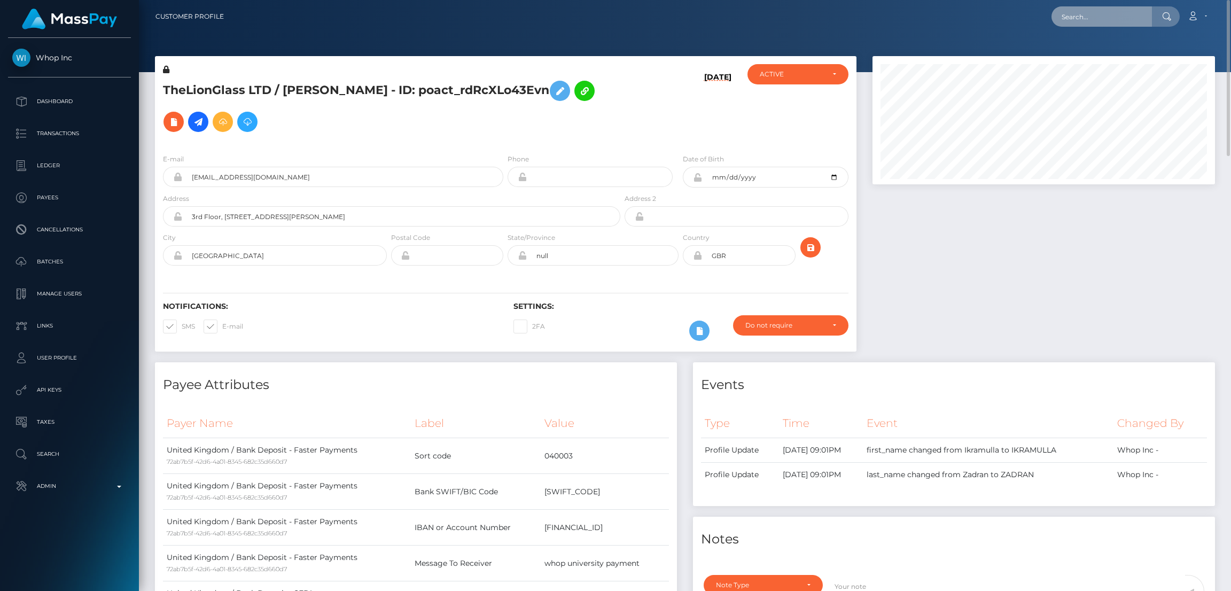
click at [1118, 19] on input "text" at bounding box center [1101, 16] width 100 height 20
paste input "pout_gIyobnM7IgqNf"
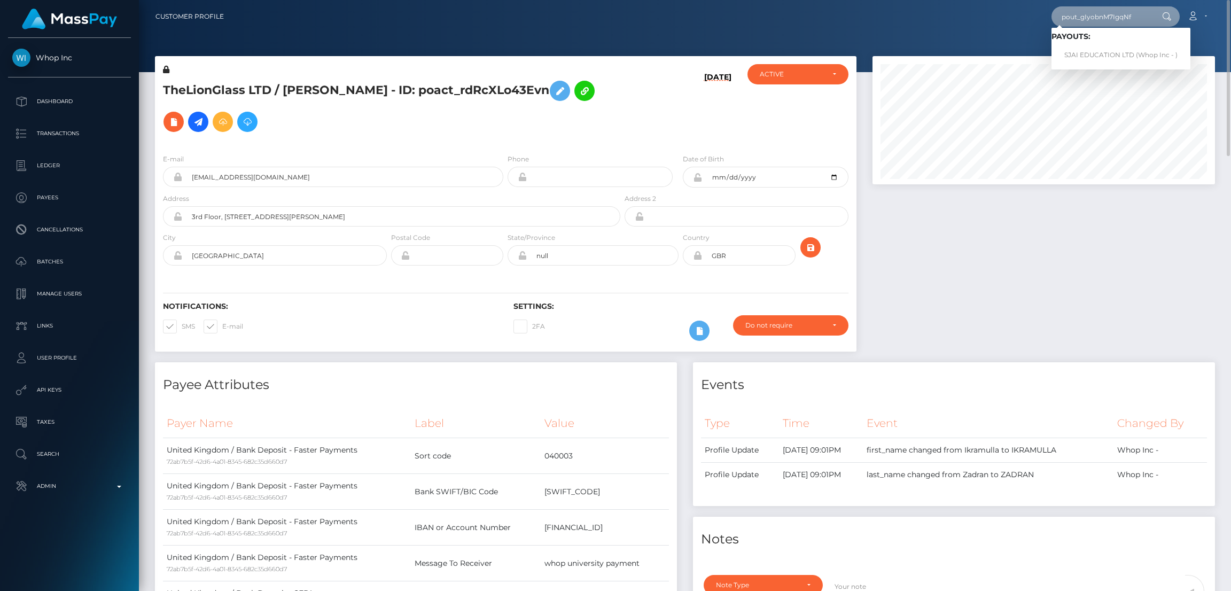
type input "pout_gIyobnM7IgqNf"
click at [1105, 54] on link "SJAI EDUCATION LTD (Whop Inc - )" at bounding box center [1120, 55] width 139 height 20
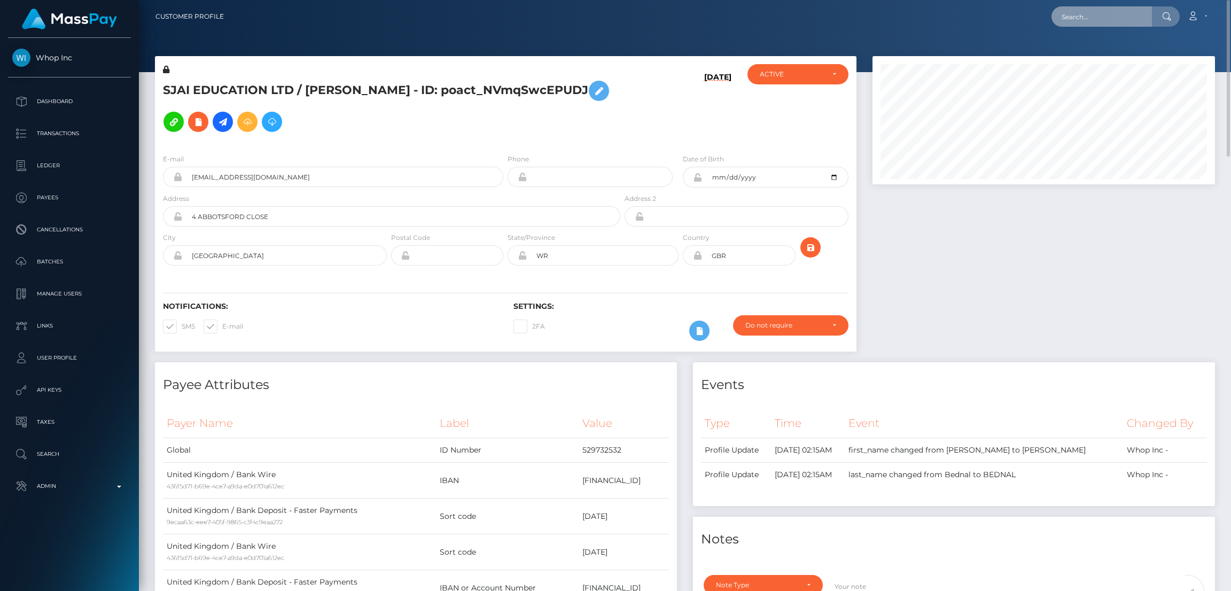
click at [1128, 11] on input "text" at bounding box center [1101, 16] width 100 height 20
paste input "pout_B3FvuwxteqFFy"
type input "pout_B3FvuwxteqFFy"
click at [1095, 54] on link "Markhoric Ltd (Whop Inc - )" at bounding box center [1108, 55] width 114 height 20
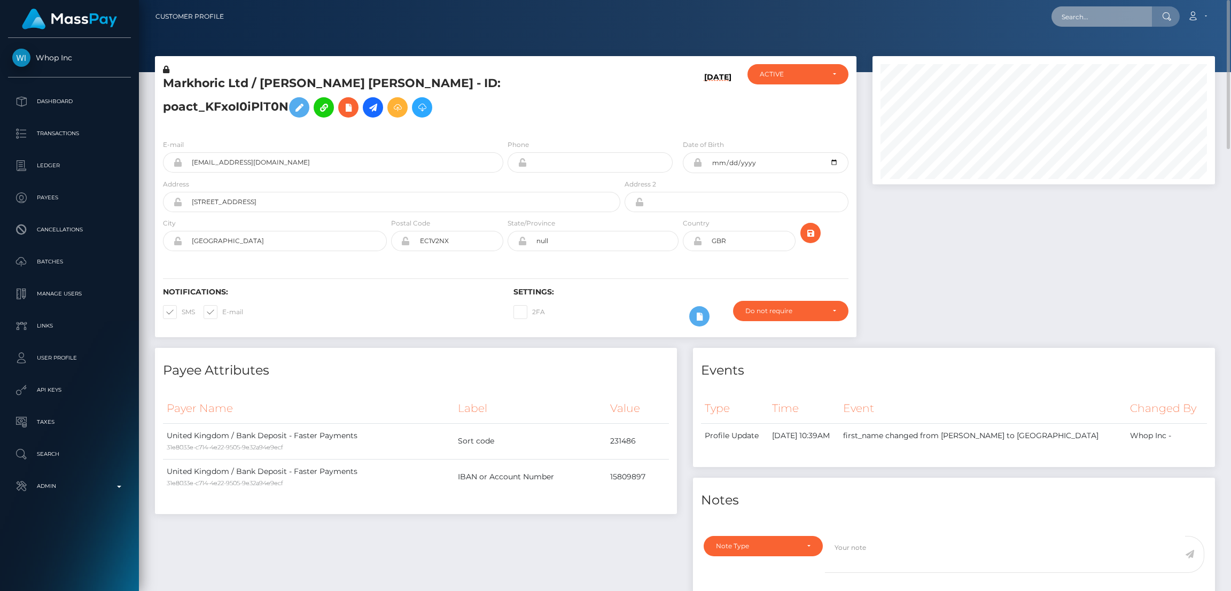
click at [1097, 22] on input "text" at bounding box center [1101, 16] width 100 height 20
paste input "pout_3zpT1mJBXTv3h"
type input "pout_3zpT1mJBXTv3h"
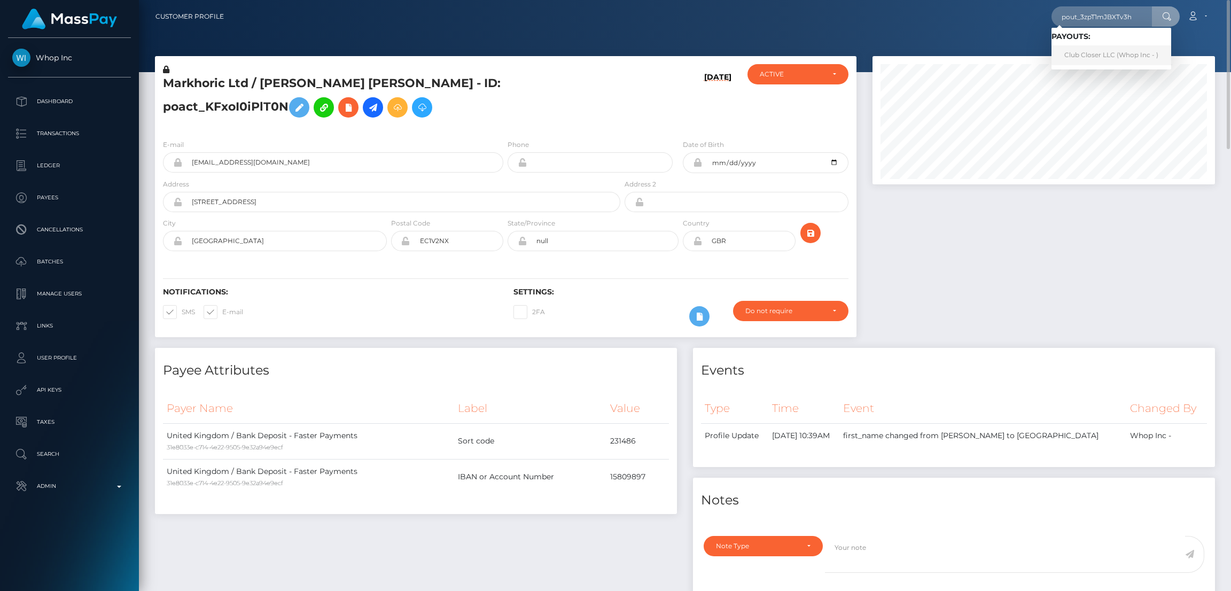
click at [1102, 58] on link "Club Closer LLC (Whop Inc - )" at bounding box center [1111, 55] width 120 height 20
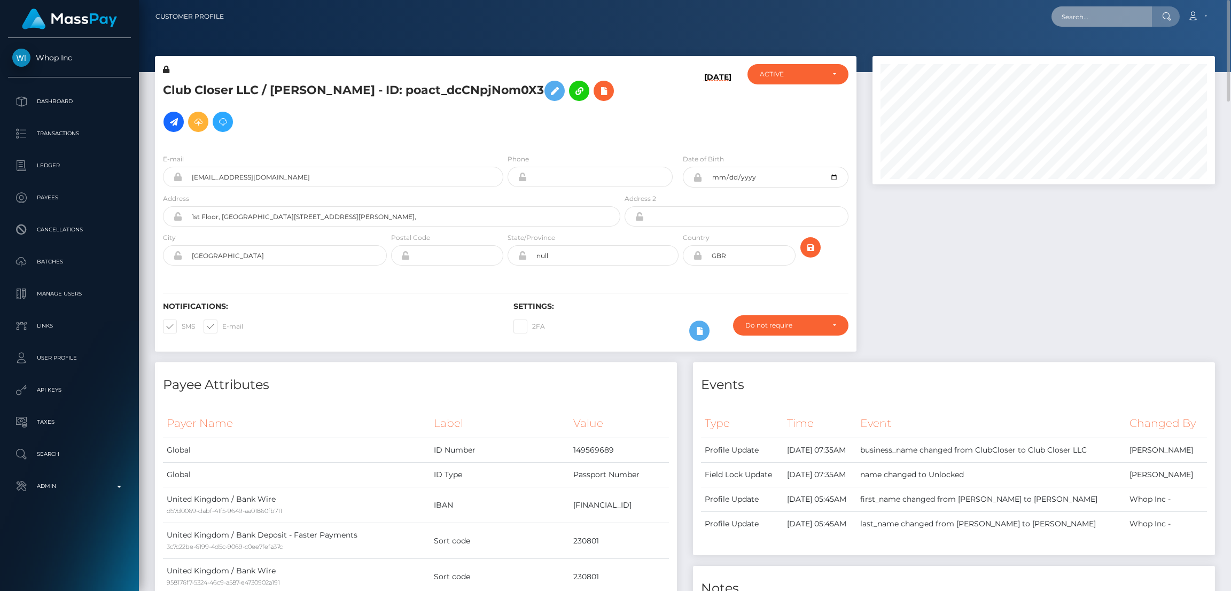
click at [1092, 19] on input "text" at bounding box center [1101, 16] width 100 height 20
paste input "pout_y7r0s37Q43fbK"
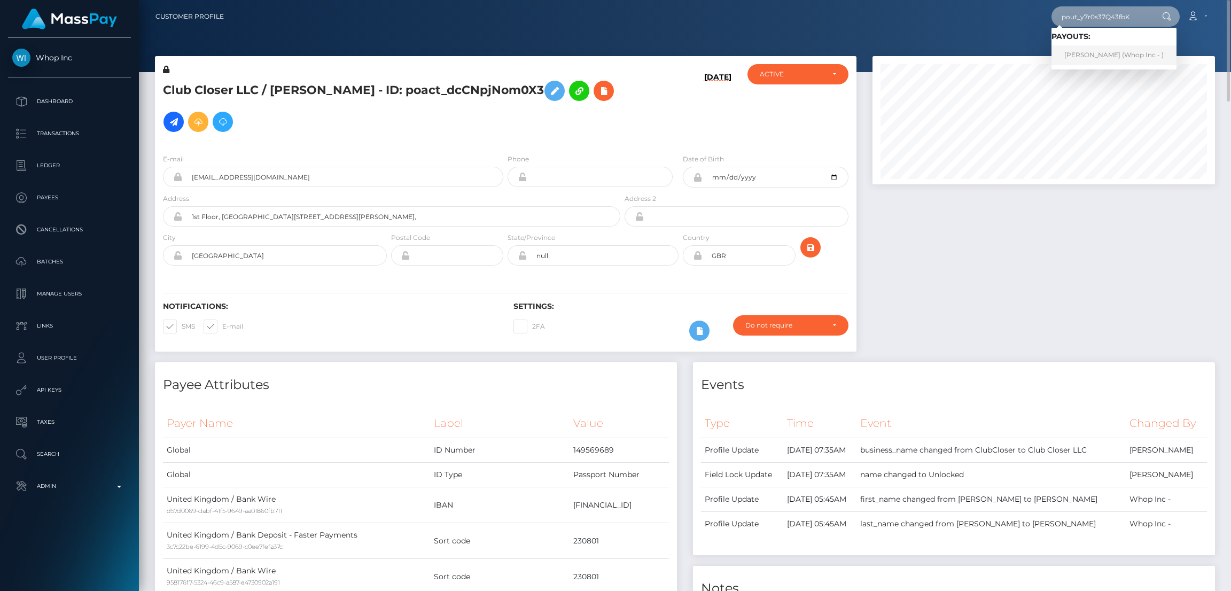
type input "pout_y7r0s37Q43fbK"
click at [1099, 54] on link "SUNNY WANG (Whop Inc - )" at bounding box center [1113, 55] width 125 height 20
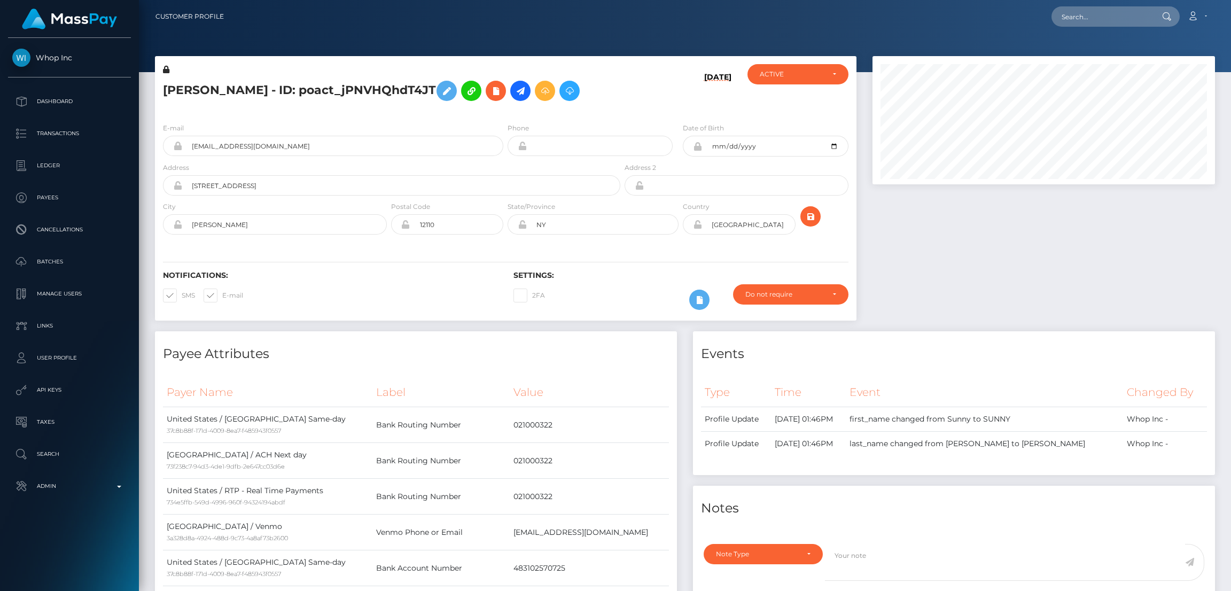
scroll to position [534065, 533850]
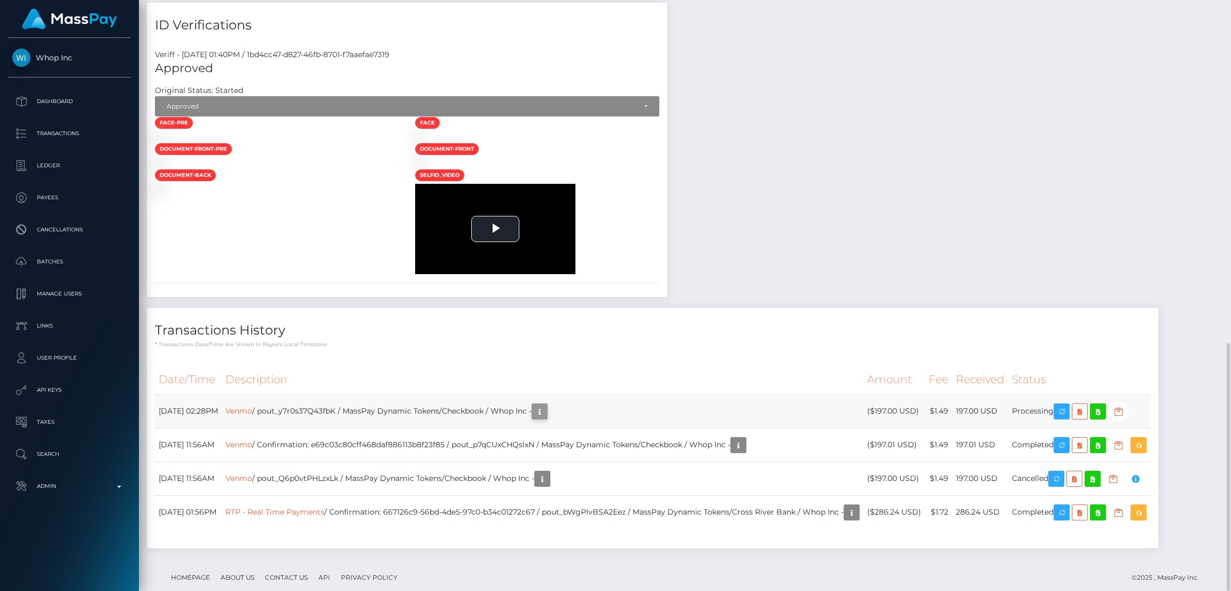
click at [581, 415] on td "Venmo / pout_y7r0s37Q43fbK / MassPay Dynamic Tokens/Checkbook / Whop Inc -" at bounding box center [543, 411] width 642 height 34
click at [546, 412] on icon "button" at bounding box center [539, 411] width 13 height 13
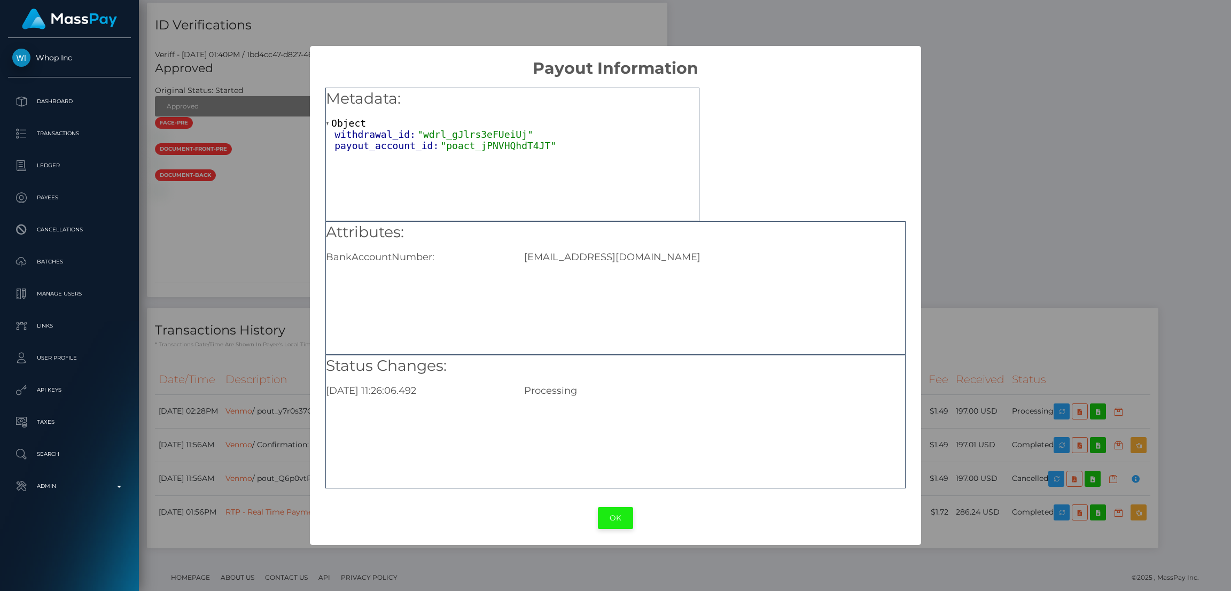
click at [608, 514] on button "OK" at bounding box center [615, 518] width 35 height 22
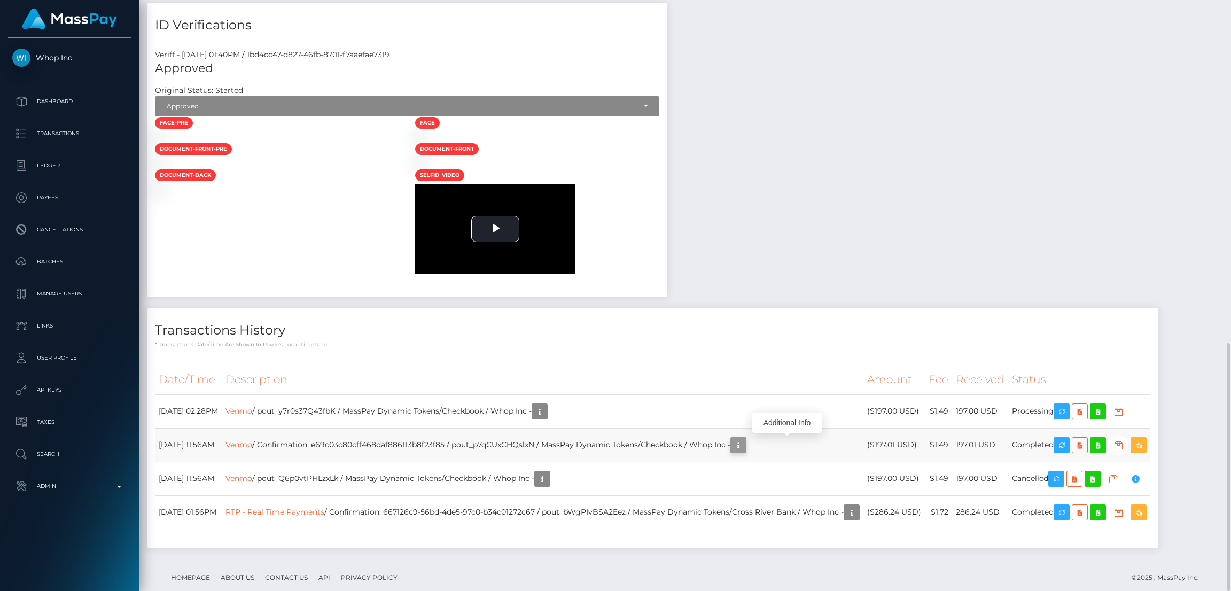
click at [745, 444] on icon "button" at bounding box center [738, 445] width 13 height 13
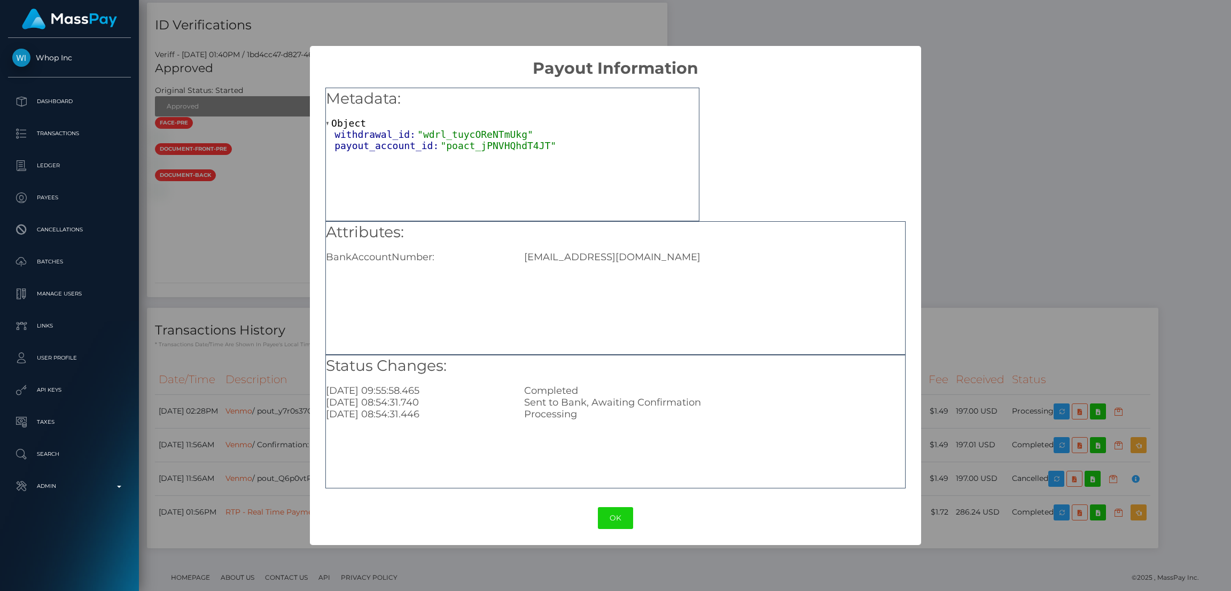
click at [916, 400] on div "Metadata: Object withdrawal_id: "wdrl_tuycOReNTmUkg" payout_account_id: "poact_…" at bounding box center [615, 284] width 611 height 413
click at [947, 387] on div "× Payout Information Metadata: Object withdrawal_id: "wdrl_tuycOReNTmUkg" payou…" at bounding box center [615, 295] width 1231 height 591
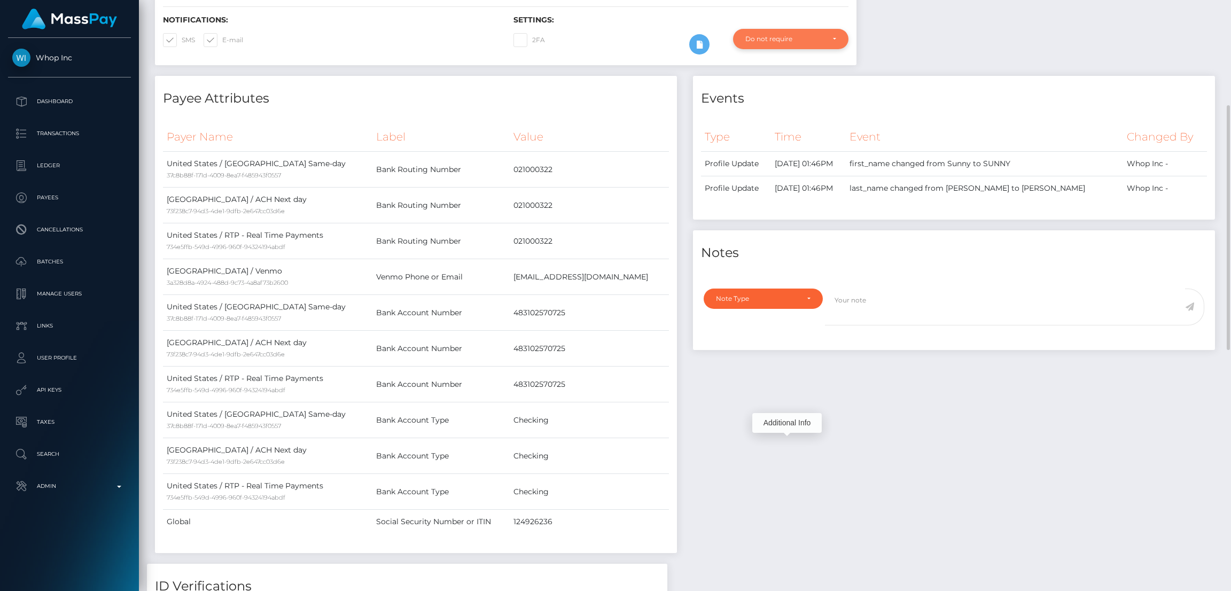
scroll to position [0, 0]
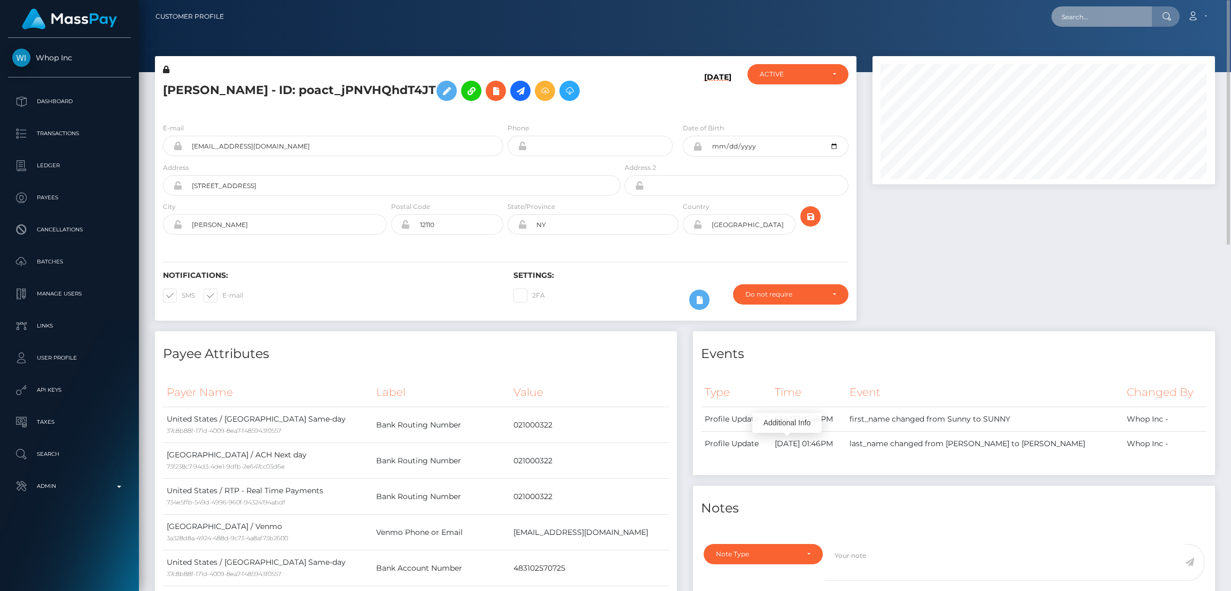
click at [1107, 11] on input "text" at bounding box center [1101, 16] width 100 height 20
paste input "pout_Kkk6cZjR1fE88"
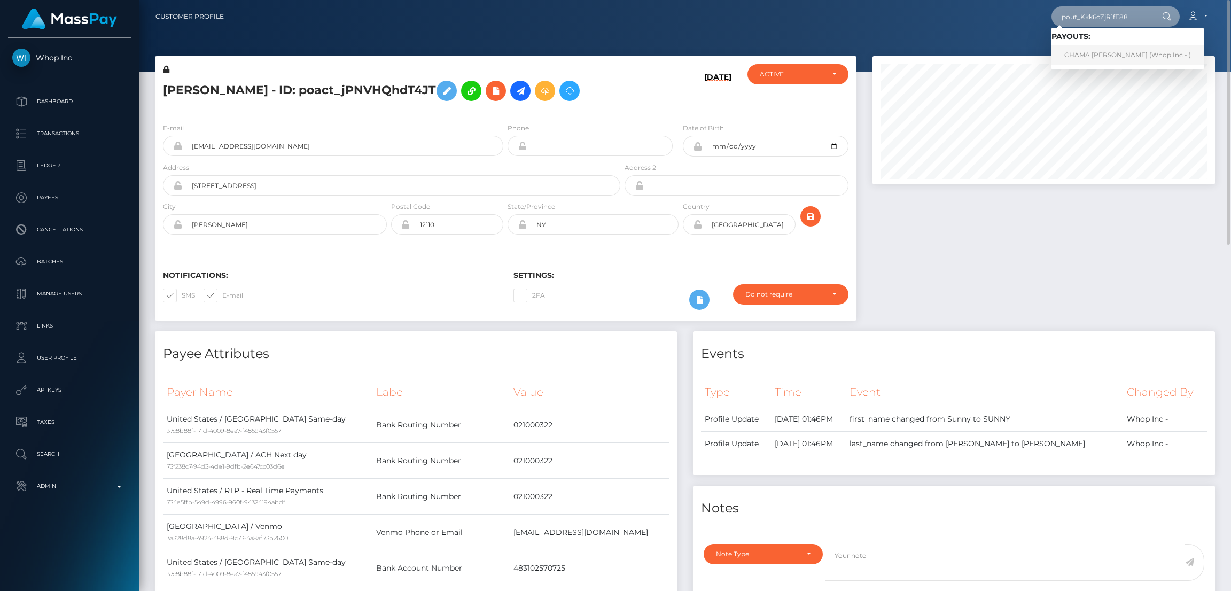
type input "pout_Kkk6cZjR1fE88"
click at [1091, 57] on link "CHAMA BEATRICE KANTU (Whop Inc - )" at bounding box center [1127, 55] width 152 height 20
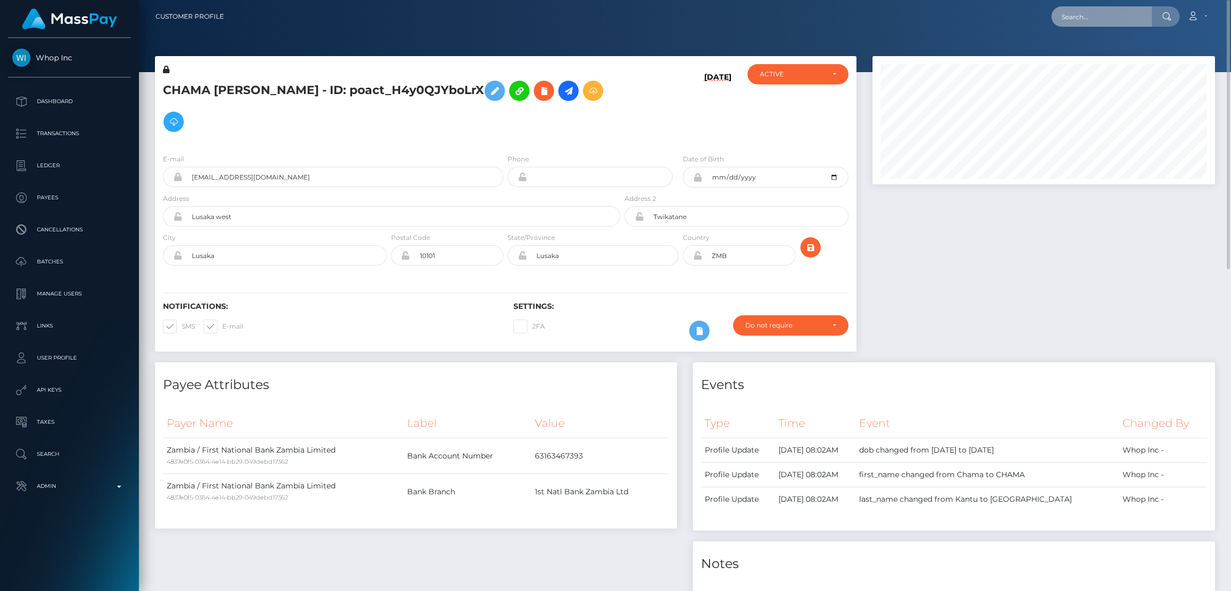
click at [1096, 14] on input "text" at bounding box center [1101, 16] width 100 height 20
paste input "1346234373"
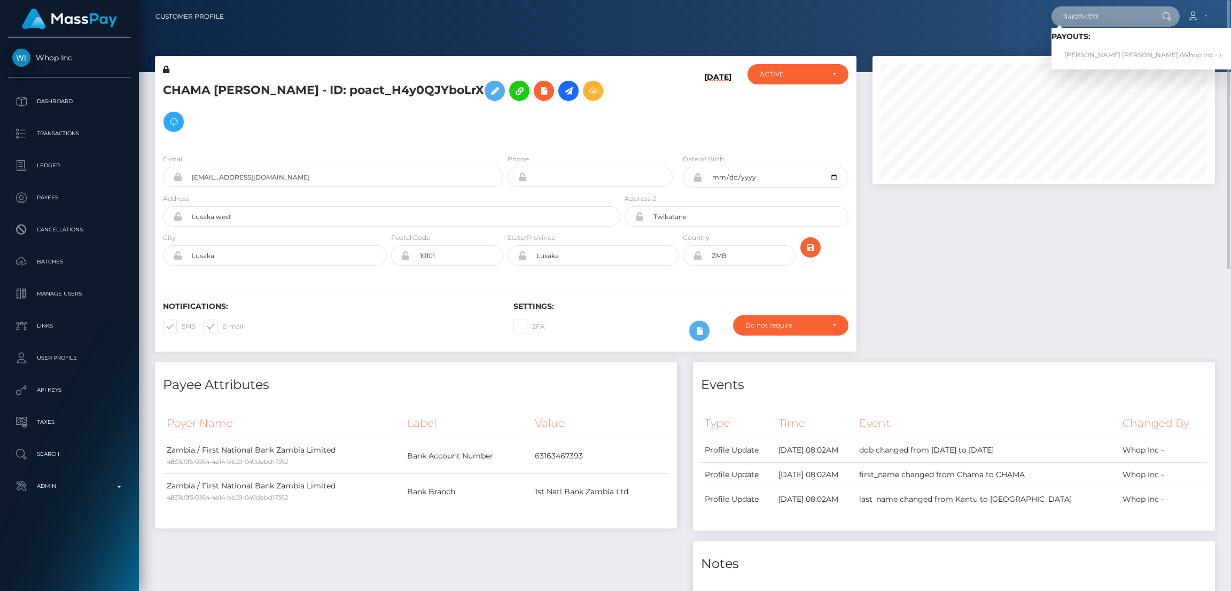
type input "1346234373"
click at [1096, 54] on link "MICHEL MARIE PEREZ VARGAS (Whop Inc - )" at bounding box center [1142, 55] width 183 height 20
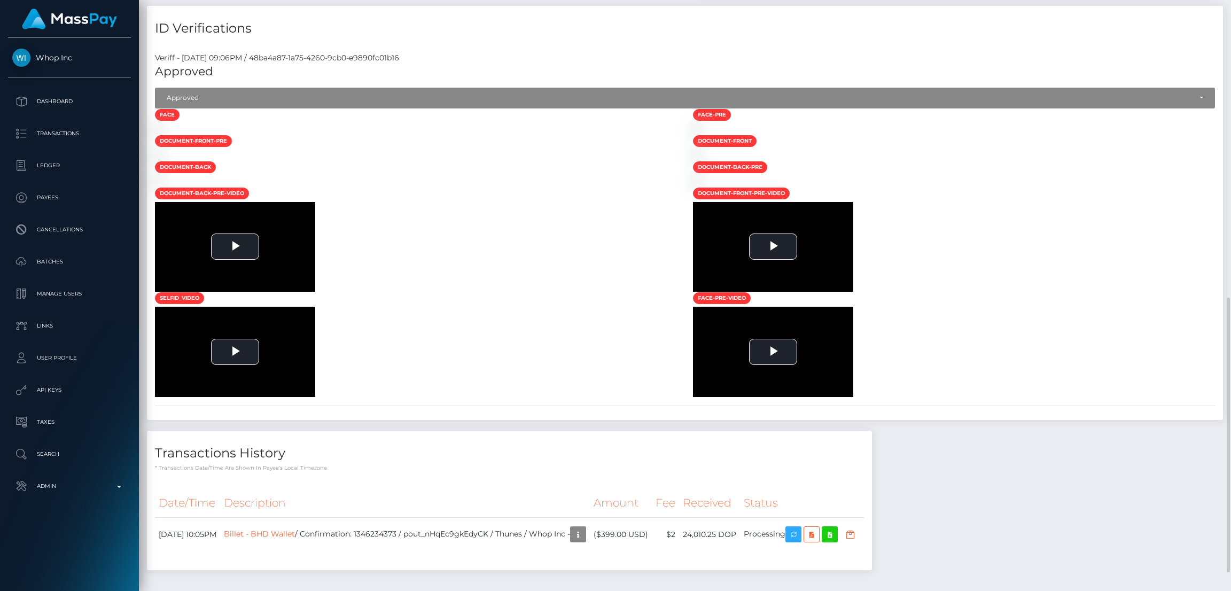
scroll to position [683, 0]
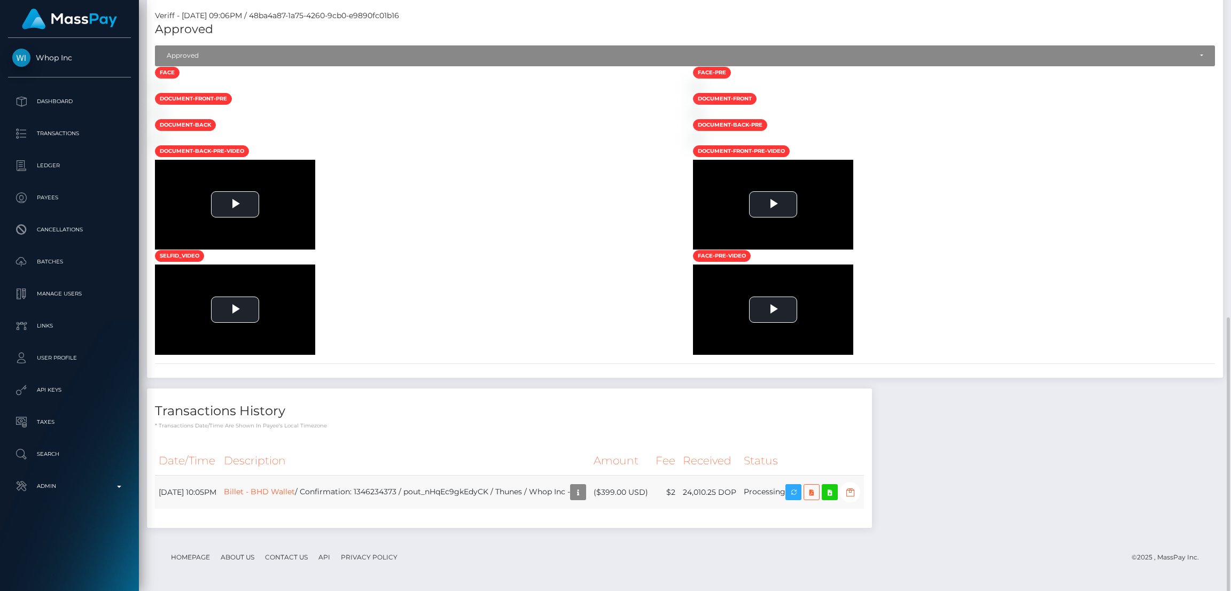
click at [496, 489] on td "Billet - BHD Wallet / Confirmation: 1346234373 / pout_nHqEc9gkEdyCK / Thunes / …" at bounding box center [405, 492] width 370 height 34
copy td "pout_nHqEc9gkEdyCK"
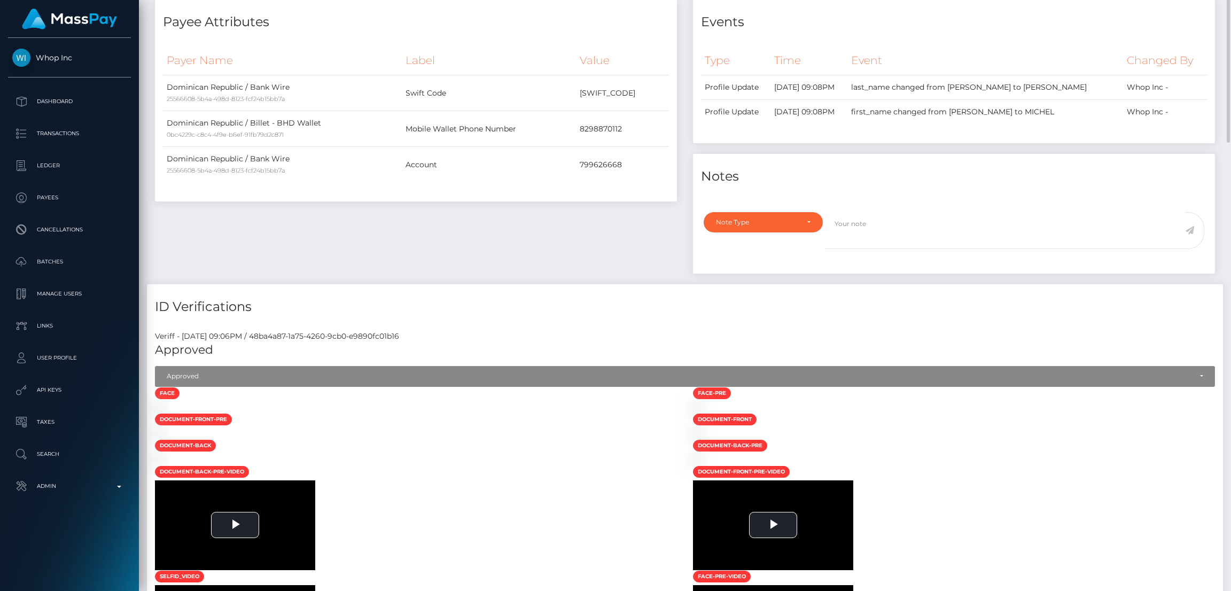
scroll to position [0, 0]
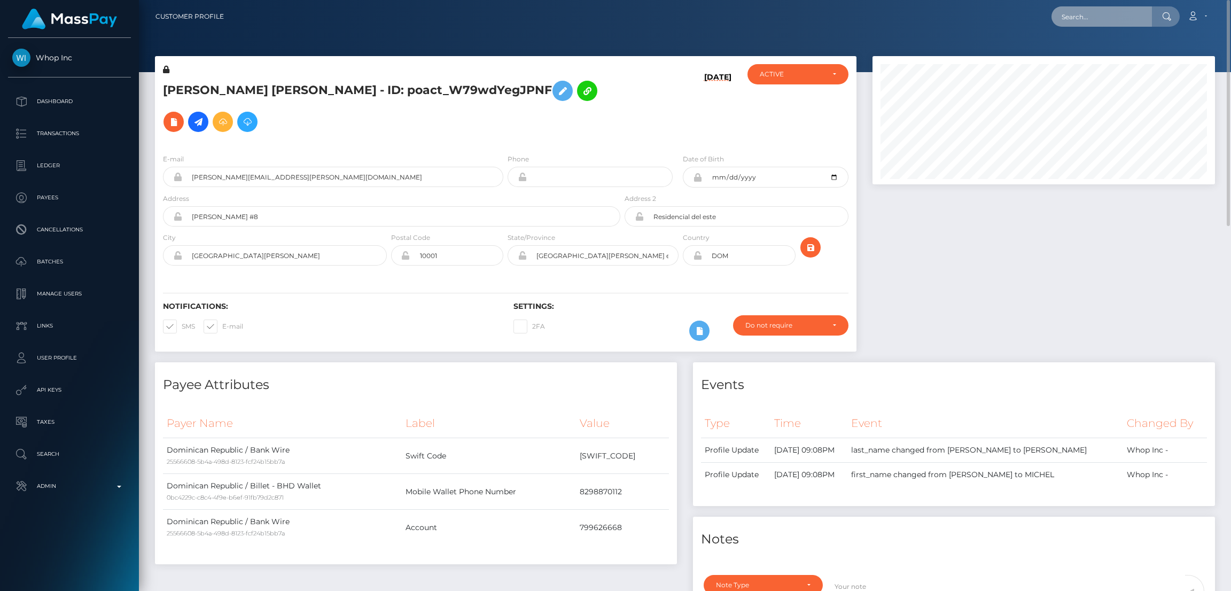
drag, startPoint x: 1110, startPoint y: 11, endPoint x: 1103, endPoint y: 13, distance: 6.8
click at [1108, 11] on input "text" at bounding box center [1101, 16] width 100 height 20
paste input "3aef9610-69de-4716-a39c-ef3fa5ec9723"
type input "3aef9610-69de-4716-a39c-ef3fa5ec9723"
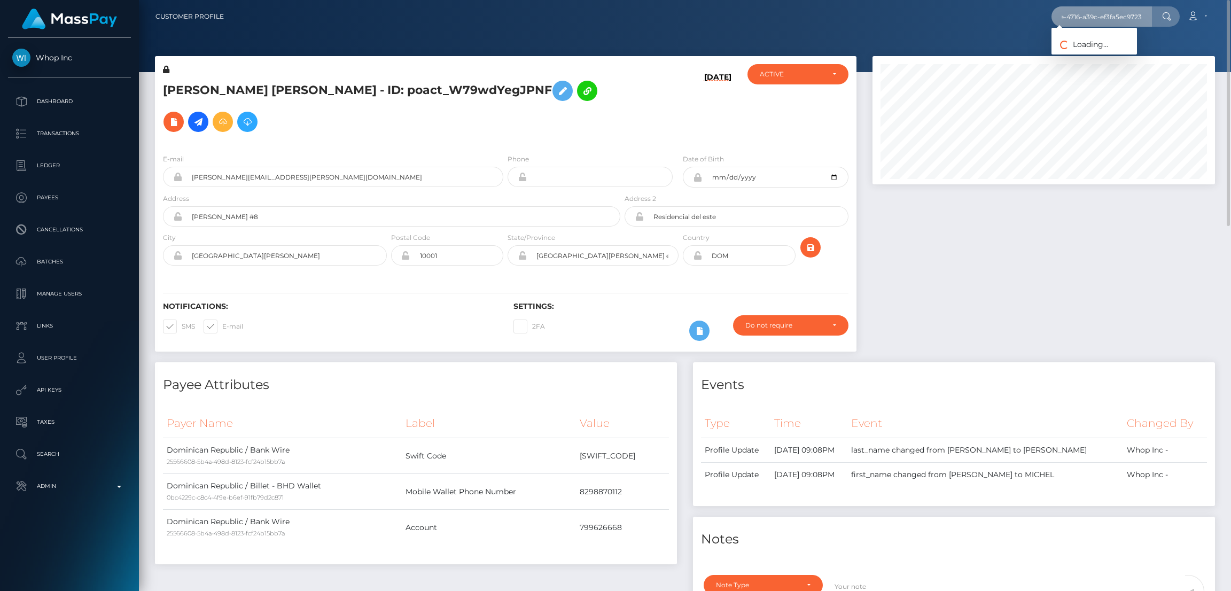
scroll to position [0, 0]
click at [1104, 56] on link "[PERSON_NAME] (Select Media LLC - )" at bounding box center [1124, 55] width 147 height 20
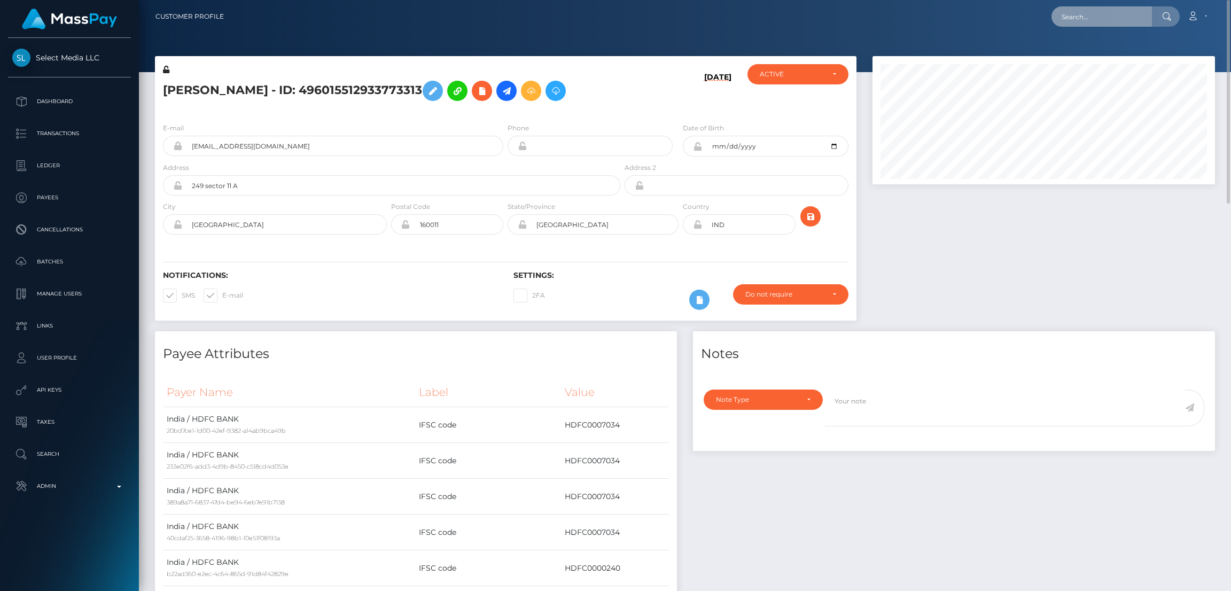
click at [1094, 20] on input "text" at bounding box center [1101, 16] width 100 height 20
paste input "8c255518-137d-4088-897d-77977583759a"
type input "8c255518-137d-4088-897d-77977583759a"
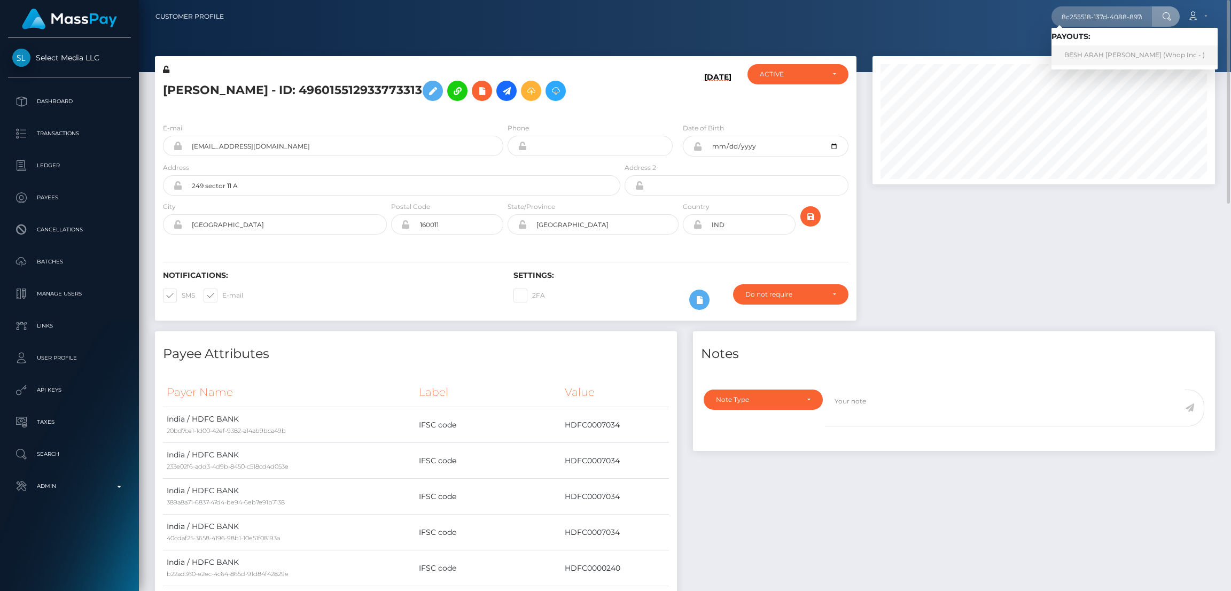
click at [1123, 54] on link "BESH ARAH EMAD AWAD (Whop Inc - )" at bounding box center [1134, 55] width 166 height 20
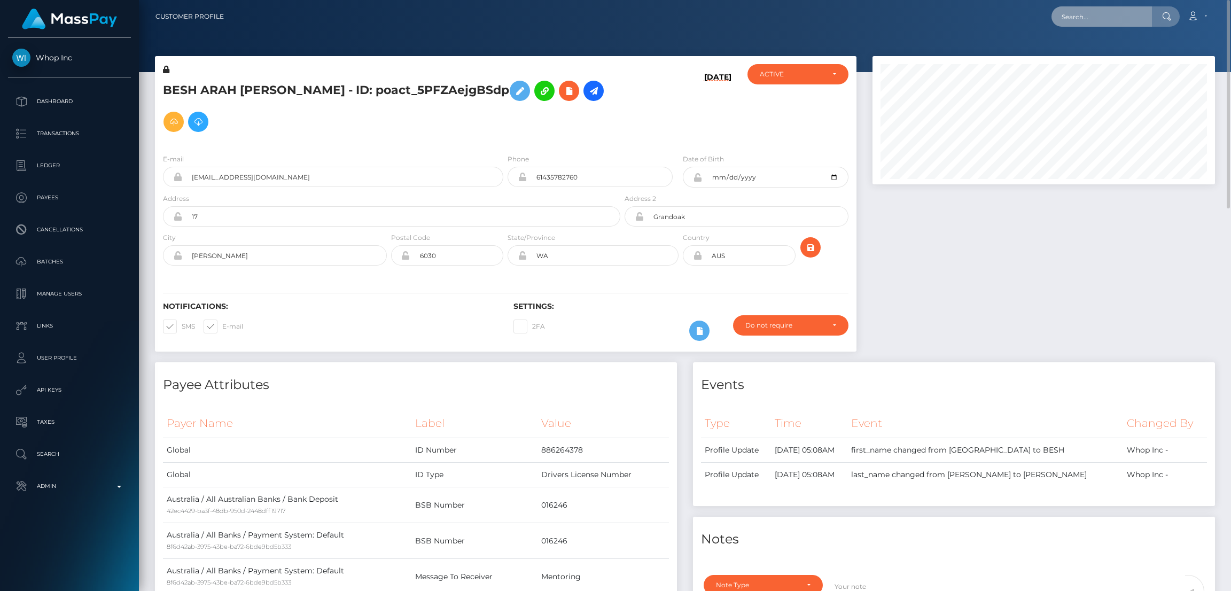
click at [1118, 20] on input "text" at bounding box center [1101, 16] width 100 height 20
paste input "RQIdnDN78cSpMzMIax8e4c"
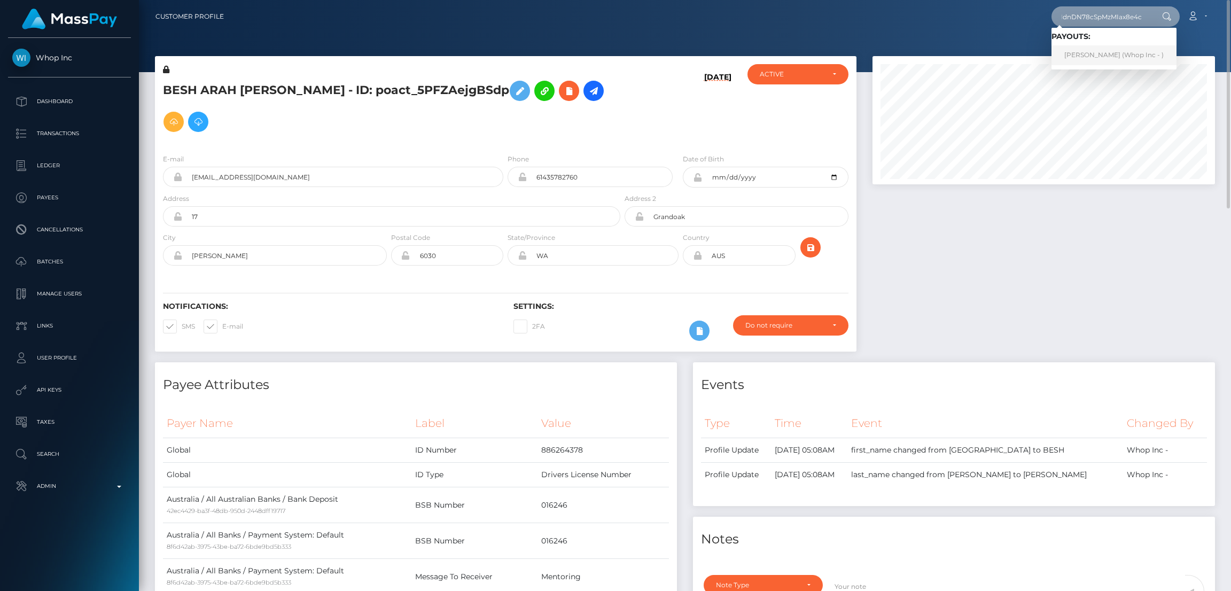
type input "RQIdnDN78cSpMzMIax8e4c"
click at [1107, 59] on link "JUNHOE KIM (Whop Inc - )" at bounding box center [1113, 55] width 125 height 20
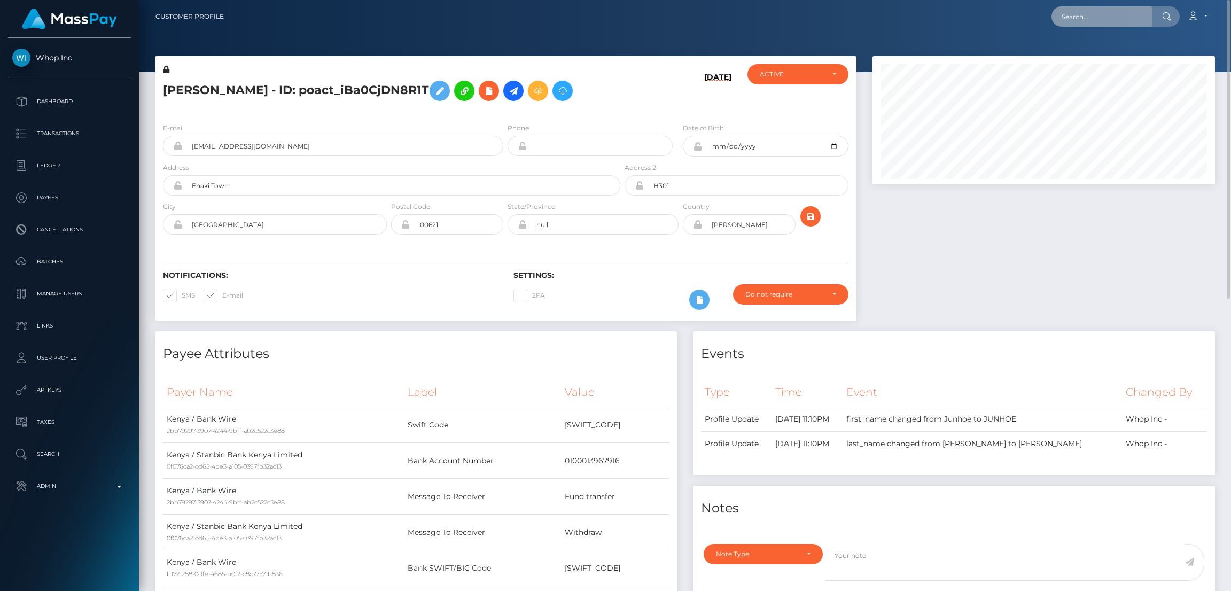
click at [1103, 22] on input "text" at bounding box center [1101, 16] width 100 height 20
paste input "[EMAIL_ADDRESS][DOMAIN_NAME]"
type input "[EMAIL_ADDRESS][DOMAIN_NAME]"
click at [1084, 52] on link "JULIAAN KAREL EVENWEL" at bounding box center [1093, 55] width 85 height 20
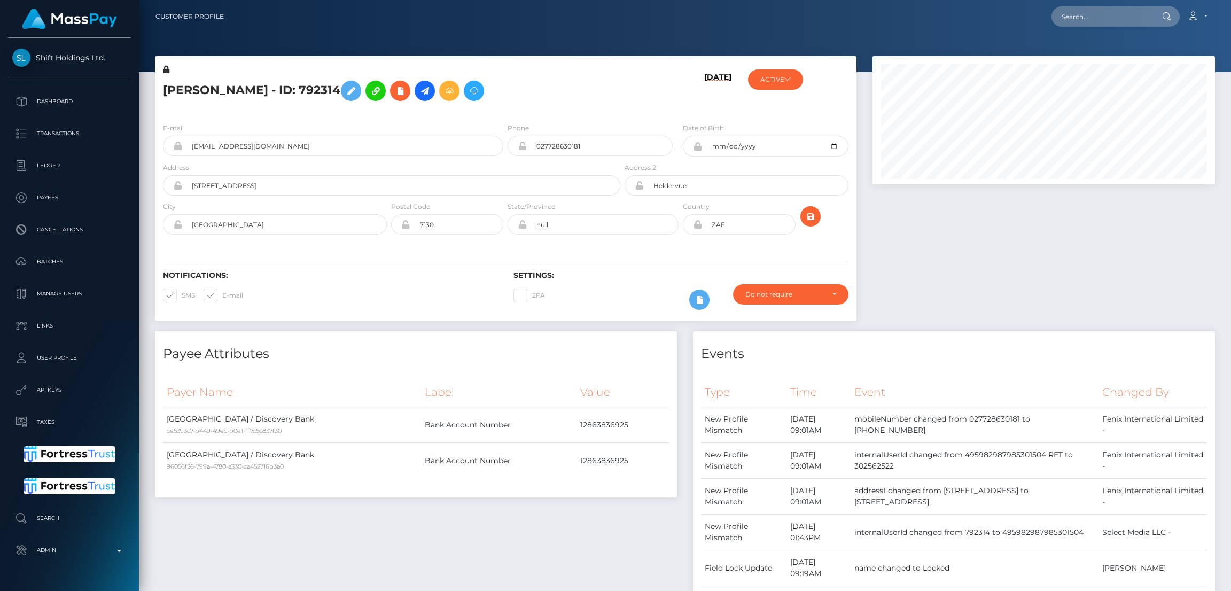
scroll to position [128, 342]
